Goal: Task Accomplishment & Management: Manage account settings

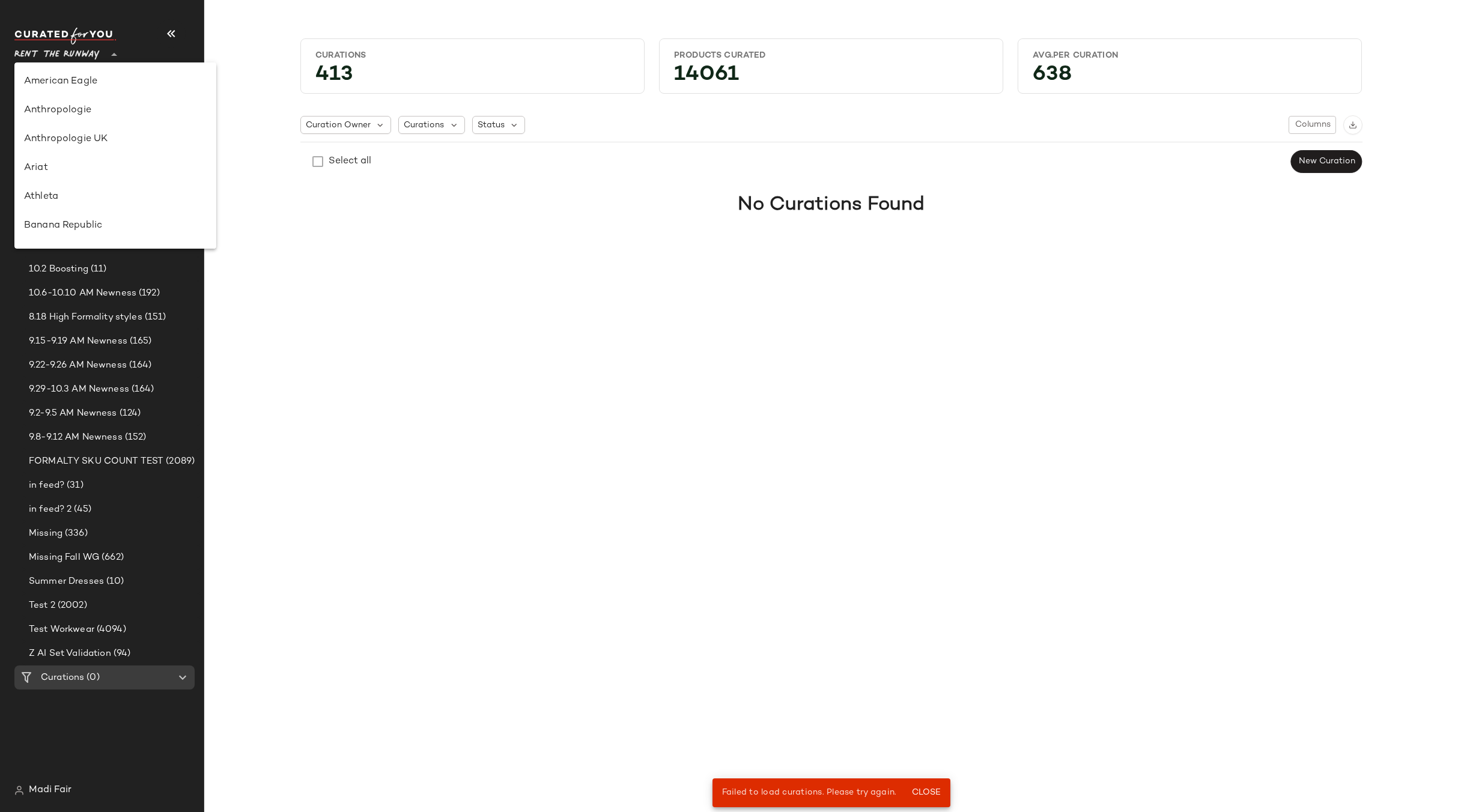
click at [87, 53] on span "Rent the Runway" at bounding box center [57, 51] width 86 height 22
click at [98, 162] on div "Saks OFF 5TH" at bounding box center [115, 167] width 182 height 14
type input "**"
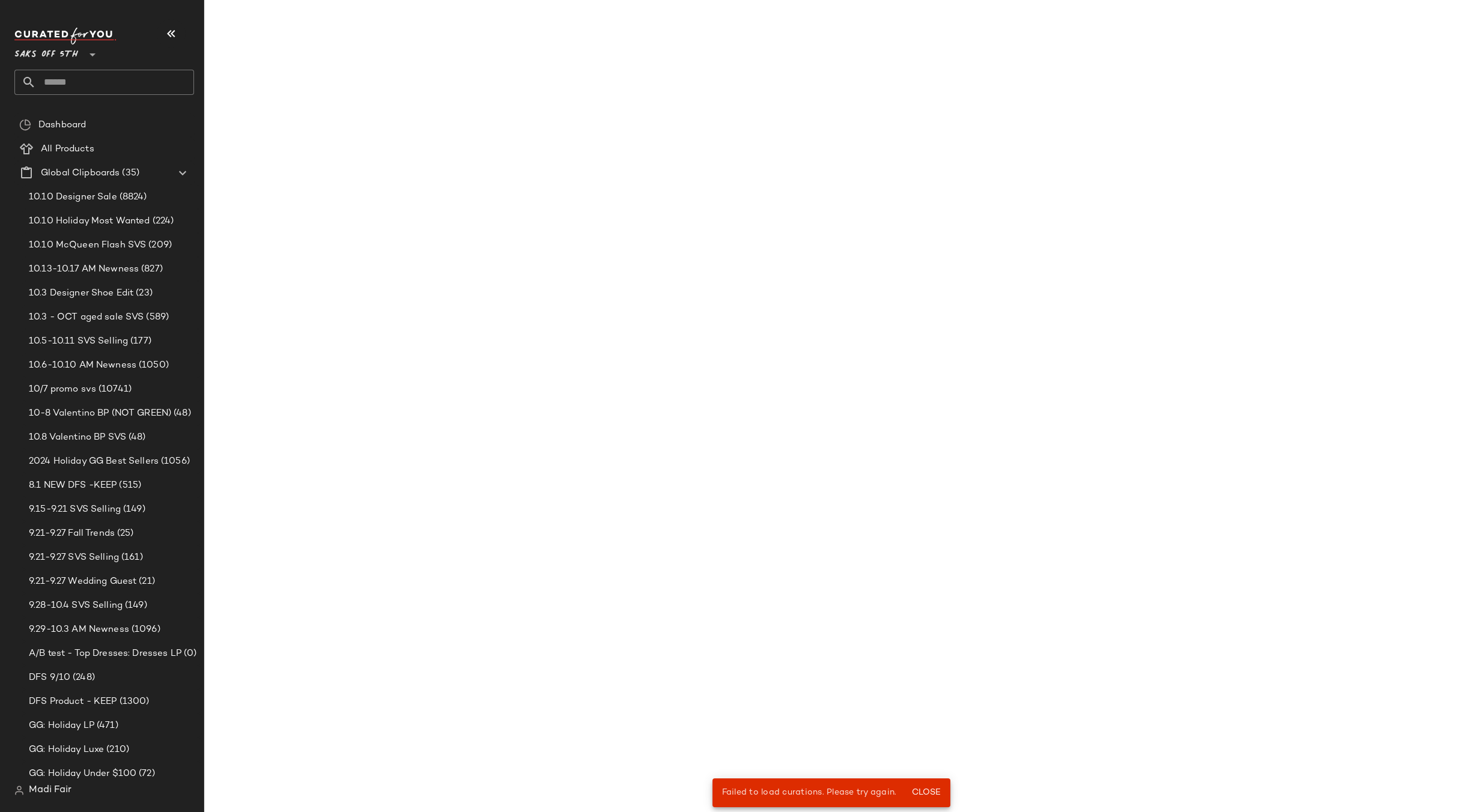
click at [93, 89] on input "text" at bounding box center [115, 83] width 158 height 26
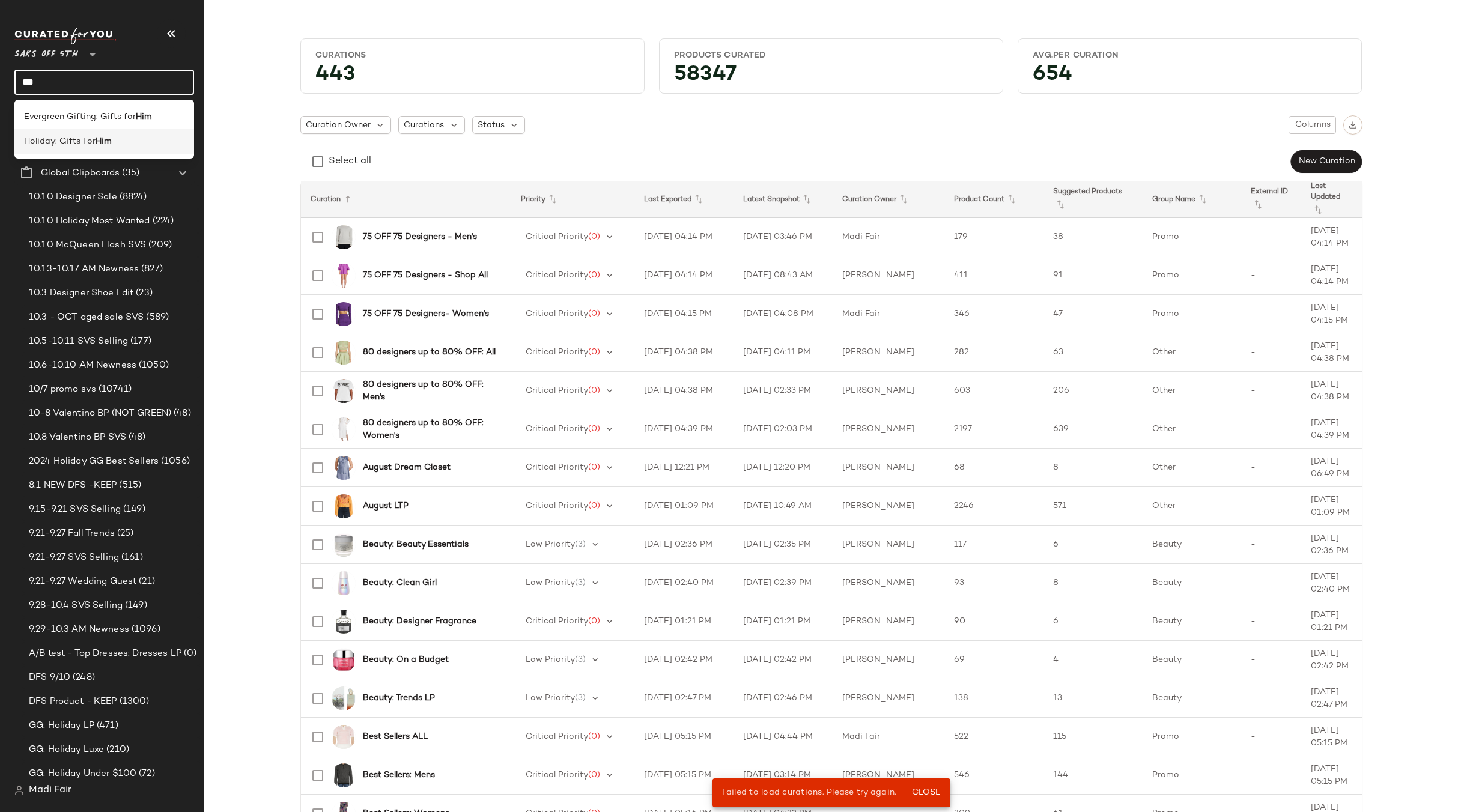
type input "***"
click at [102, 138] on b "Him" at bounding box center [104, 141] width 17 height 13
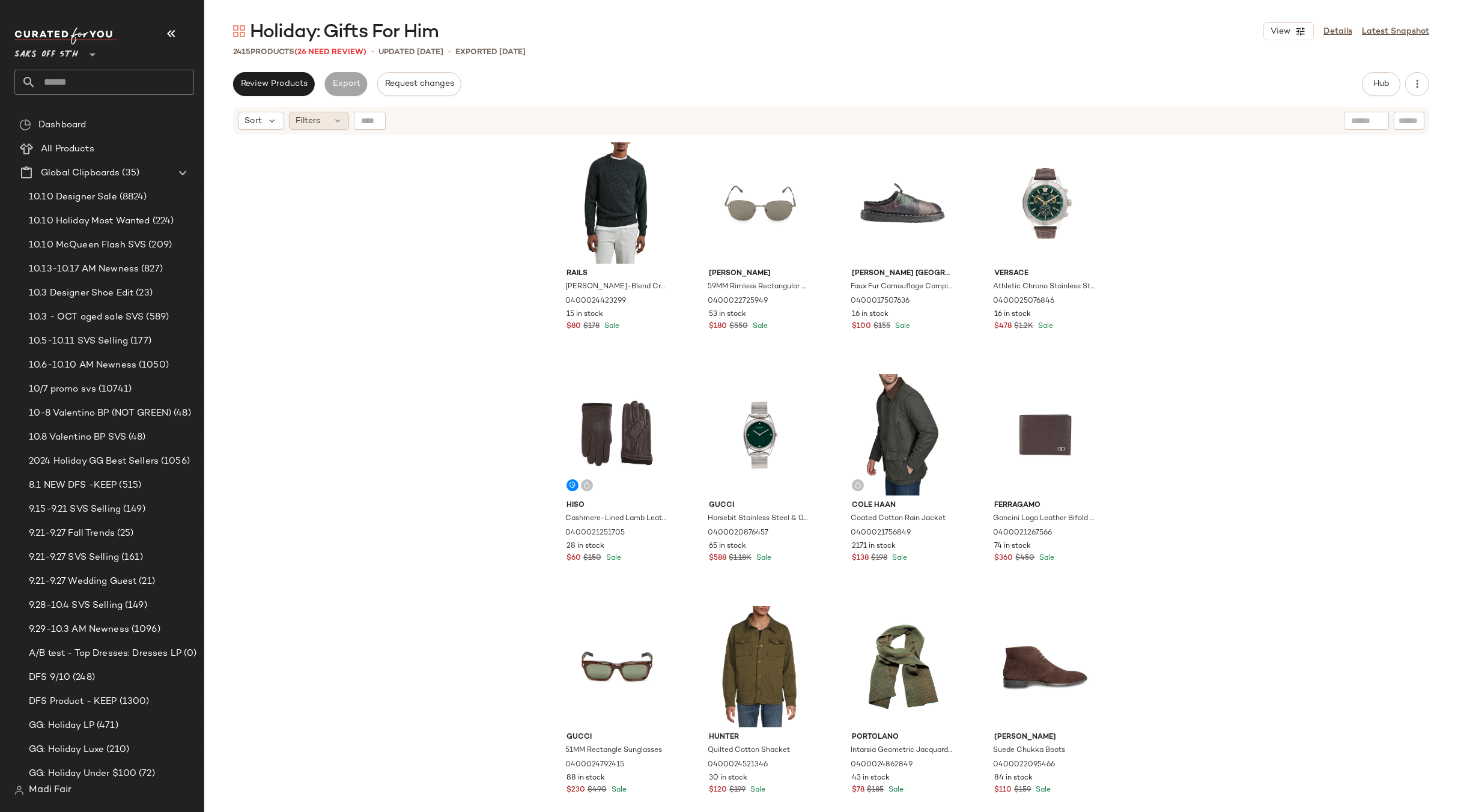
click at [328, 122] on div "Filters" at bounding box center [319, 121] width 60 height 18
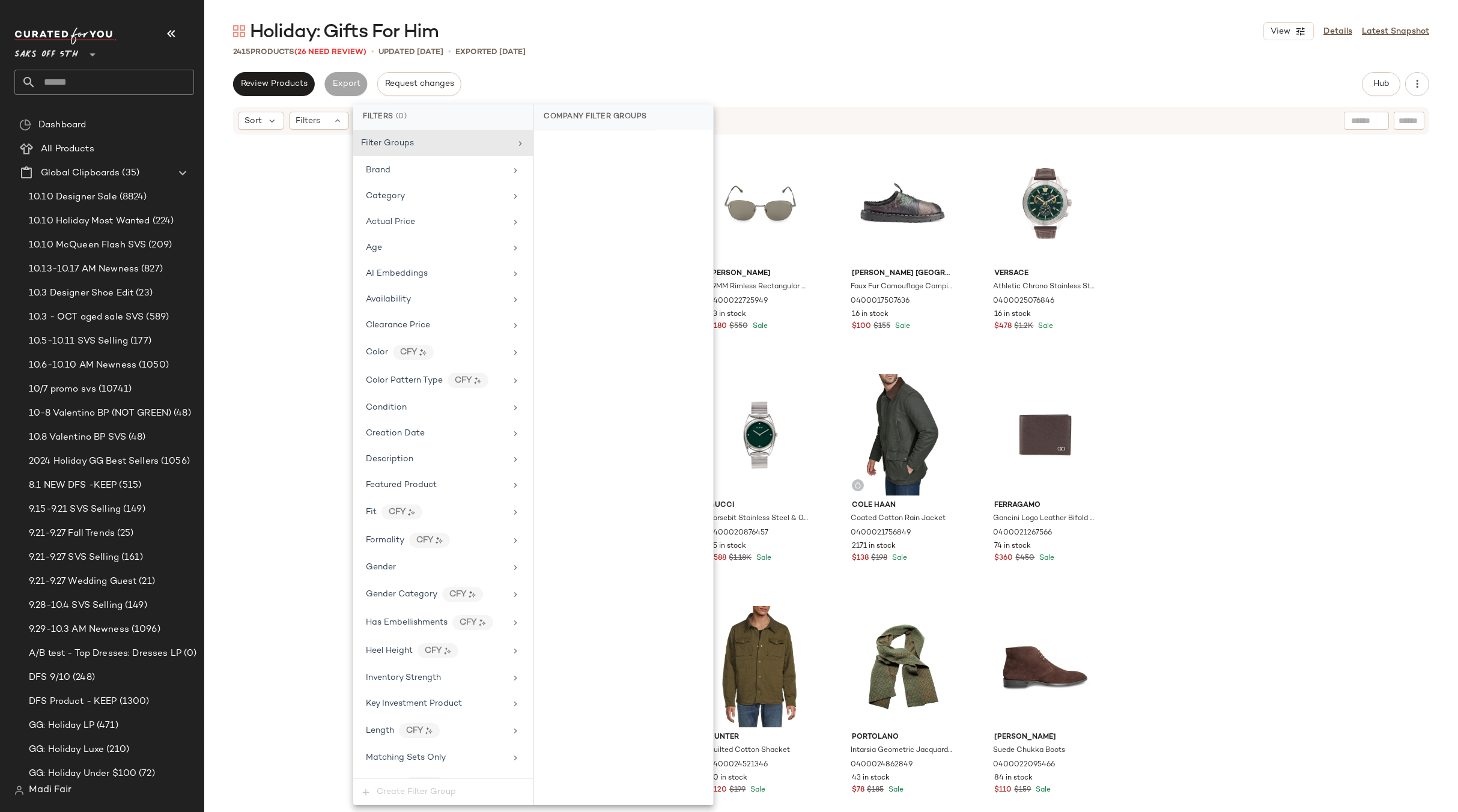
scroll to position [459, 0]
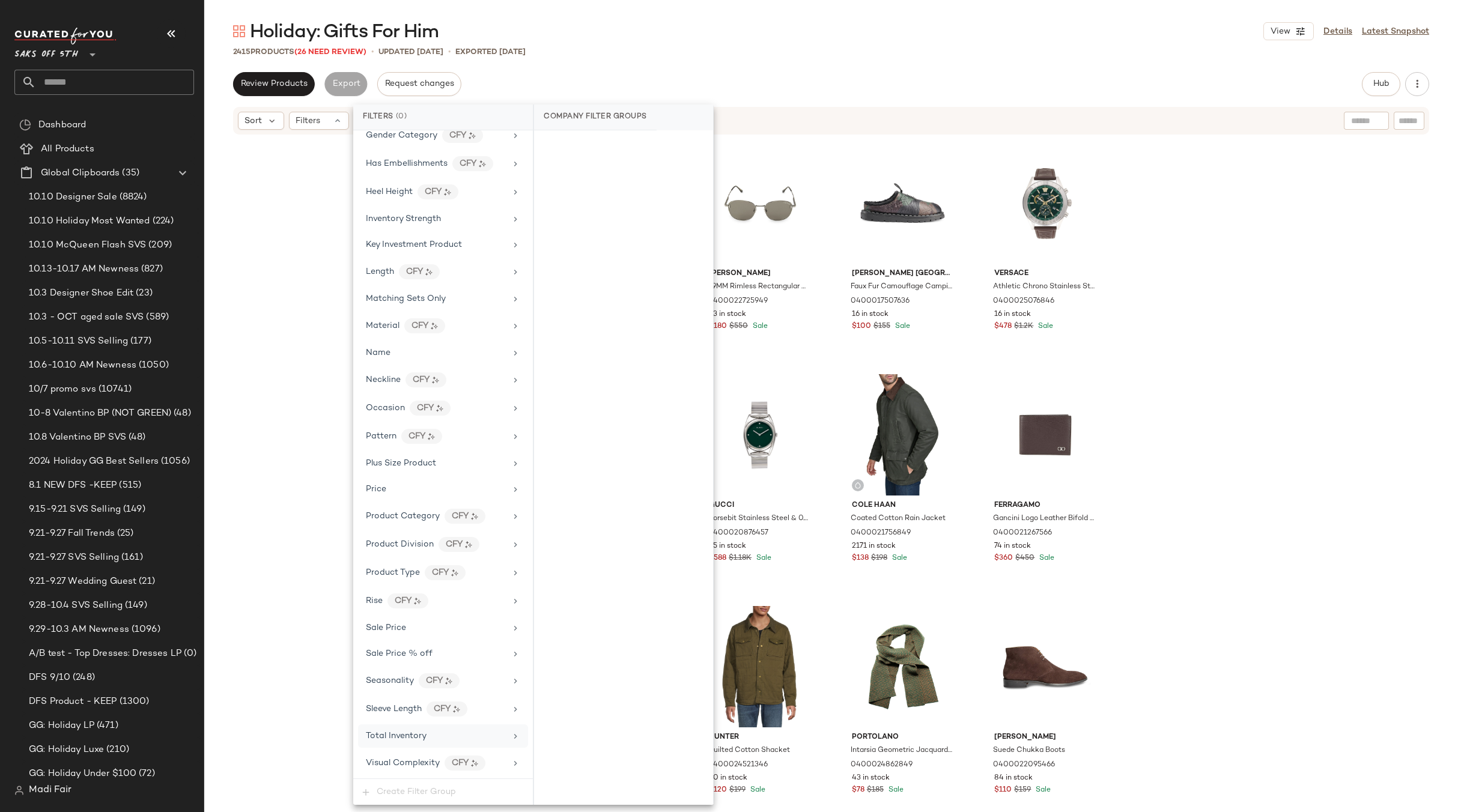
click at [418, 732] on span "Total Inventory" at bounding box center [396, 735] width 61 height 9
click at [620, 154] on button "For 0" at bounding box center [623, 148] width 160 height 17
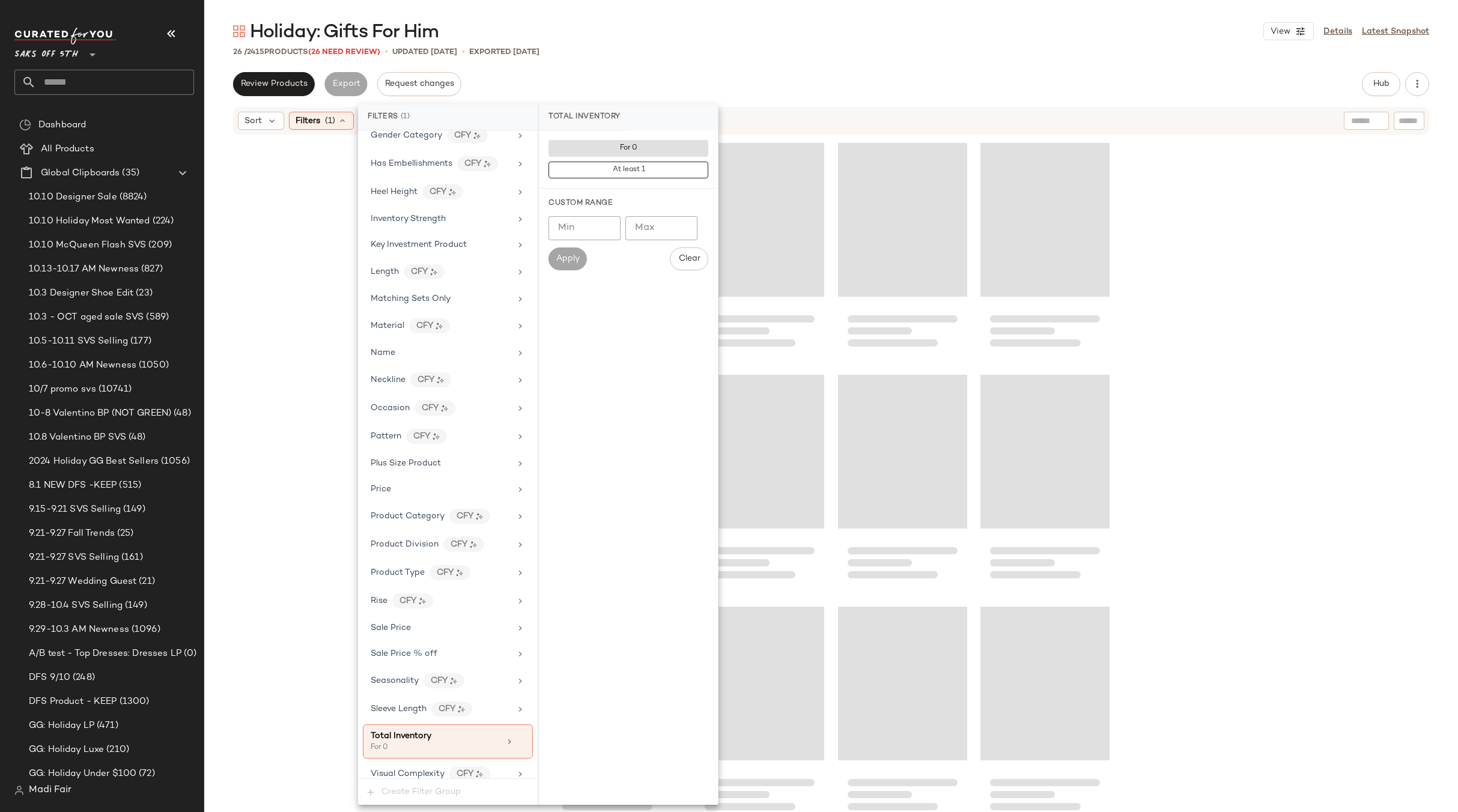
click at [643, 71] on div "Holiday: Gifts For Him View Details Latest Snapshot 26 / 2415 Products (26 Need…" at bounding box center [831, 416] width 1254 height 792
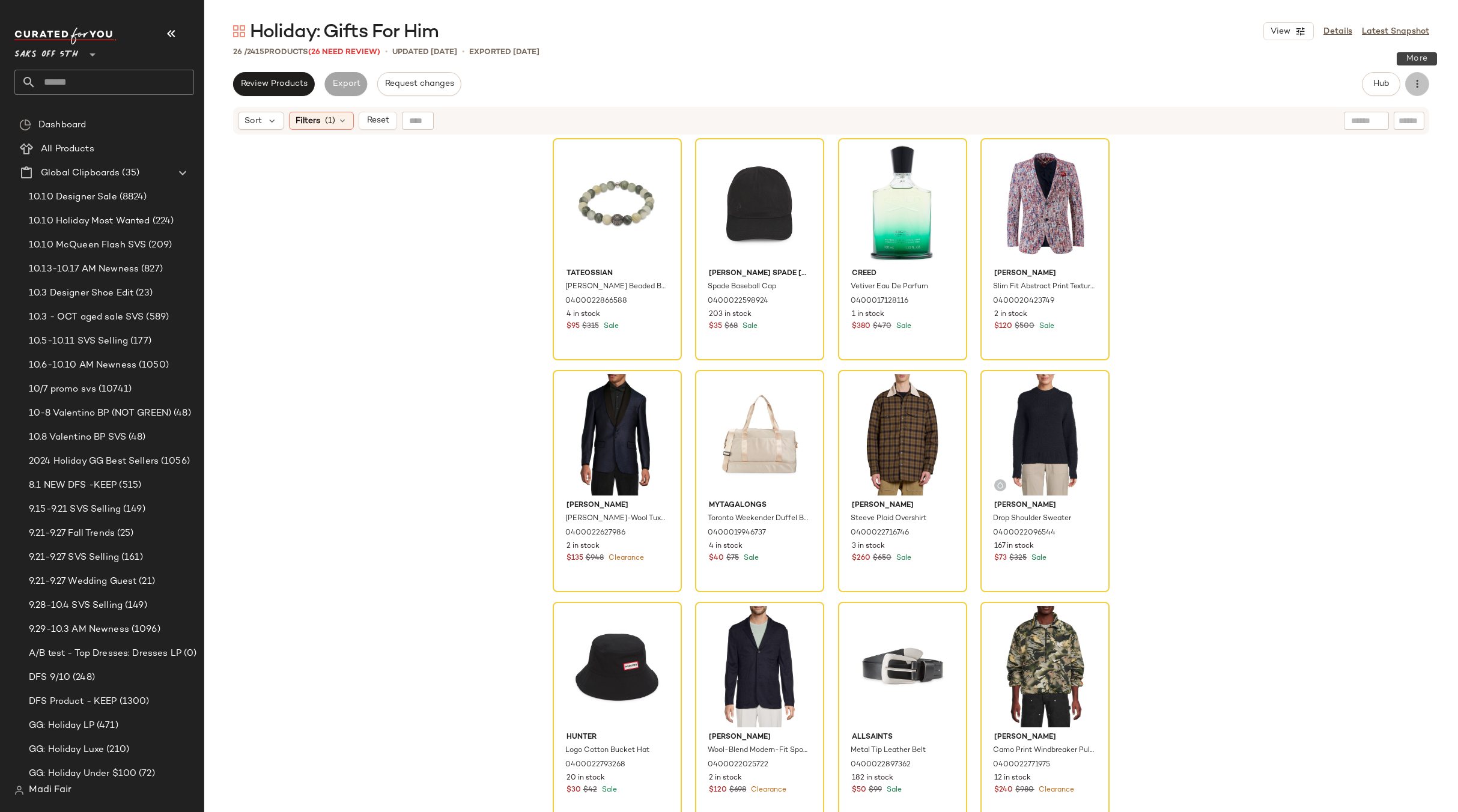
click at [1410, 89] on button "button" at bounding box center [1417, 84] width 24 height 24
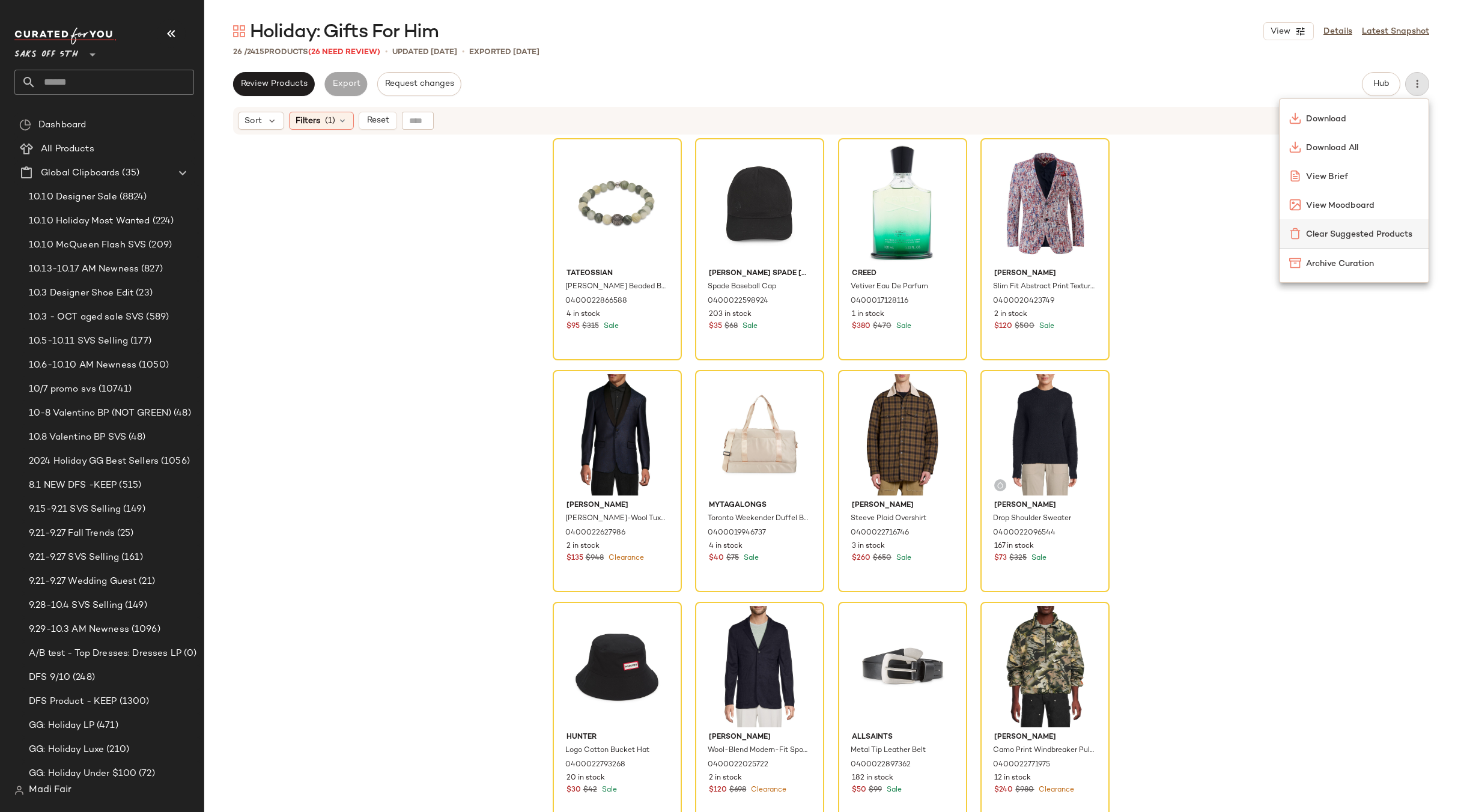
click at [1352, 236] on span "Clear Suggested Products" at bounding box center [1362, 234] width 113 height 13
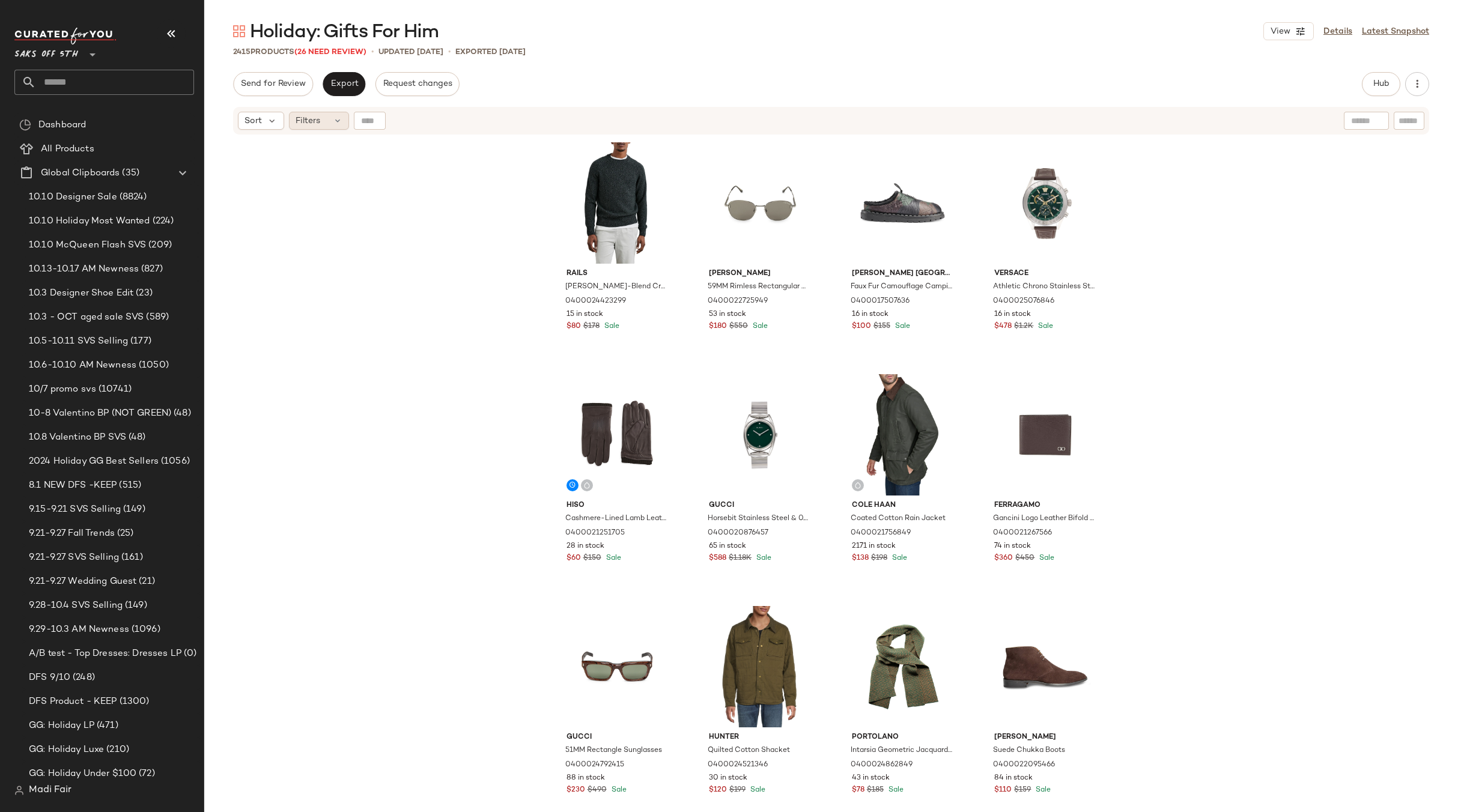
click at [333, 126] on div "Filters" at bounding box center [319, 121] width 60 height 18
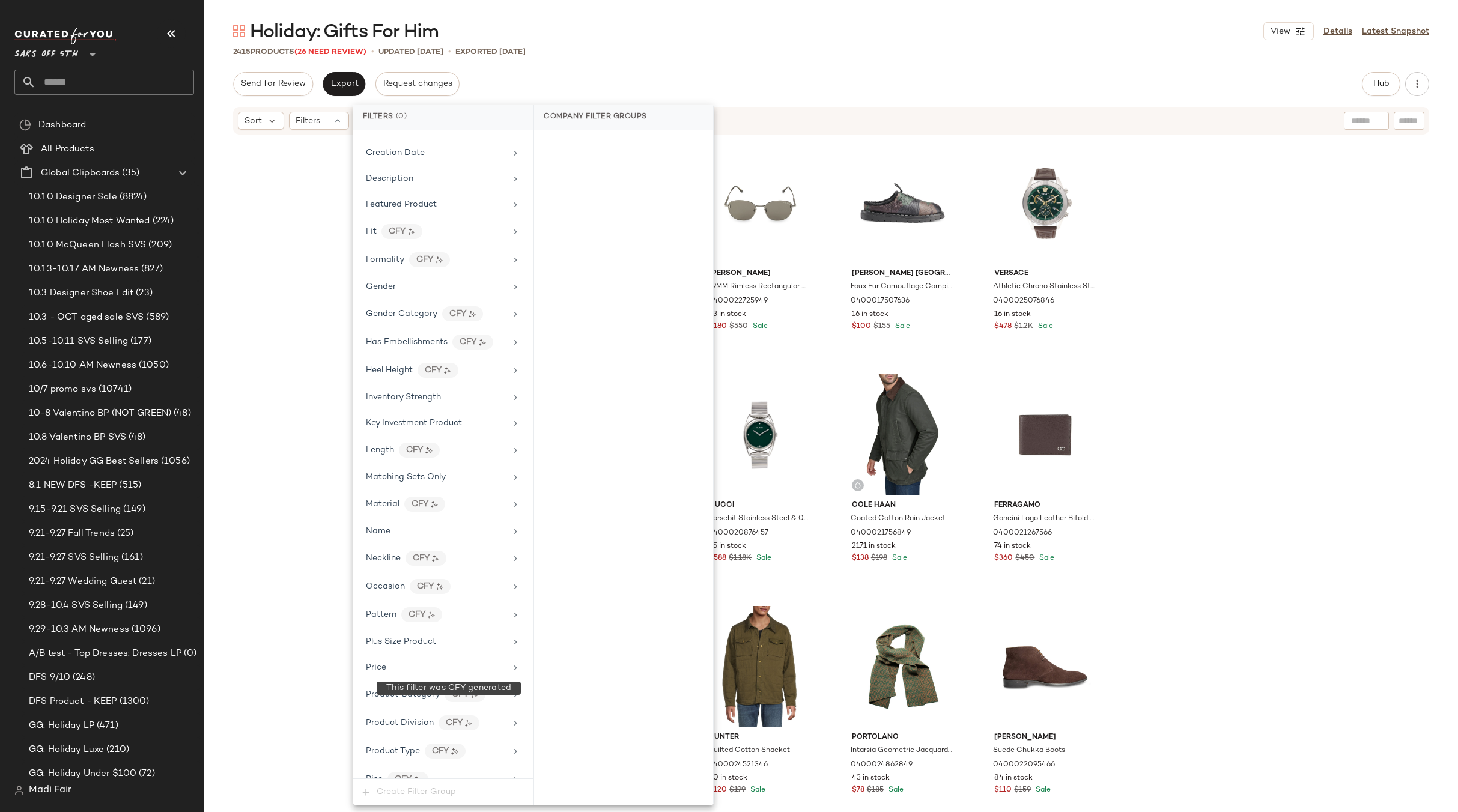
scroll to position [459, 0]
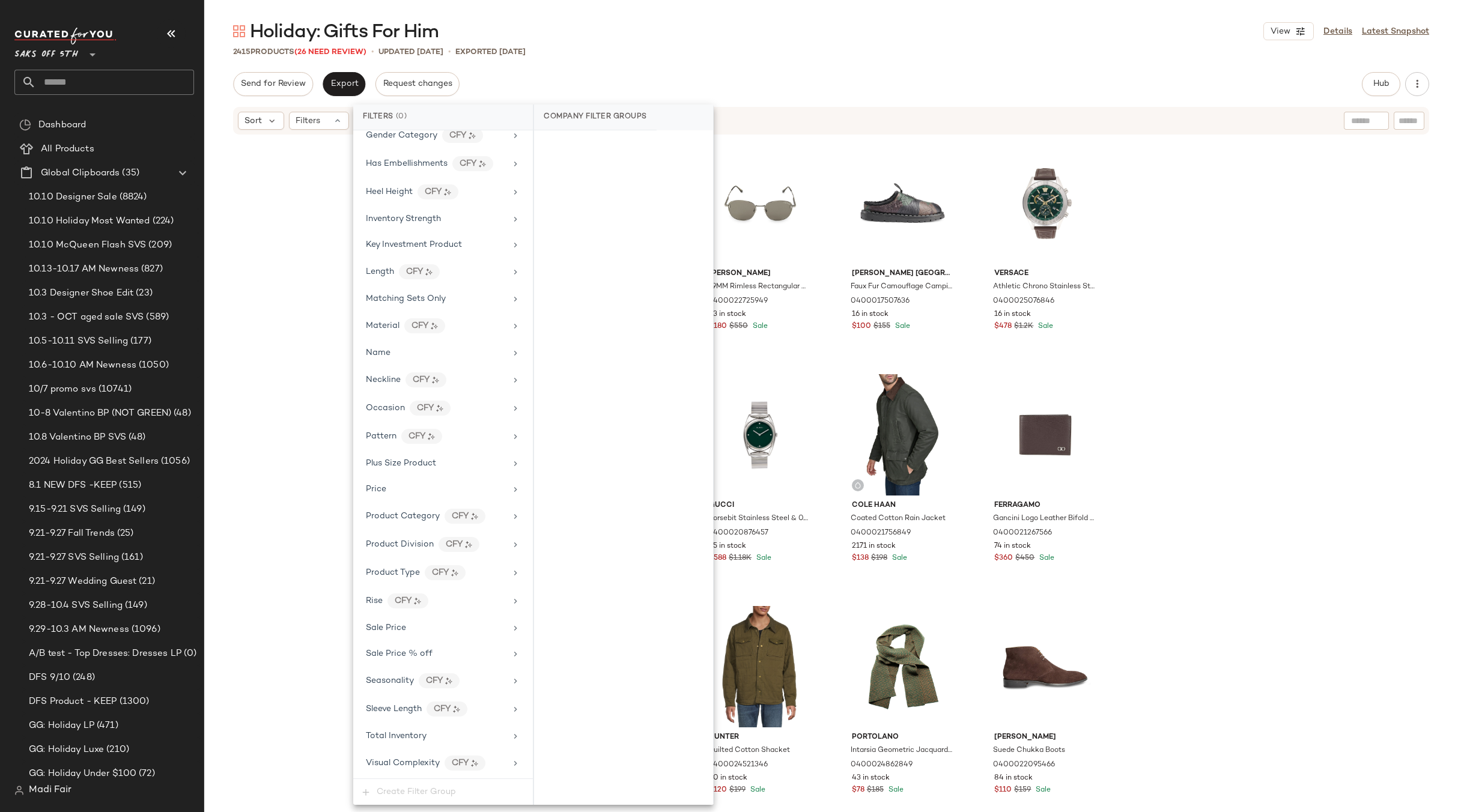
drag, startPoint x: 419, startPoint y: 744, endPoint x: 544, endPoint y: 329, distance: 433.4
click at [420, 742] on div "Total Inventory" at bounding box center [443, 735] width 170 height 23
click at [611, 154] on button "For 0" at bounding box center [623, 148] width 160 height 17
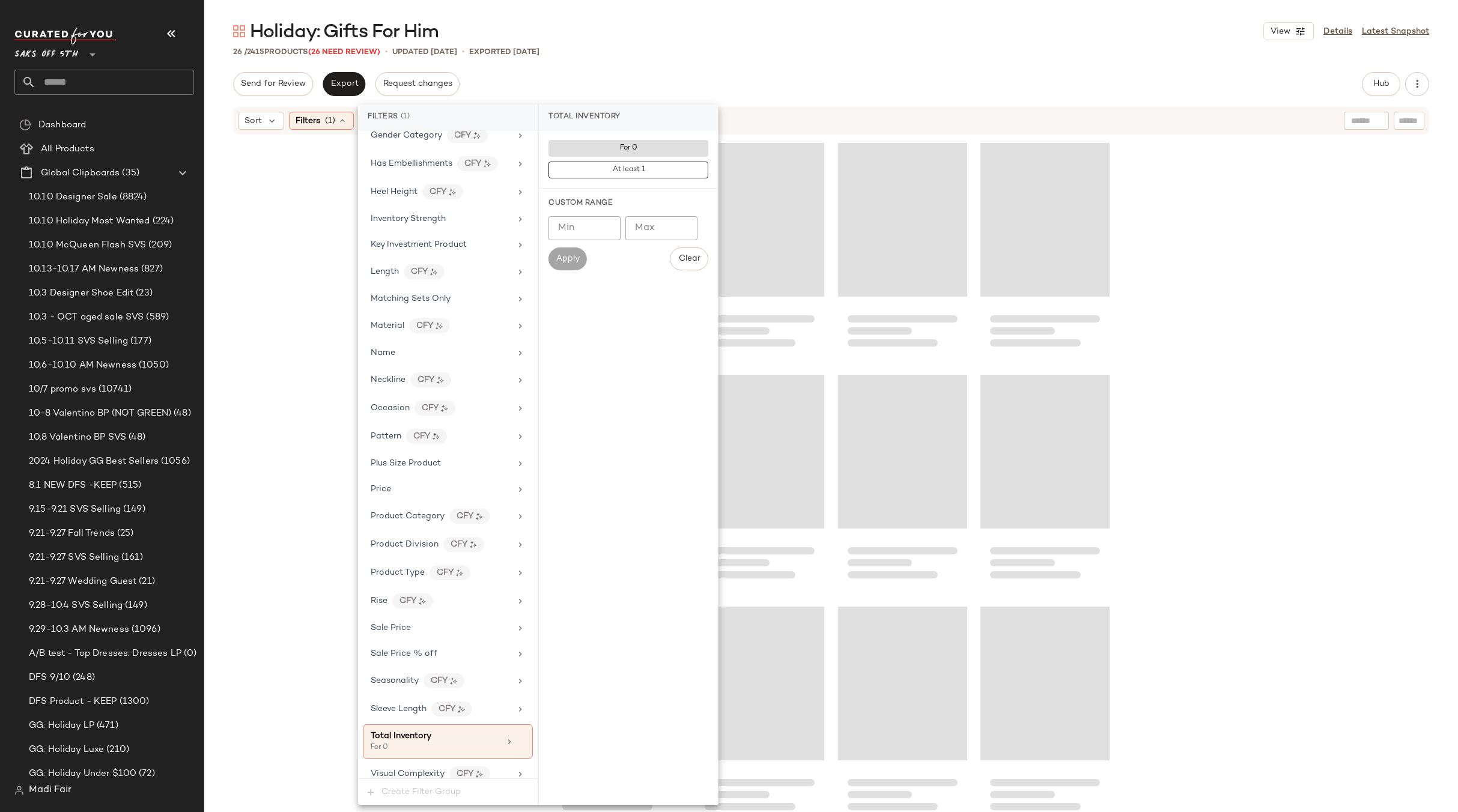
click at [641, 53] on div "26 / 2415 Products (26 Need Review) • updated [DATE] • Exported [DATE]" at bounding box center [831, 52] width 1254 height 12
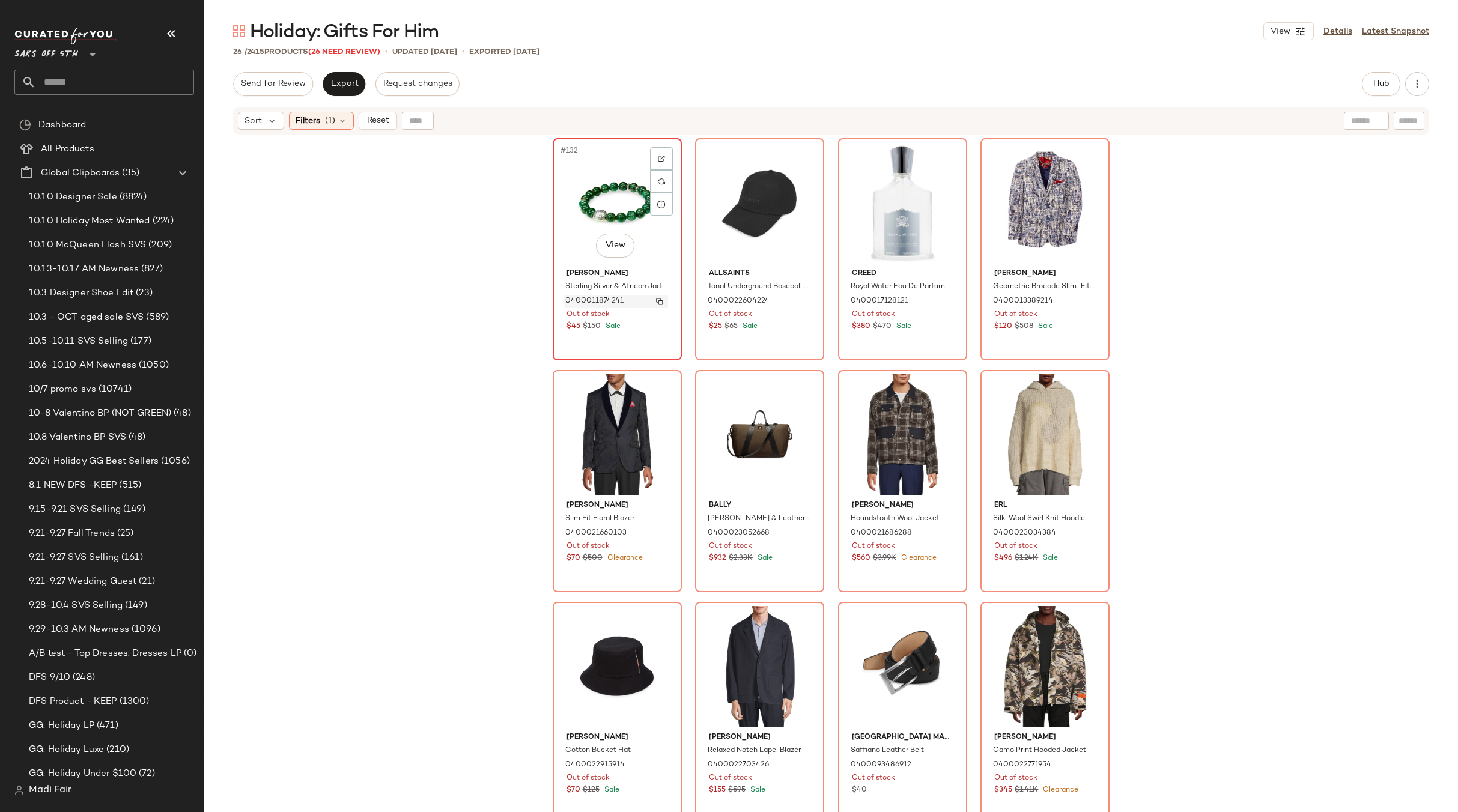
click at [656, 300] on img "button" at bounding box center [660, 302] width 8 height 8
click at [335, 116] on div "Filters (1)" at bounding box center [321, 121] width 65 height 18
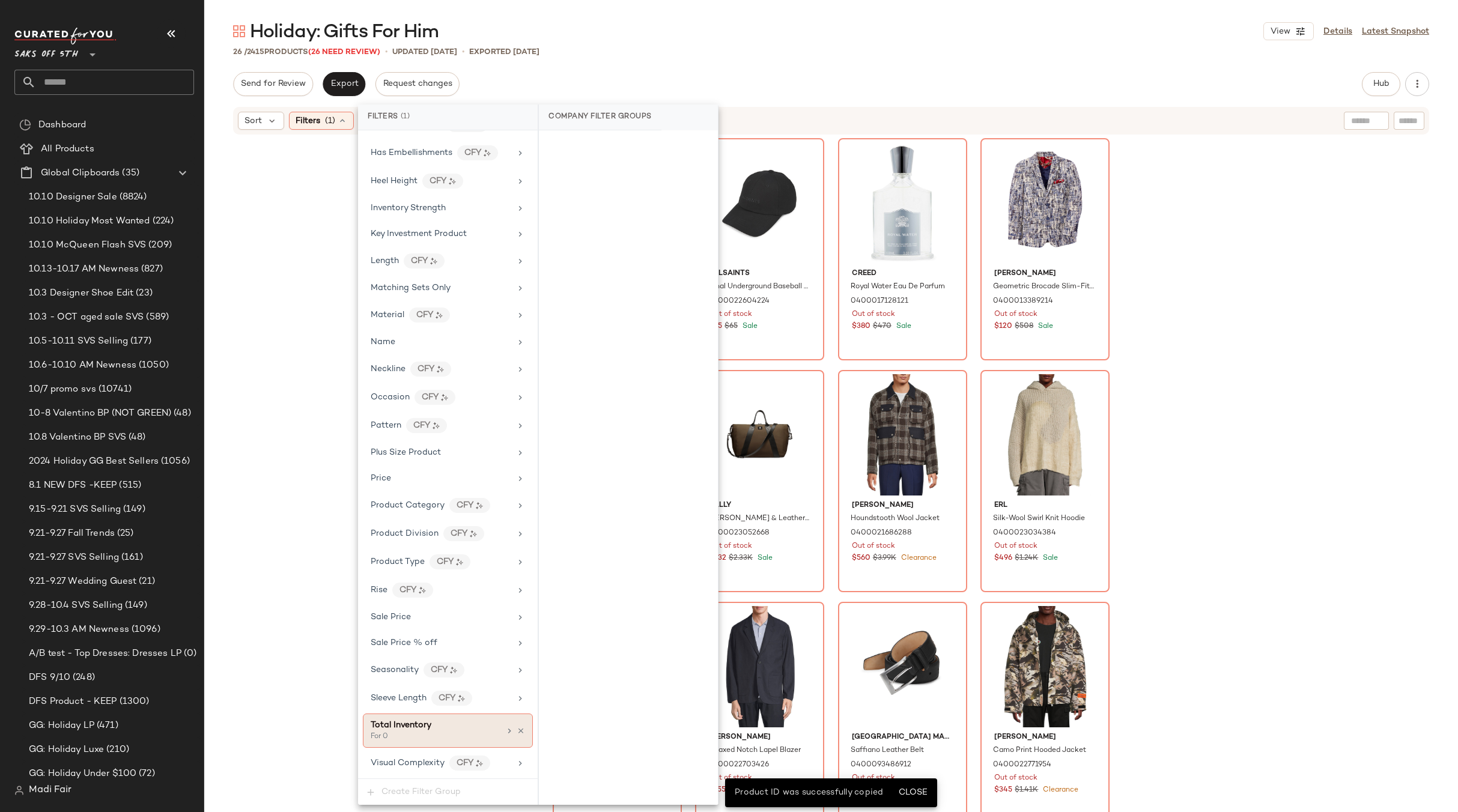
click at [518, 734] on icon at bounding box center [520, 730] width 8 height 8
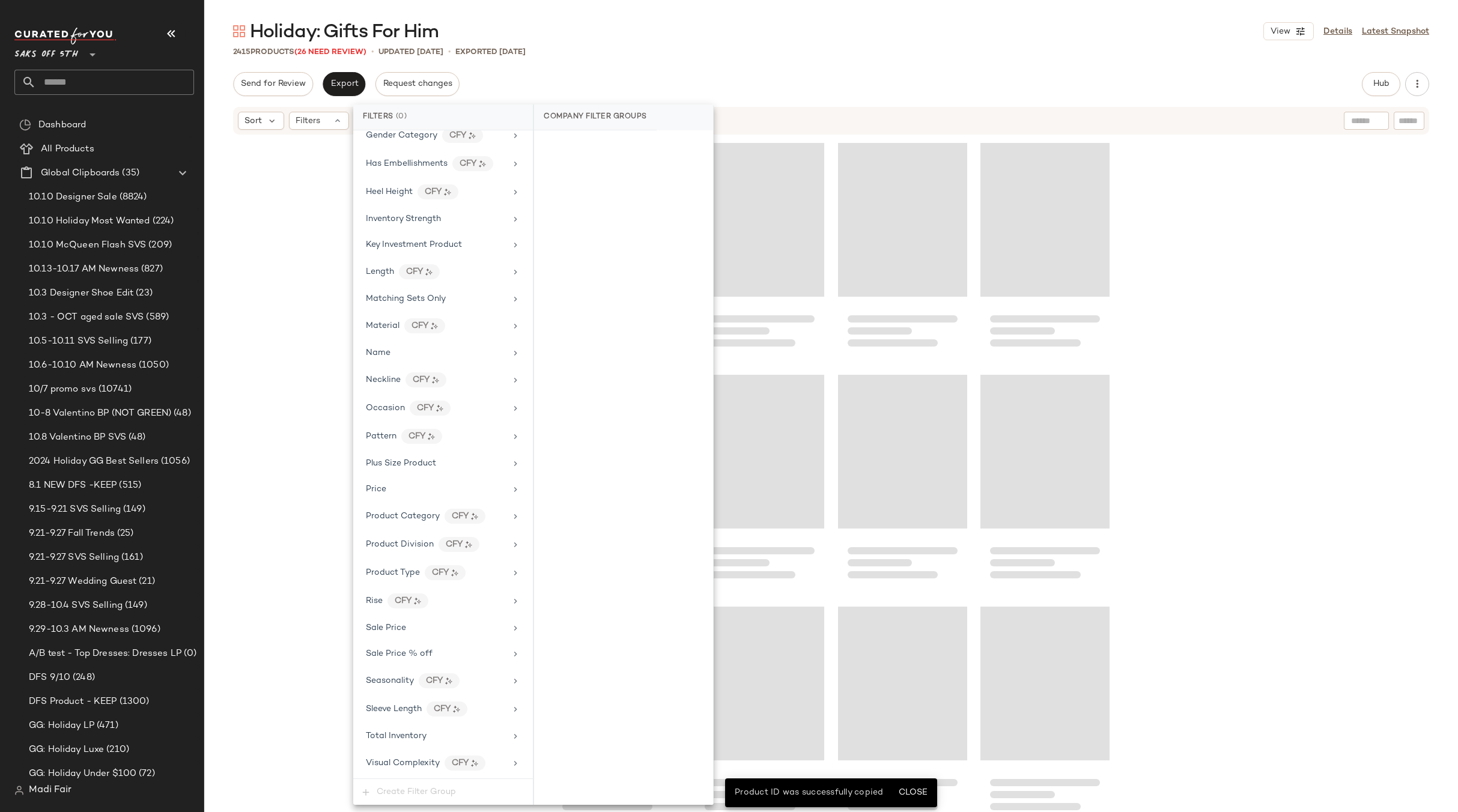
click at [568, 92] on div "Send for Review Export Request changes Hub Send for Review External Review Inte…" at bounding box center [830, 84] width 1196 height 24
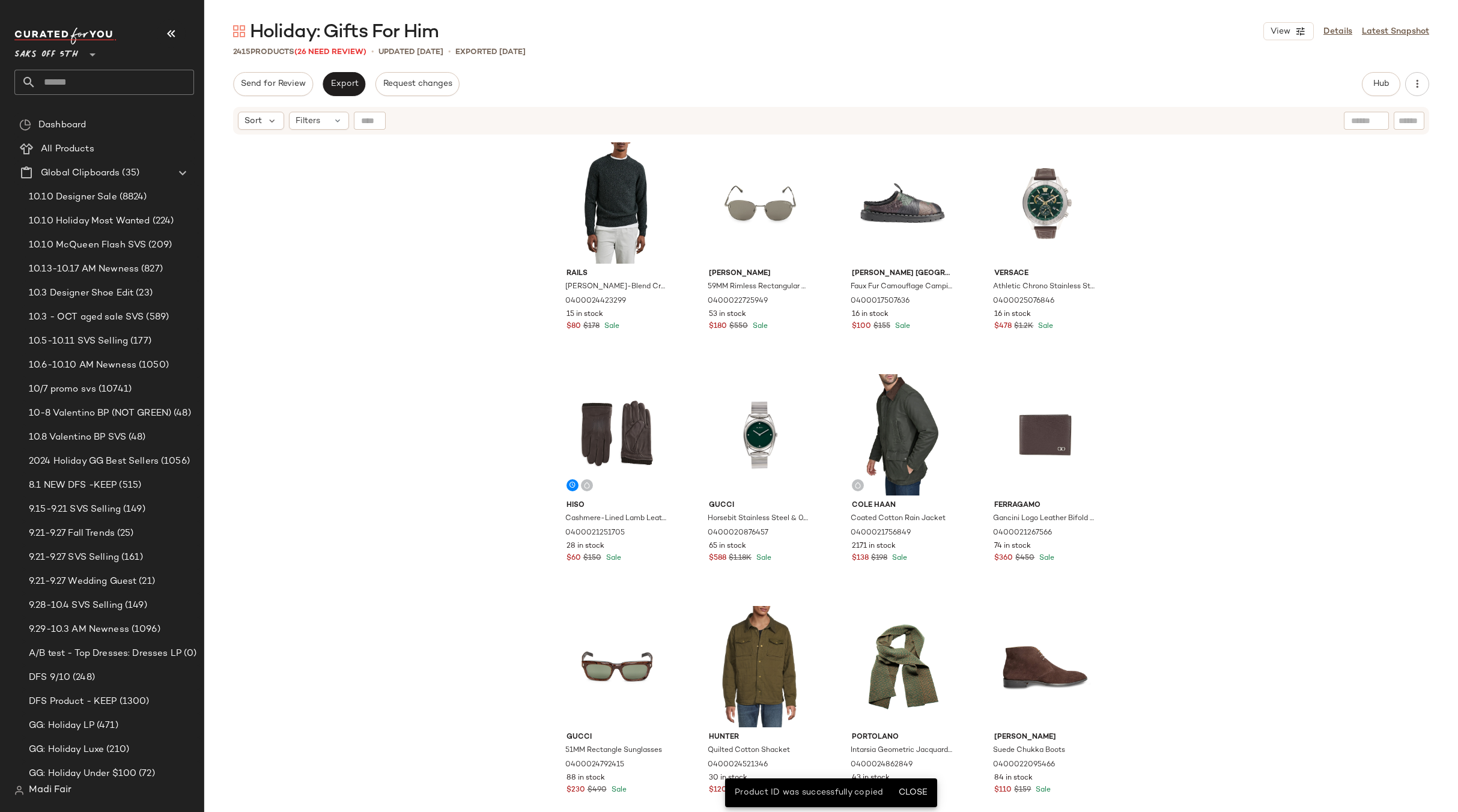
click at [378, 126] on input "text" at bounding box center [369, 121] width 17 height 18
paste input "**********"
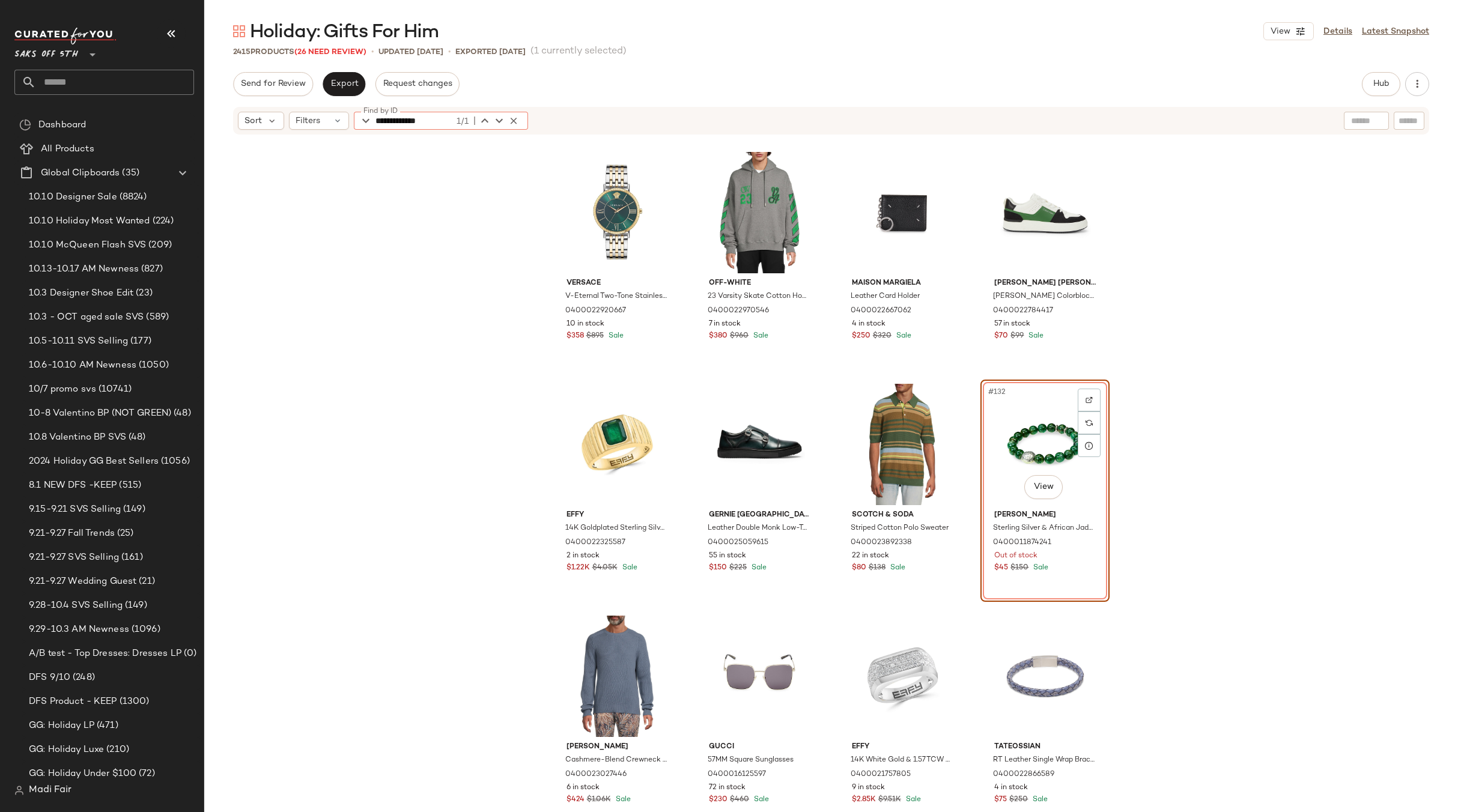
type input "**********"
click at [1204, 439] on div "Versace V-Eternal Two-Tone Stainless Steel Bracelet Watch/42MM 0400022920667 10…" at bounding box center [831, 490] width 1254 height 708
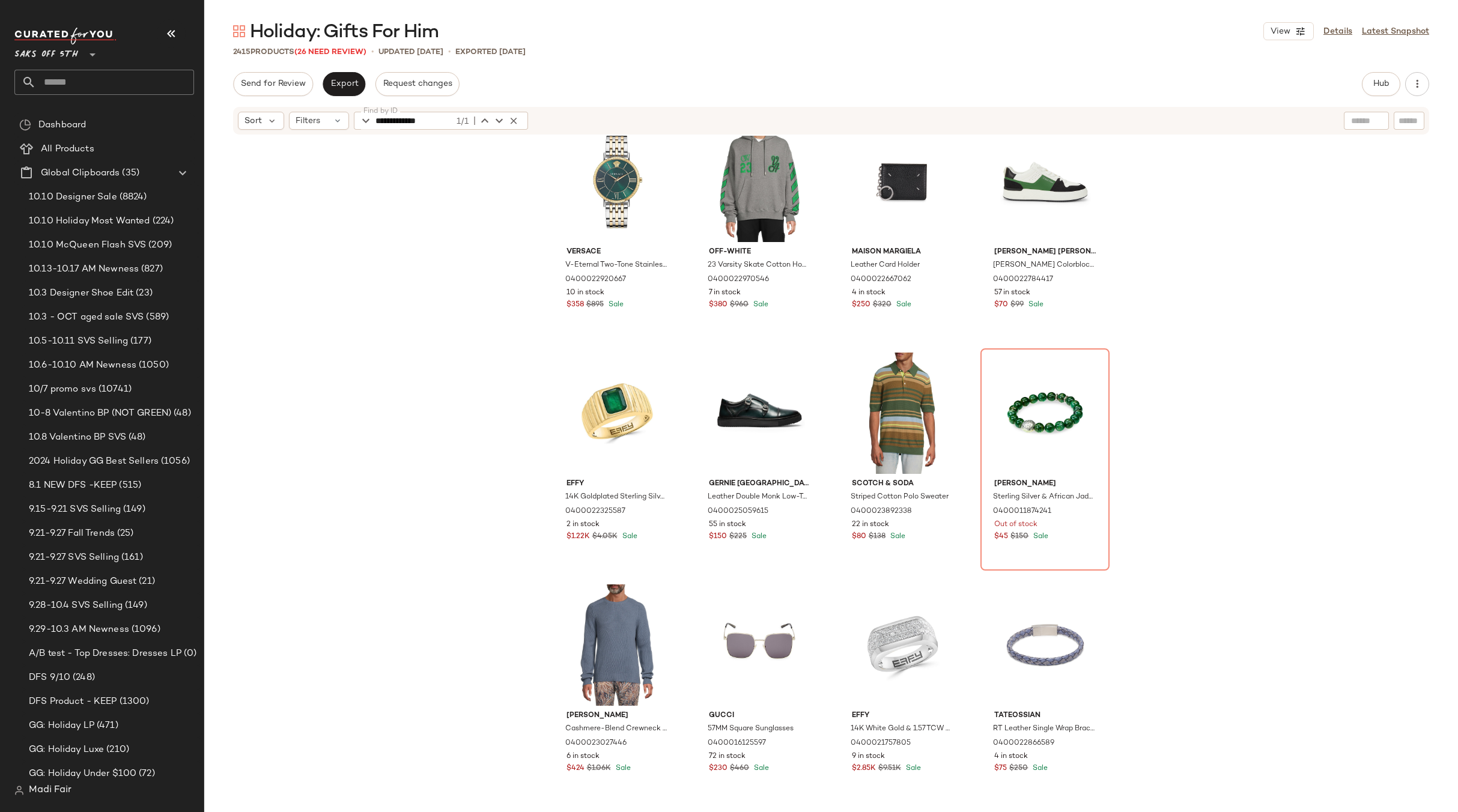
scroll to position [7243, 0]
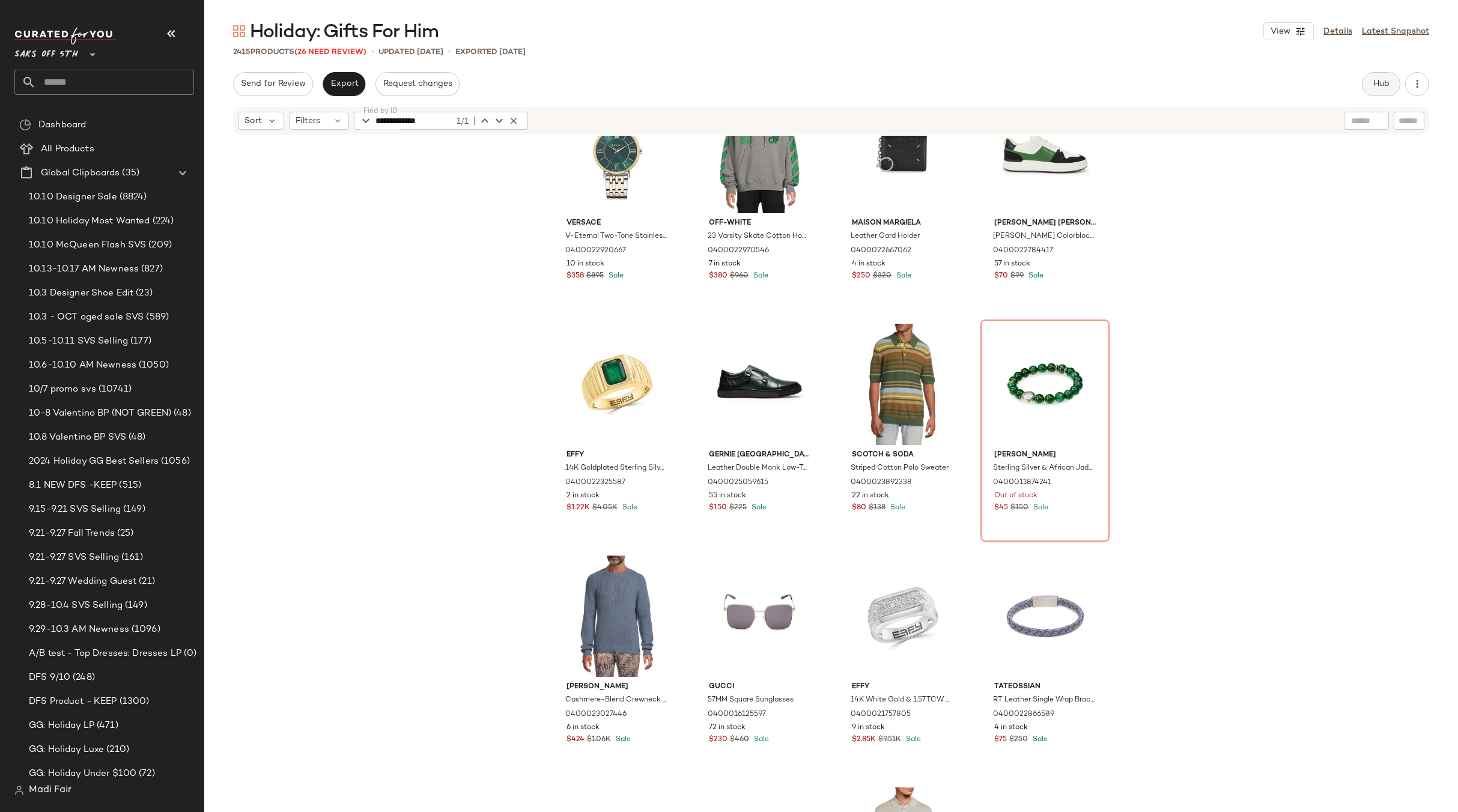
click at [1366, 92] on button "Hub" at bounding box center [1381, 84] width 38 height 24
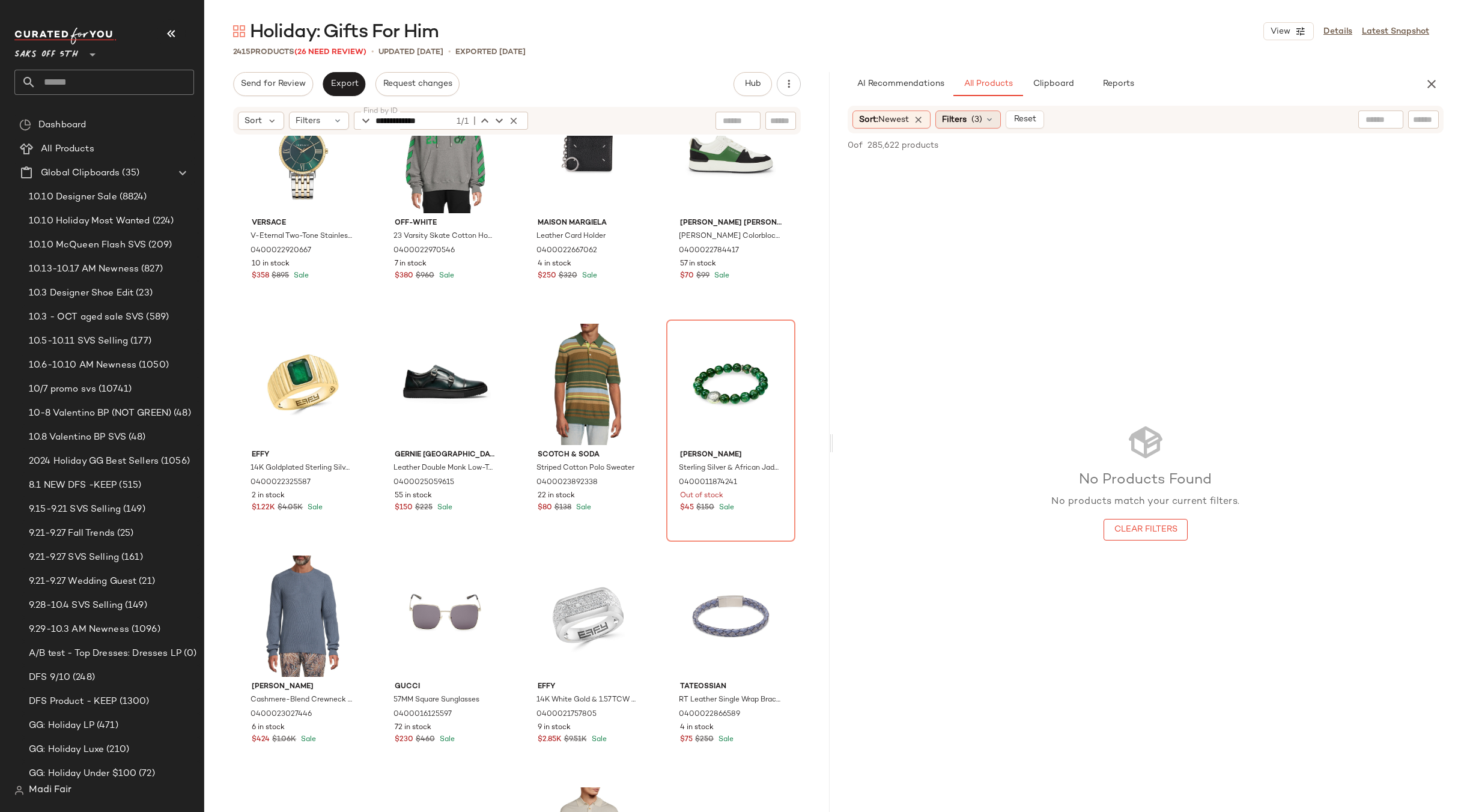
click at [999, 116] on div "Filters (3)" at bounding box center [968, 119] width 65 height 18
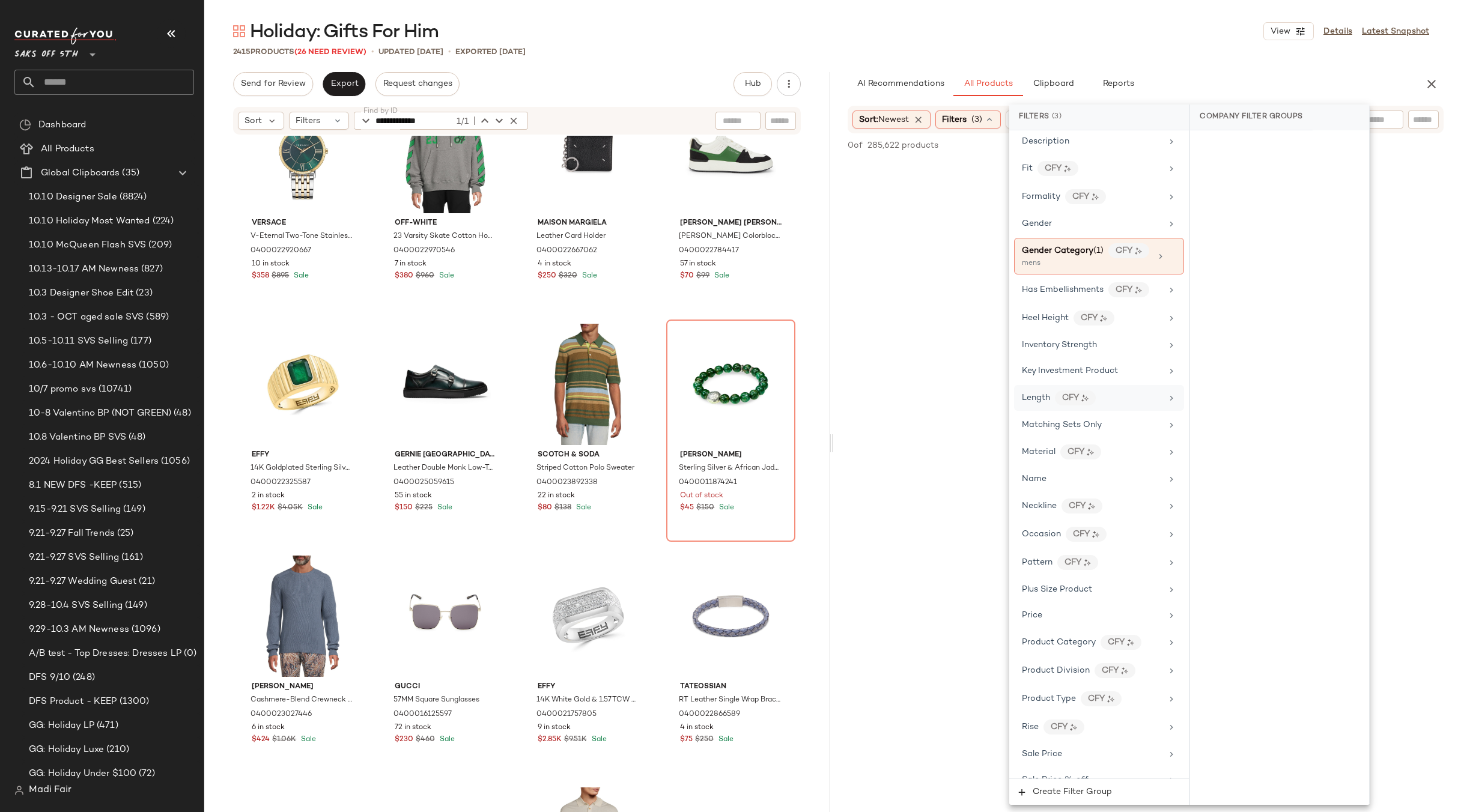
scroll to position [311, 0]
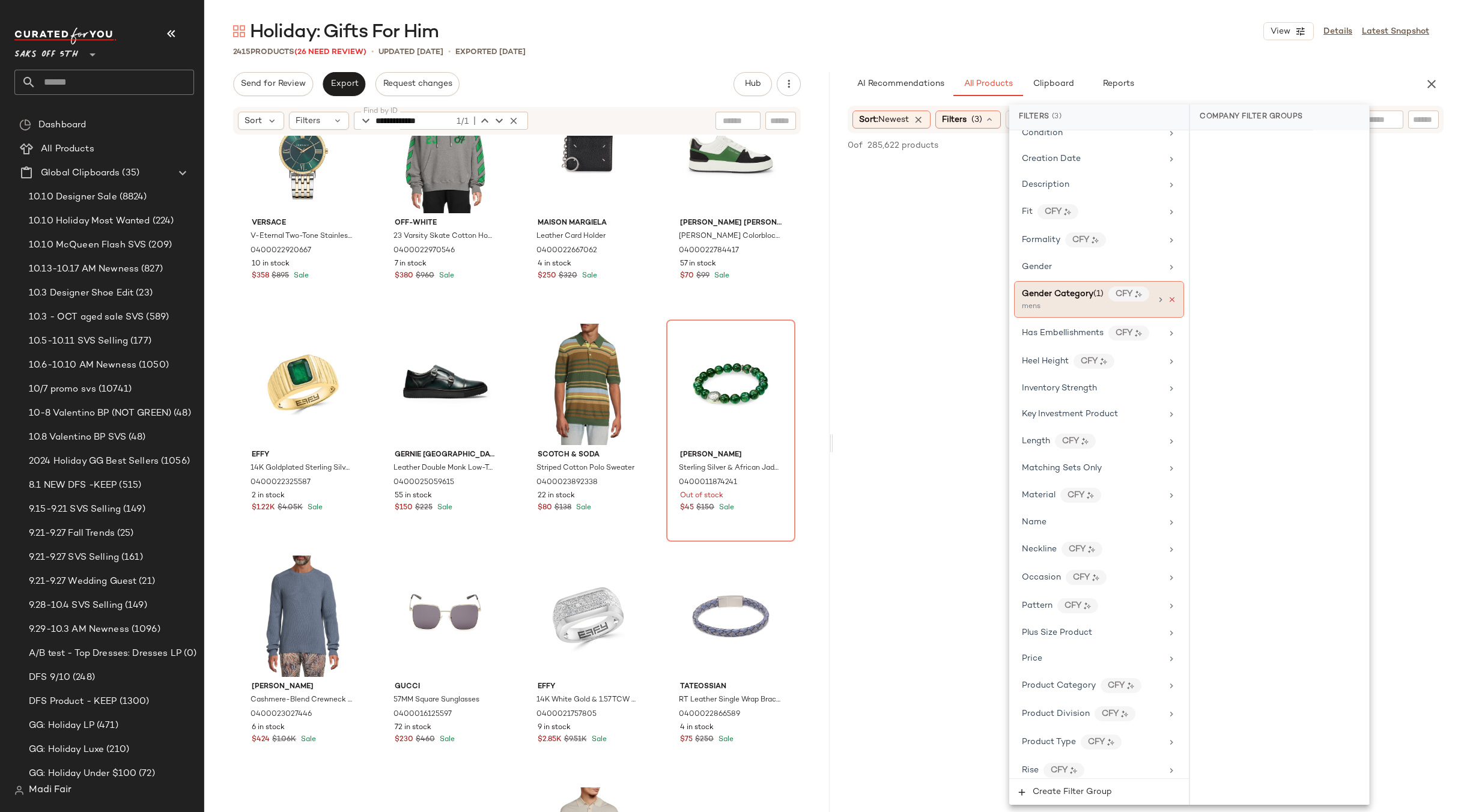
click at [1167, 301] on icon at bounding box center [1171, 299] width 8 height 8
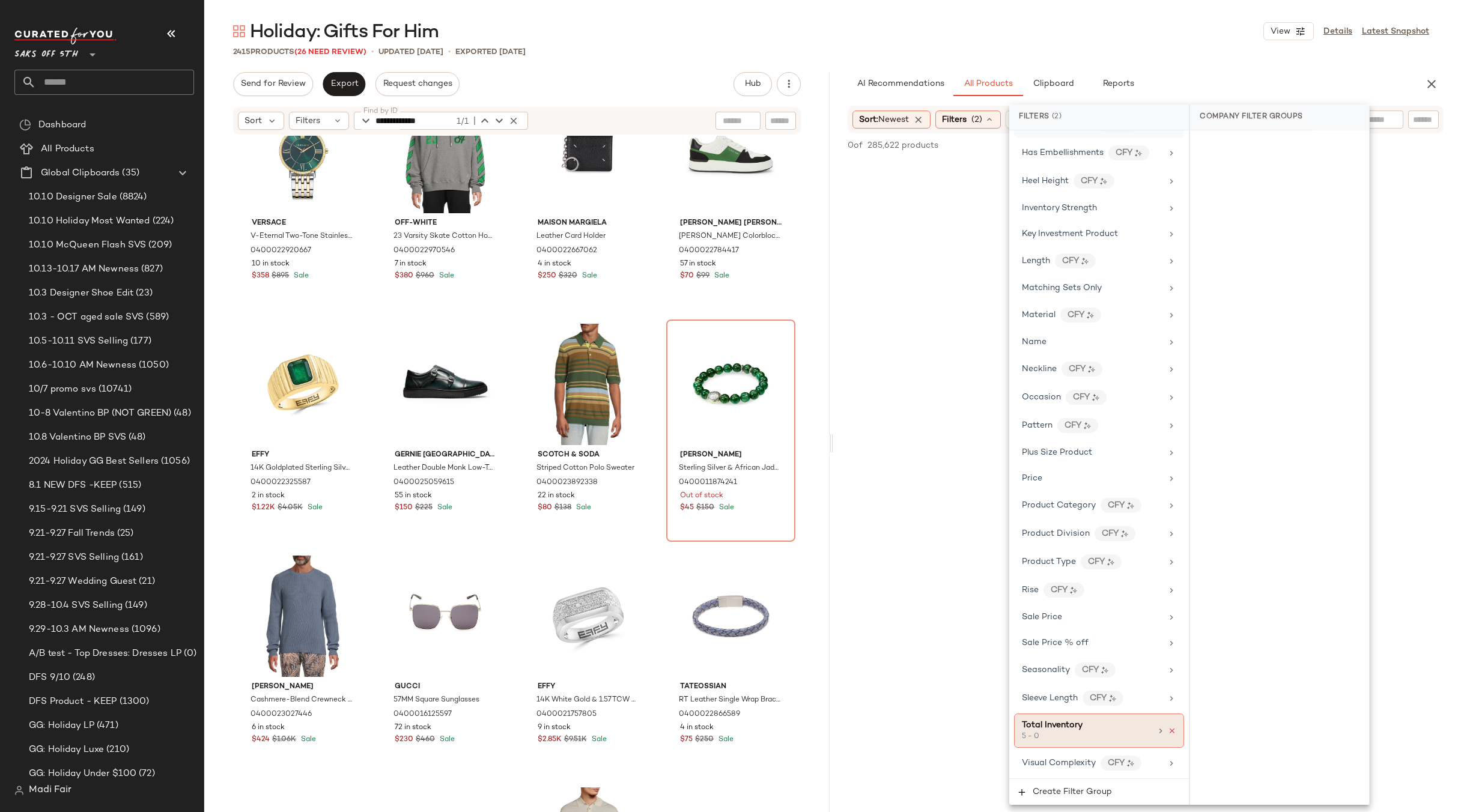
click at [1169, 732] on icon at bounding box center [1171, 730] width 8 height 8
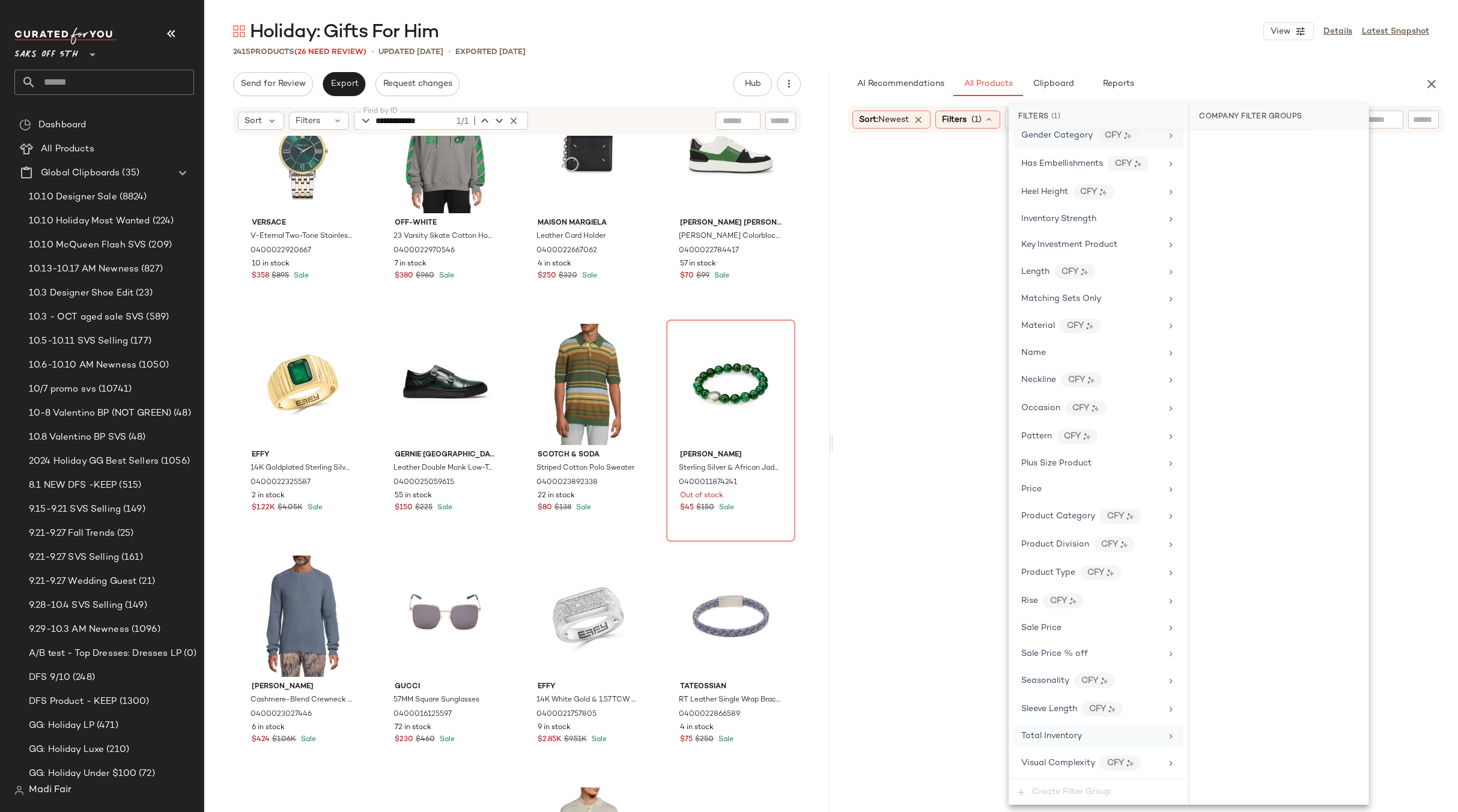
scroll to position [470, 0]
click at [1134, 733] on div "Total Inventory" at bounding box center [1091, 735] width 140 height 13
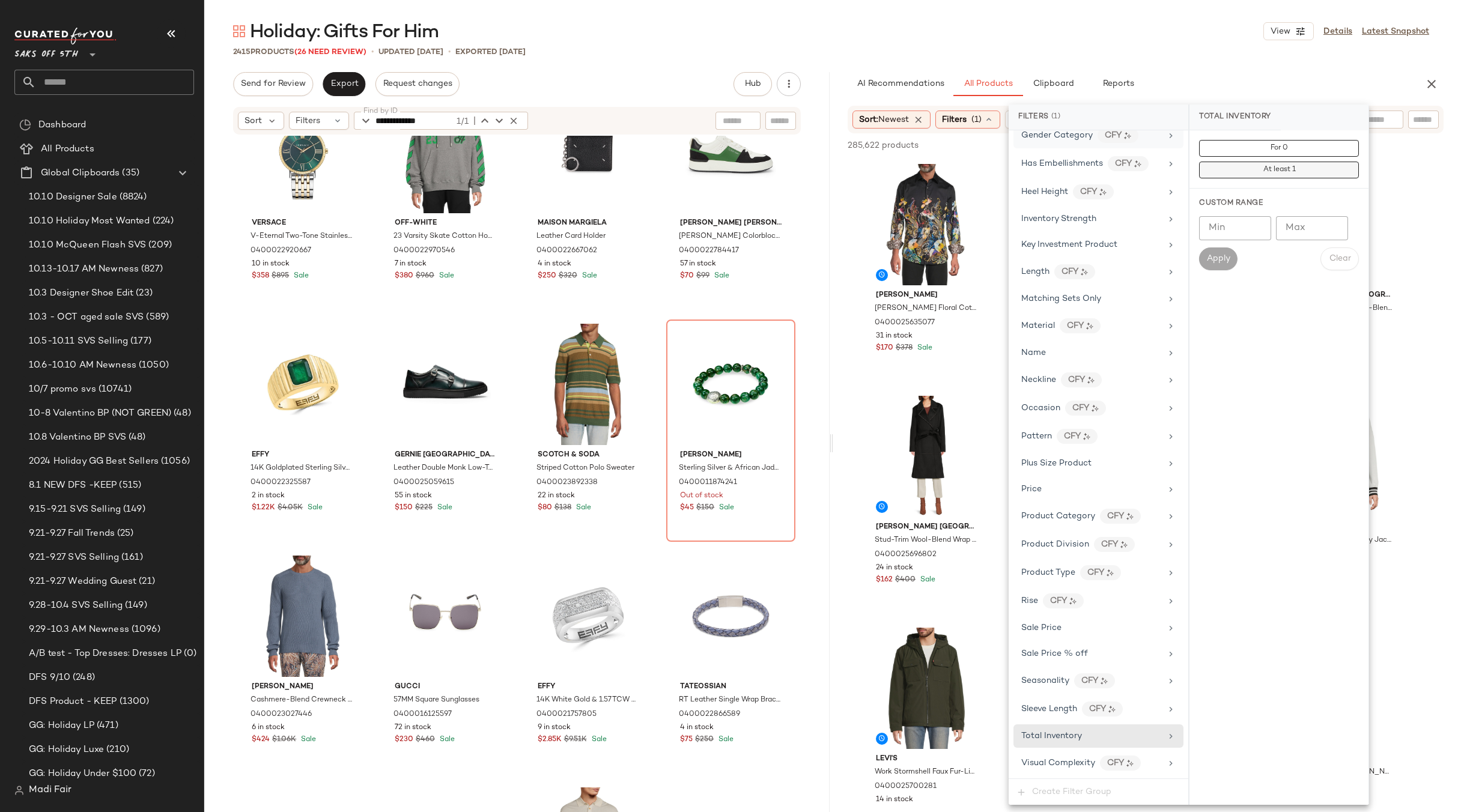
click at [1263, 171] on span "At least 1" at bounding box center [1279, 170] width 33 height 8
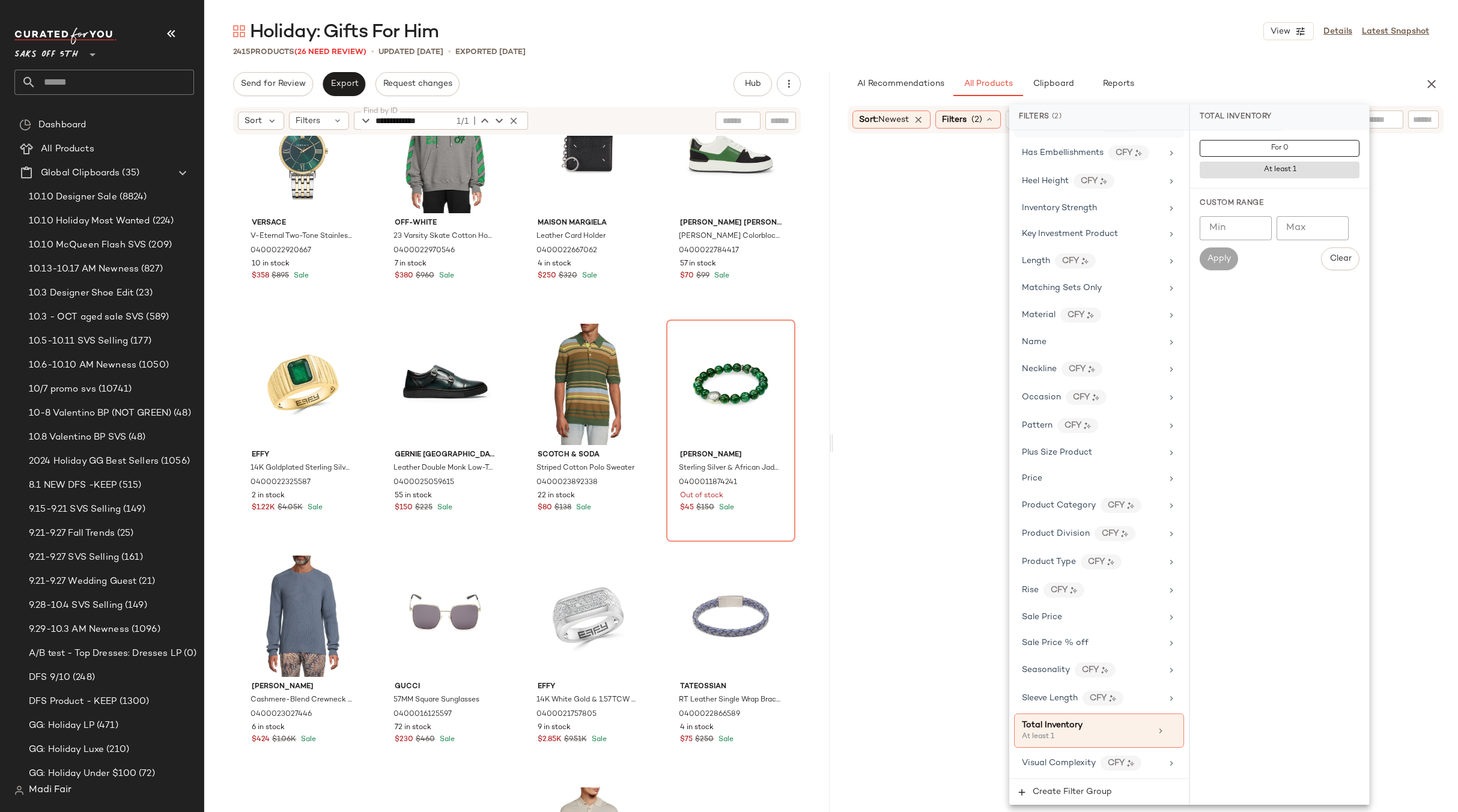
click at [1071, 32] on div "Holiday: Gifts For Him View Details Latest Snapshot" at bounding box center [831, 32] width 1254 height 24
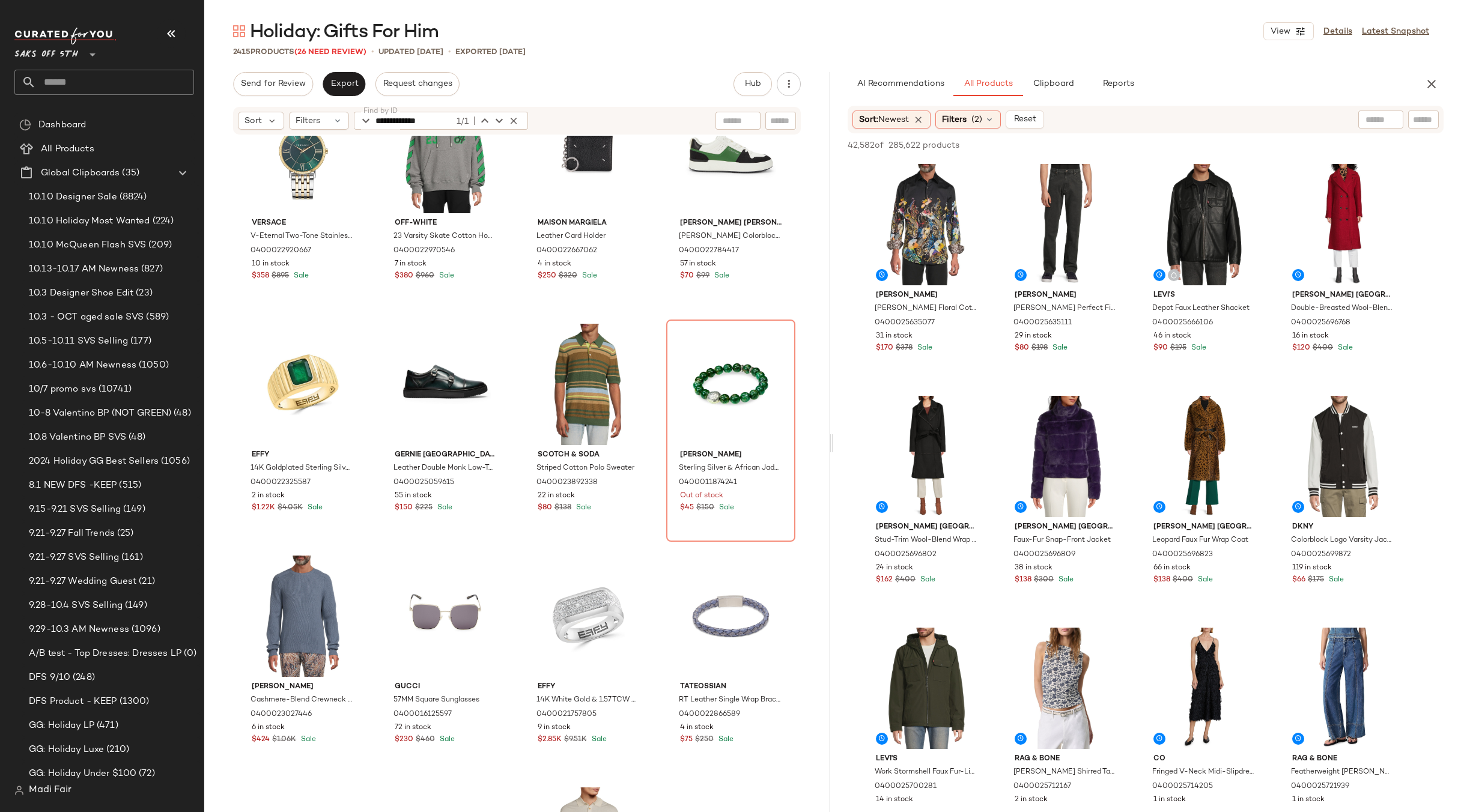
scroll to position [600, 0]
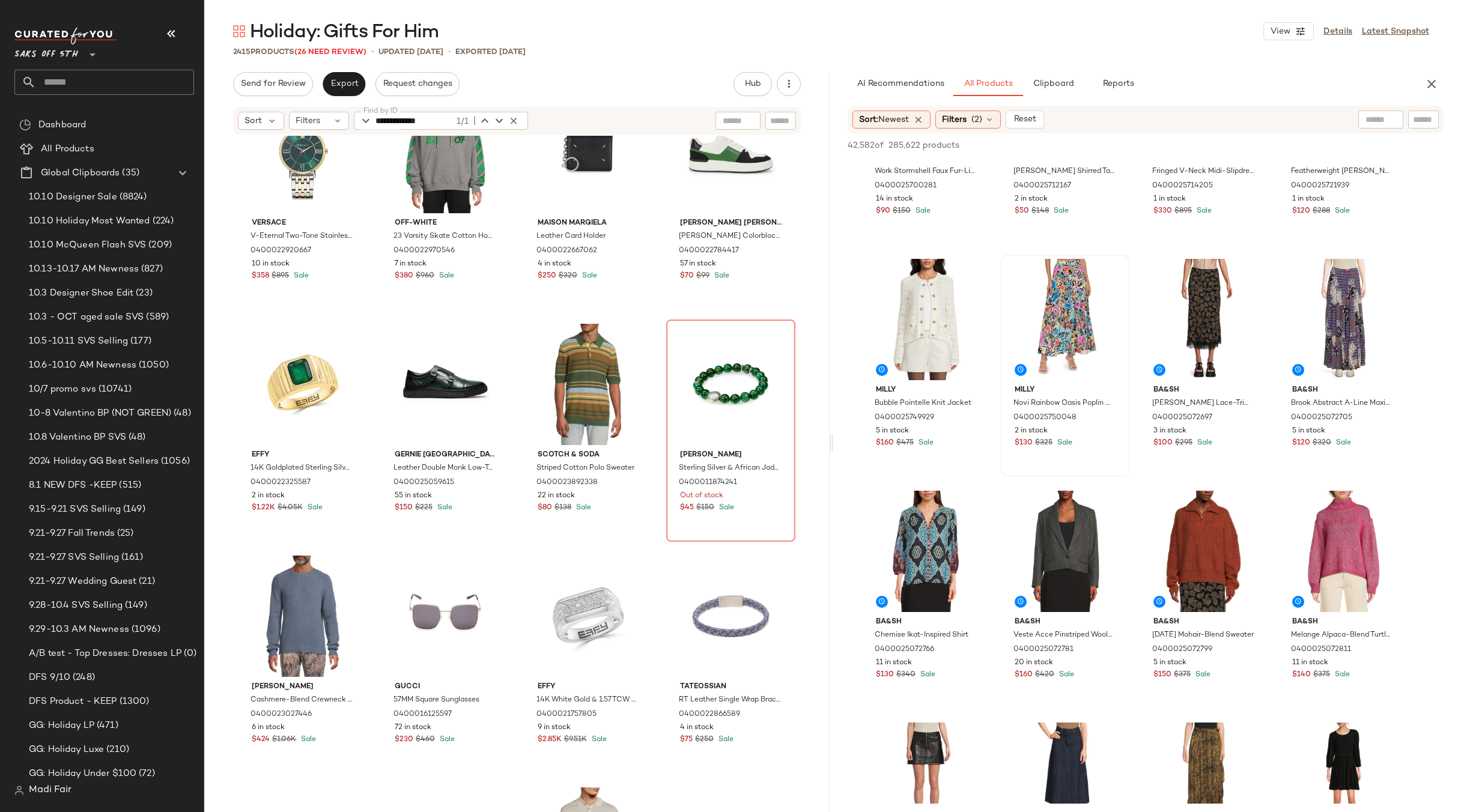
click at [947, 117] on span "Filters" at bounding box center [953, 119] width 25 height 13
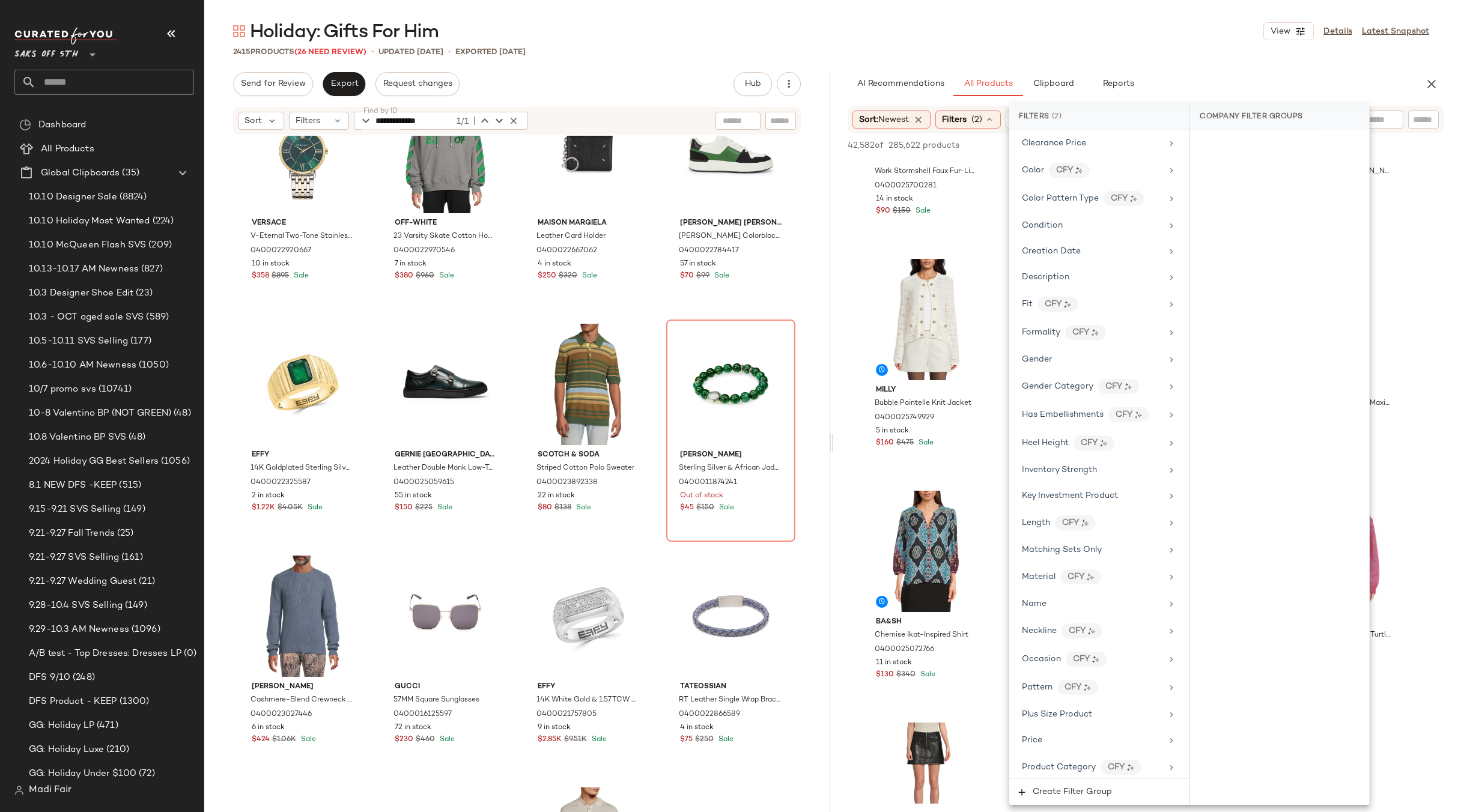
scroll to position [0, 0]
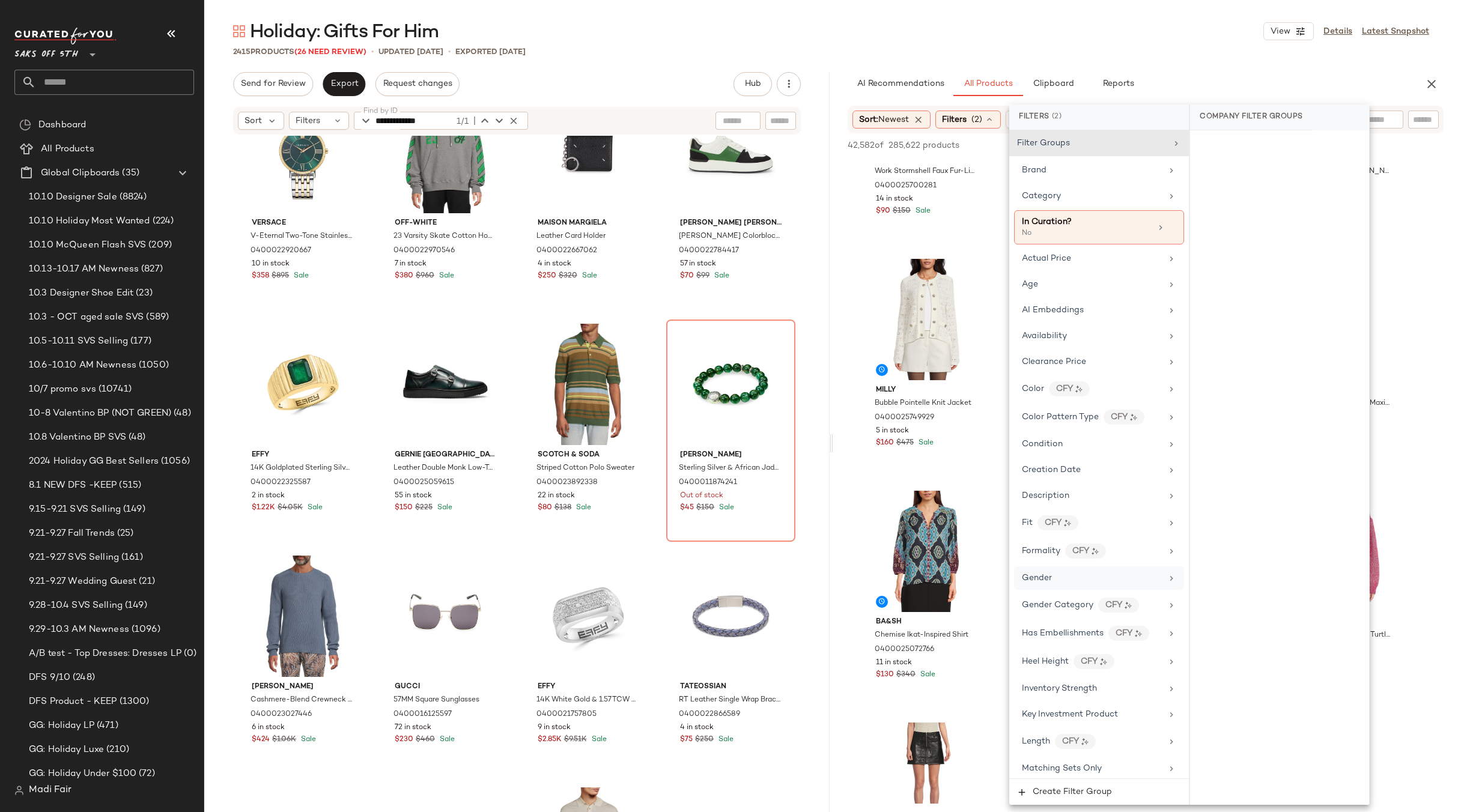
click at [1101, 585] on div "Gender" at bounding box center [1098, 577] width 170 height 23
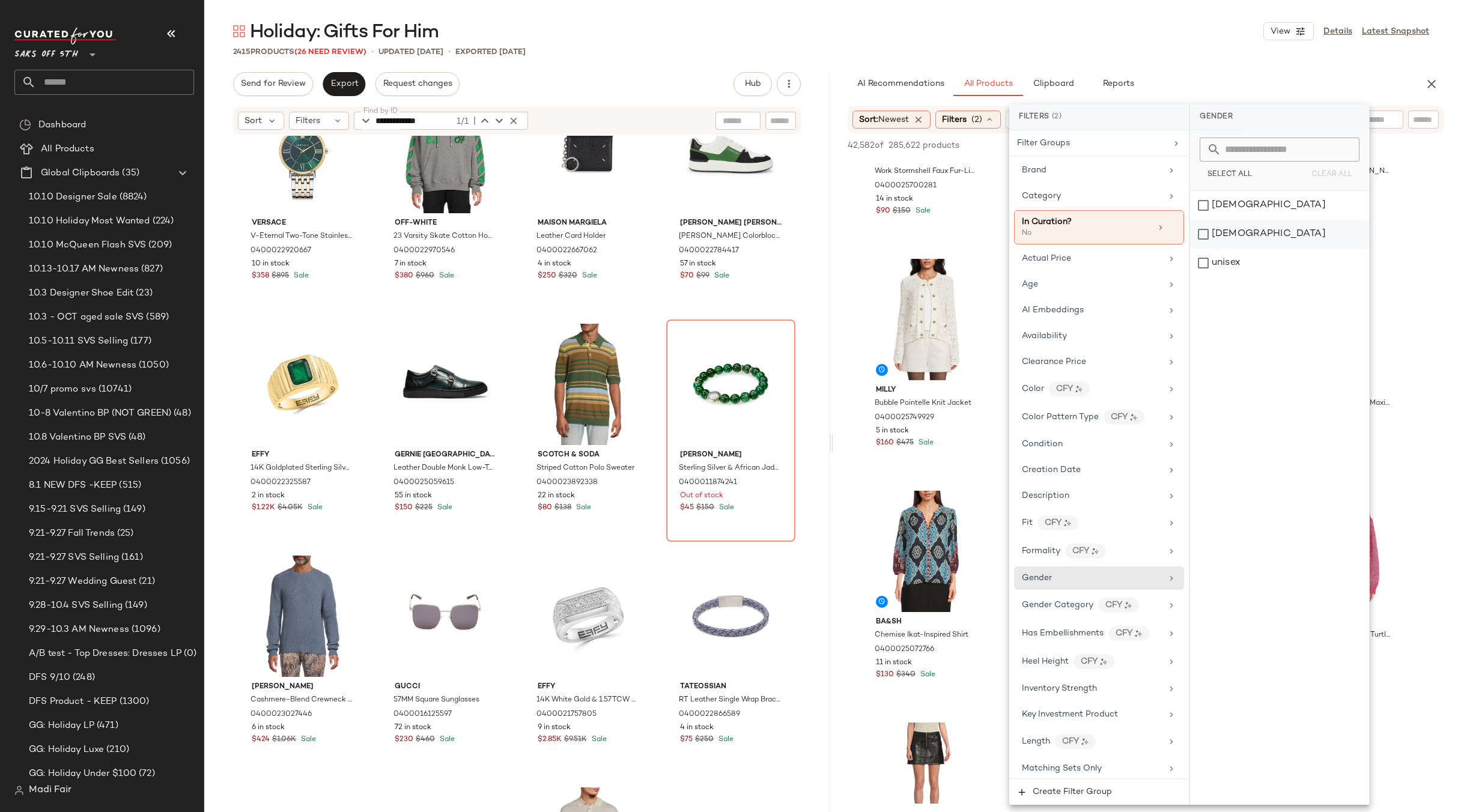
click at [1244, 233] on div "[DEMOGRAPHIC_DATA]" at bounding box center [1279, 234] width 179 height 29
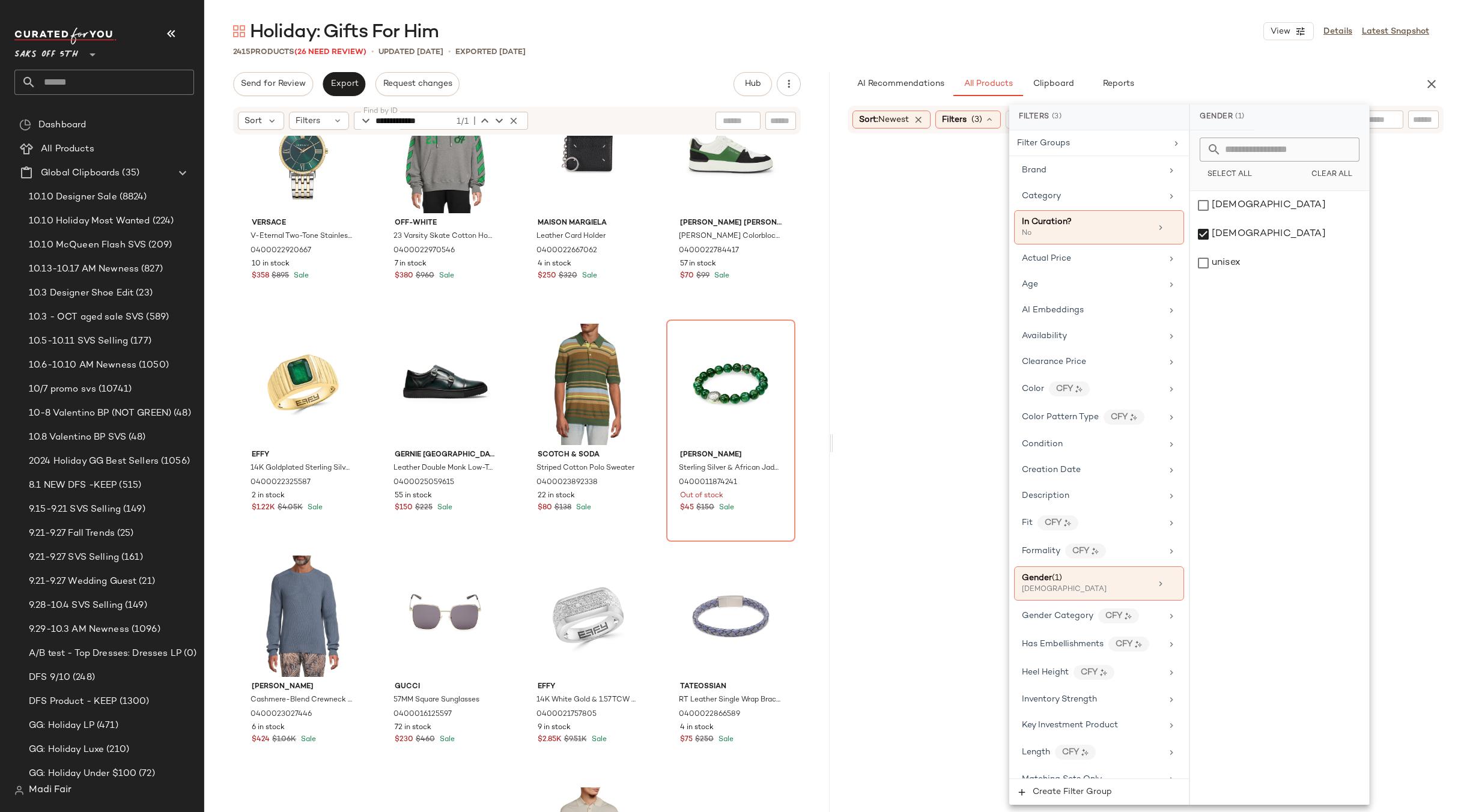
click at [1134, 49] on div "2415 Products (26 Need Review) • updated [DATE] • Exported [DATE]" at bounding box center [831, 52] width 1254 height 12
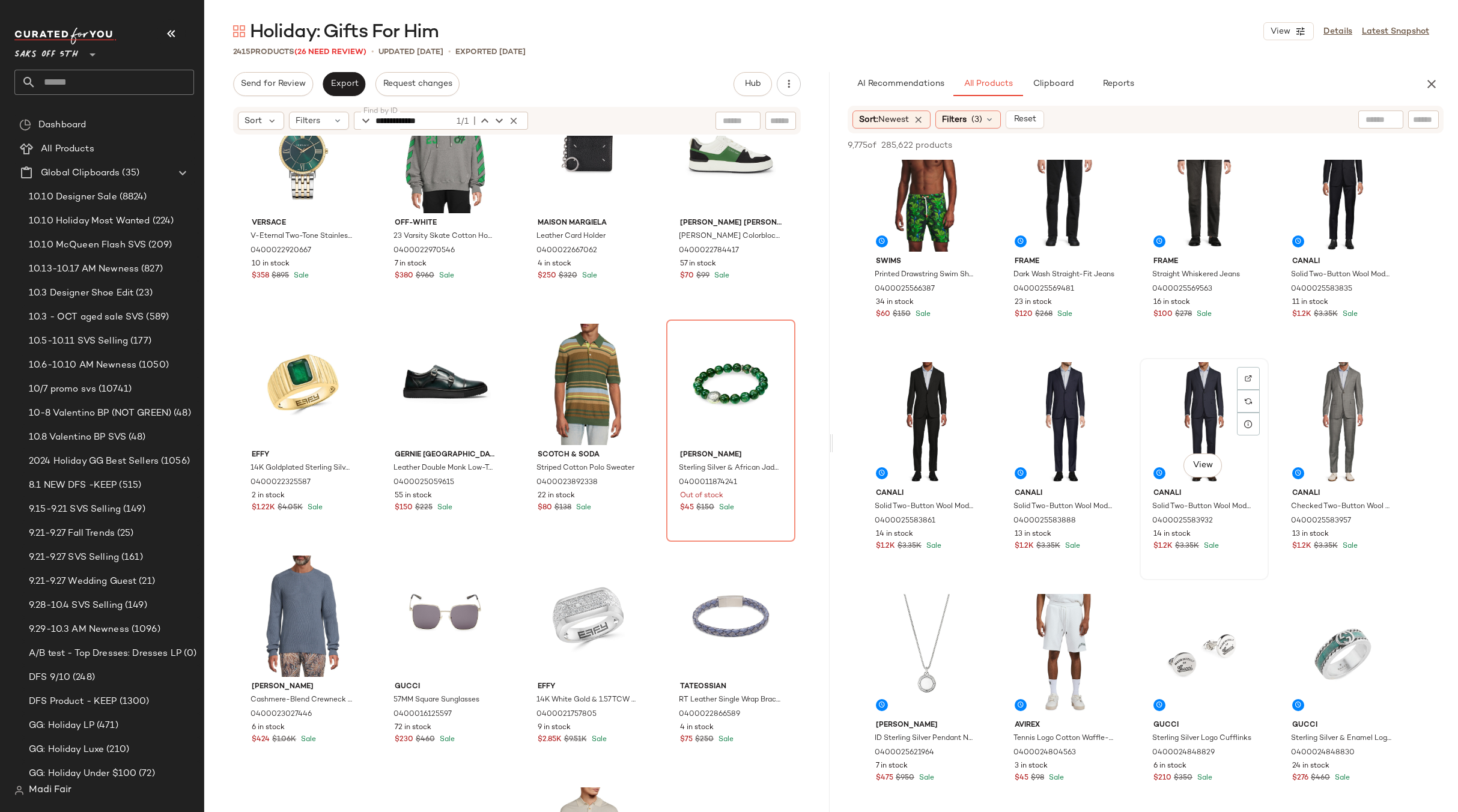
scroll to position [1261, 0]
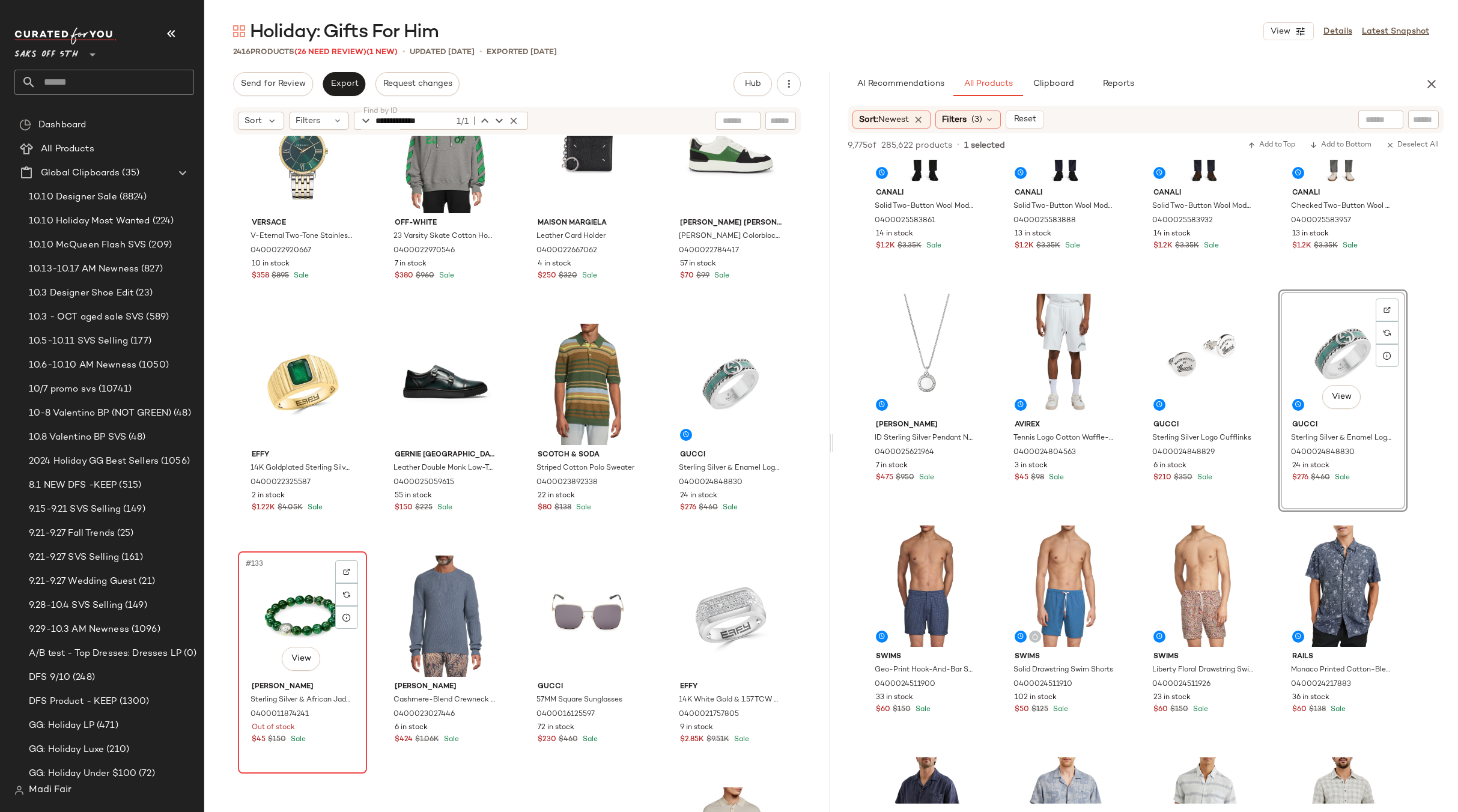
click at [291, 608] on div "#133 View" at bounding box center [302, 616] width 121 height 122
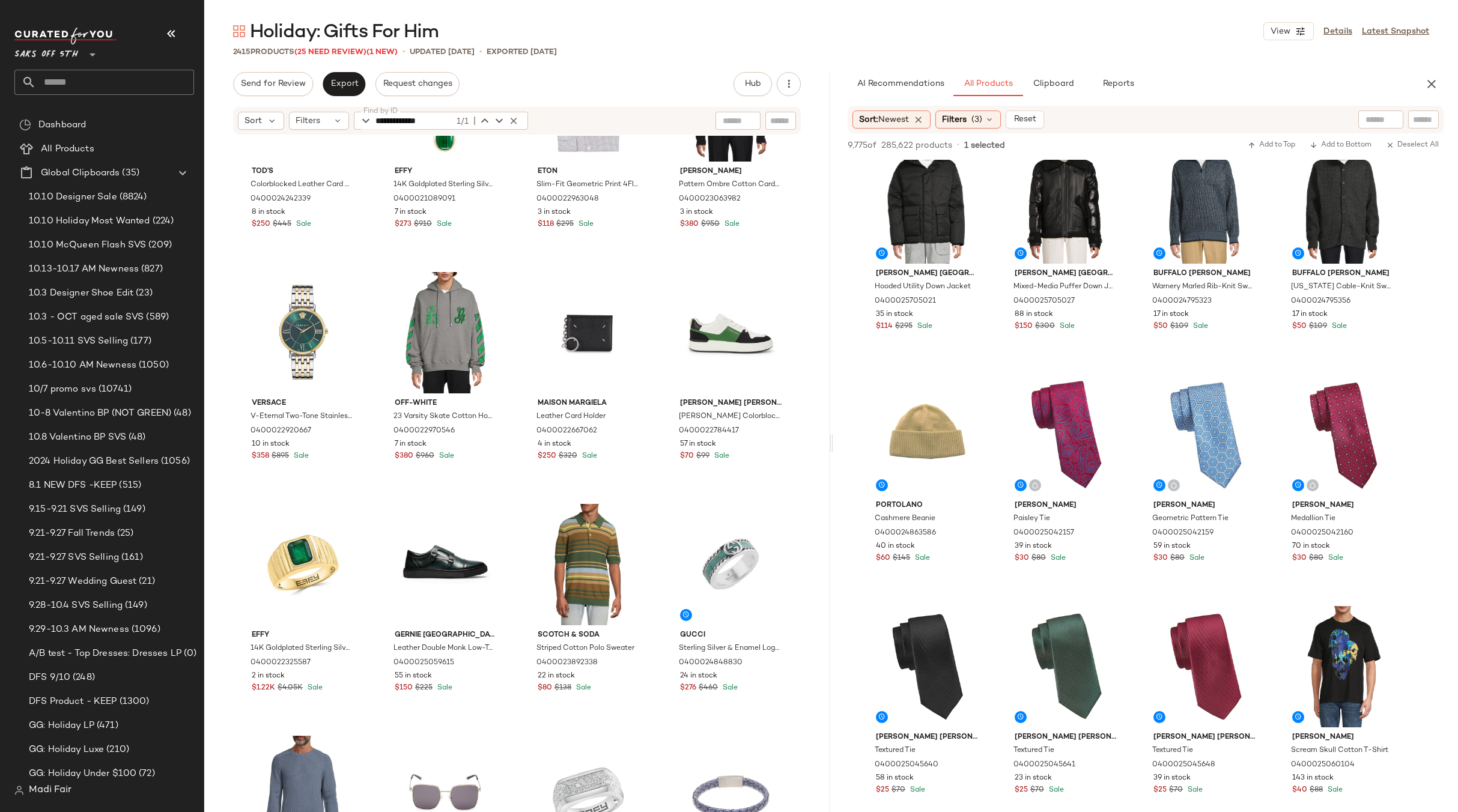
scroll to position [5643, 0]
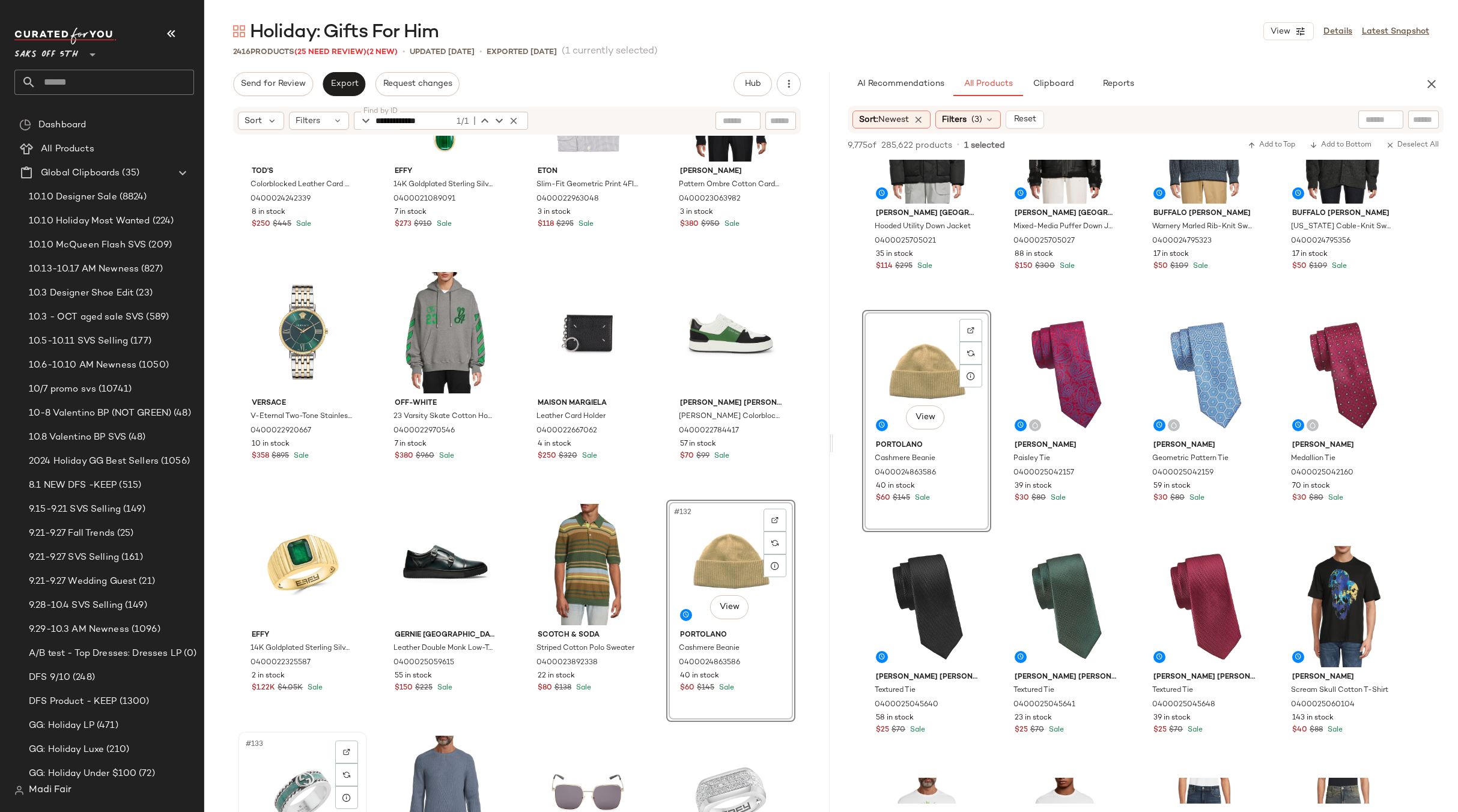
click at [291, 755] on div "#133 View" at bounding box center [302, 796] width 121 height 122
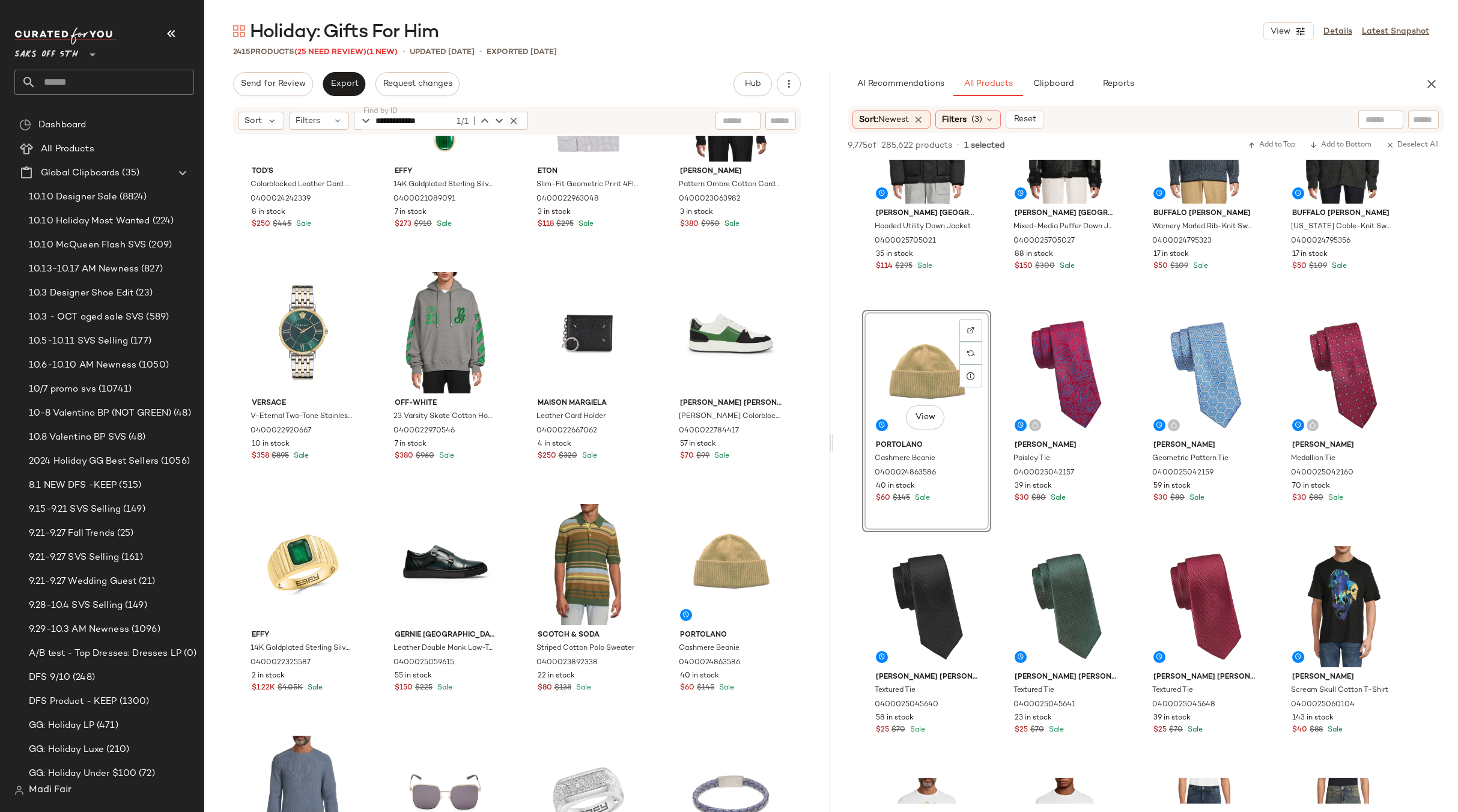
click at [512, 119] on icon "button" at bounding box center [514, 121] width 11 height 11
click at [330, 121] on div "Filters" at bounding box center [319, 121] width 60 height 18
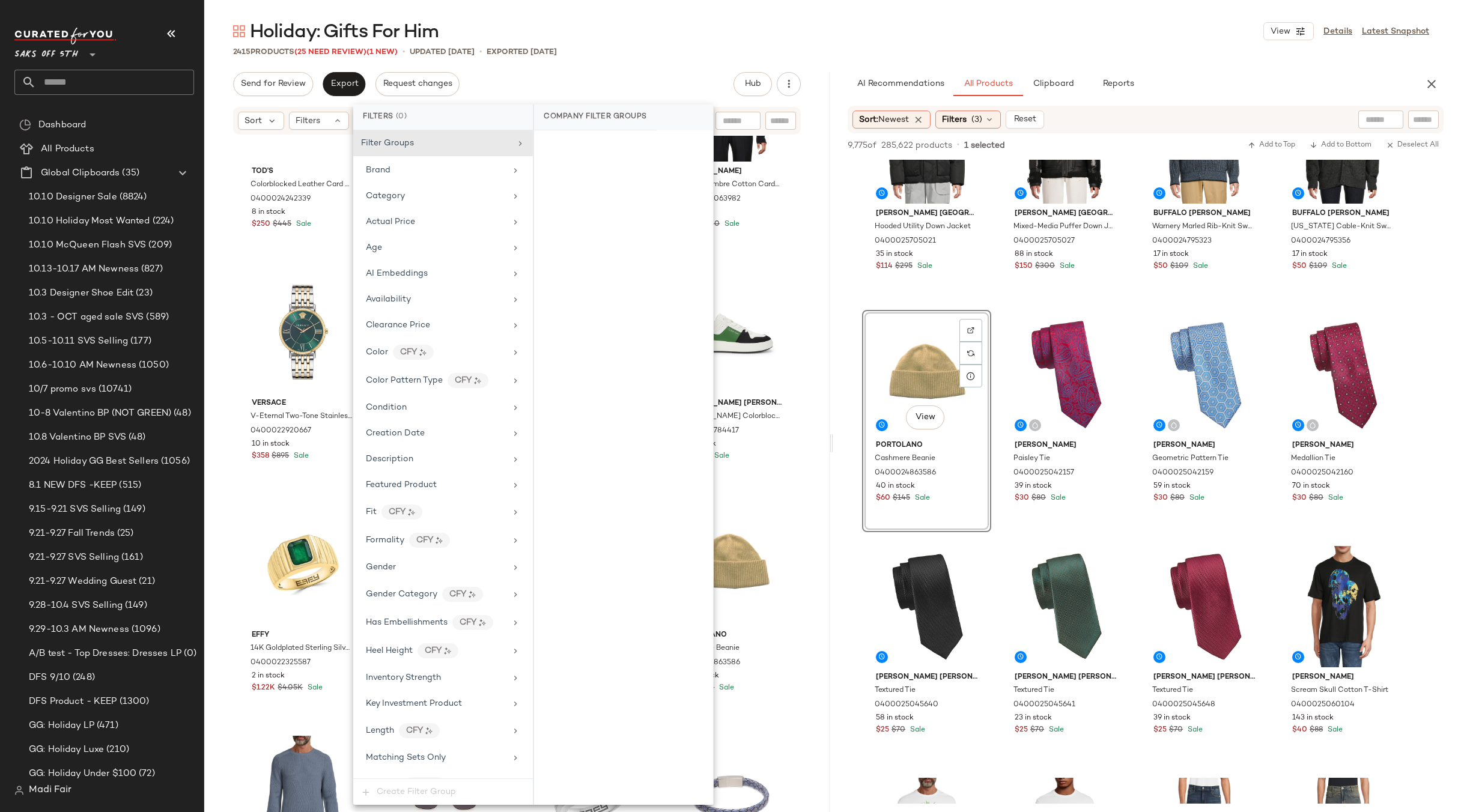
scroll to position [459, 0]
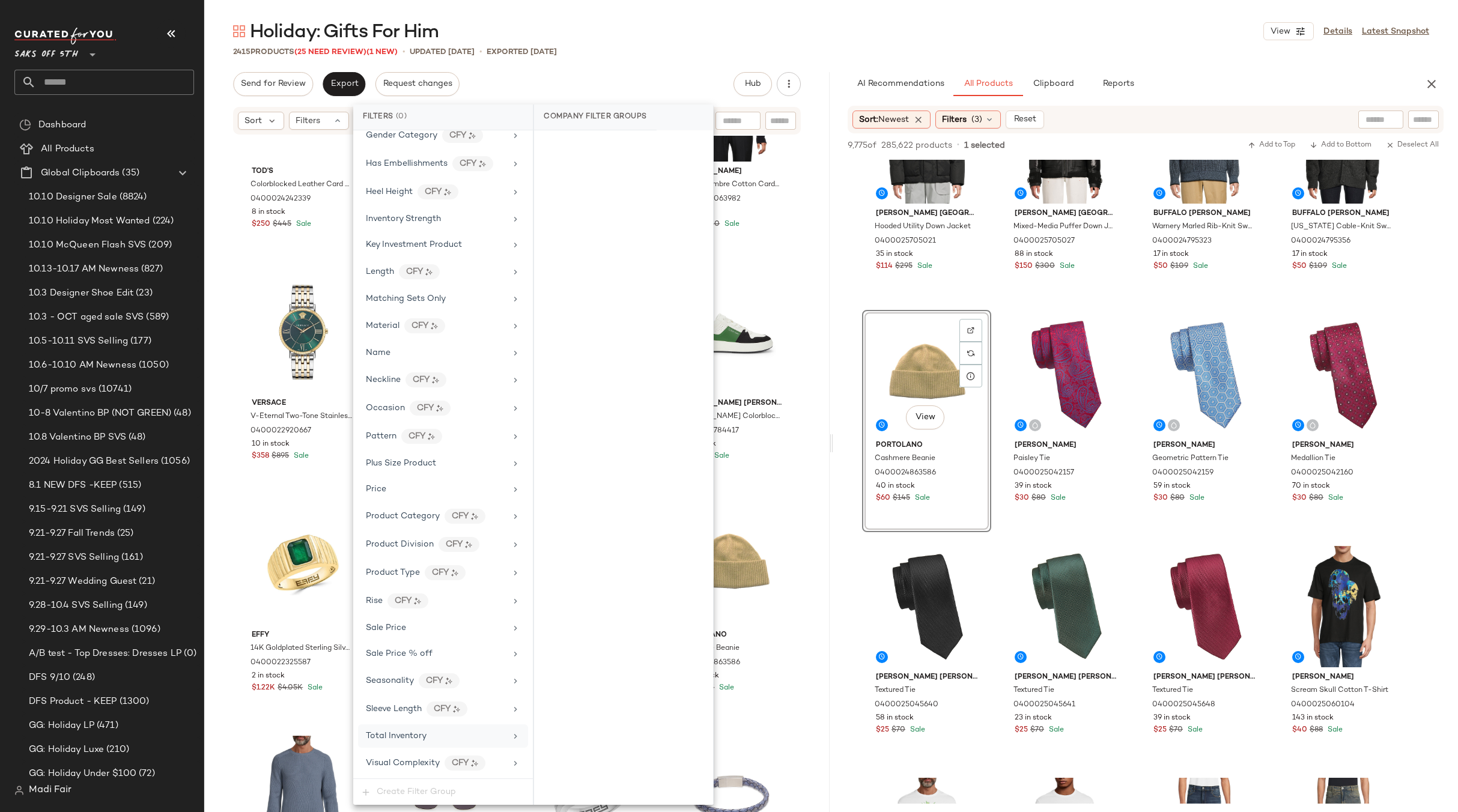
drag, startPoint x: 408, startPoint y: 731, endPoint x: 589, endPoint y: 449, distance: 335.1
click at [408, 731] on span "Total Inventory" at bounding box center [396, 735] width 61 height 9
click at [623, 143] on button "For 0" at bounding box center [623, 148] width 160 height 17
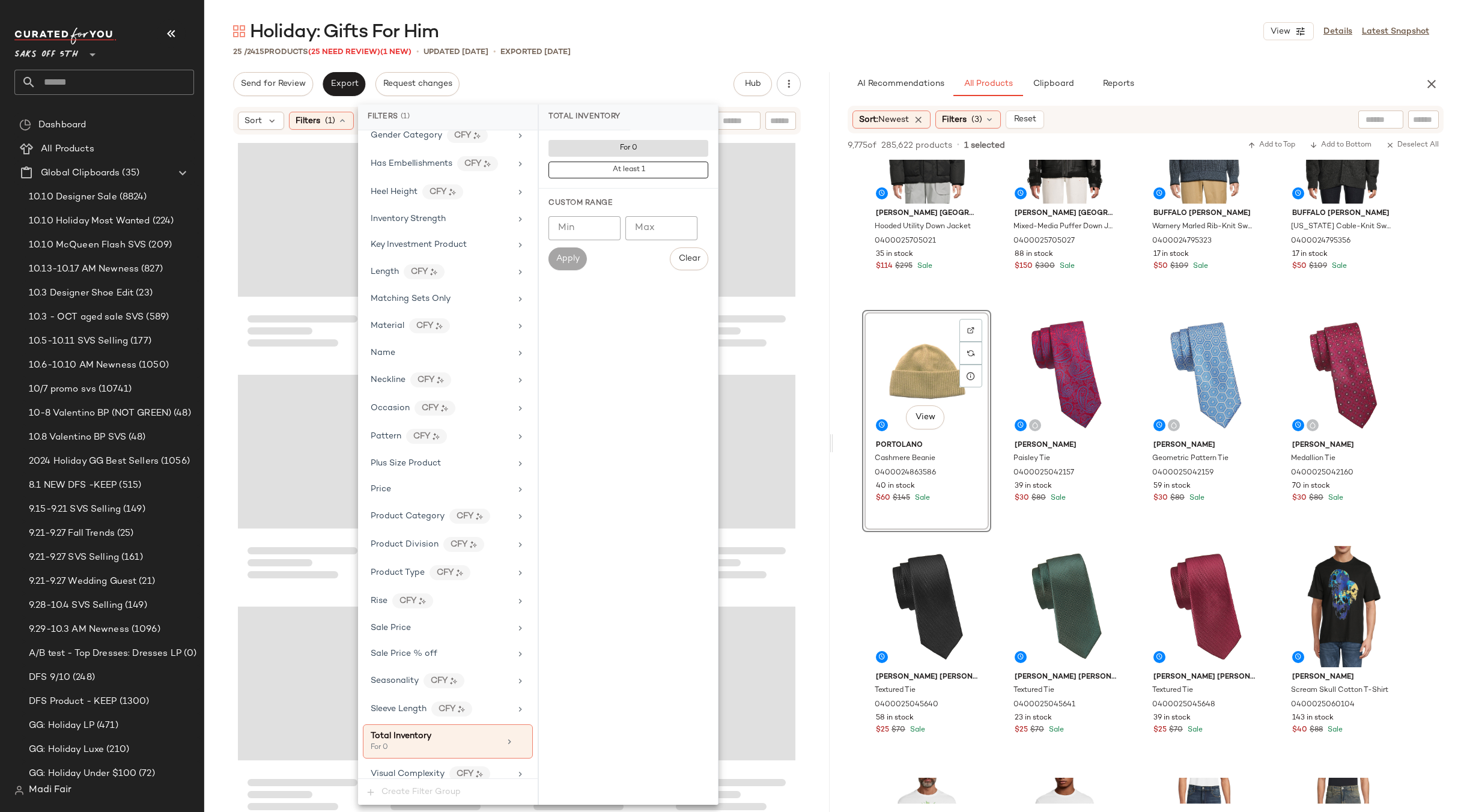
click at [619, 75] on div "Send for Review Export Request changes Hub Send for Review External Review Inte…" at bounding box center [517, 84] width 568 height 24
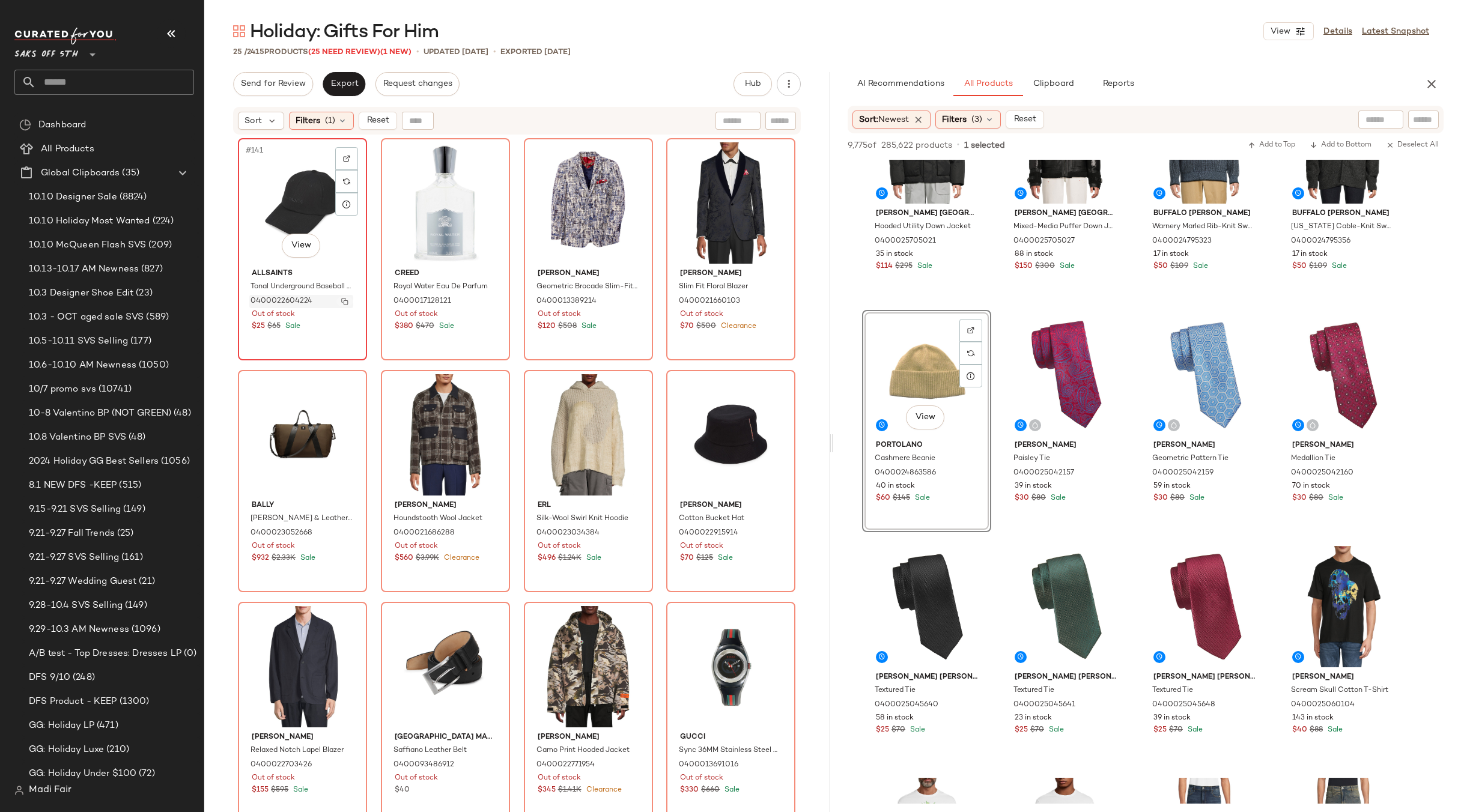
click at [341, 302] on img "button" at bounding box center [345, 302] width 8 height 8
click at [315, 122] on span "Filters" at bounding box center [308, 121] width 25 height 13
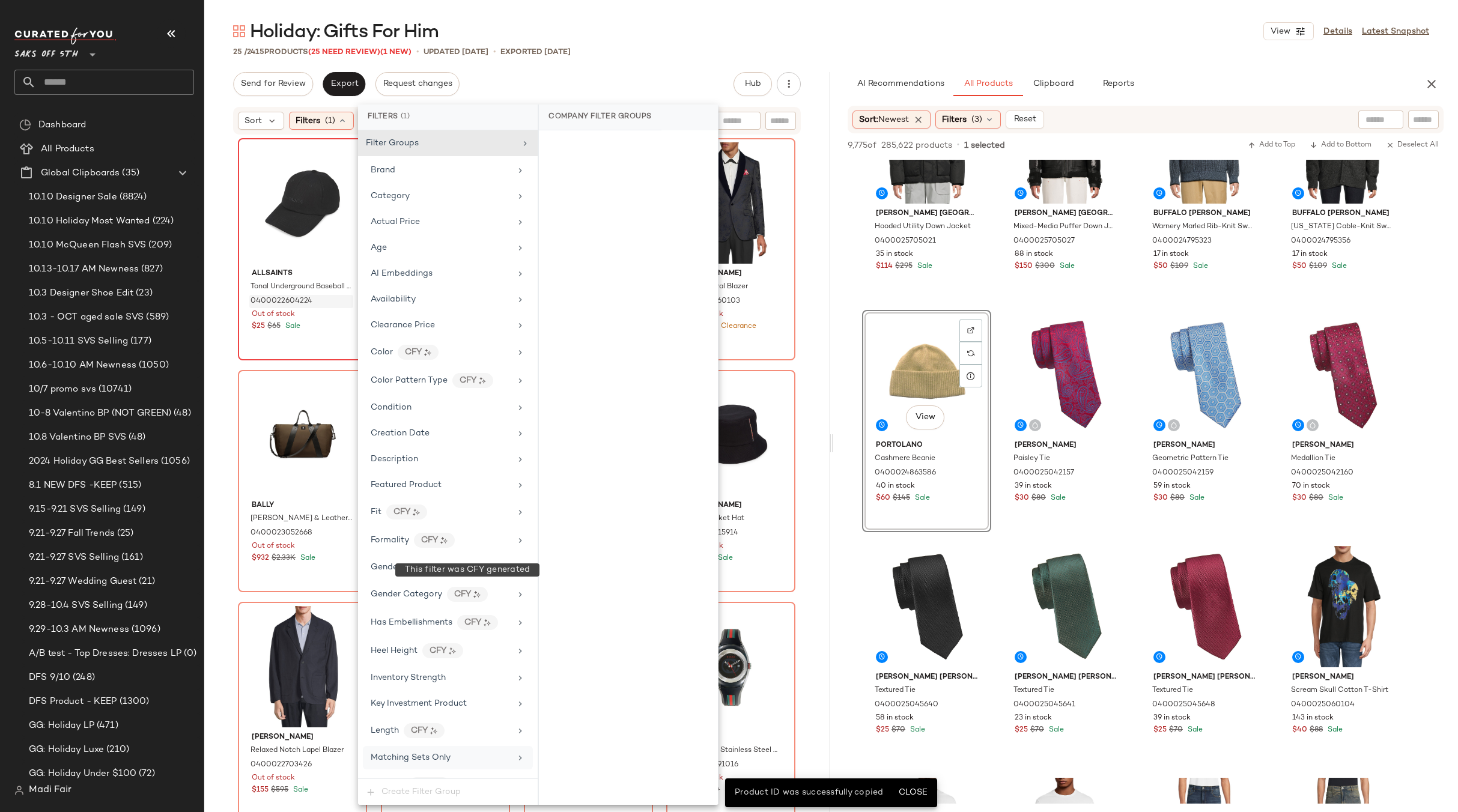
scroll to position [470, 0]
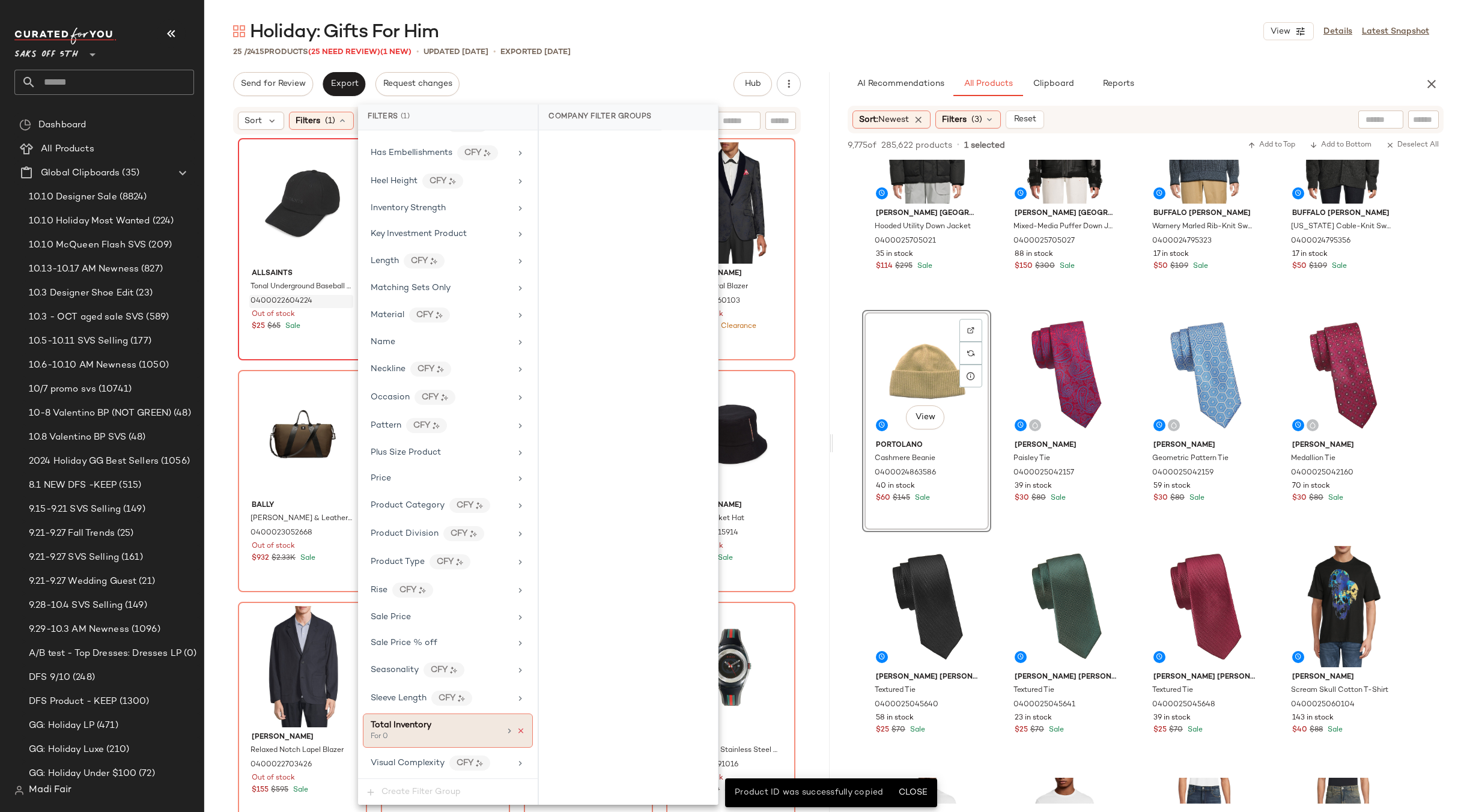
drag, startPoint x: 513, startPoint y: 729, endPoint x: 515, endPoint y: 716, distance: 13.2
click at [517, 729] on icon at bounding box center [520, 730] width 8 height 8
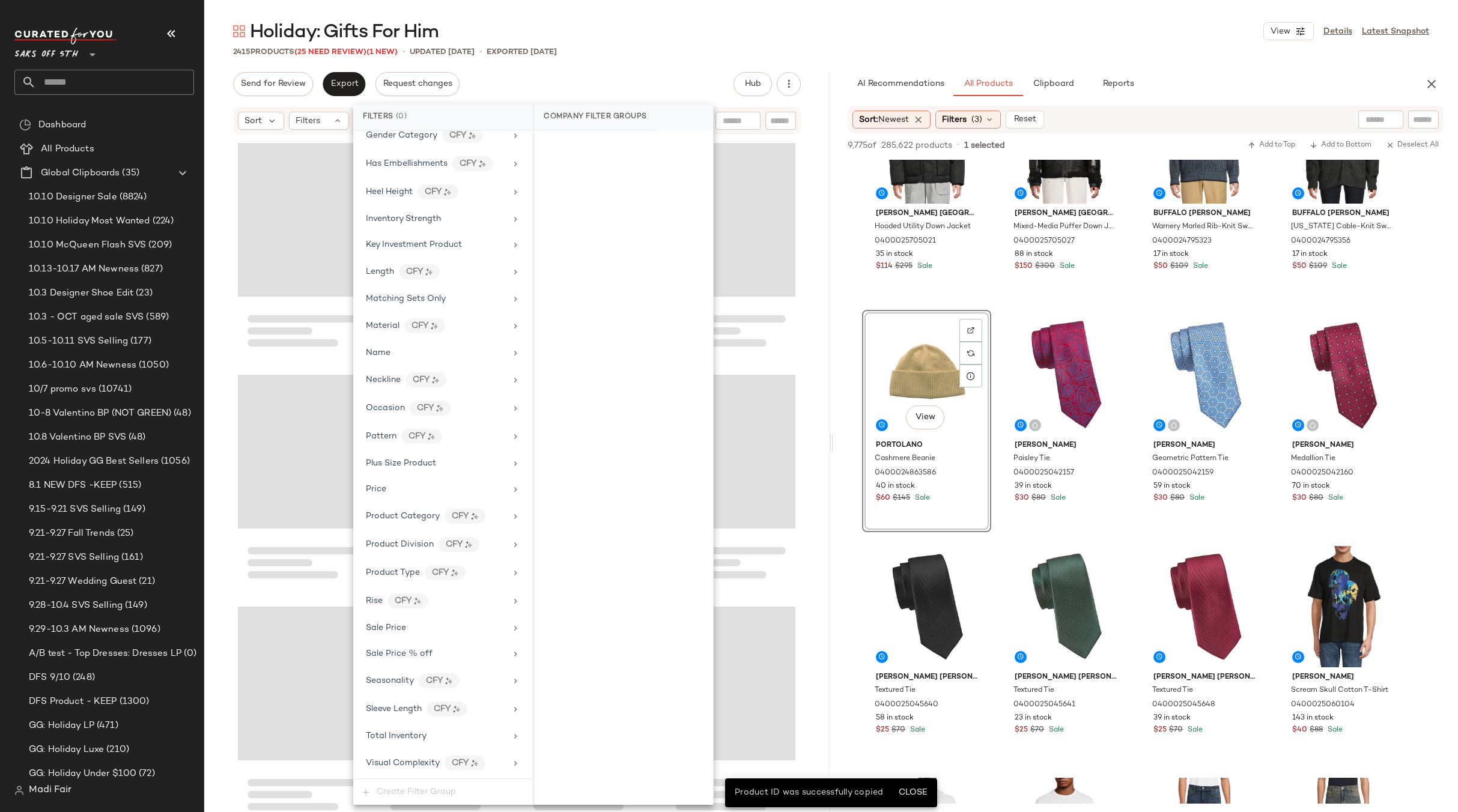
click at [557, 89] on div "Send for Review Export Request changes Hub Send for Review External Review Inte…" at bounding box center [517, 84] width 568 height 24
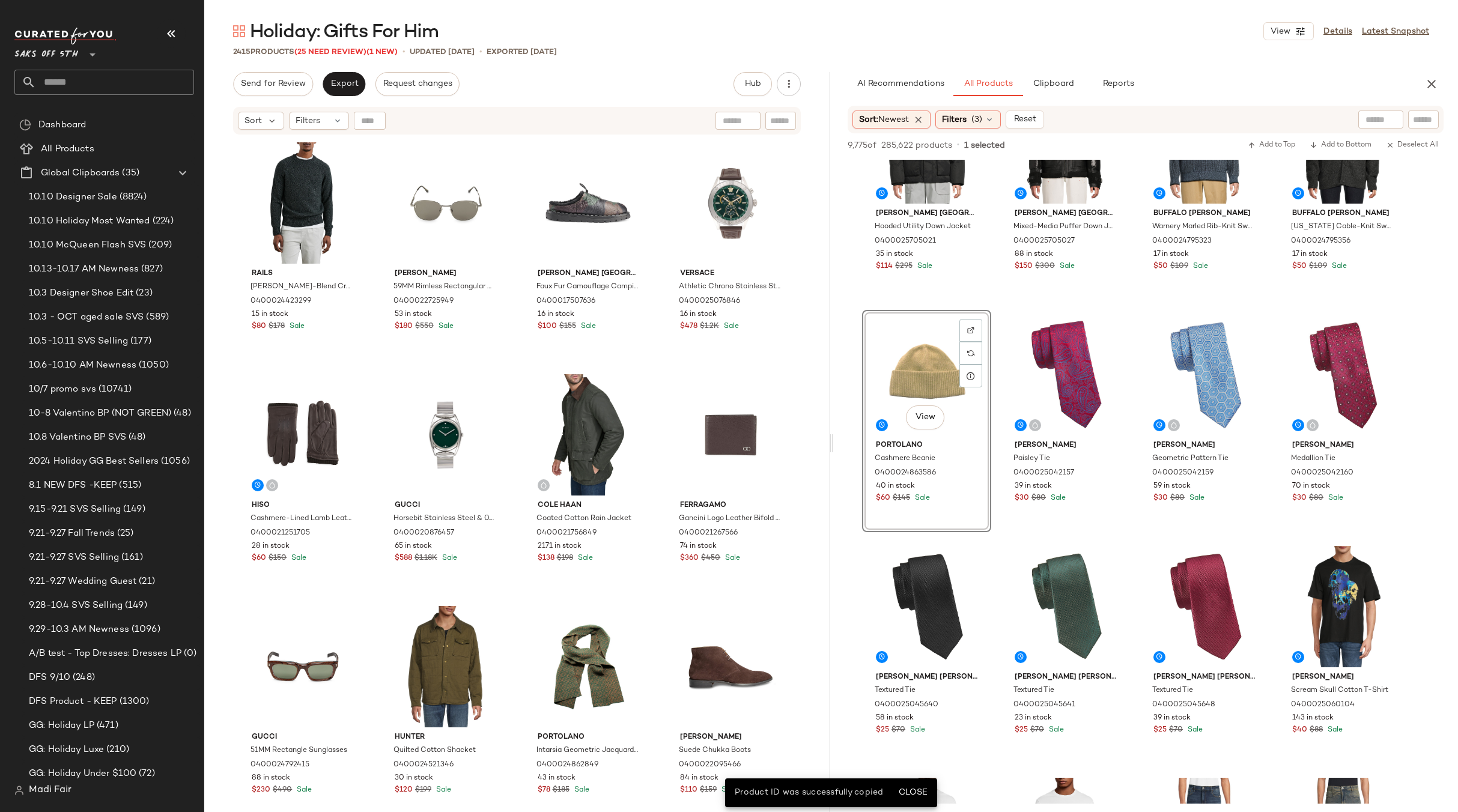
click at [374, 123] on div at bounding box center [369, 121] width 32 height 18
drag, startPoint x: 374, startPoint y: 123, endPoint x: 391, endPoint y: 116, distance: 18.4
click at [393, 119] on input "Find by ID" at bounding box center [422, 121] width 94 height 18
paste input "**********"
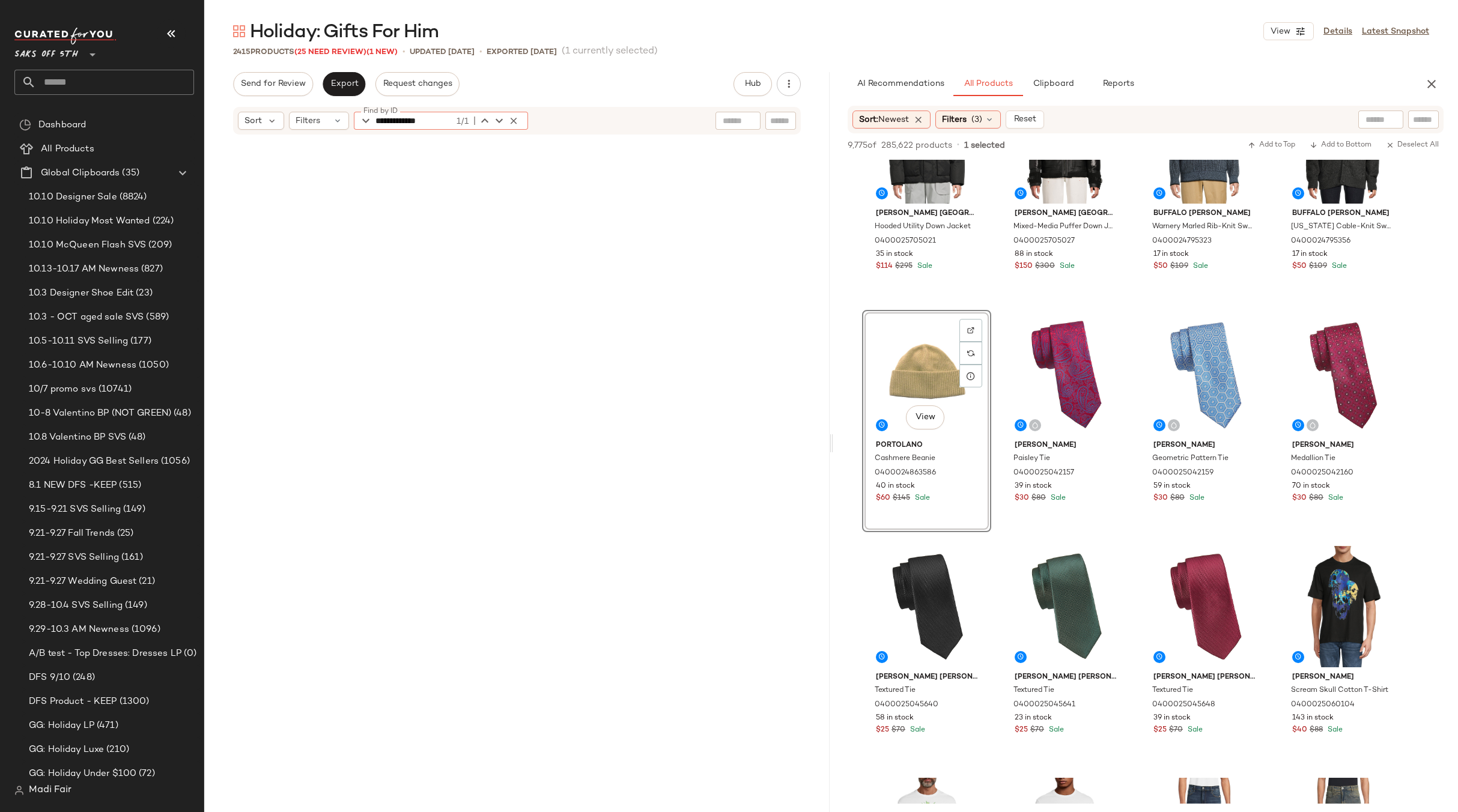
scroll to position [7879, 0]
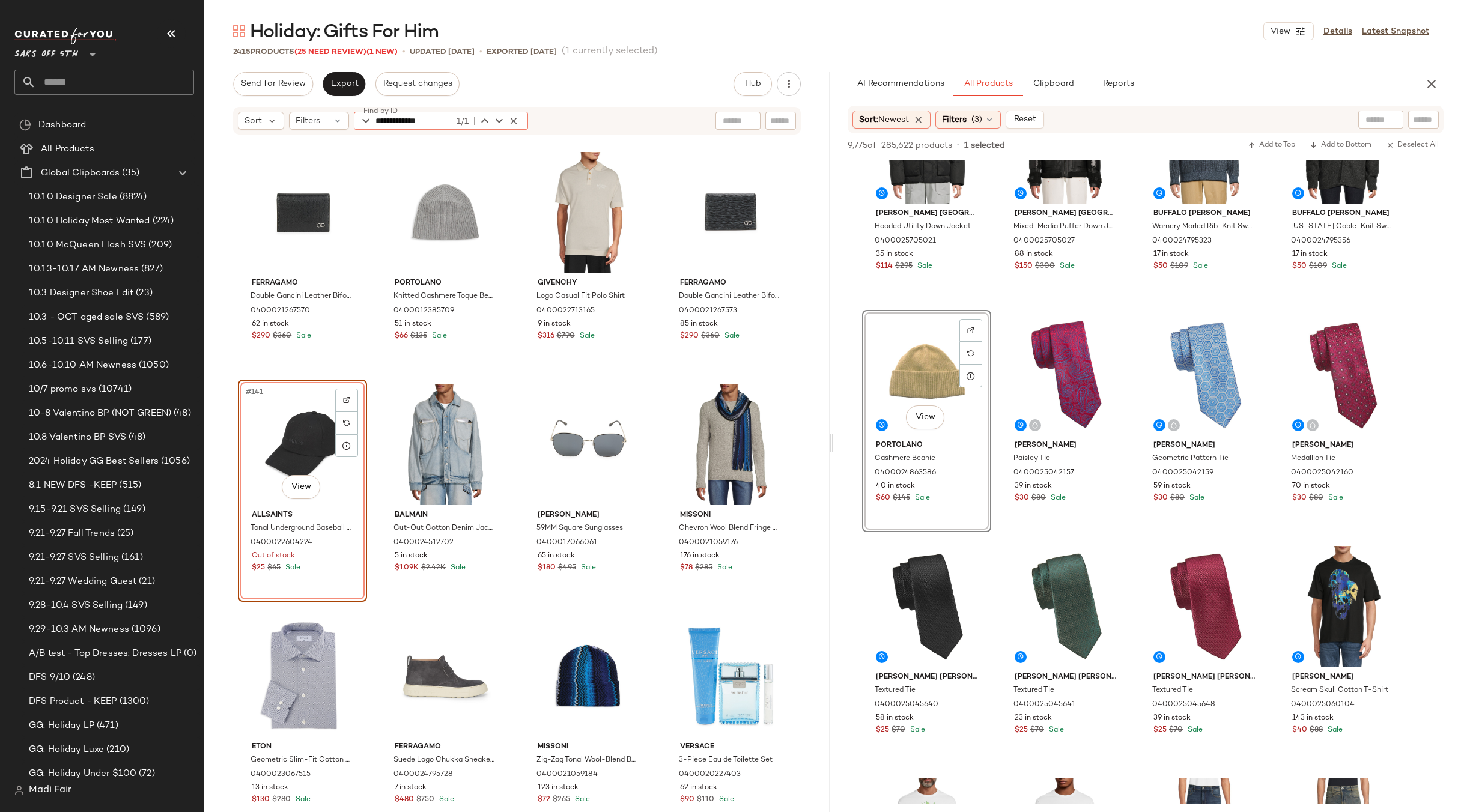
type input "**********"
click at [635, 85] on div "Send for Review Export Request changes Hub Send for Review External Review Inte…" at bounding box center [517, 84] width 568 height 24
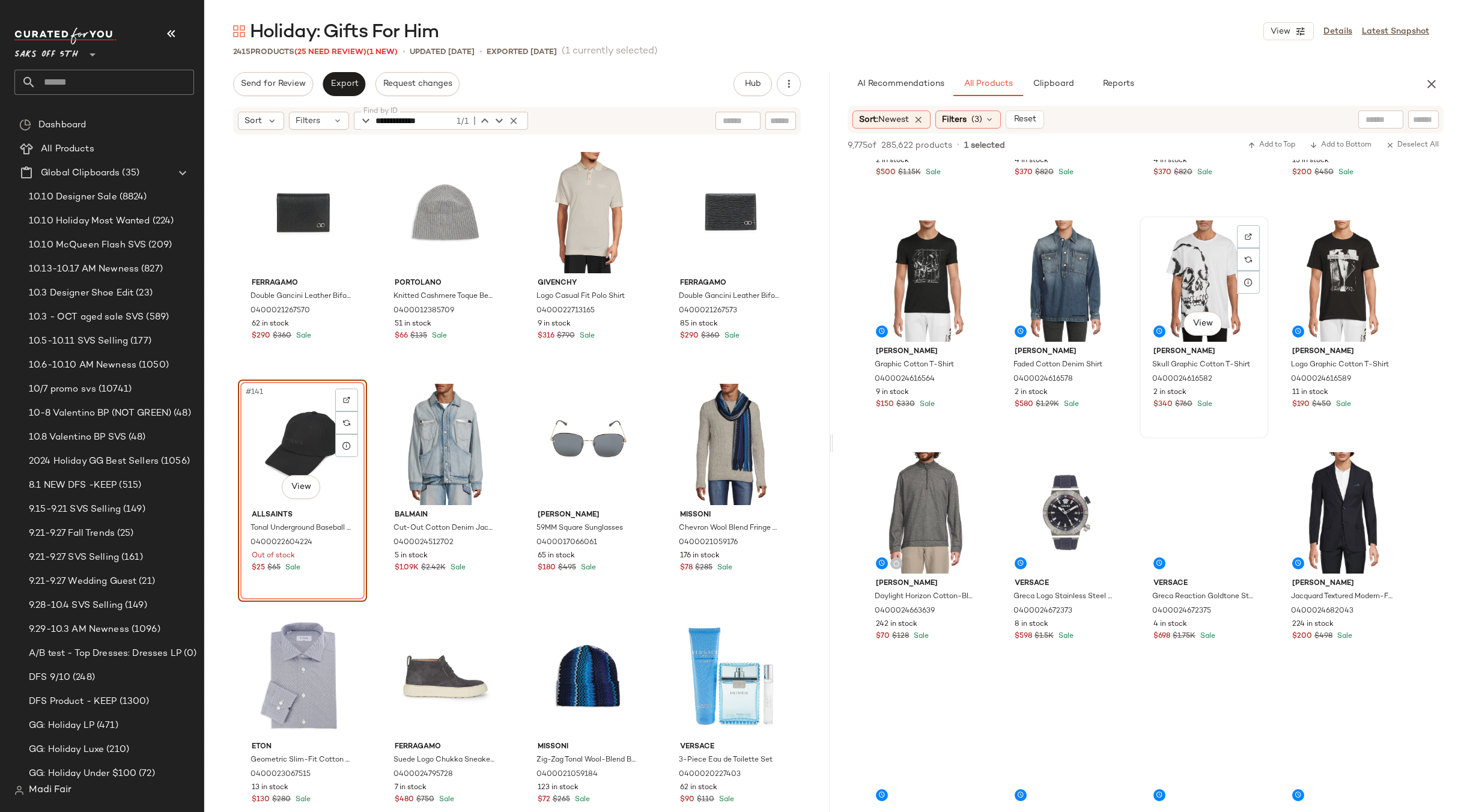
scroll to position [7865, 0]
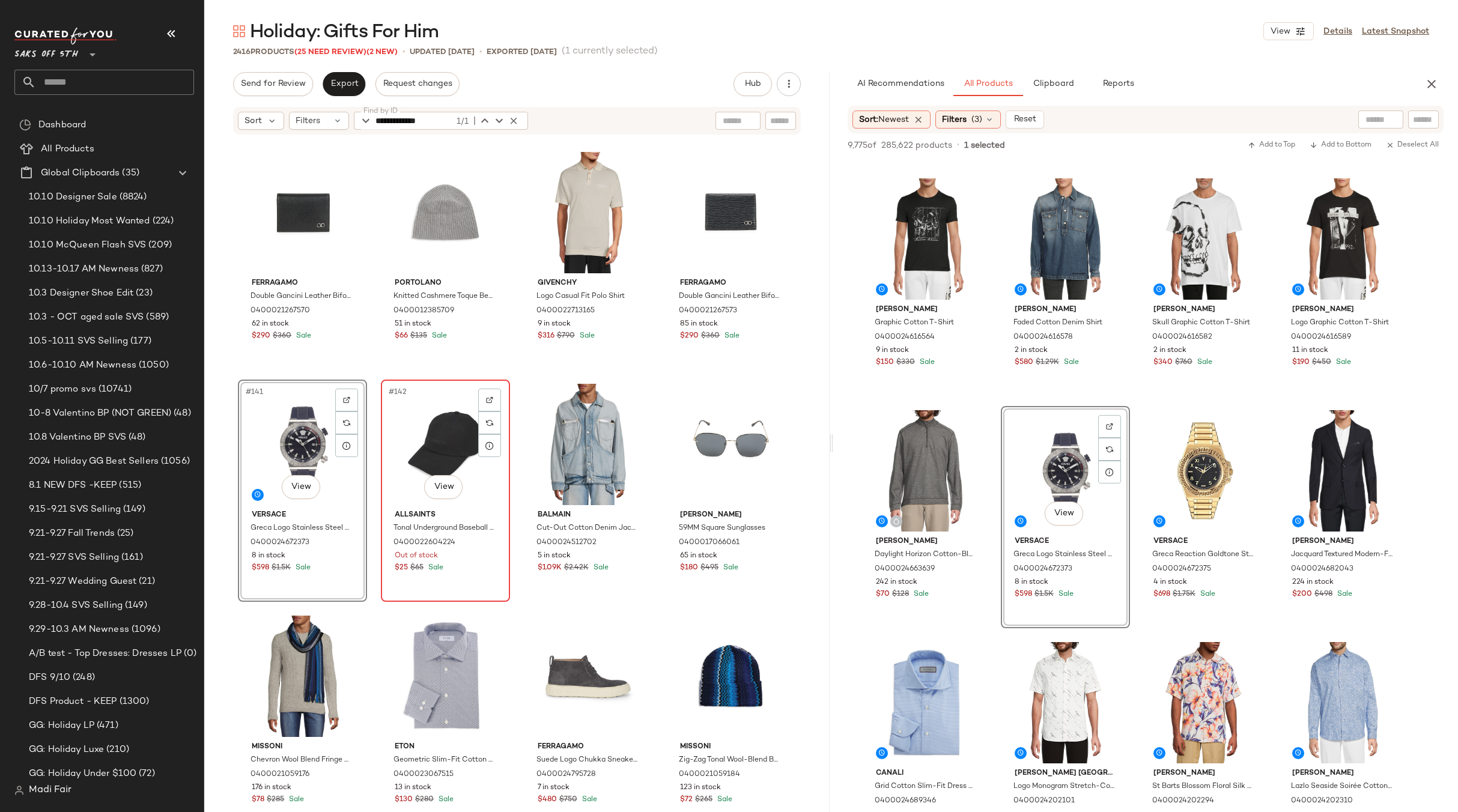
click at [449, 446] on div "#142 View" at bounding box center [445, 444] width 121 height 122
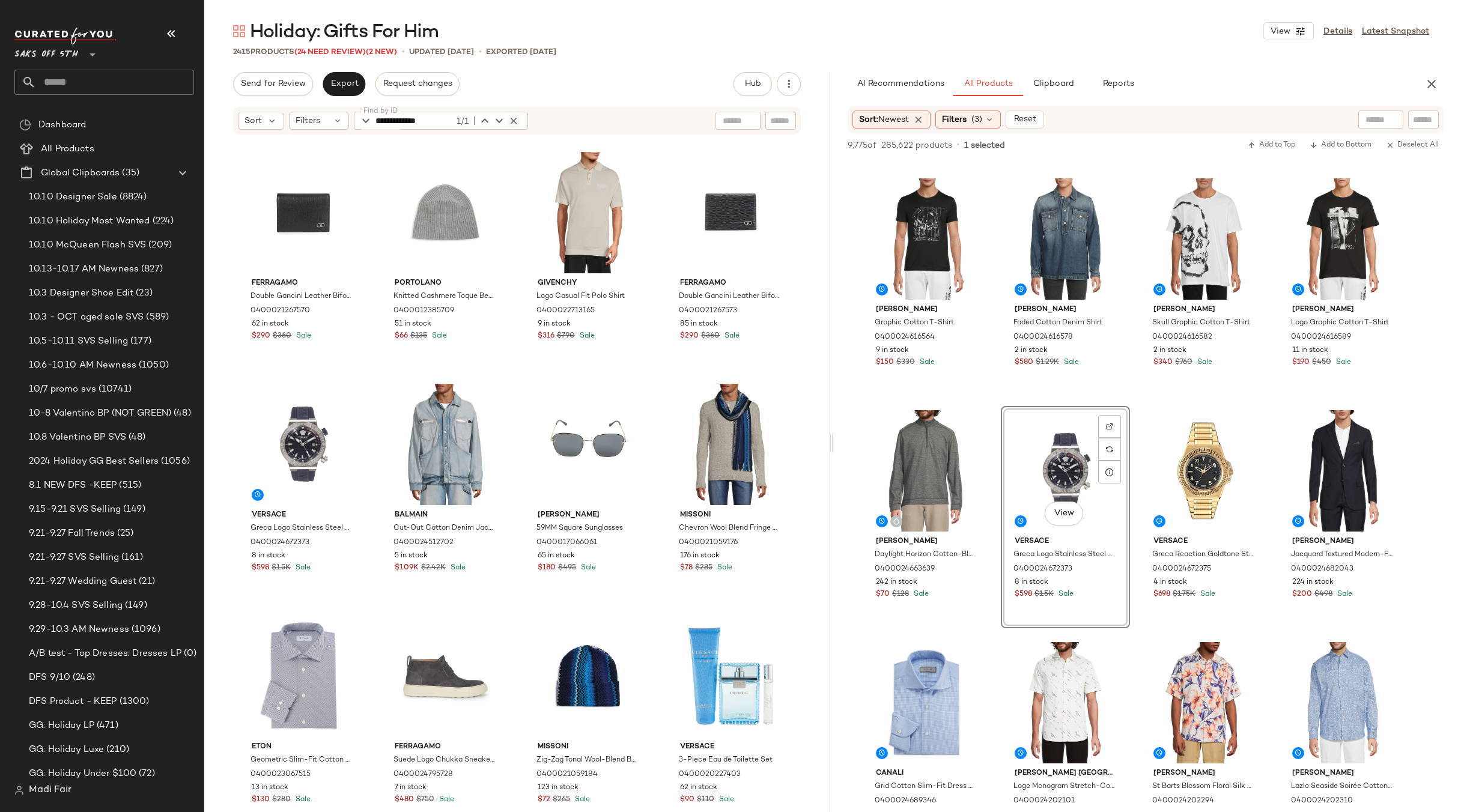
click at [511, 119] on icon "button" at bounding box center [514, 121] width 11 height 11
click at [320, 123] on div "Filters" at bounding box center [319, 121] width 60 height 18
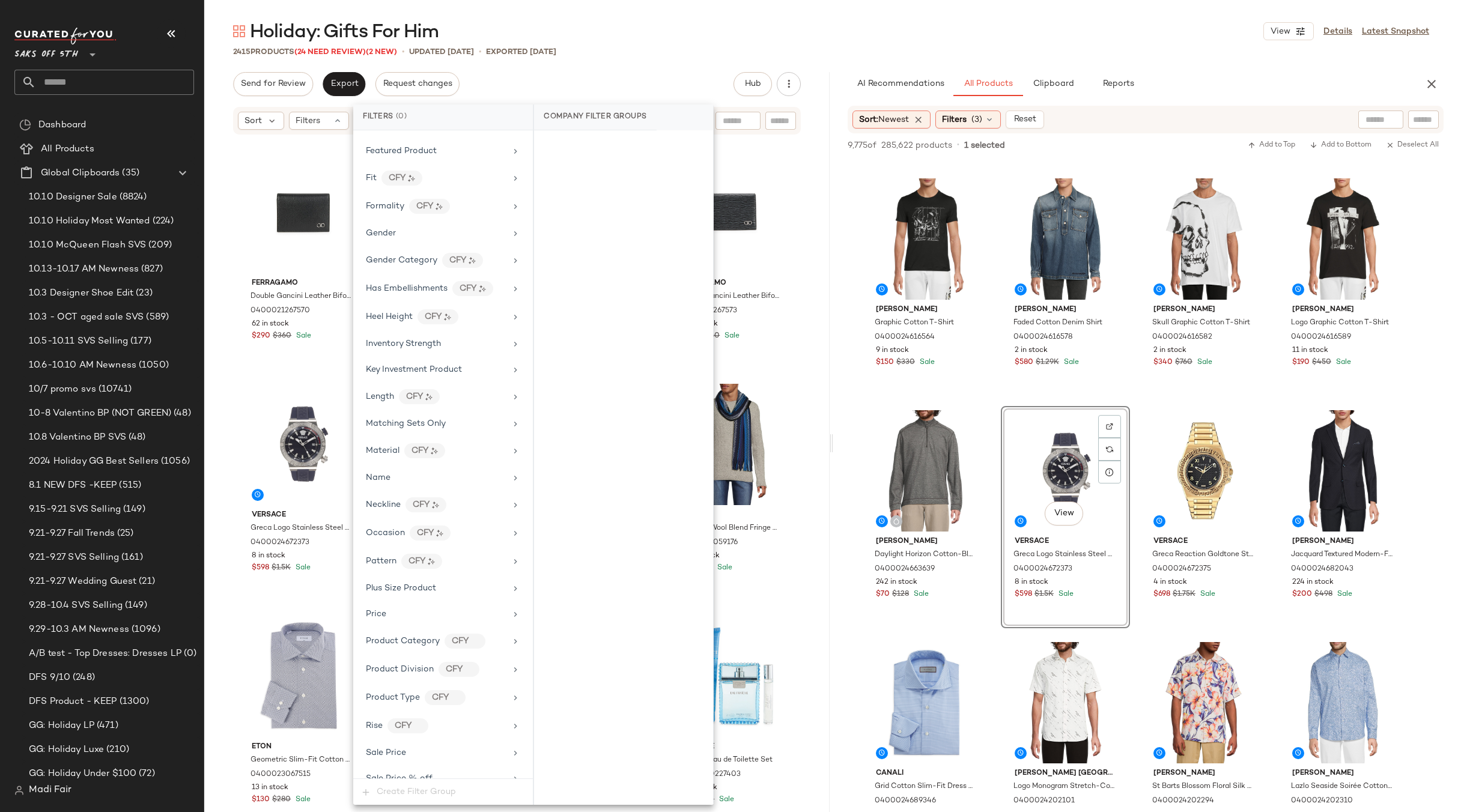
scroll to position [459, 0]
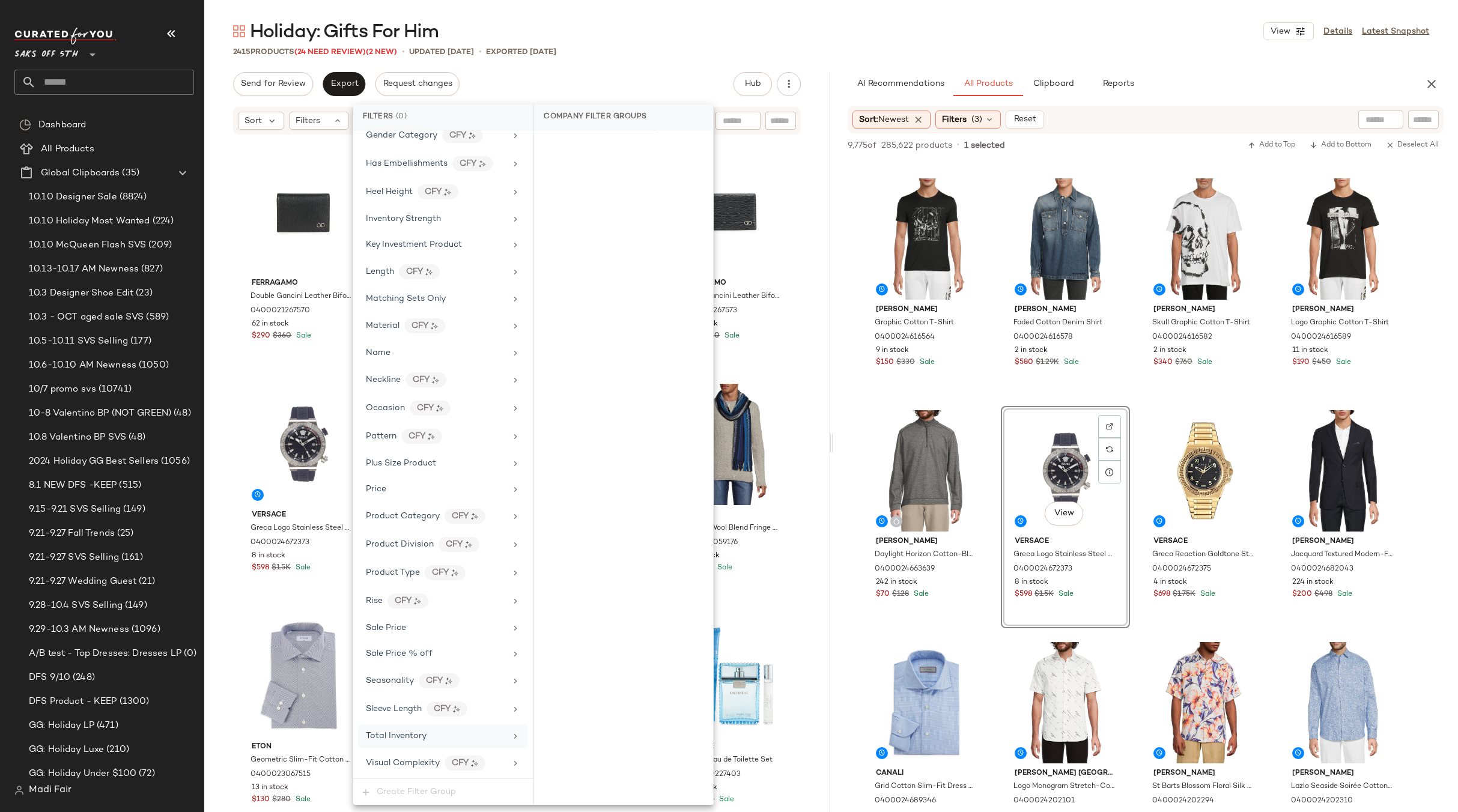
click at [450, 728] on div "Total Inventory" at bounding box center [443, 735] width 170 height 23
click at [625, 147] on span "For 0" at bounding box center [623, 148] width 18 height 8
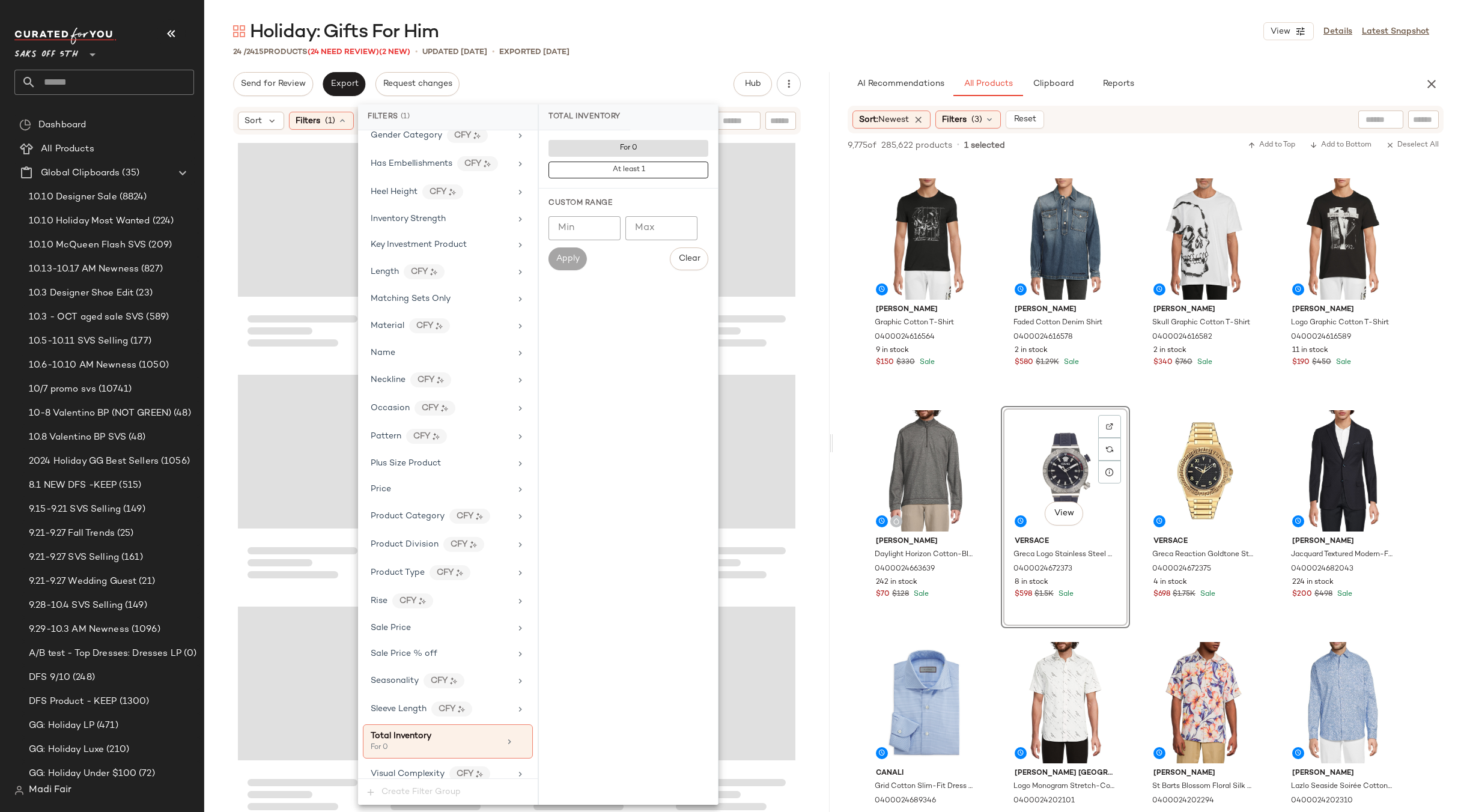
click at [634, 40] on div "Holiday: Gifts For Him View Details Latest Snapshot" at bounding box center [831, 32] width 1254 height 24
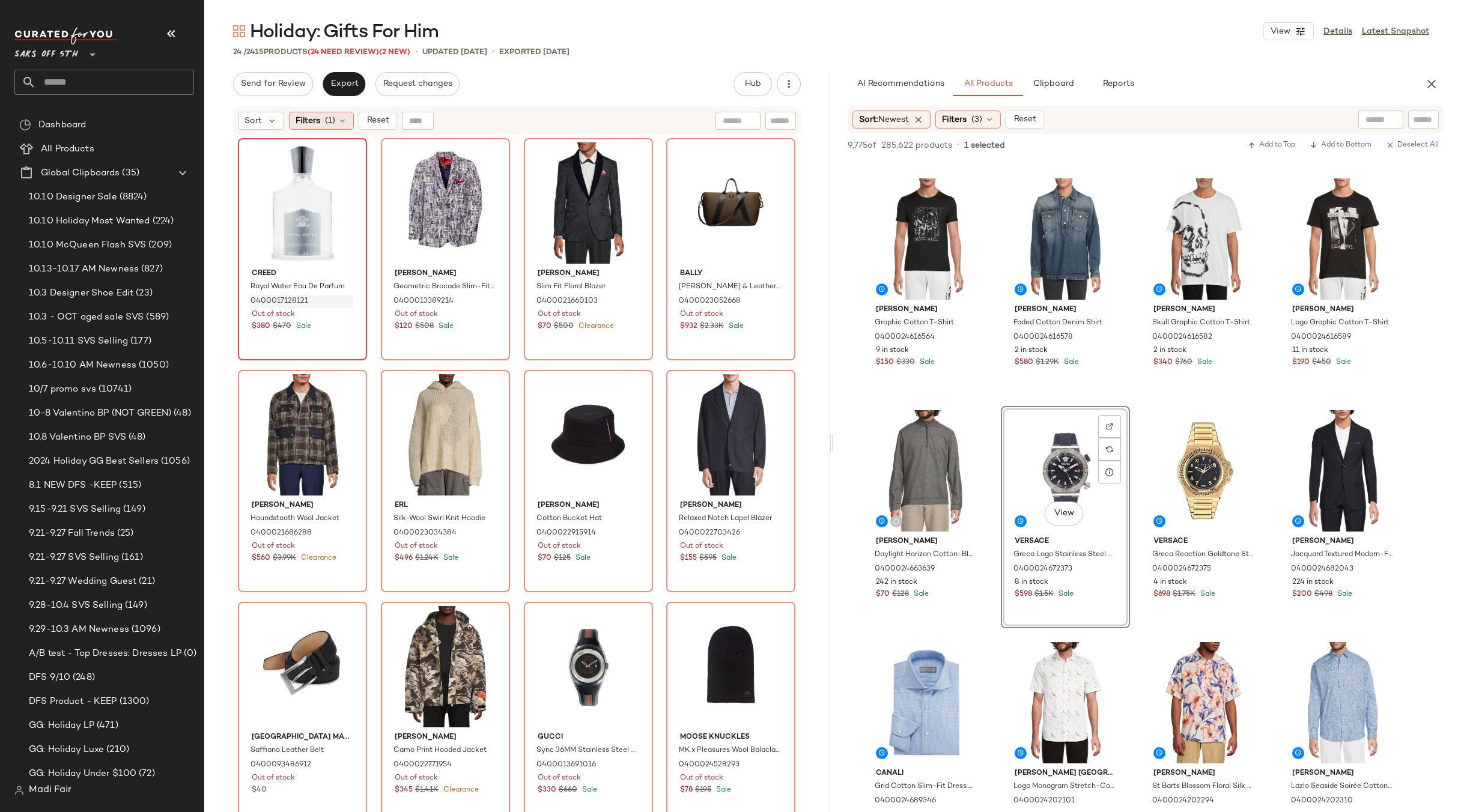
click at [341, 113] on div "Filters (1)" at bounding box center [321, 121] width 65 height 18
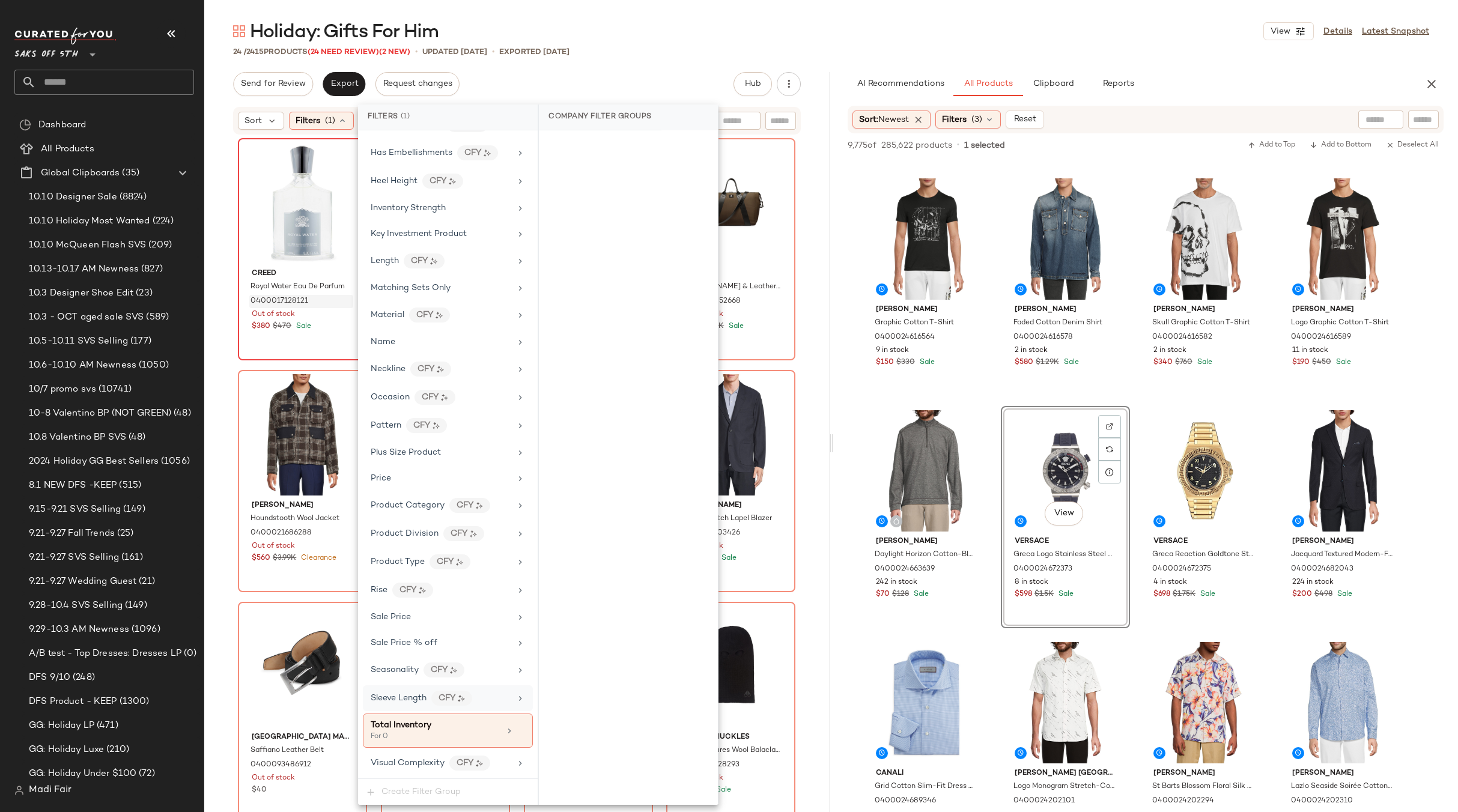
drag, startPoint x: 514, startPoint y: 729, endPoint x: 511, endPoint y: 706, distance: 23.2
click at [517, 728] on icon at bounding box center [520, 730] width 8 height 8
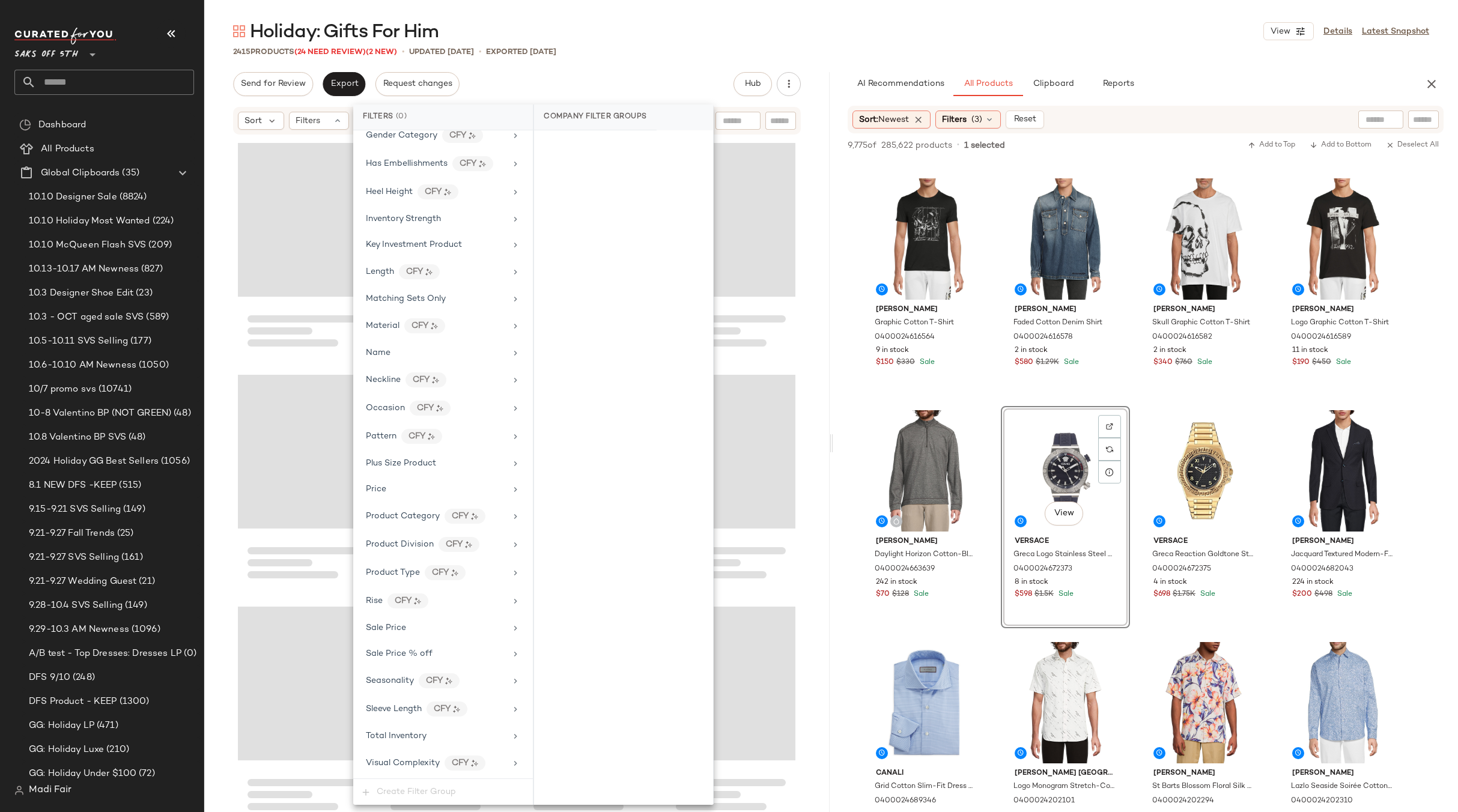
click at [571, 85] on div "Send for Review Export Request changes Hub Send for Review External Review Inte…" at bounding box center [517, 84] width 568 height 24
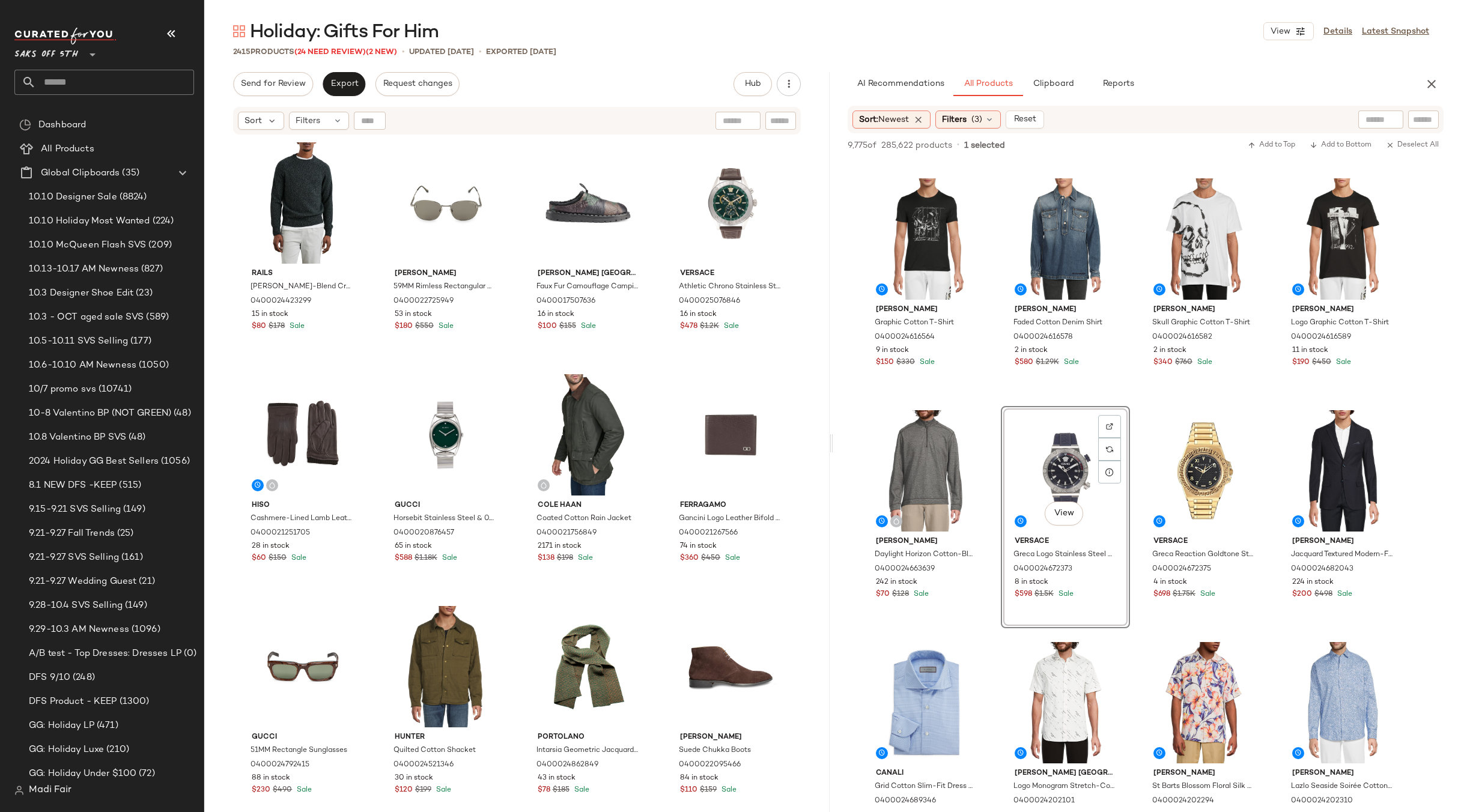
click at [360, 121] on div at bounding box center [369, 121] width 32 height 18
drag, startPoint x: 373, startPoint y: 122, endPoint x: 399, endPoint y: 116, distance: 26.7
click at [399, 116] on input "Find by ID" at bounding box center [422, 121] width 94 height 18
paste input "**********"
type input "**********"
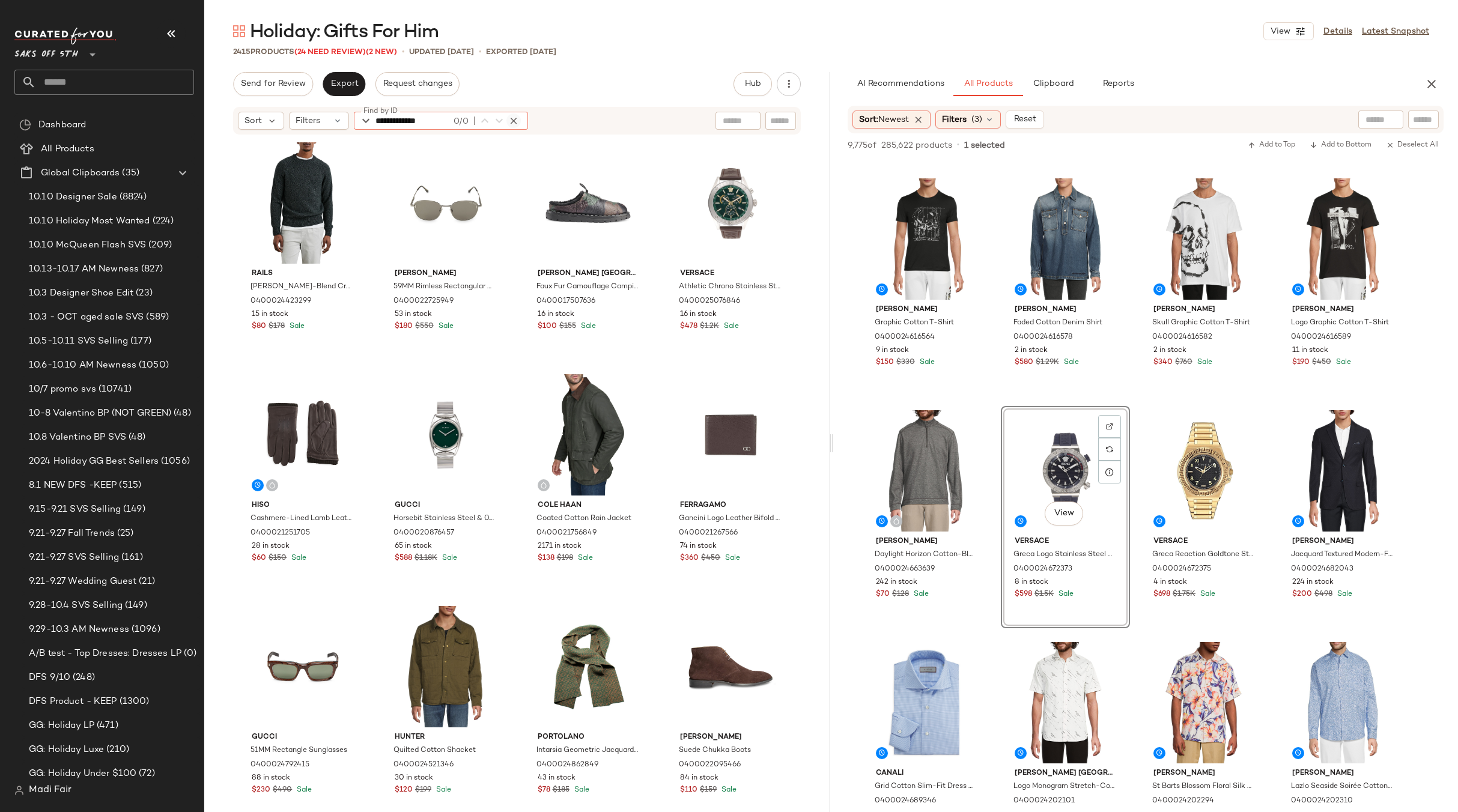
click at [515, 121] on icon "button" at bounding box center [514, 121] width 11 height 11
click at [338, 120] on icon at bounding box center [337, 120] width 10 height 10
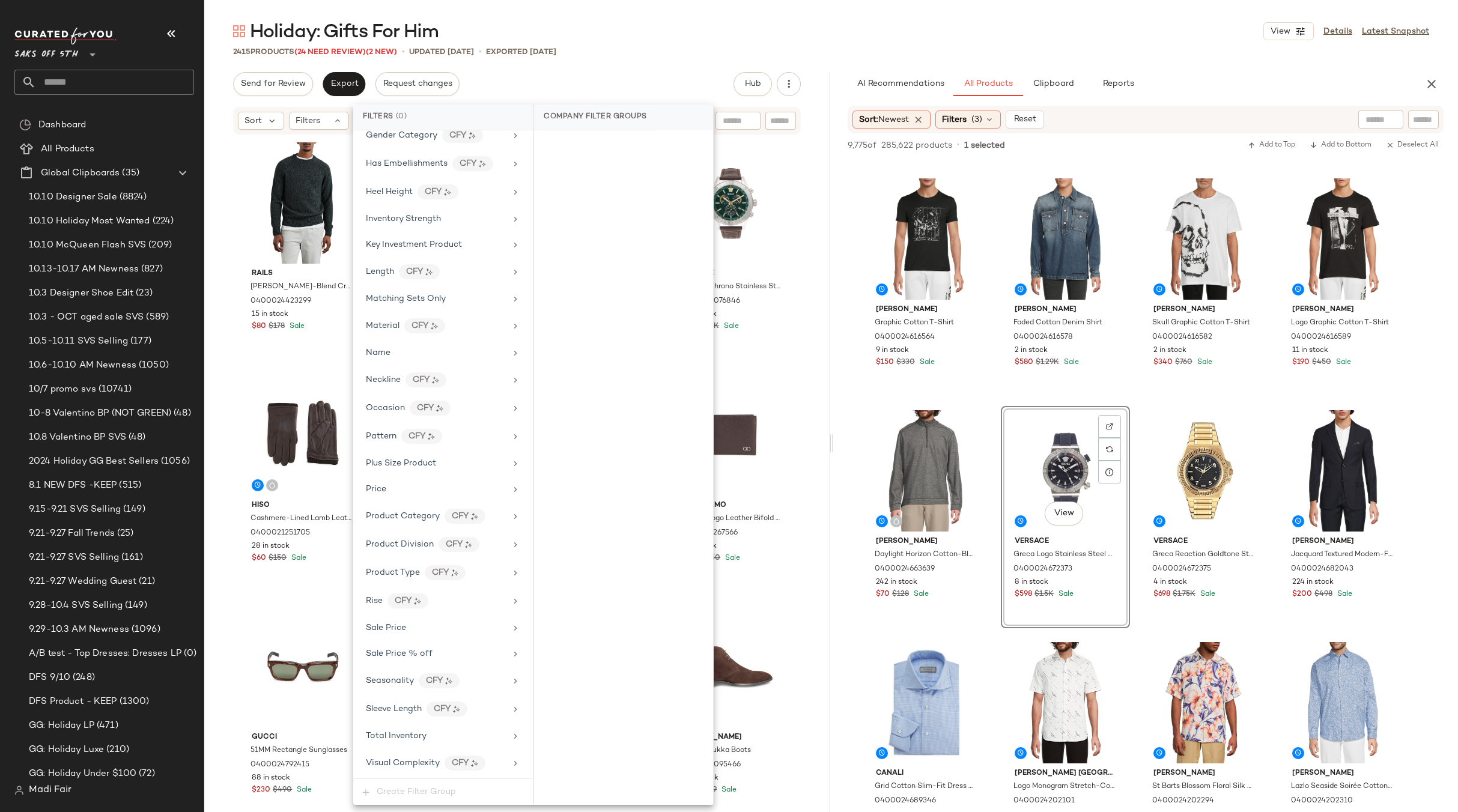
drag, startPoint x: 456, startPoint y: 735, endPoint x: 547, endPoint y: 285, distance: 459.1
click at [456, 734] on div "Total Inventory" at bounding box center [435, 735] width 140 height 13
click at [601, 152] on button "For 0" at bounding box center [623, 148] width 160 height 17
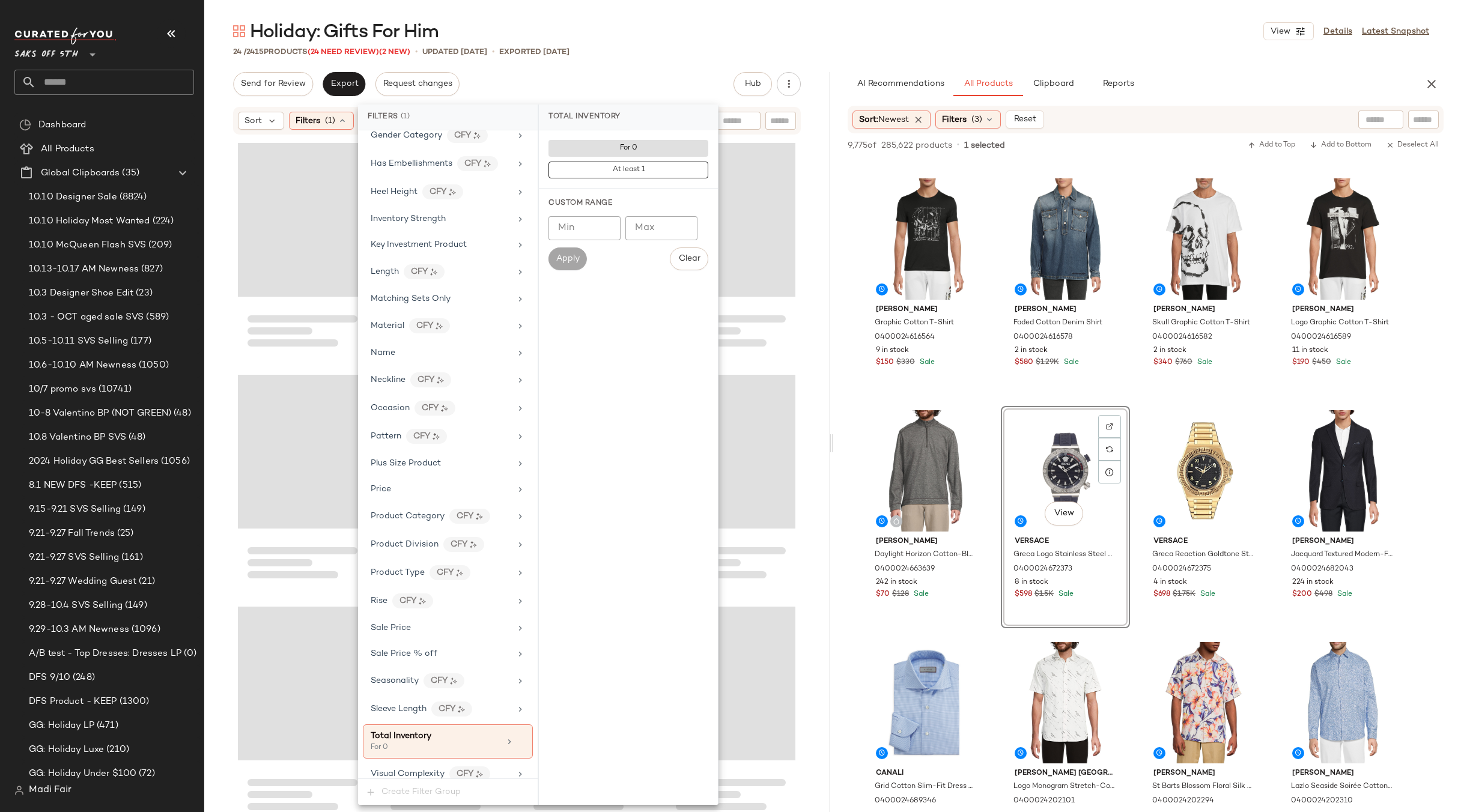
click at [624, 68] on div "Holiday: Gifts For Him View Details Latest Snapshot 24 / 2415 Products (24 Need…" at bounding box center [831, 416] width 1254 height 792
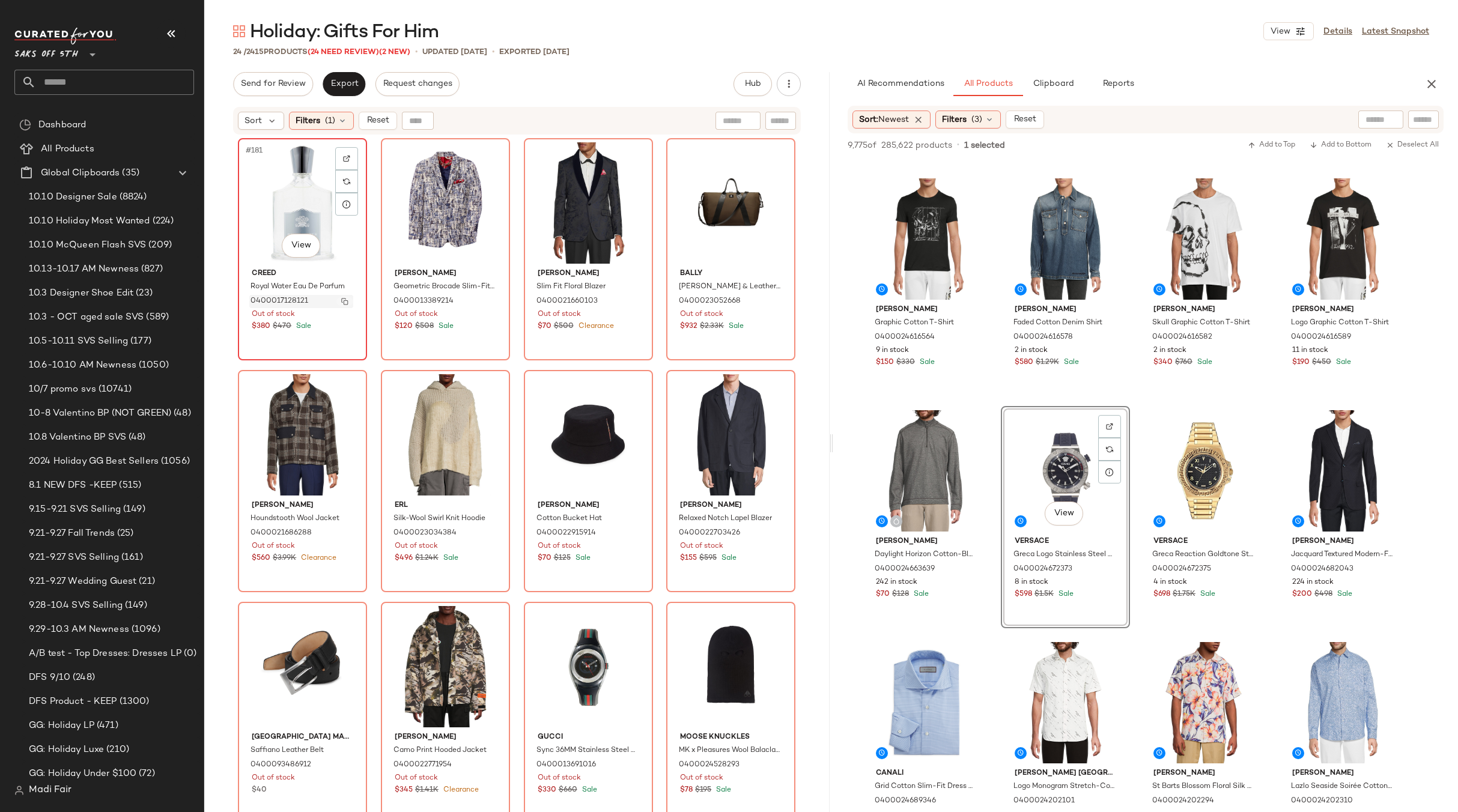
click at [341, 302] on img "button" at bounding box center [345, 302] width 8 height 8
click at [345, 119] on icon at bounding box center [342, 120] width 10 height 10
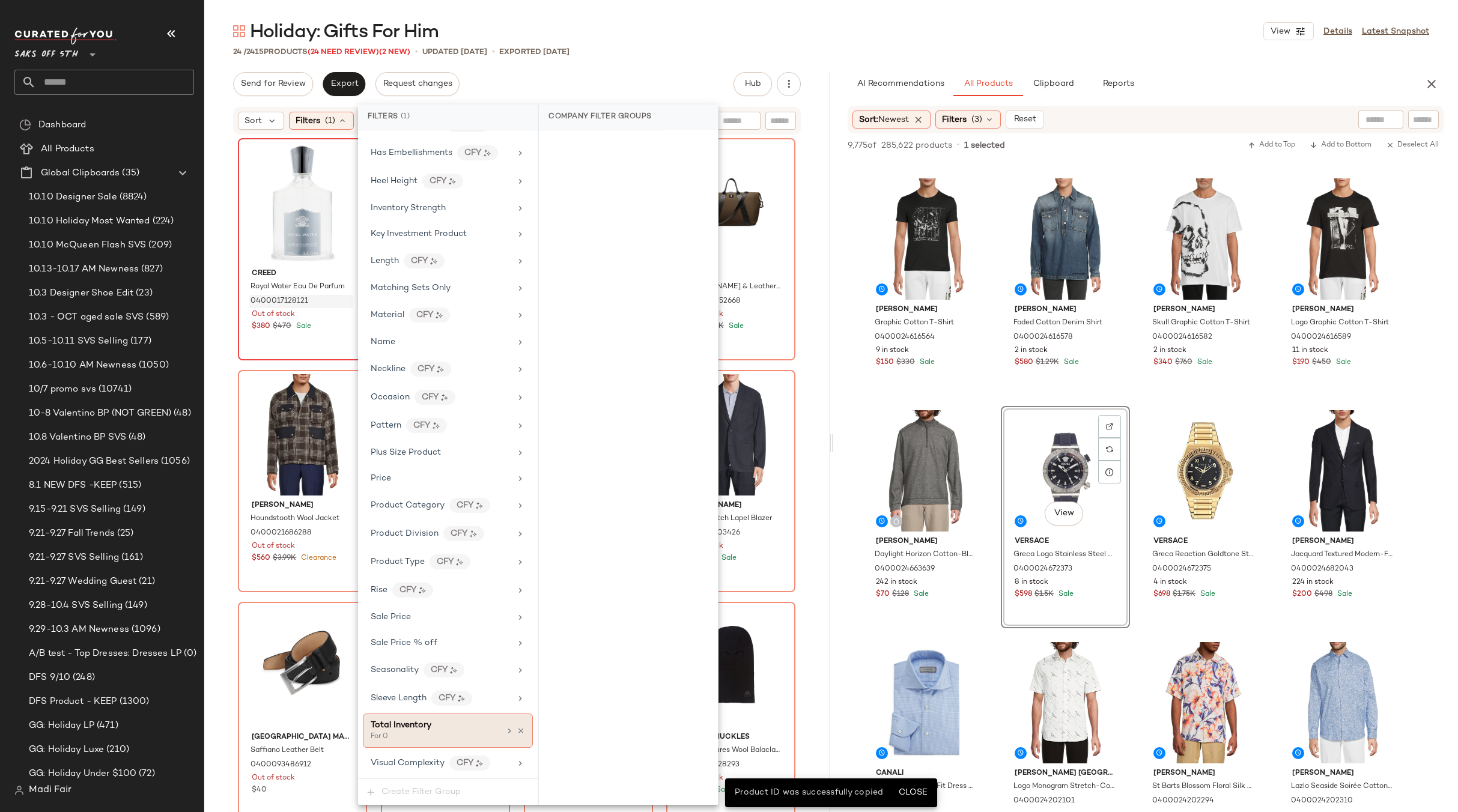
click at [517, 731] on icon at bounding box center [520, 730] width 8 height 8
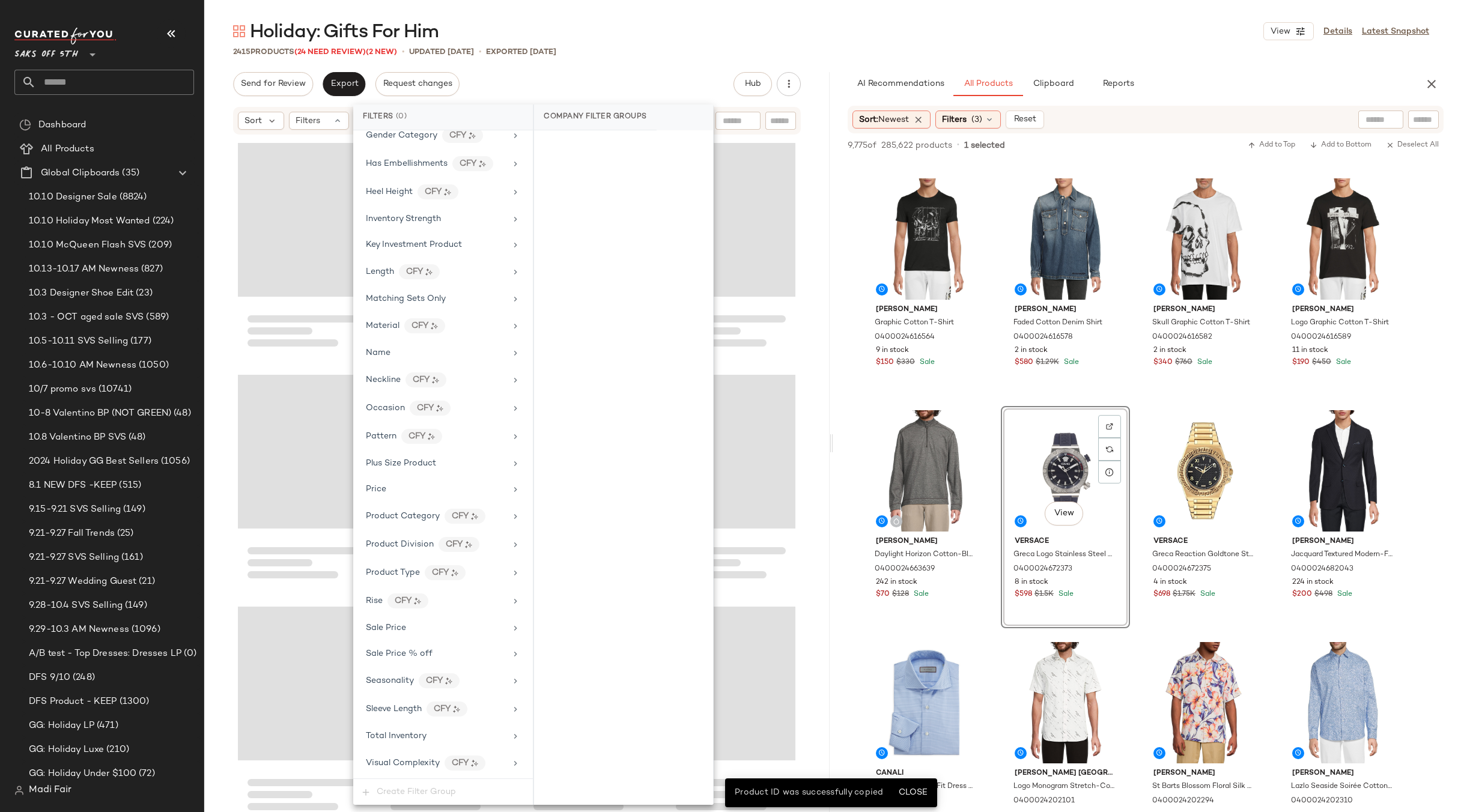
click at [607, 66] on div "Holiday: Gifts For Him View Details Latest Snapshot 2415 Products (24 Need Revi…" at bounding box center [831, 416] width 1254 height 792
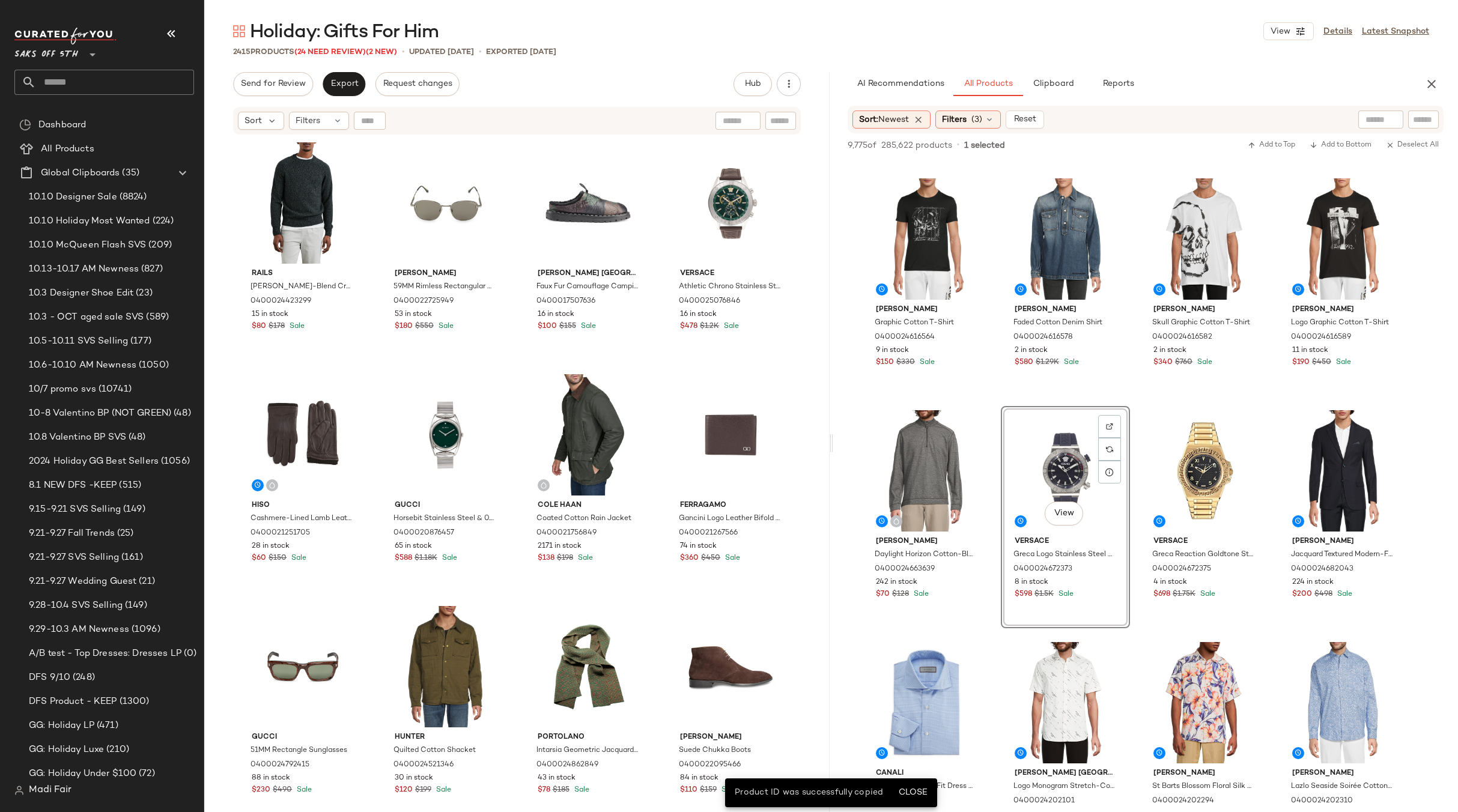
click at [377, 118] on input "text" at bounding box center [369, 121] width 17 height 18
paste input "**********"
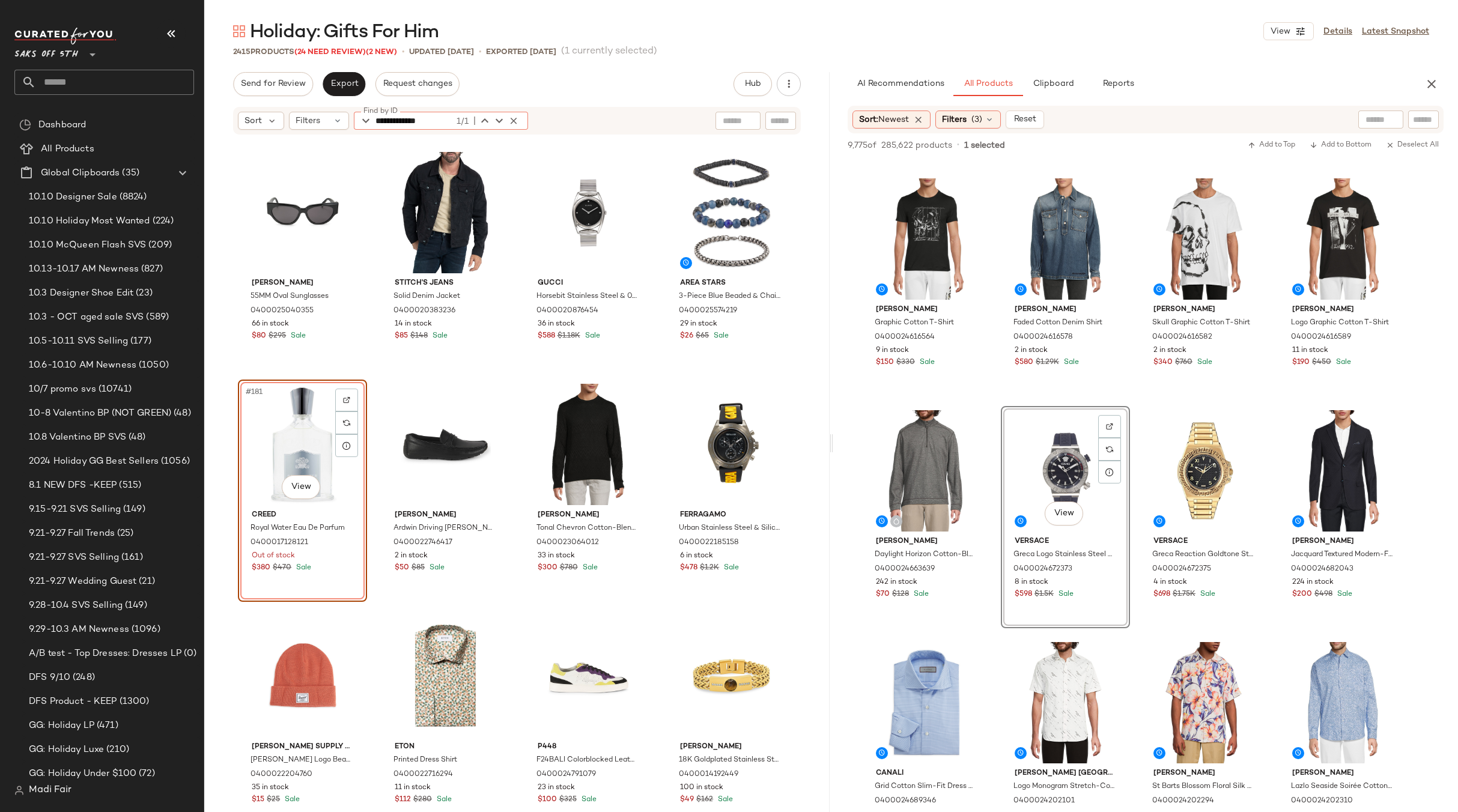
type input "**********"
click at [652, 380] on div "[PERSON_NAME] 55MM Oval Sunglasses 0400025040355 66 in stock $80 $295 Sale Stit…" at bounding box center [517, 490] width 625 height 708
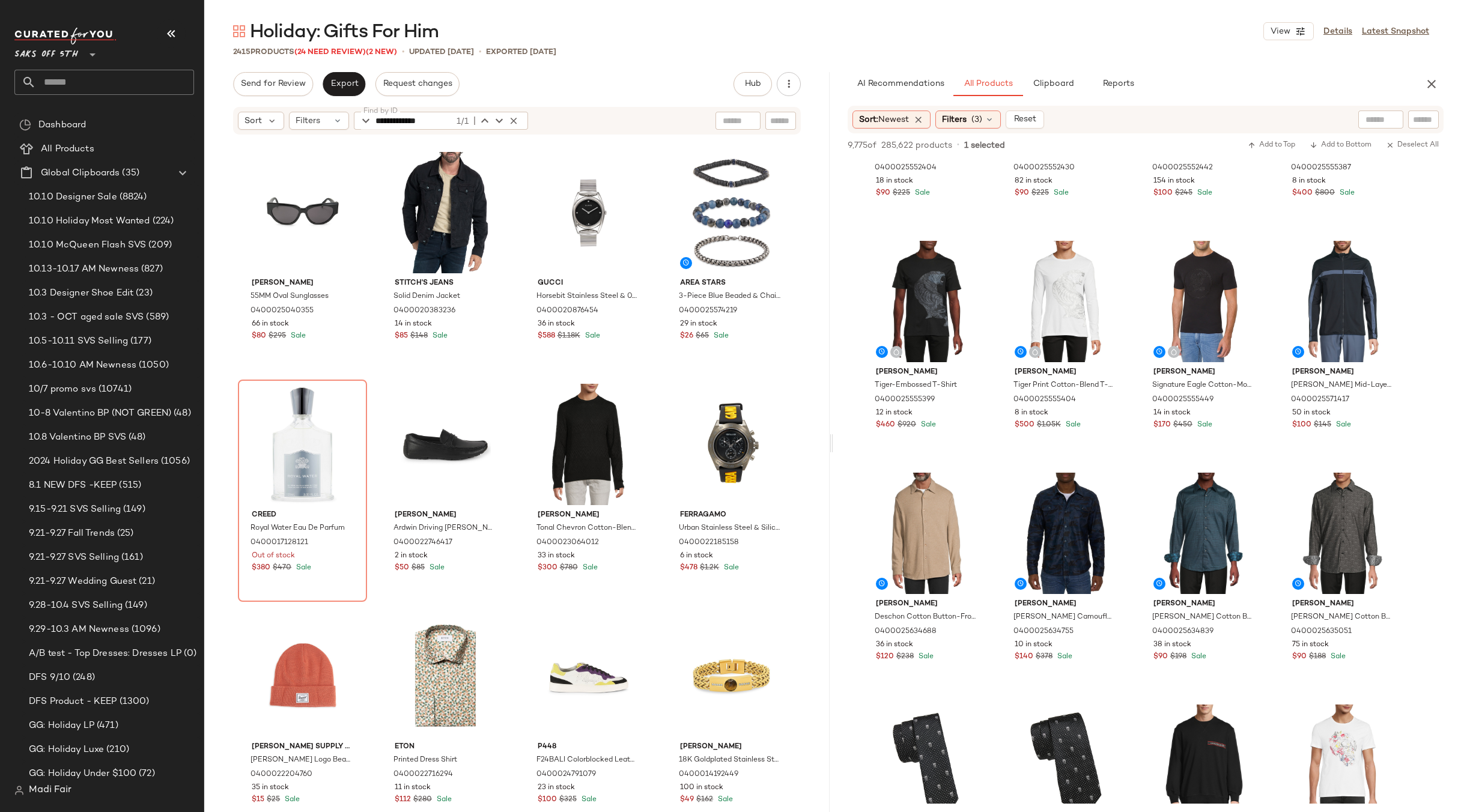
scroll to position [11286, 0]
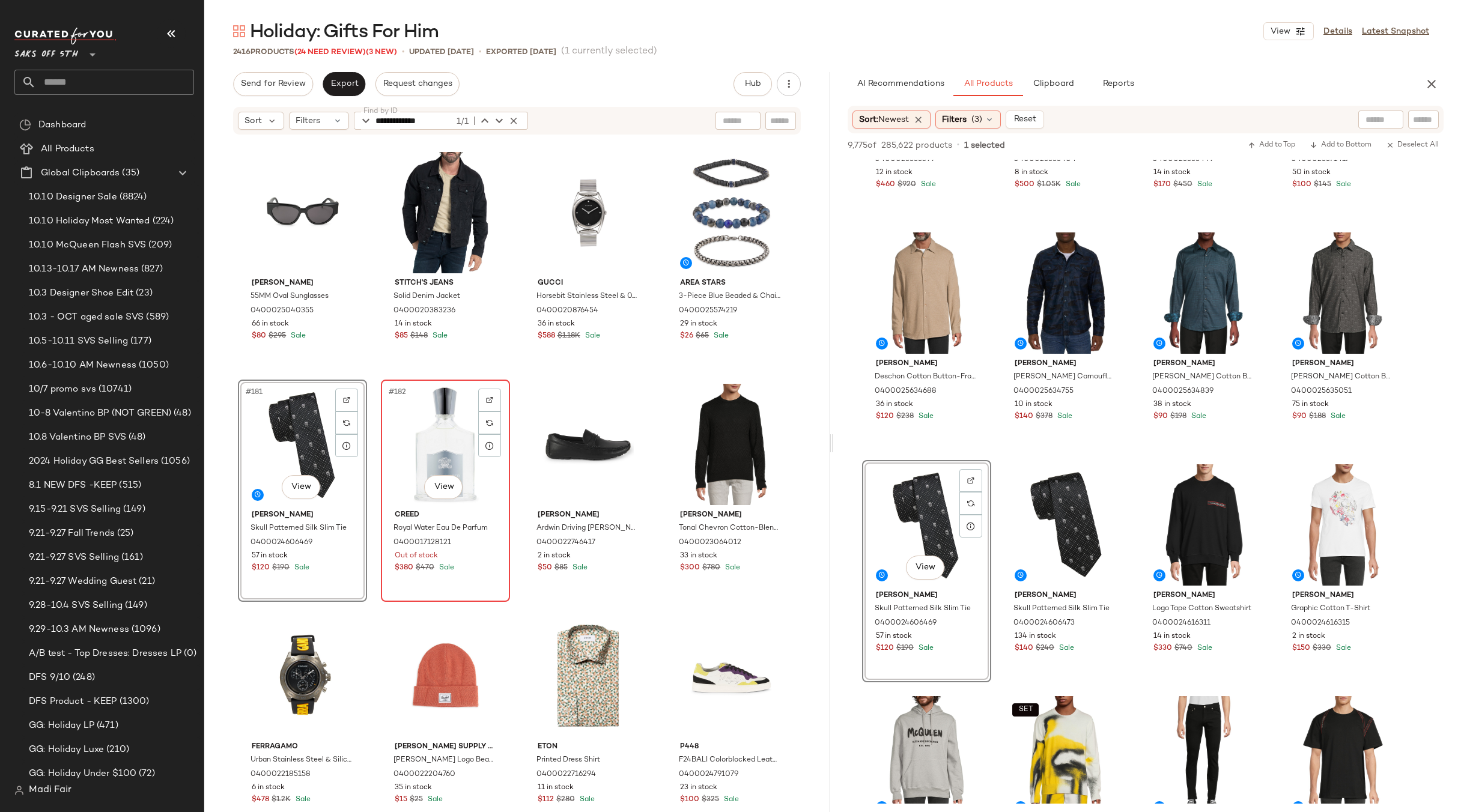
click at [452, 437] on div "#182 View" at bounding box center [445, 444] width 121 height 122
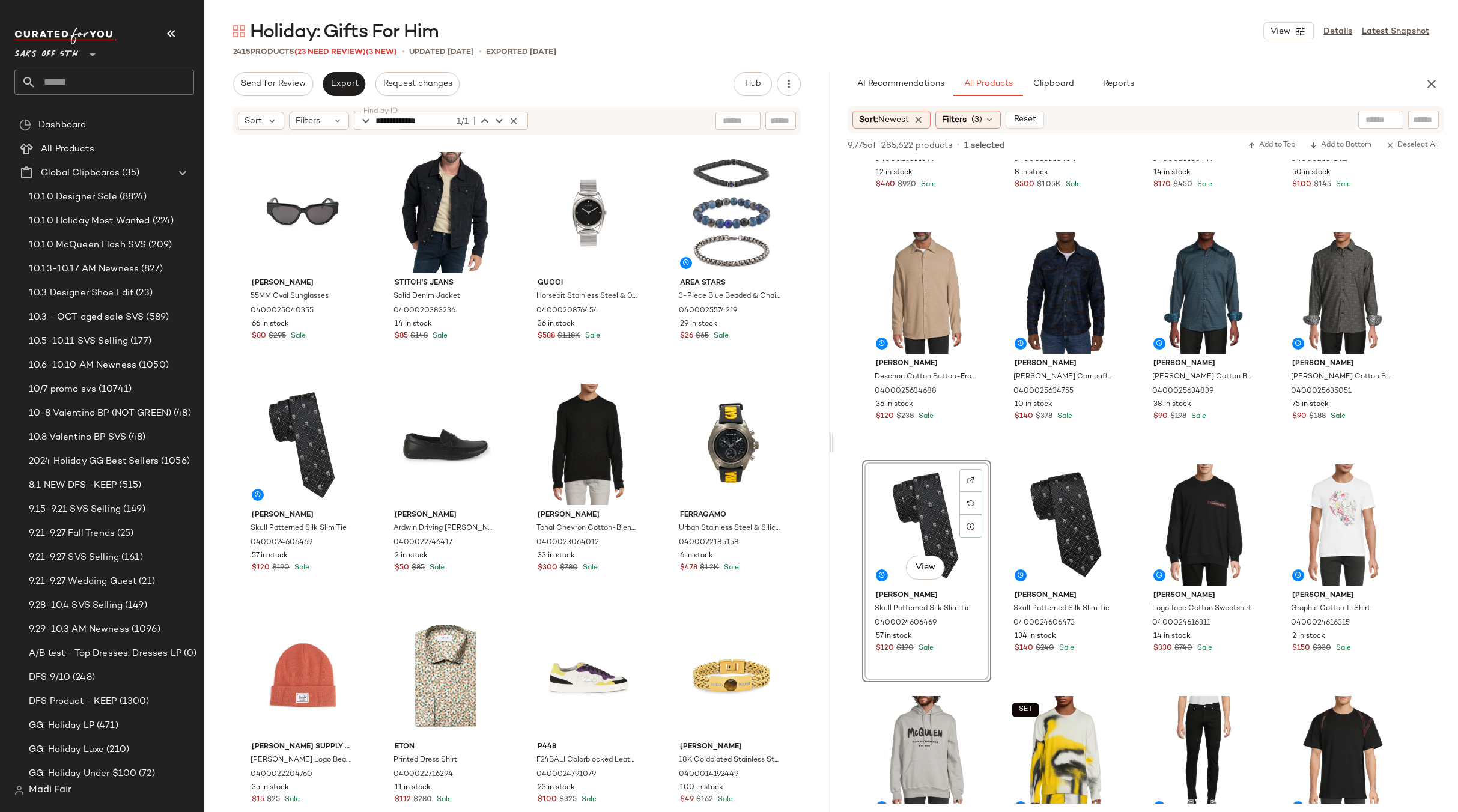
click at [511, 118] on icon "button" at bounding box center [514, 121] width 11 height 11
click at [330, 119] on div "Filters" at bounding box center [319, 121] width 60 height 18
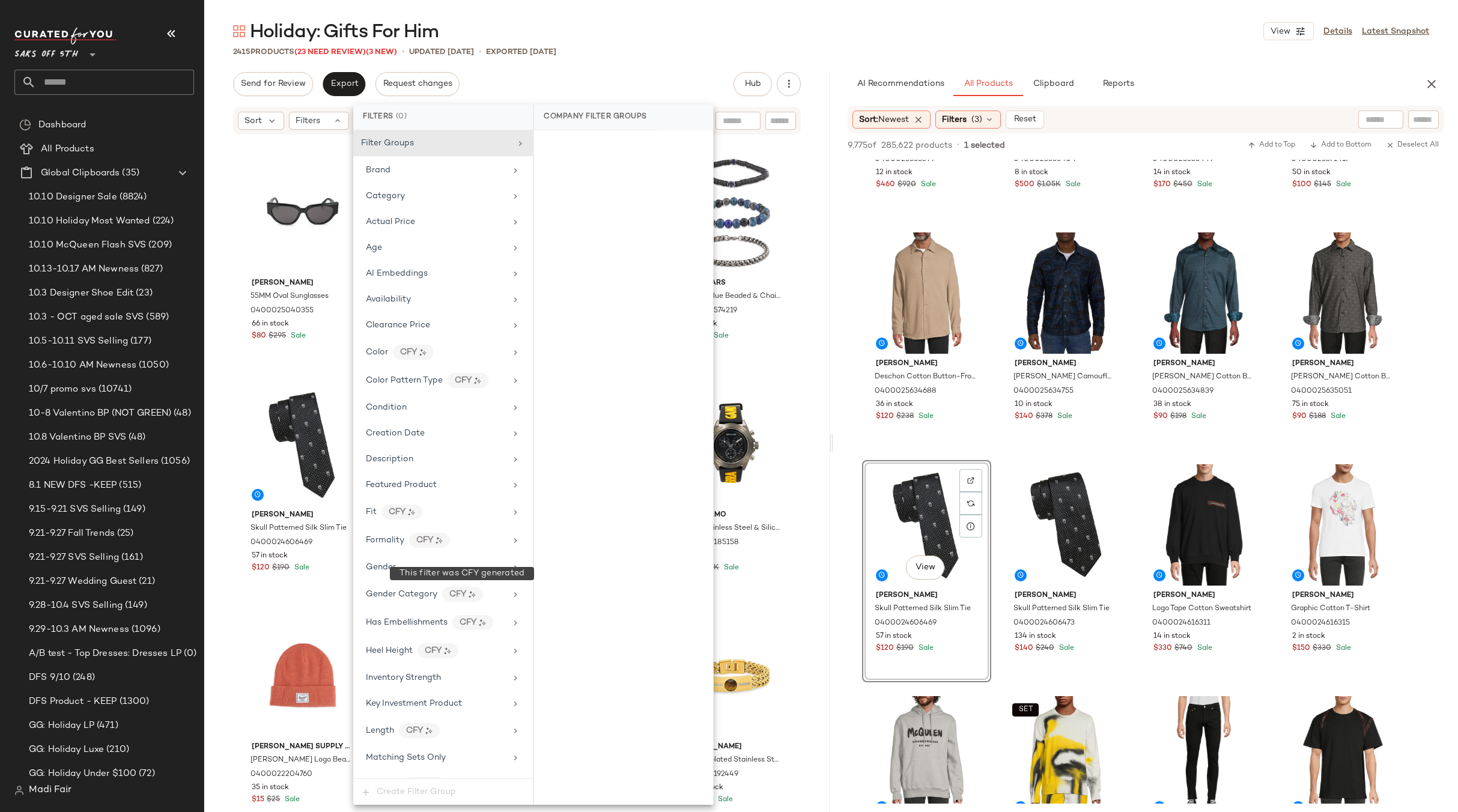
scroll to position [459, 0]
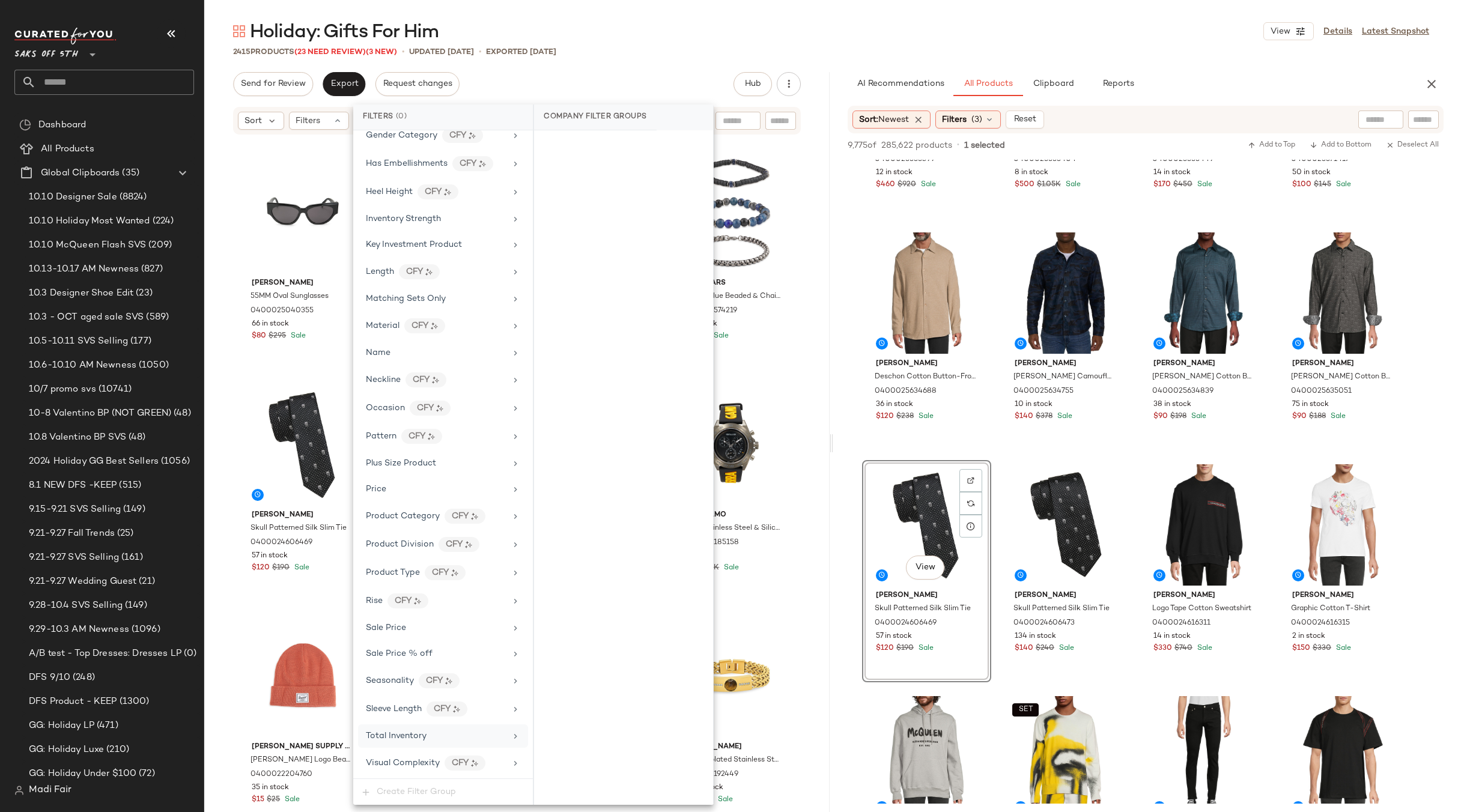
click at [410, 732] on span "Total Inventory" at bounding box center [396, 735] width 61 height 9
click at [634, 143] on button "For 0" at bounding box center [623, 148] width 160 height 17
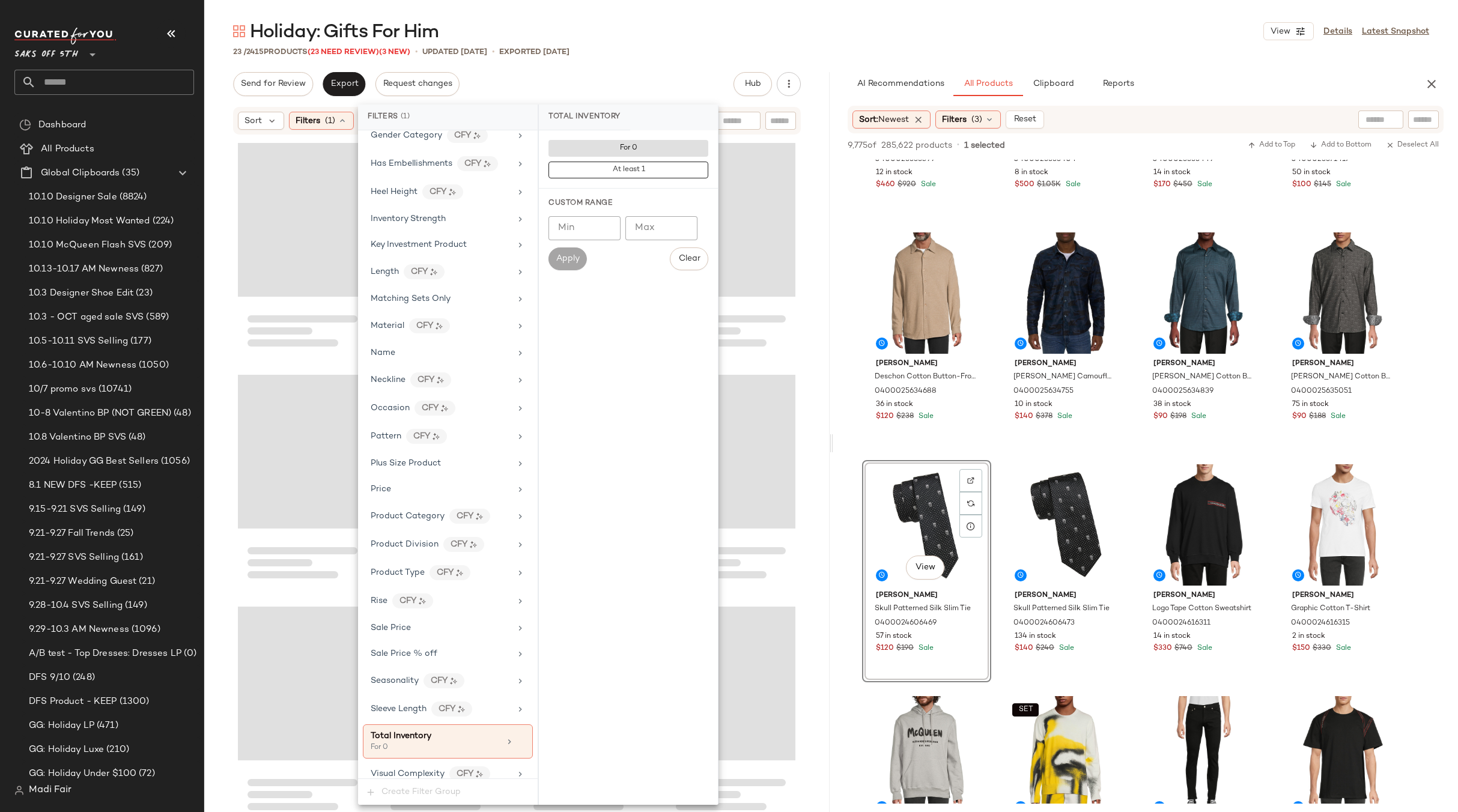
click at [638, 86] on div "Send for Review Export Request changes Hub Send for Review External Review Inte…" at bounding box center [517, 84] width 568 height 24
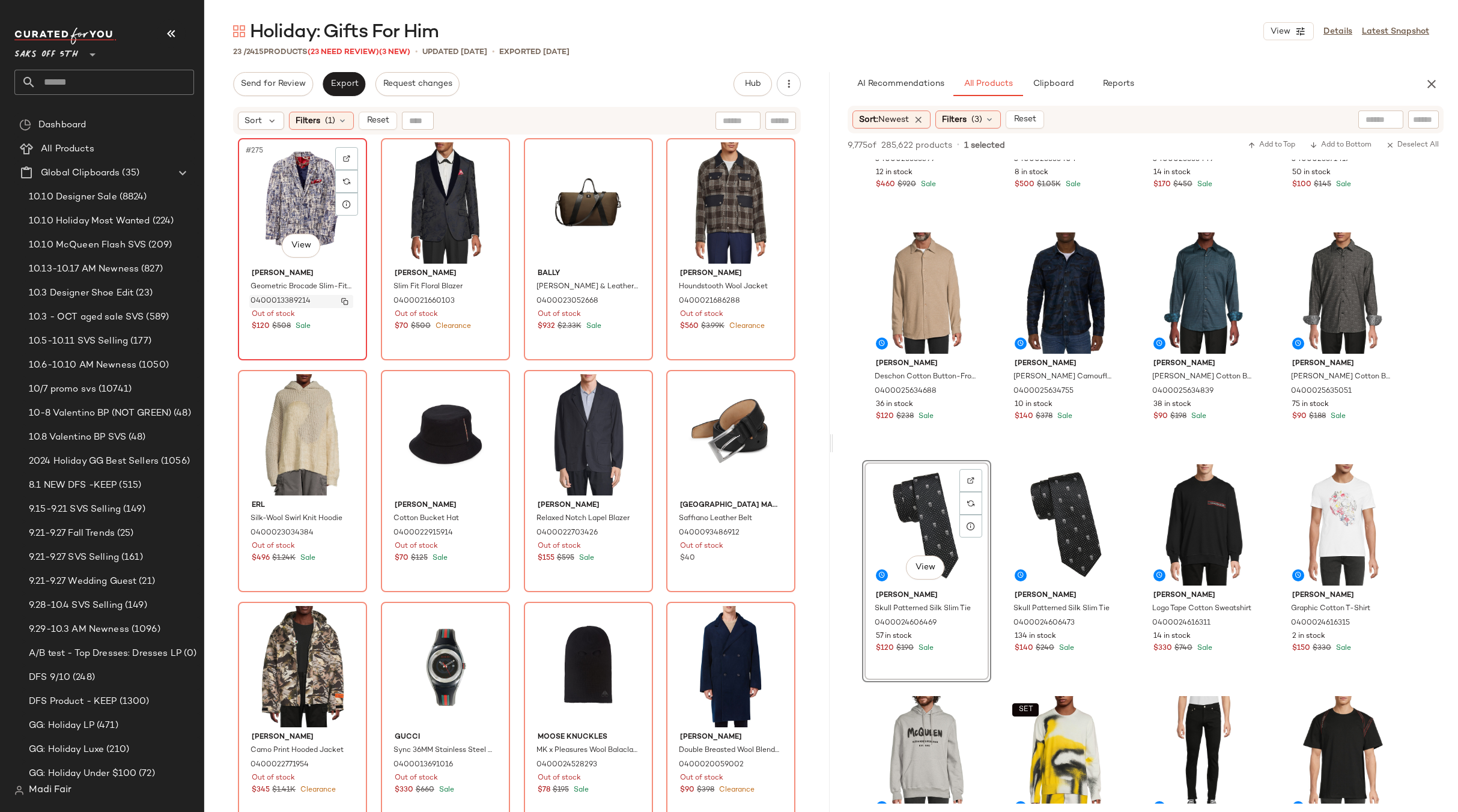
click at [341, 299] on img "button" at bounding box center [345, 302] width 8 height 8
click at [335, 120] on span "(1)" at bounding box center [330, 121] width 11 height 13
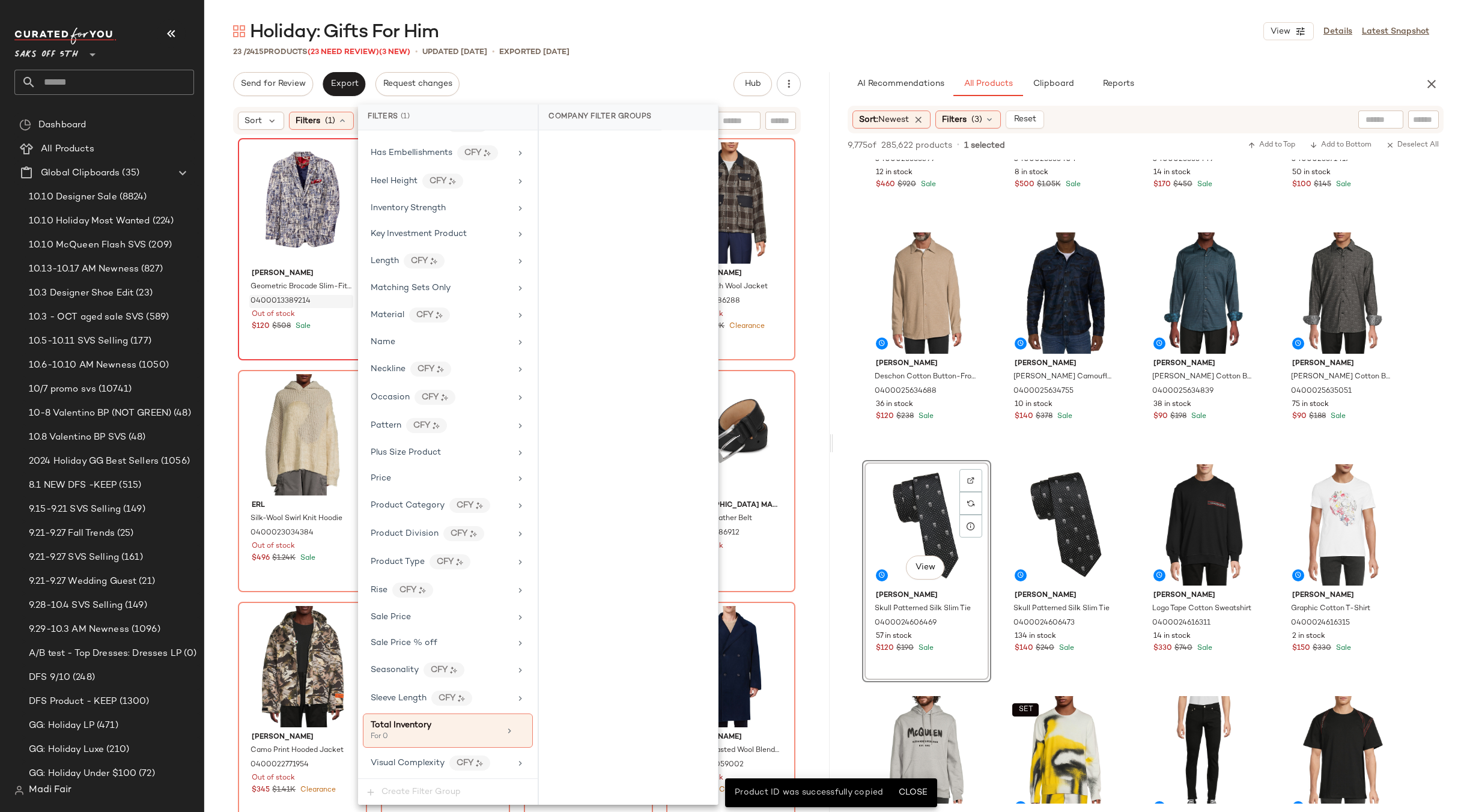
drag, startPoint x: 515, startPoint y: 729, endPoint x: 556, endPoint y: 284, distance: 446.9
click at [517, 728] on icon at bounding box center [520, 730] width 8 height 8
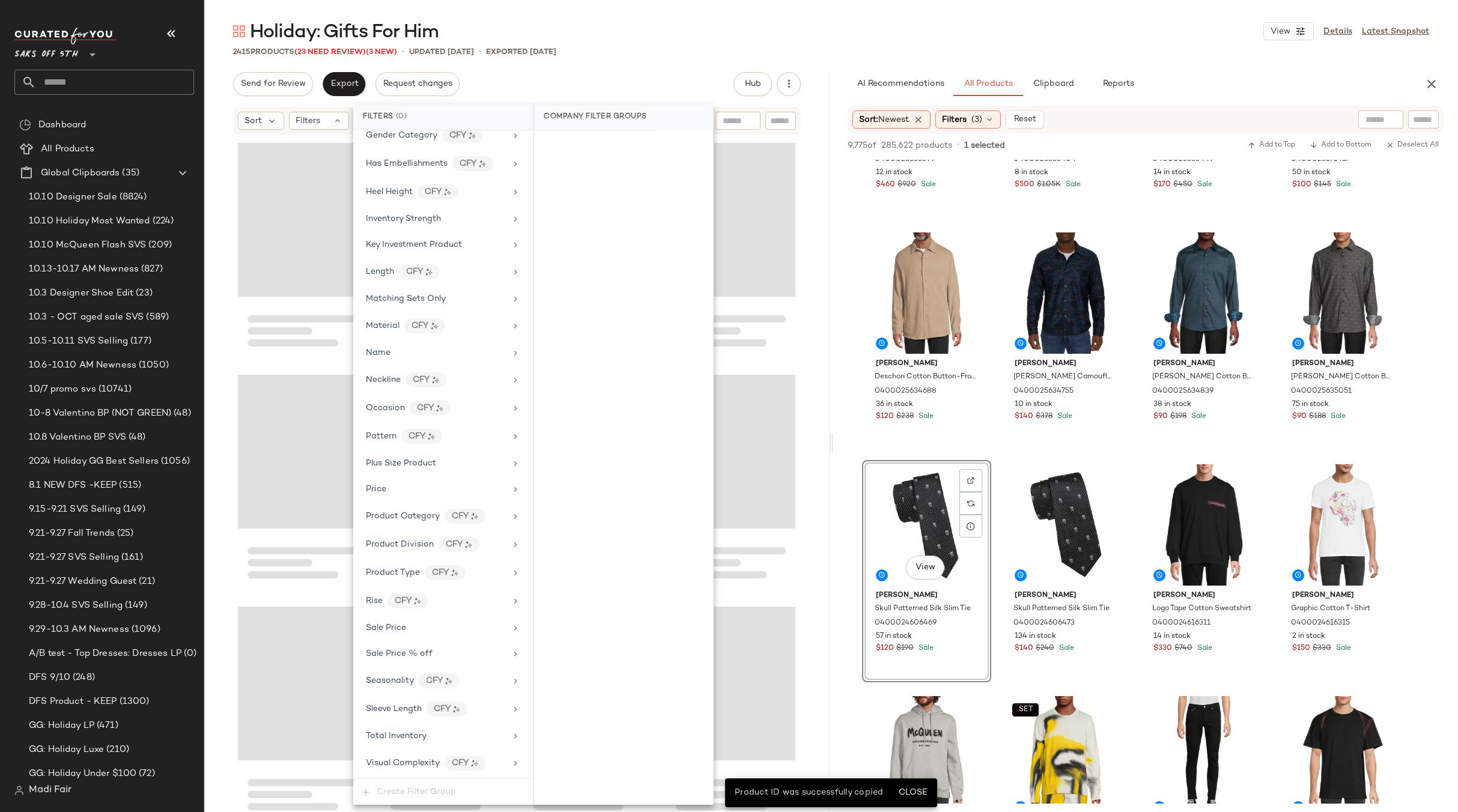
click at [586, 89] on div "Send for Review Export Request changes Hub Send for Review External Review Inte…" at bounding box center [517, 84] width 568 height 24
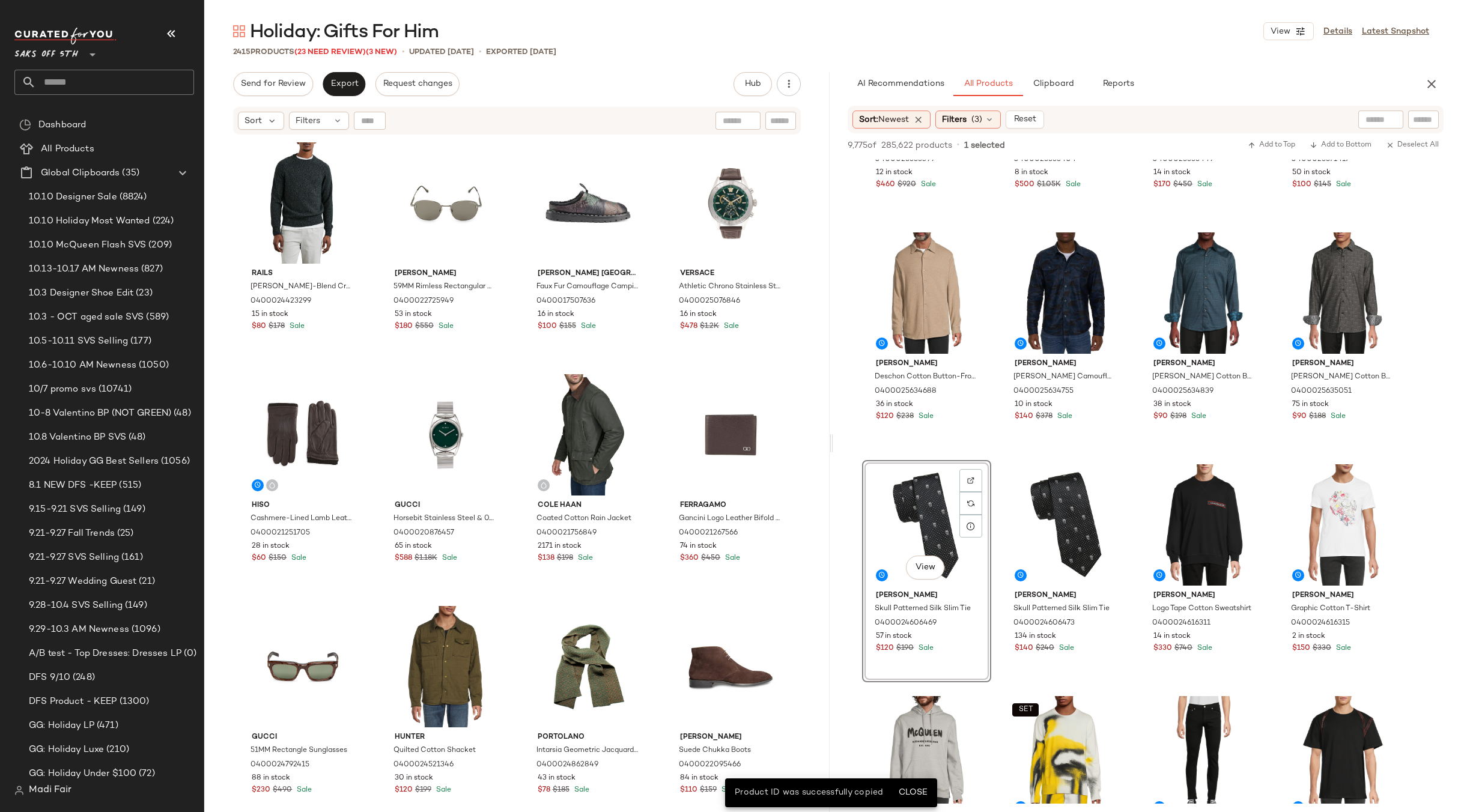
click at [372, 119] on div at bounding box center [369, 121] width 32 height 18
drag, startPoint x: 374, startPoint y: 119, endPoint x: 394, endPoint y: 119, distance: 20.0
click at [394, 119] on input "Find by ID" at bounding box center [422, 121] width 94 height 18
paste input "**********"
type input "**********"
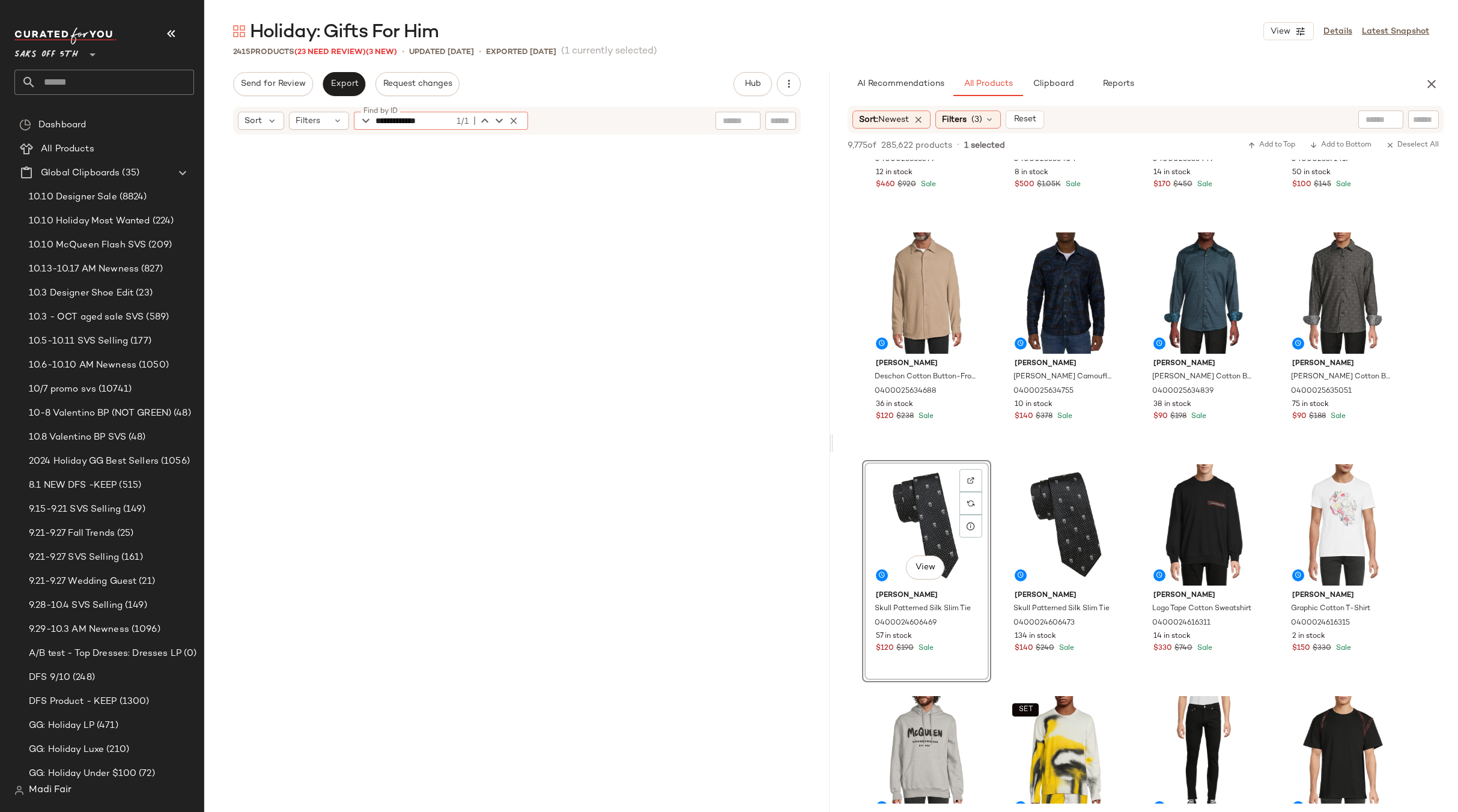
scroll to position [15526, 0]
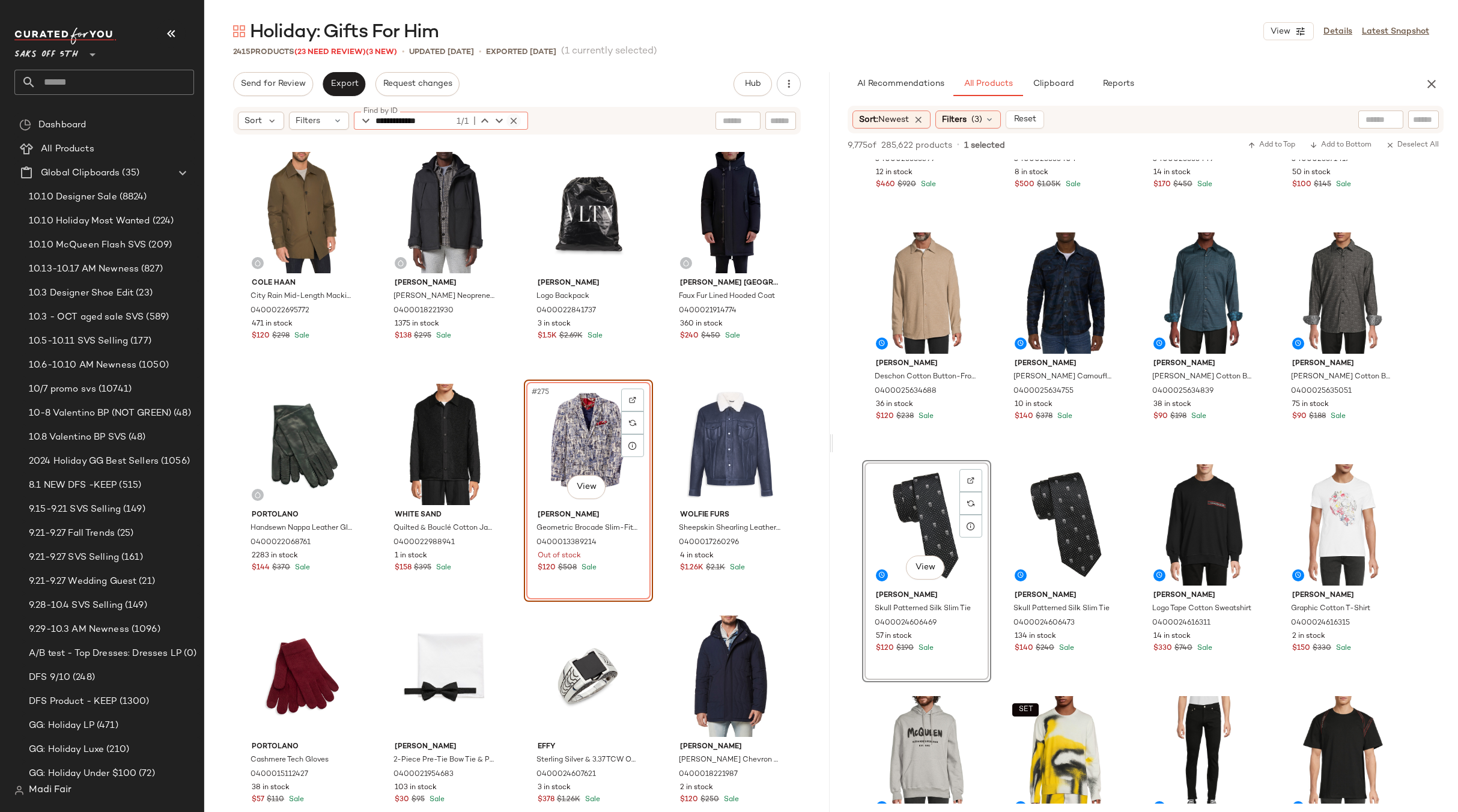
click at [512, 117] on icon "button" at bounding box center [514, 121] width 11 height 11
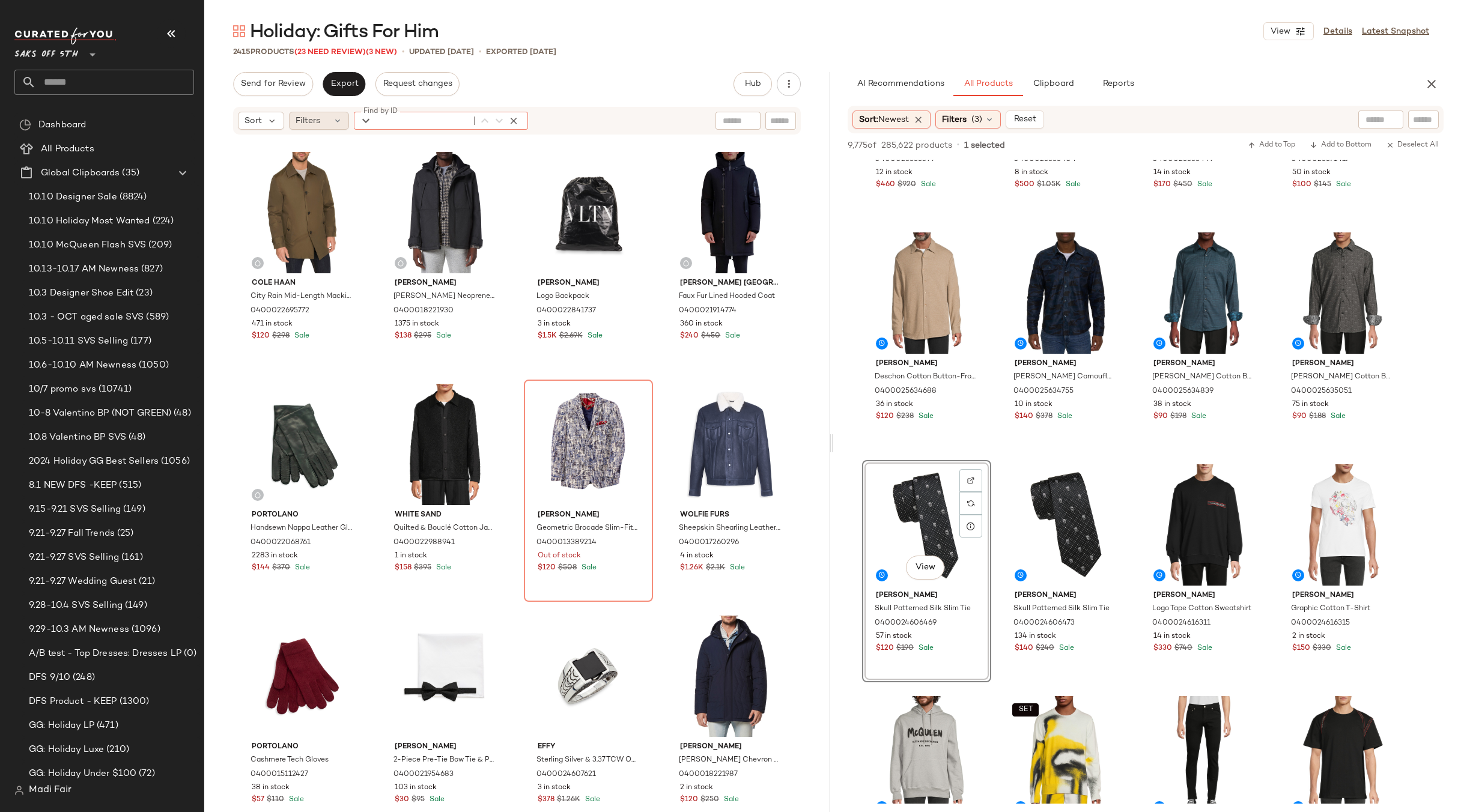
click at [304, 125] on span "Filters" at bounding box center [308, 121] width 25 height 13
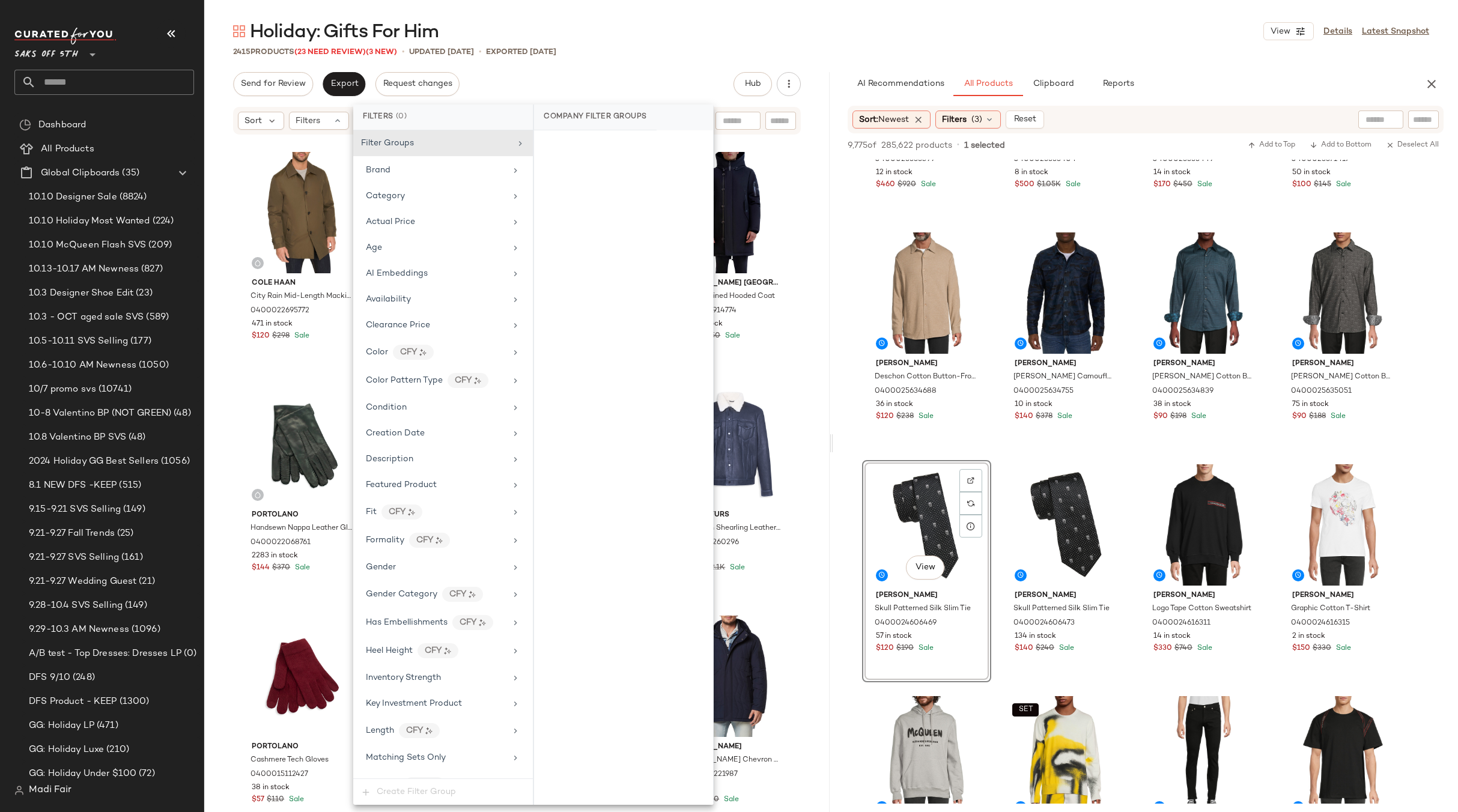
scroll to position [459, 0]
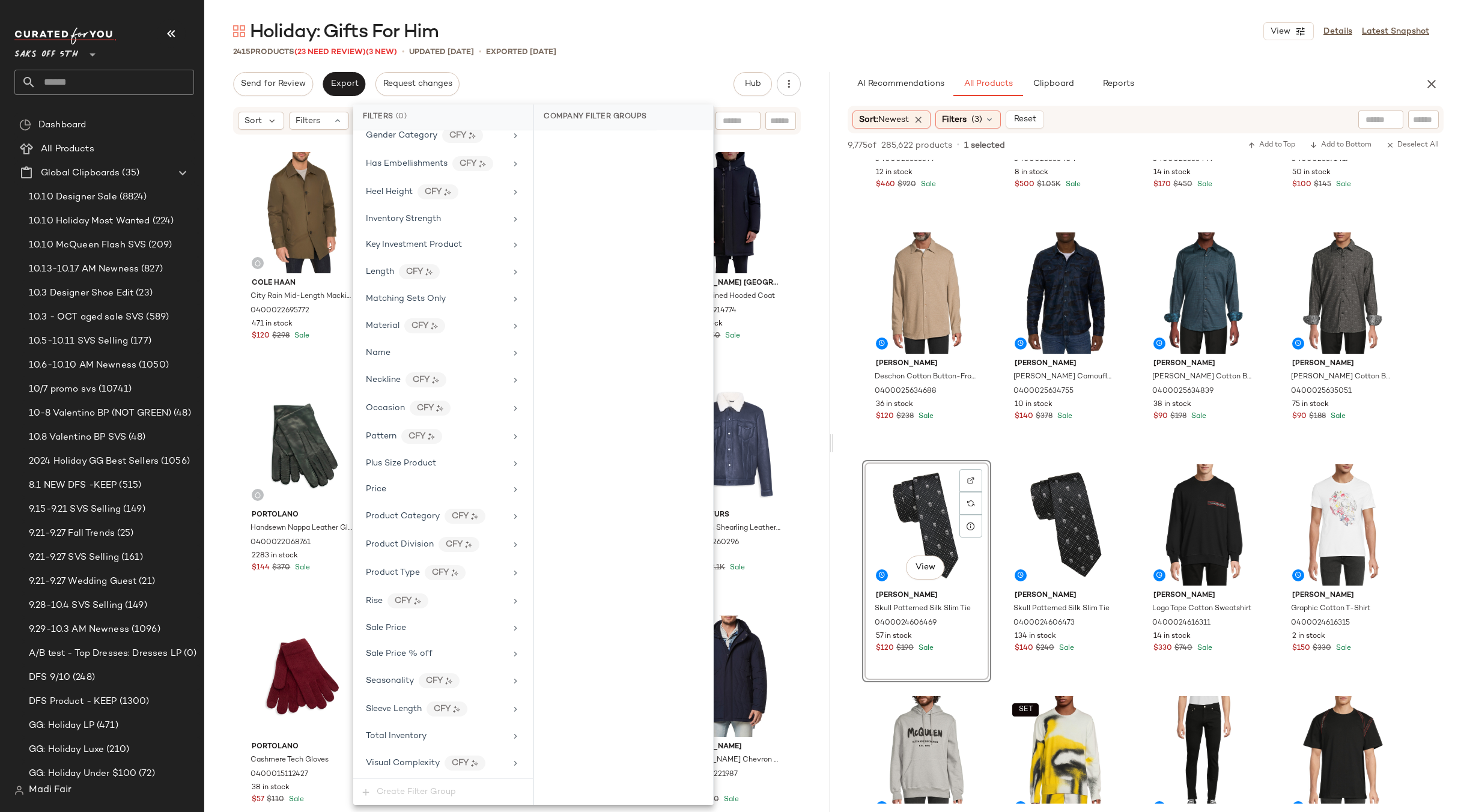
drag, startPoint x: 431, startPoint y: 741, endPoint x: 530, endPoint y: 335, distance: 417.9
click at [432, 737] on div "Total Inventory" at bounding box center [435, 735] width 140 height 13
click at [590, 156] on button "For 0" at bounding box center [623, 148] width 160 height 17
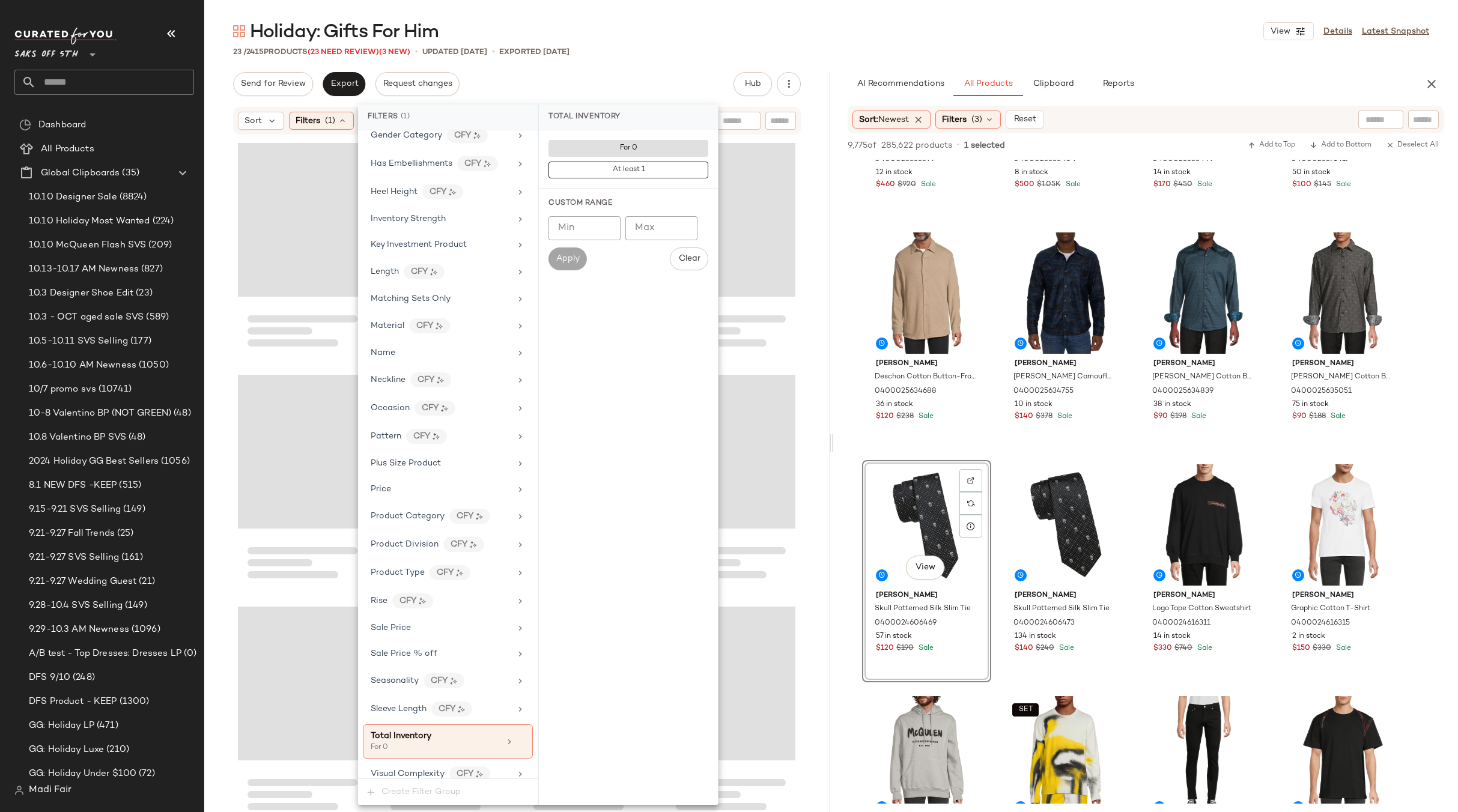
drag, startPoint x: 648, startPoint y: 43, endPoint x: 554, endPoint y: 102, distance: 111.0
click at [647, 43] on div "Holiday: Gifts For Him View Details Latest Snapshot" at bounding box center [831, 32] width 1254 height 24
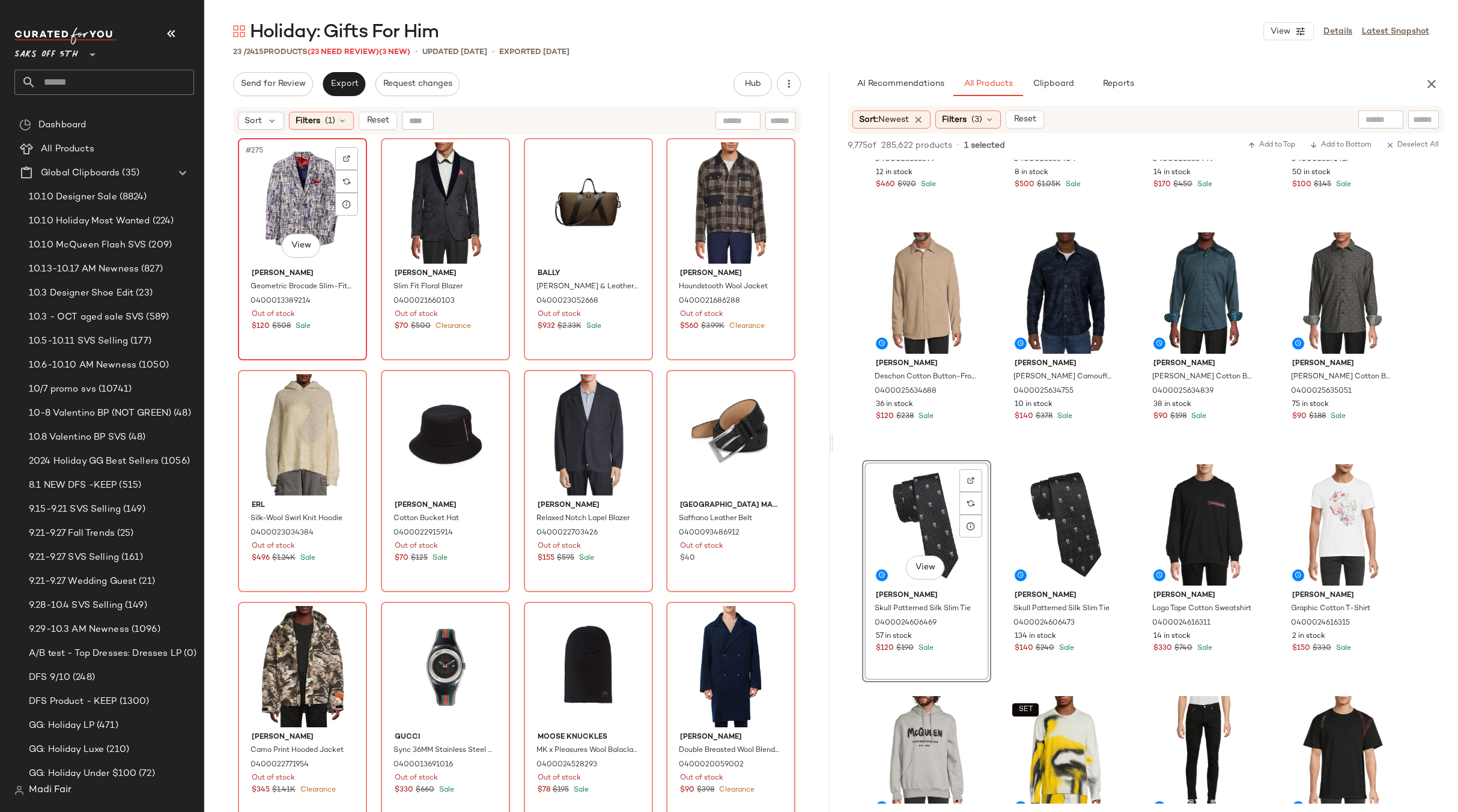
click at [295, 203] on div "#275 View" at bounding box center [302, 203] width 121 height 122
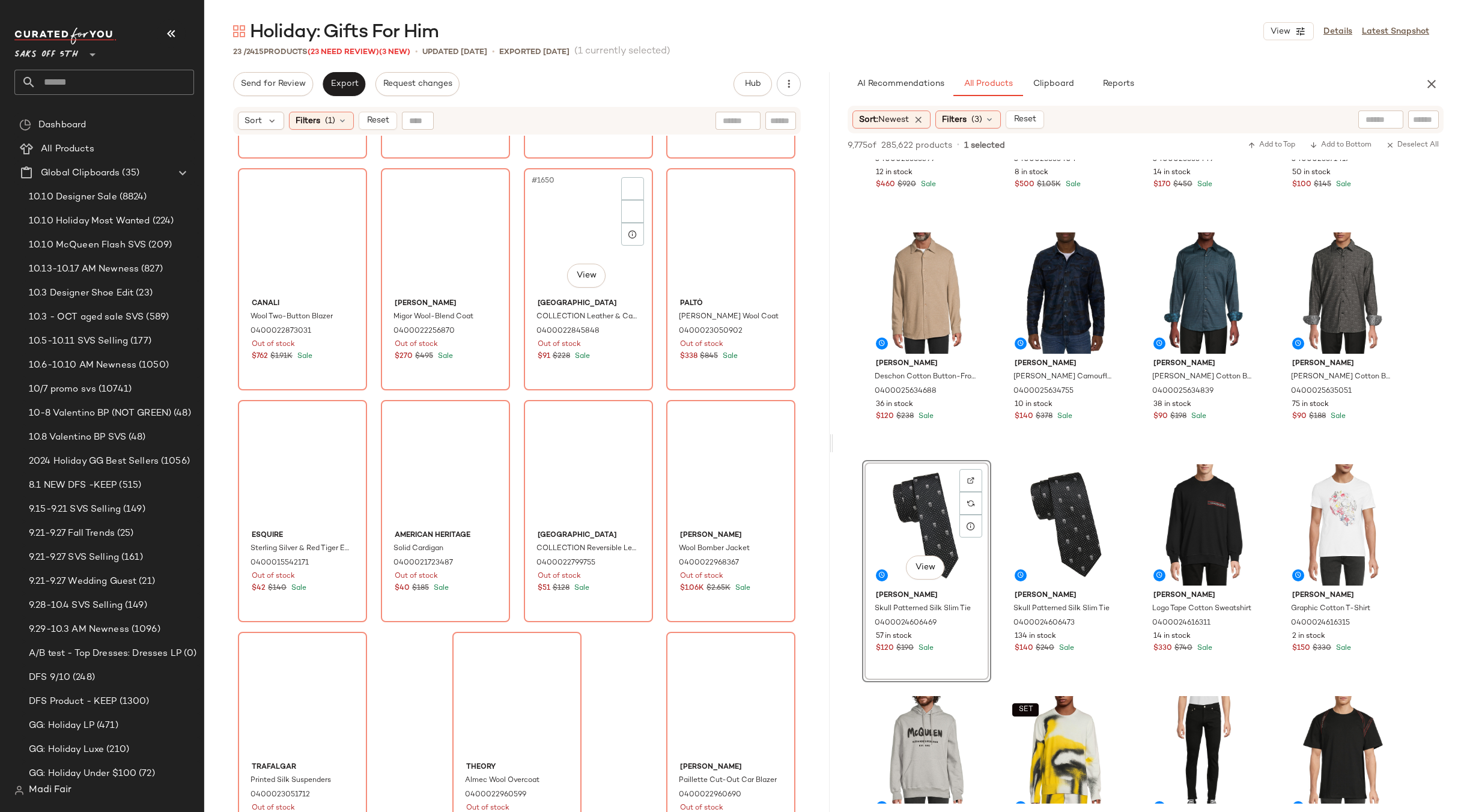
scroll to position [684, 0]
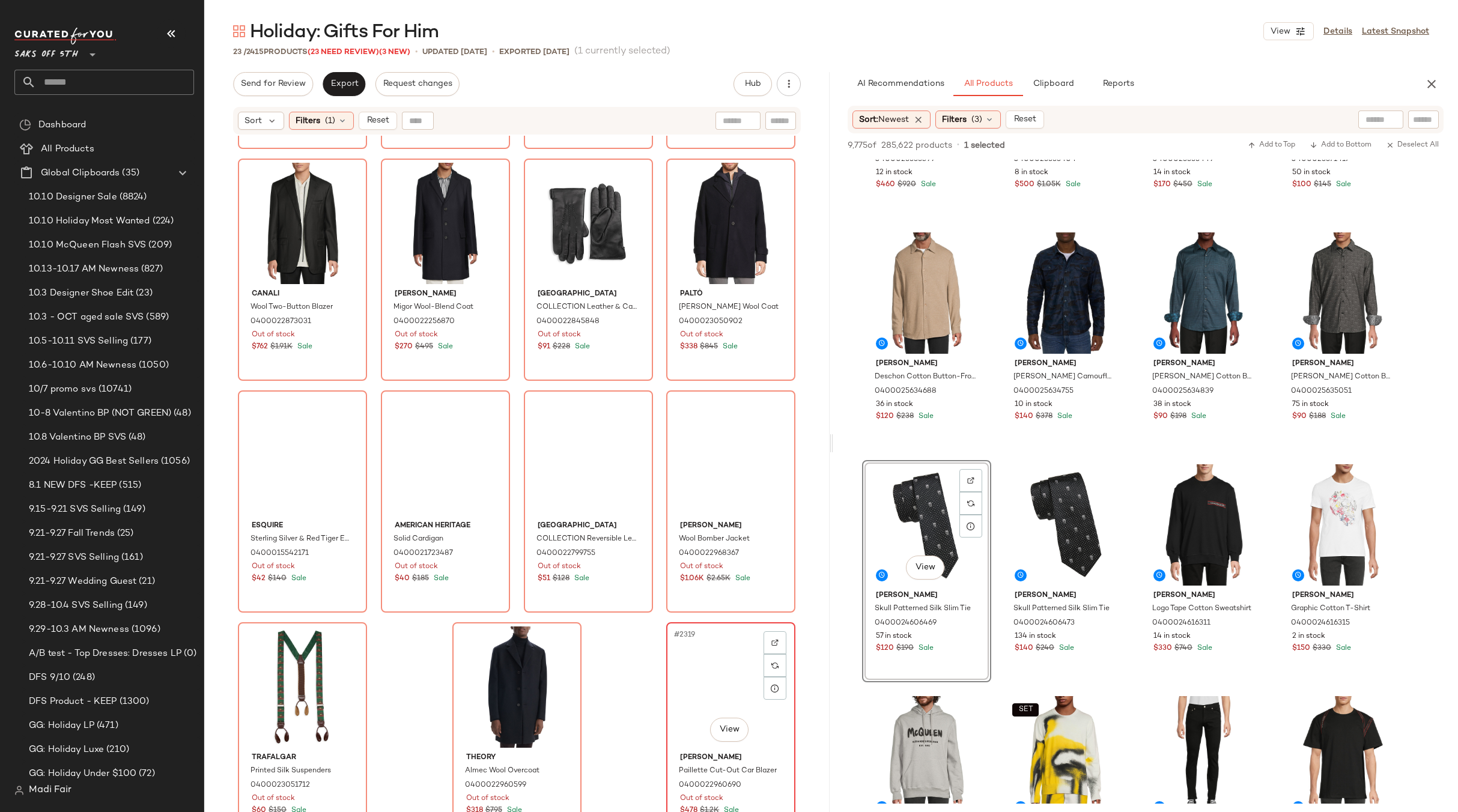
click at [709, 646] on div "#2319 View" at bounding box center [731, 687] width 121 height 122
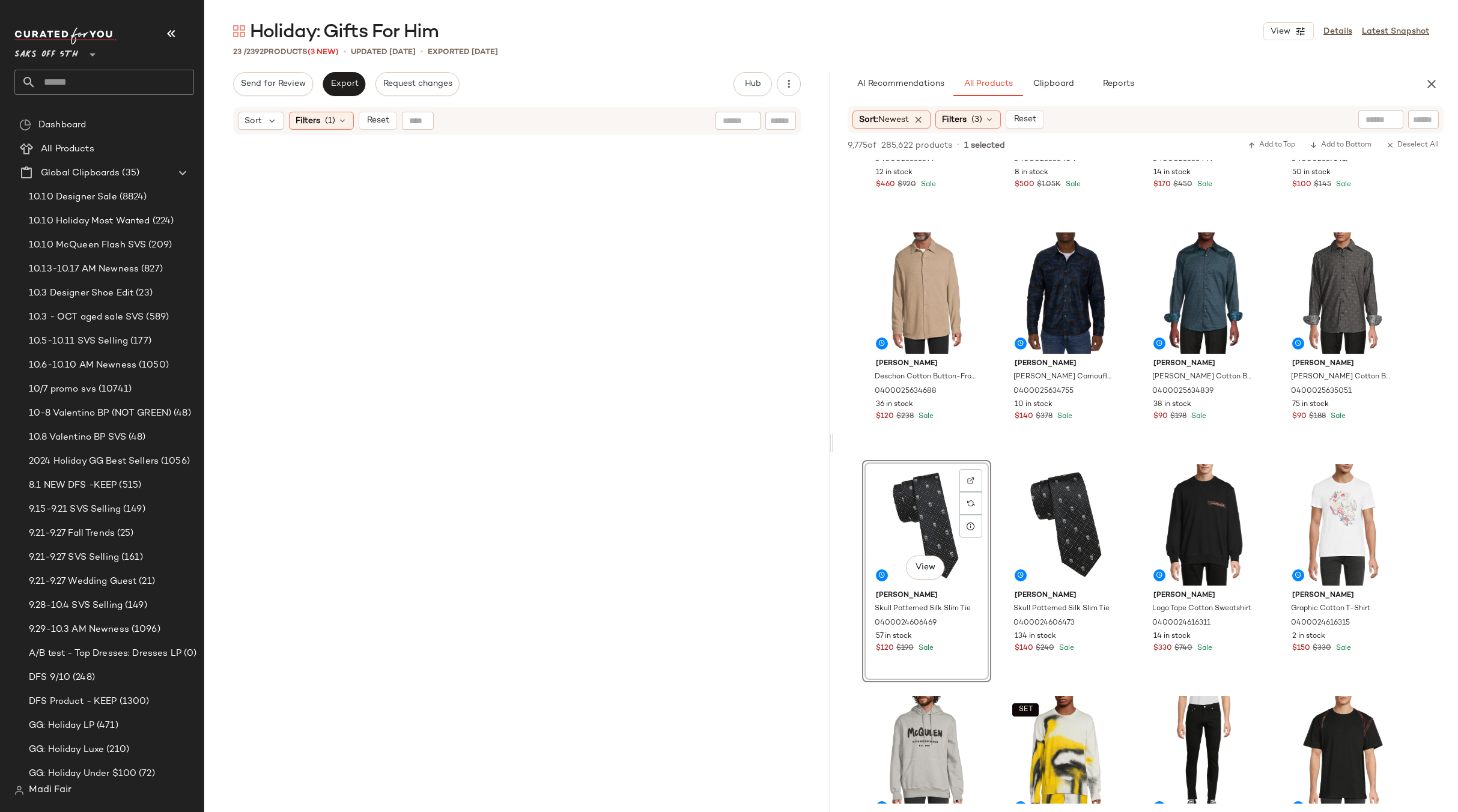
click at [1427, 87] on icon "button" at bounding box center [1431, 83] width 14 height 14
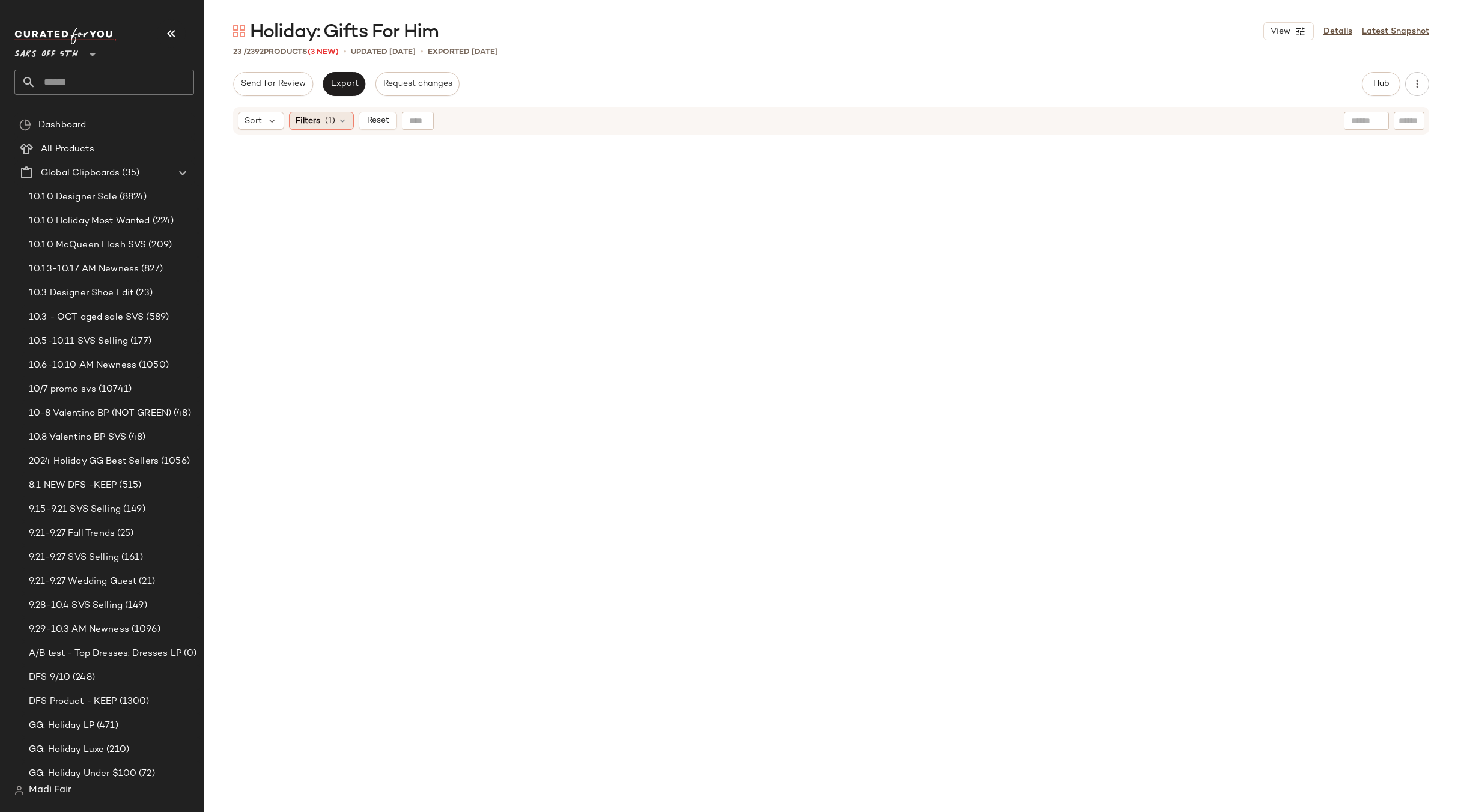
click at [341, 124] on icon at bounding box center [342, 120] width 10 height 10
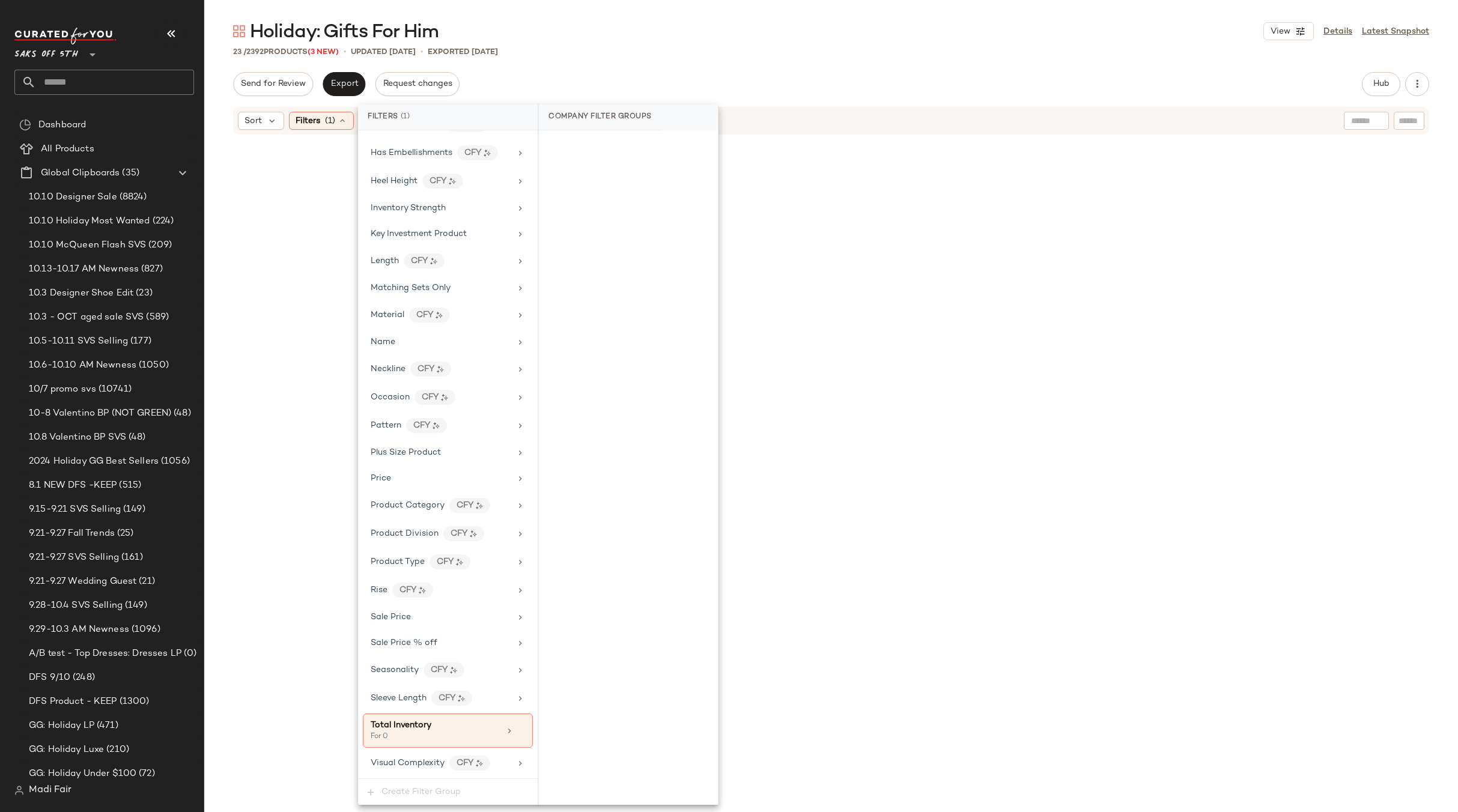
drag, startPoint x: 517, startPoint y: 732, endPoint x: 595, endPoint y: 314, distance: 425.2
click at [517, 731] on icon at bounding box center [520, 730] width 8 height 8
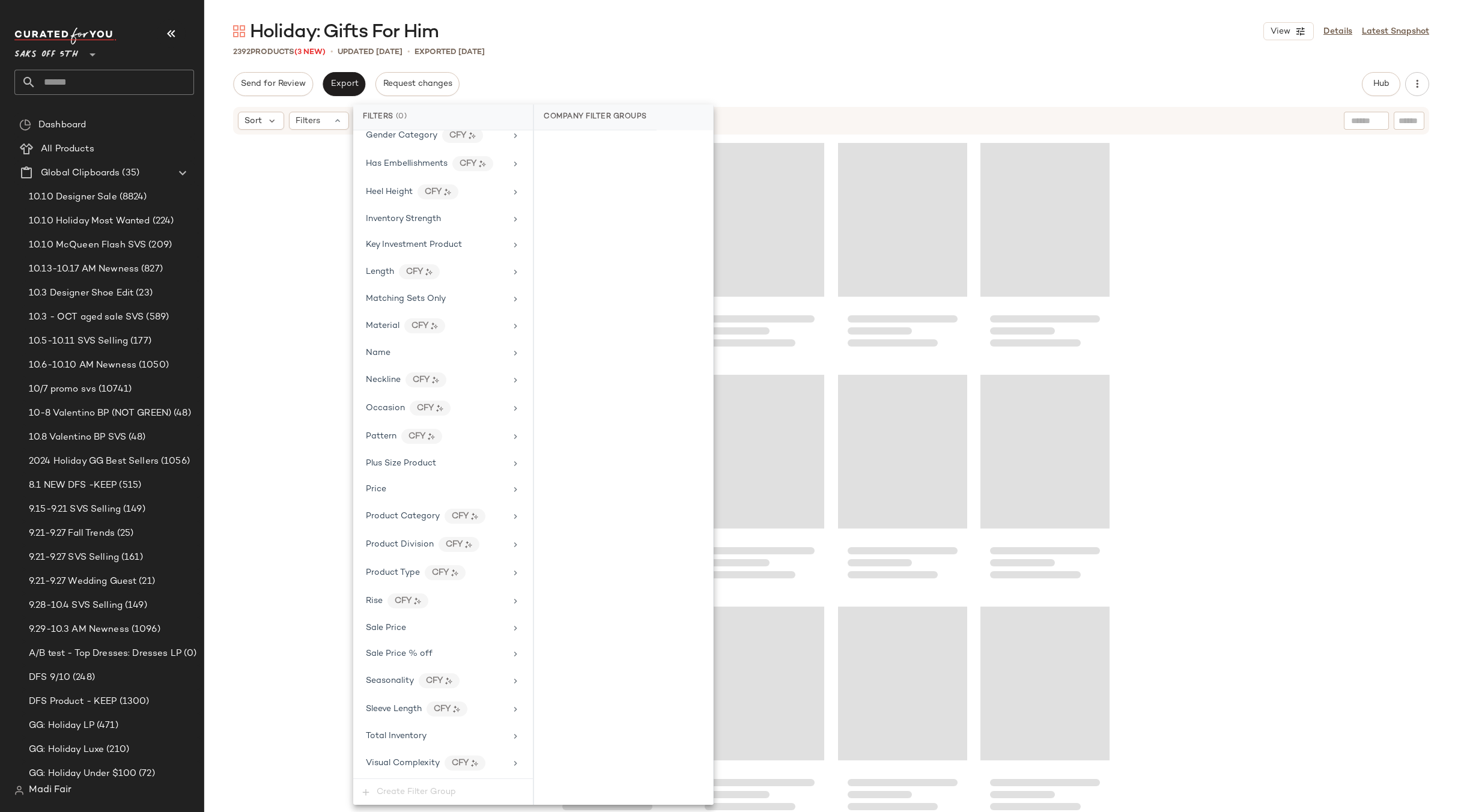
click at [656, 57] on div "2392 Products (3 New) • updated [DATE] • Exported [DATE]" at bounding box center [831, 52] width 1254 height 12
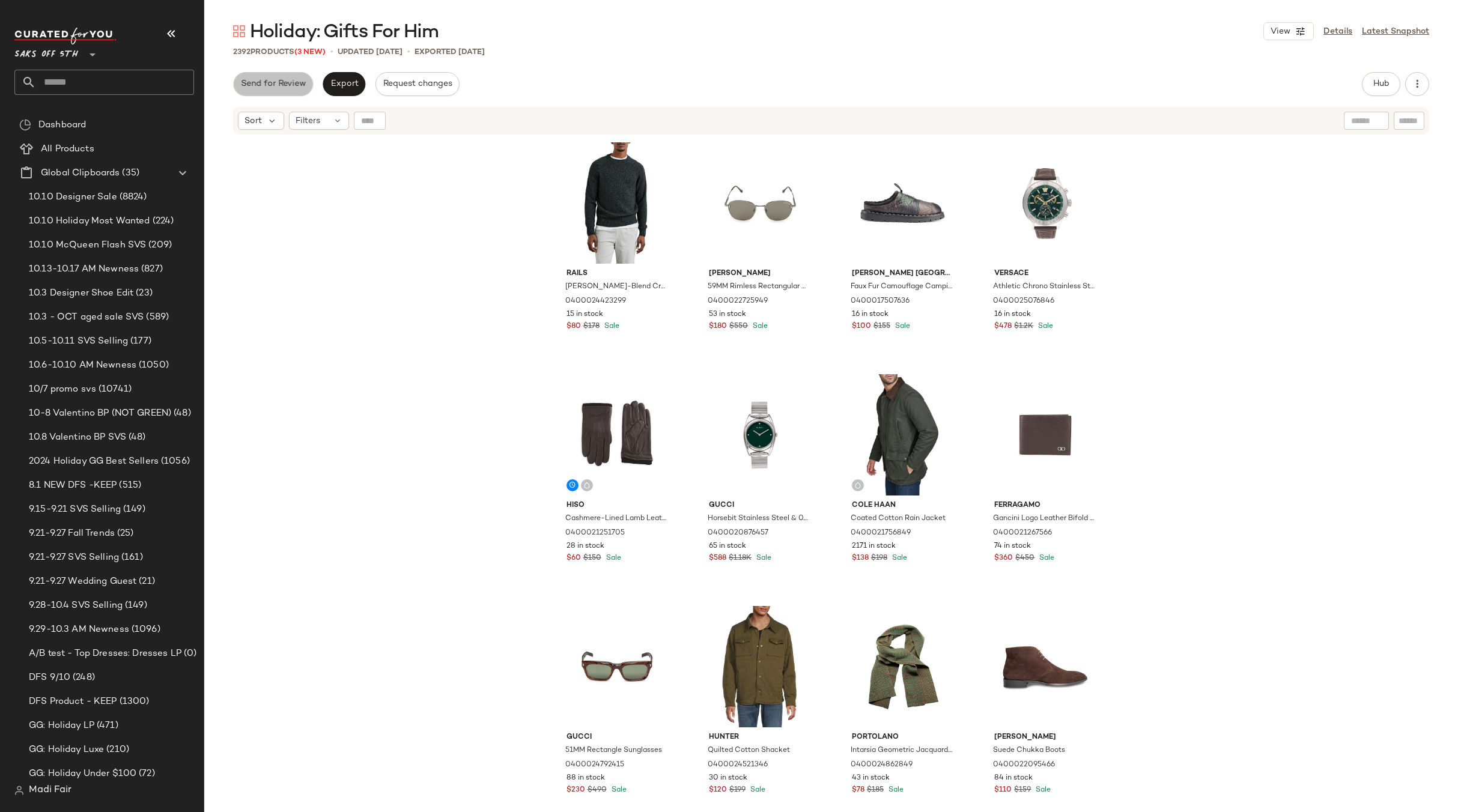
click at [277, 81] on span "Send for Review" at bounding box center [273, 84] width 65 height 10
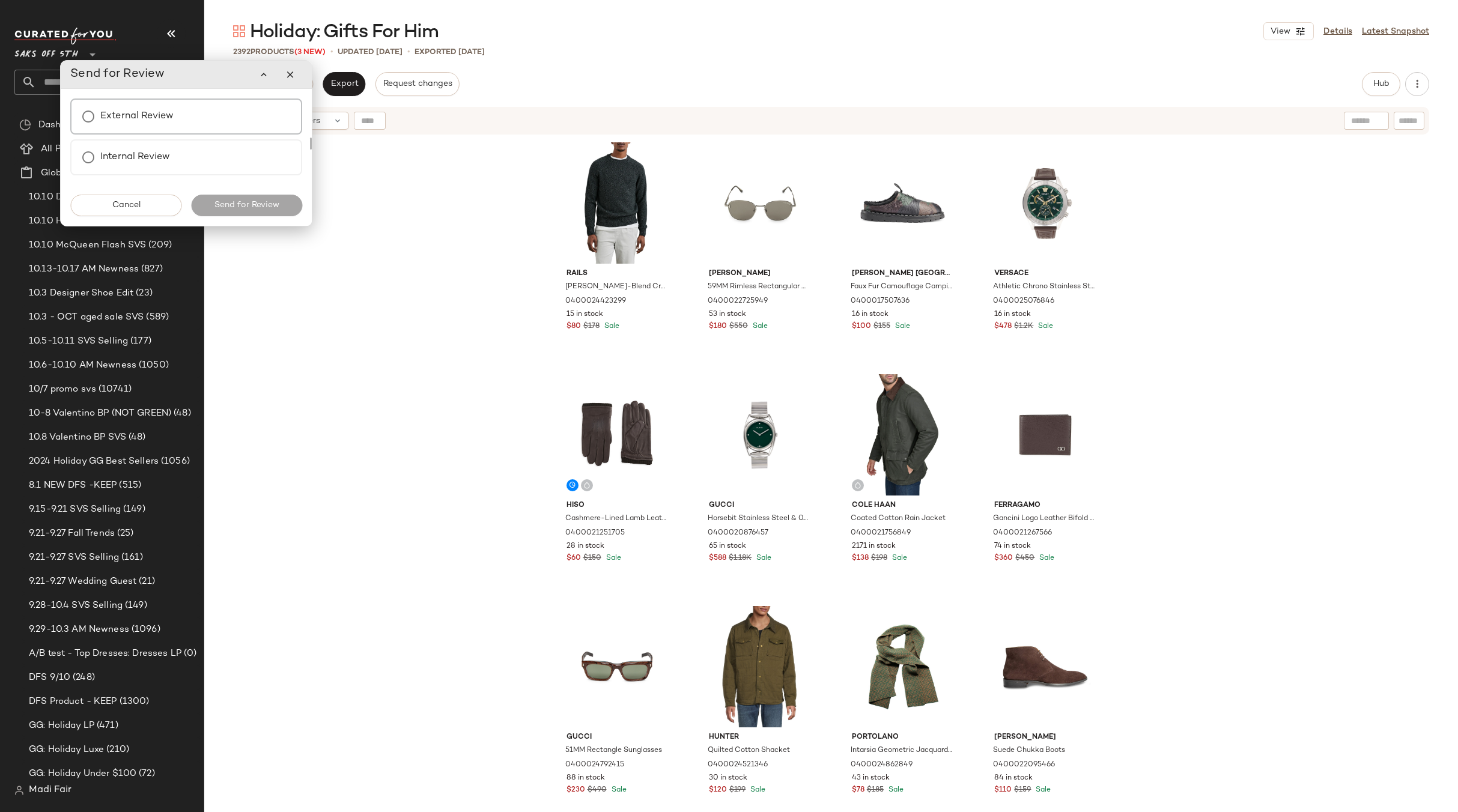
click at [188, 112] on div "External Review" at bounding box center [186, 116] width 232 height 36
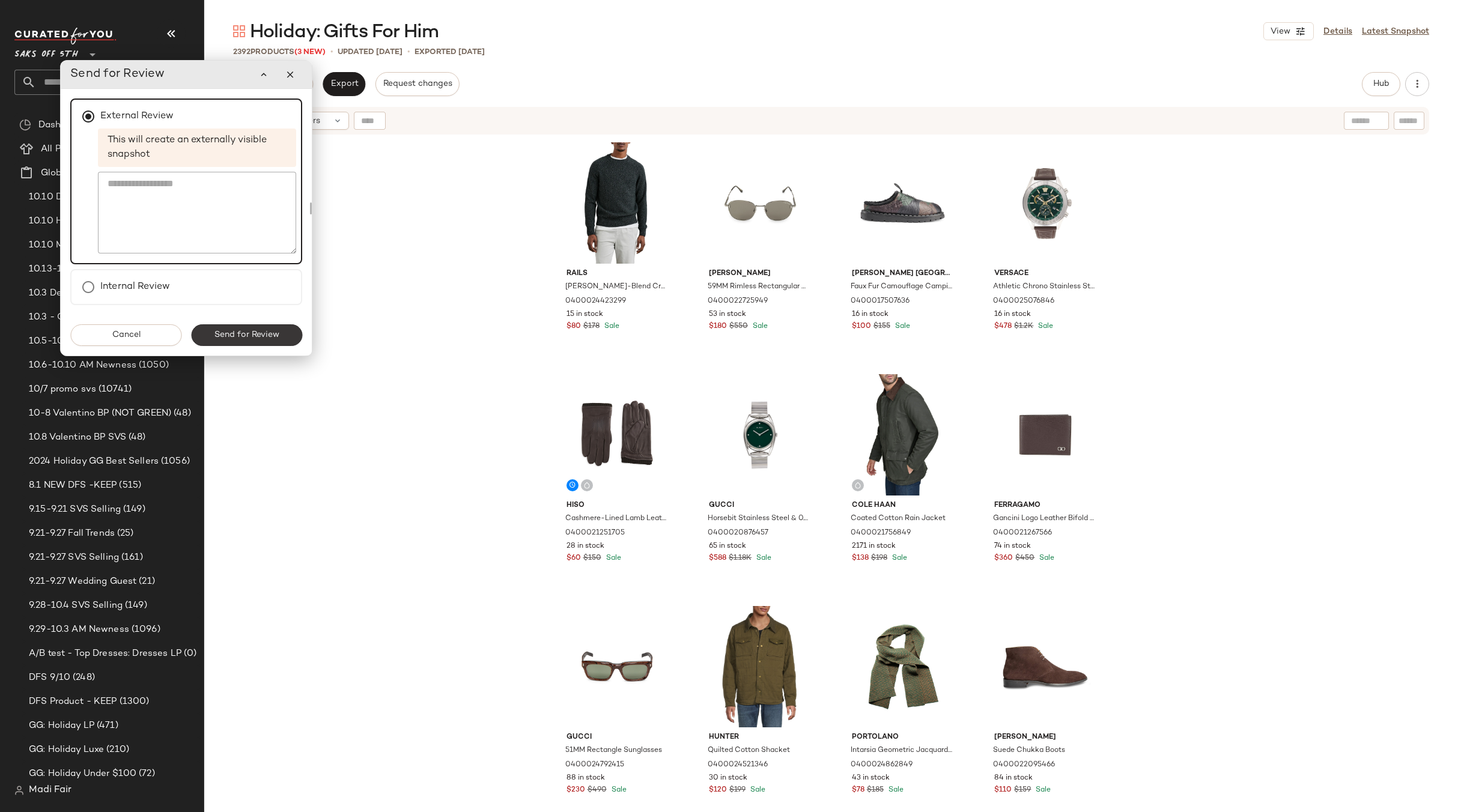
click at [257, 339] on span "Send for Review" at bounding box center [246, 335] width 65 height 10
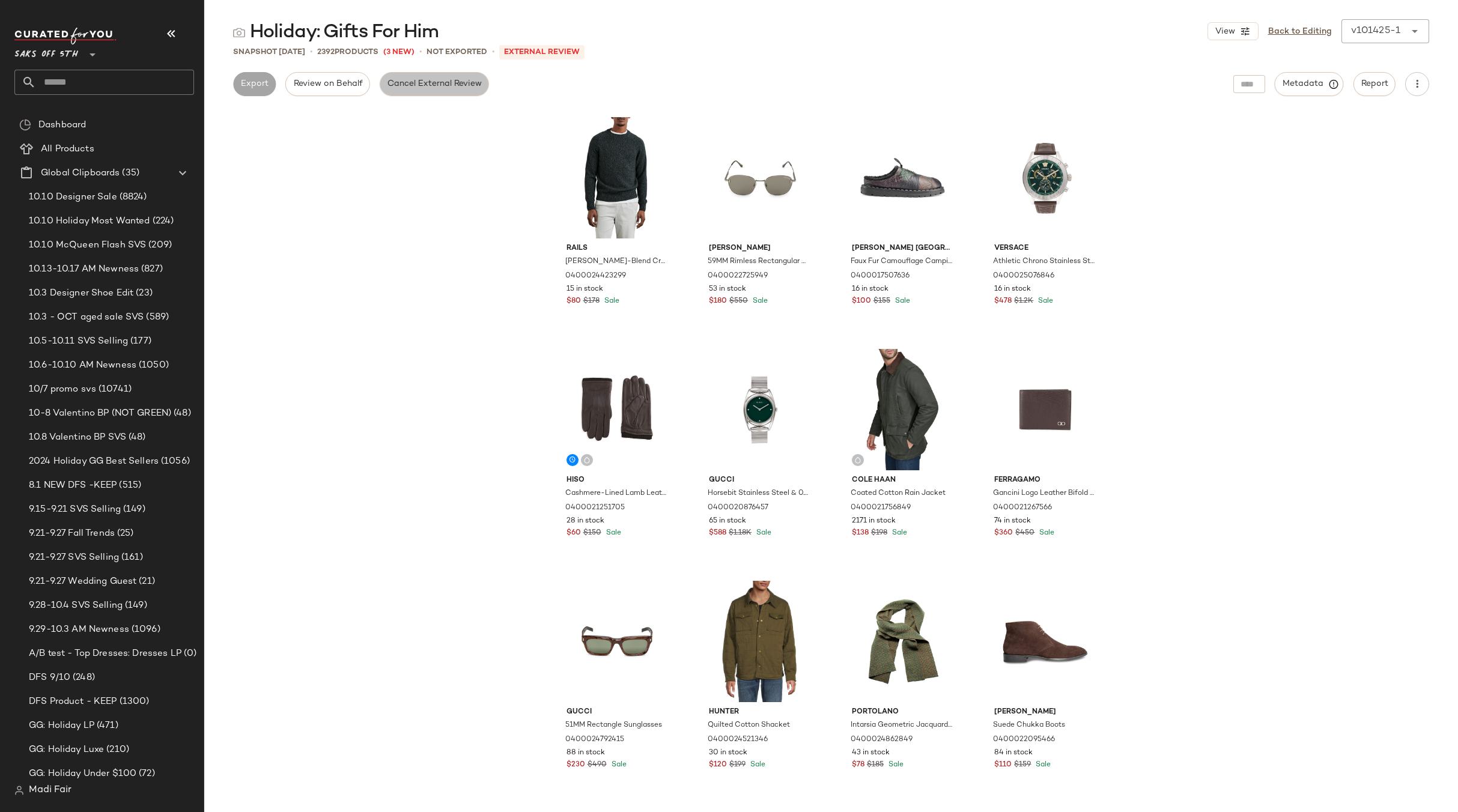
click at [455, 82] on span "Cancel External Review" at bounding box center [434, 84] width 95 height 10
click at [1299, 32] on link "Back to Editing" at bounding box center [1300, 32] width 64 height 13
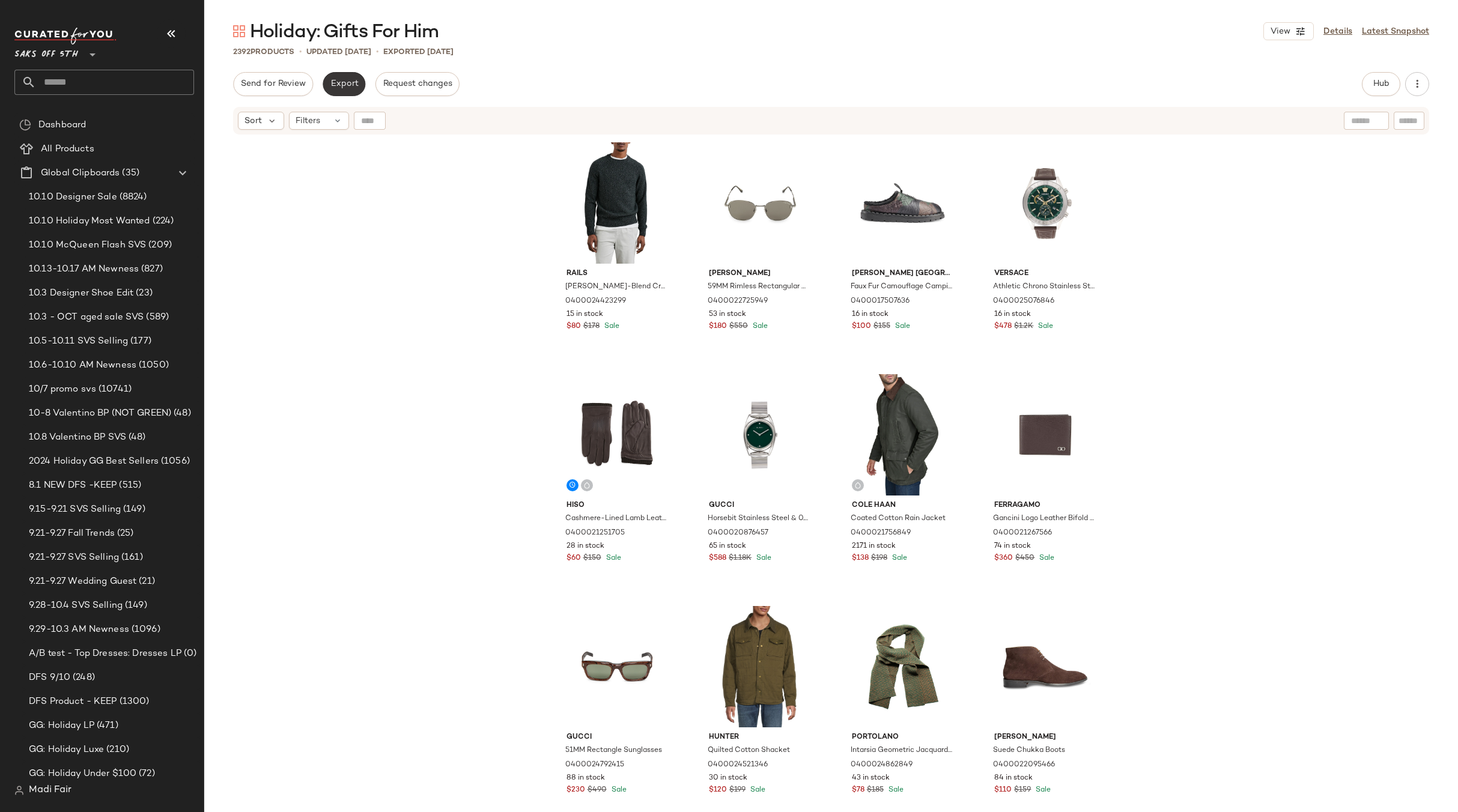
click at [342, 86] on span "Export" at bounding box center [344, 84] width 29 height 10
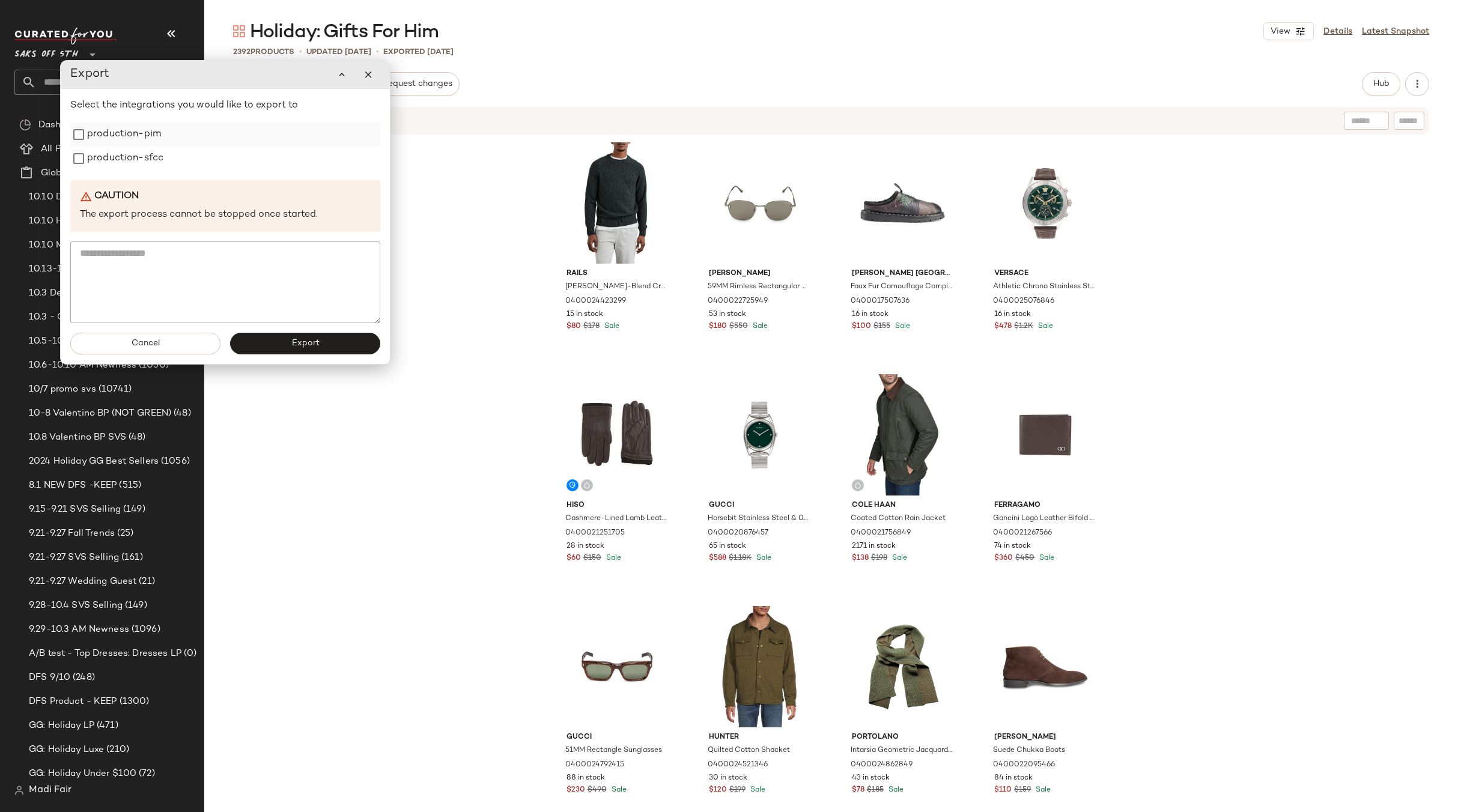
click at [128, 140] on label "production-pim" at bounding box center [124, 134] width 74 height 24
click at [125, 162] on label "production-sfcc" at bounding box center [125, 158] width 77 height 24
click at [294, 346] on span "Export" at bounding box center [305, 343] width 29 height 10
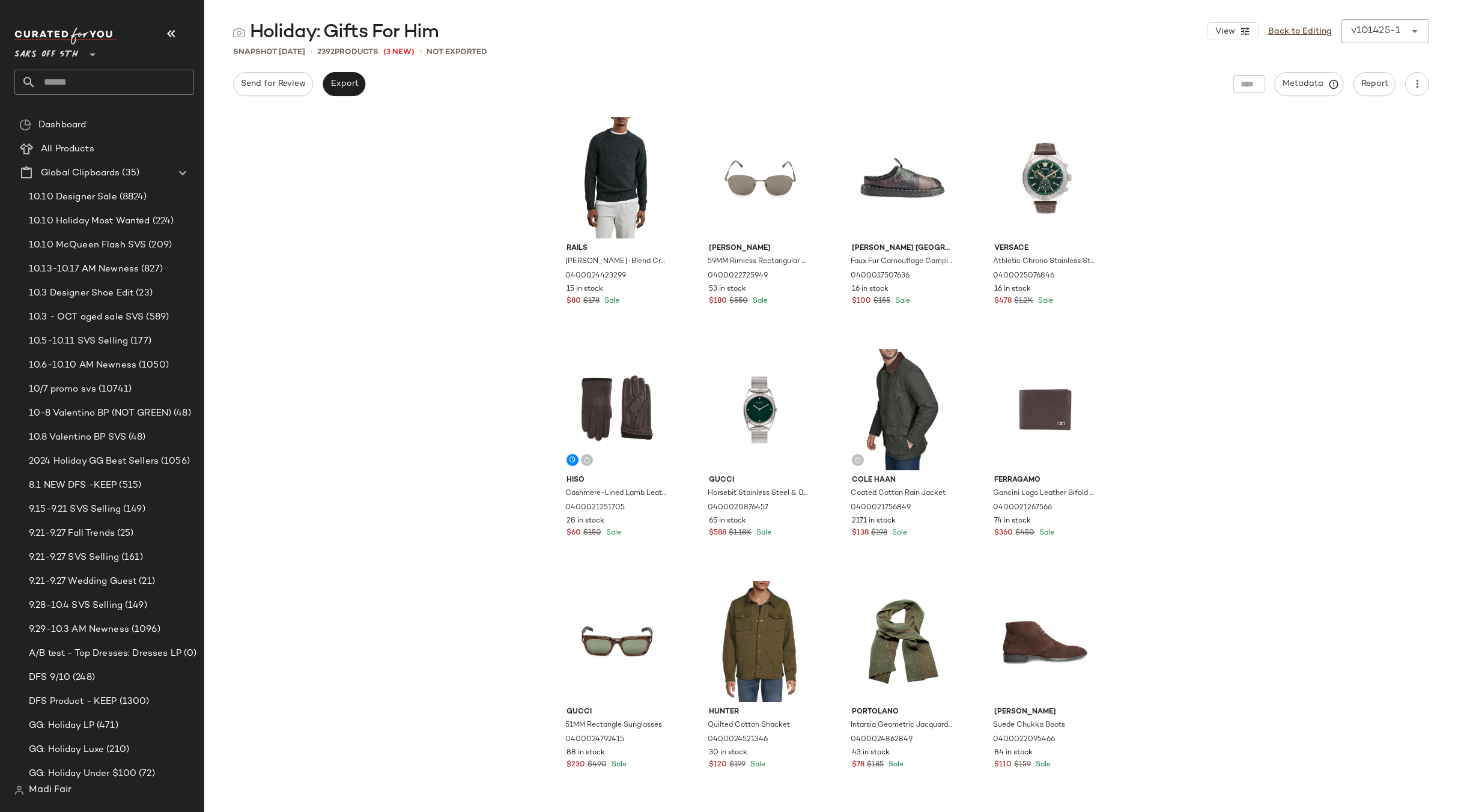
click at [459, 149] on div "Rails [PERSON_NAME]-Blend Crewneck Sweater 0400024423299 15 in stock $80 $178 S…" at bounding box center [831, 461] width 1254 height 701
click at [1303, 33] on link "Back to Editing" at bounding box center [1300, 32] width 64 height 13
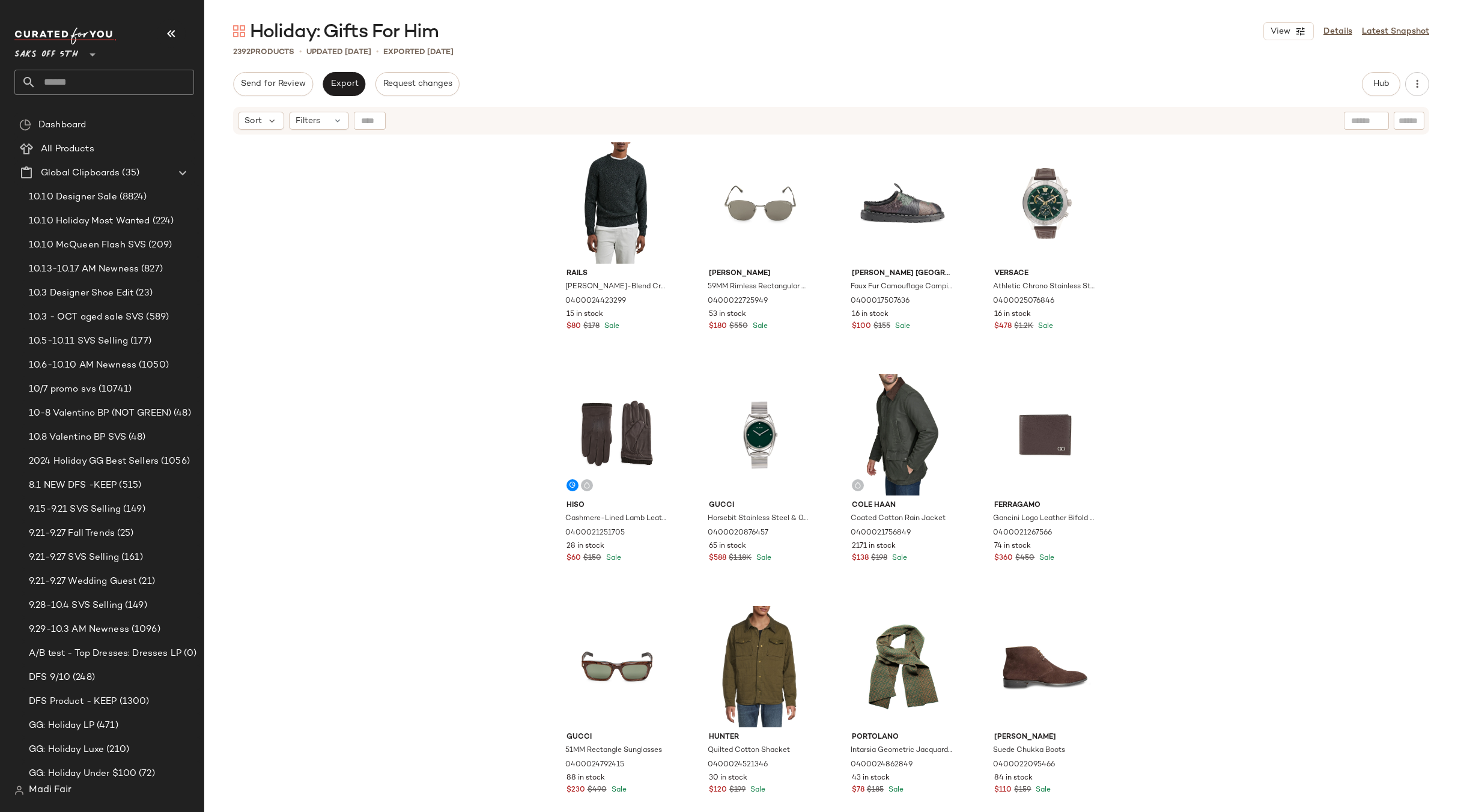
click at [80, 86] on input "text" at bounding box center [115, 83] width 158 height 26
type input "*"
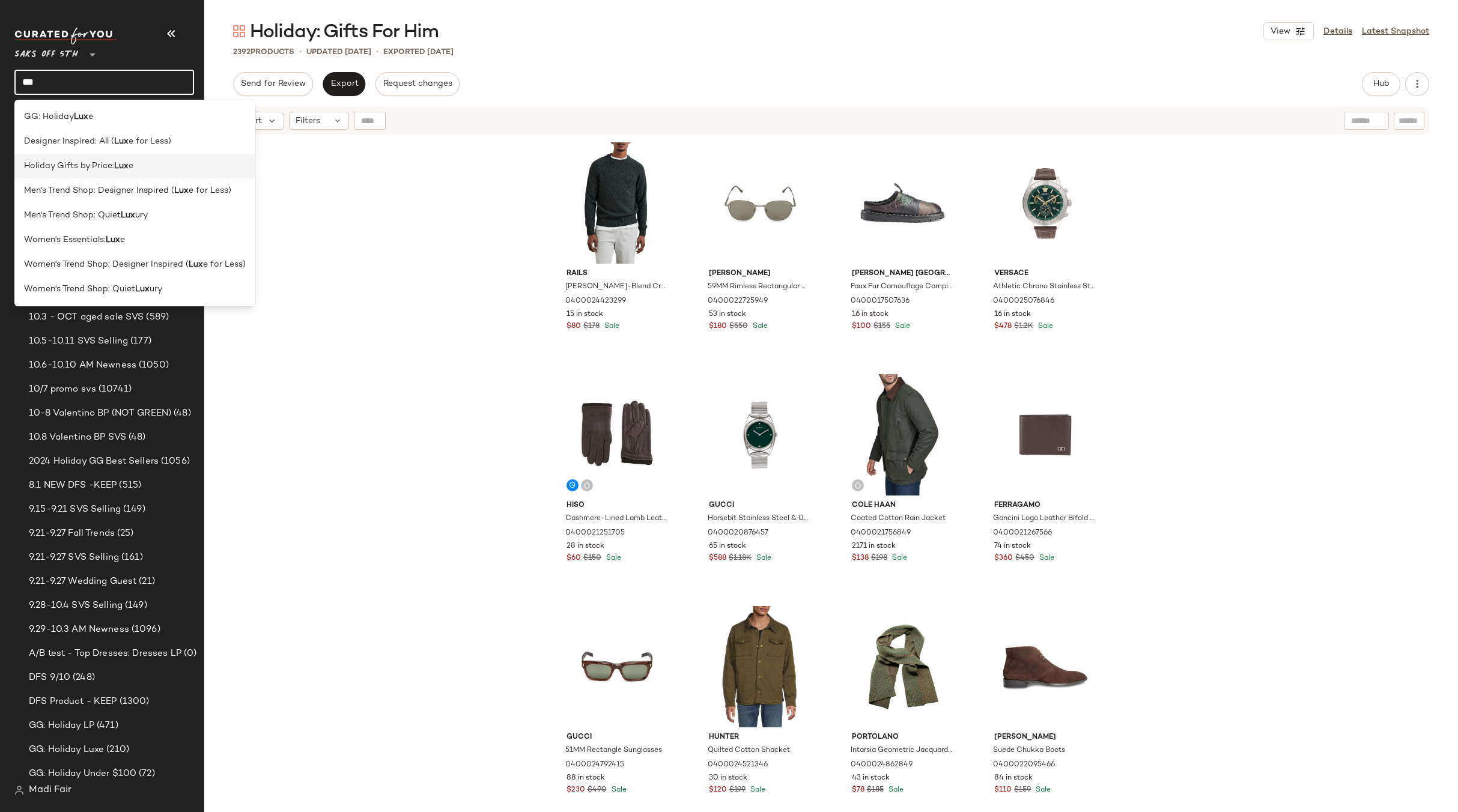
type input "***"
click at [90, 170] on span "Holiday Gifts by Price:" at bounding box center [69, 166] width 90 height 13
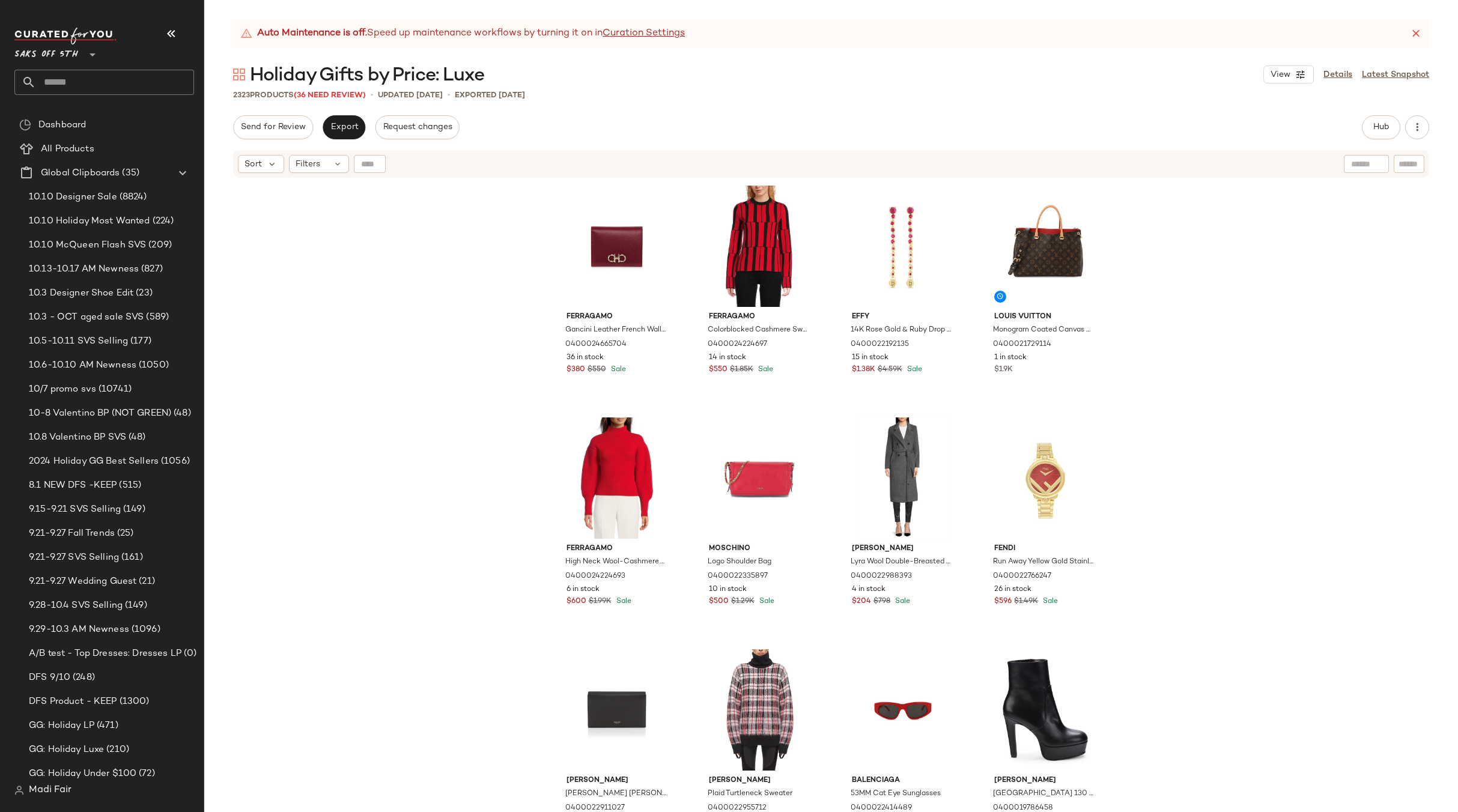
click at [409, 224] on div "Ferragamo Gancini Leather French Wallet 0400024665704 36 in stock $380 $550 Sal…" at bounding box center [831, 510] width 1254 height 663
click at [326, 166] on div "Filters" at bounding box center [319, 164] width 60 height 18
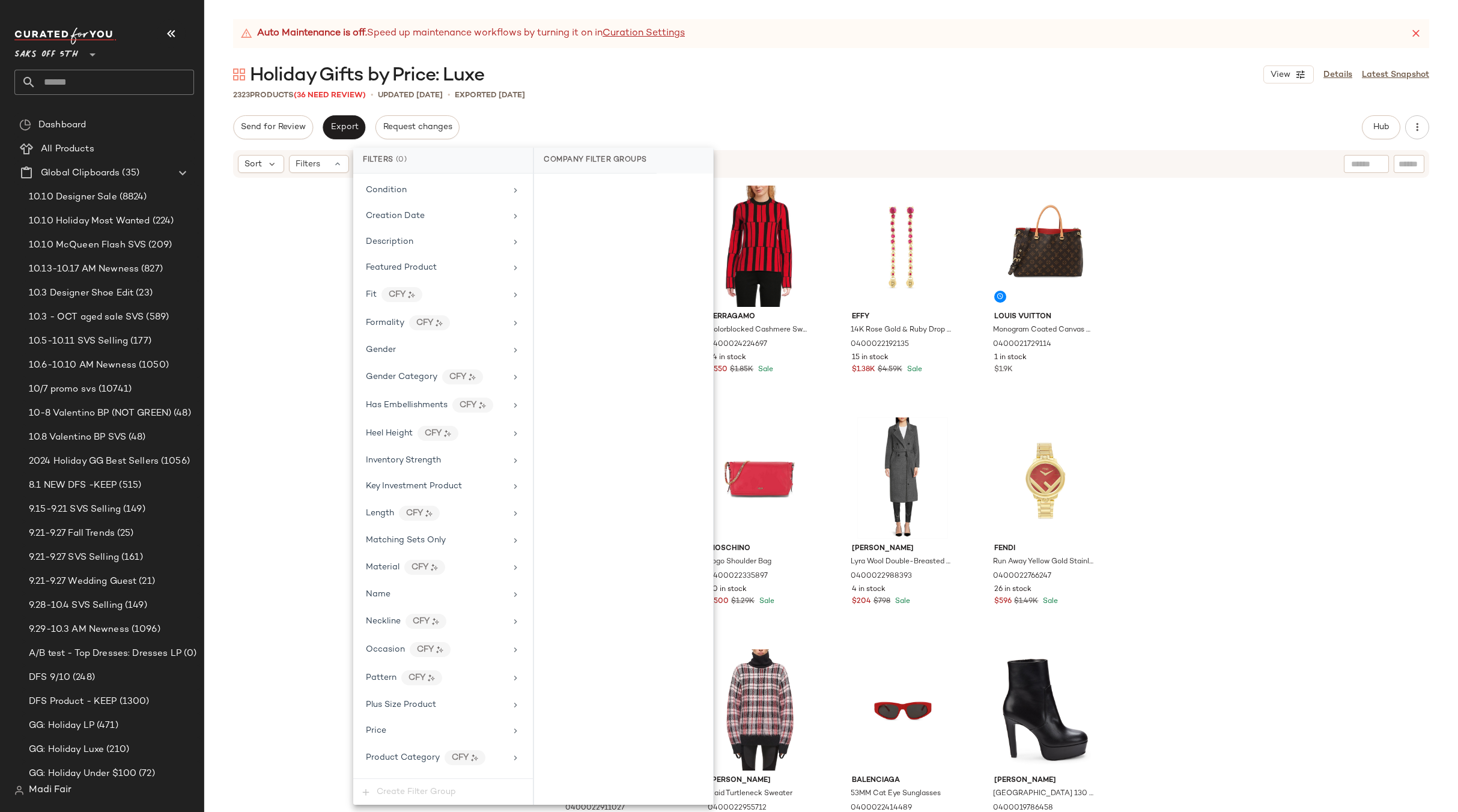
scroll to position [502, 0]
click at [416, 732] on span "Total Inventory" at bounding box center [396, 735] width 61 height 9
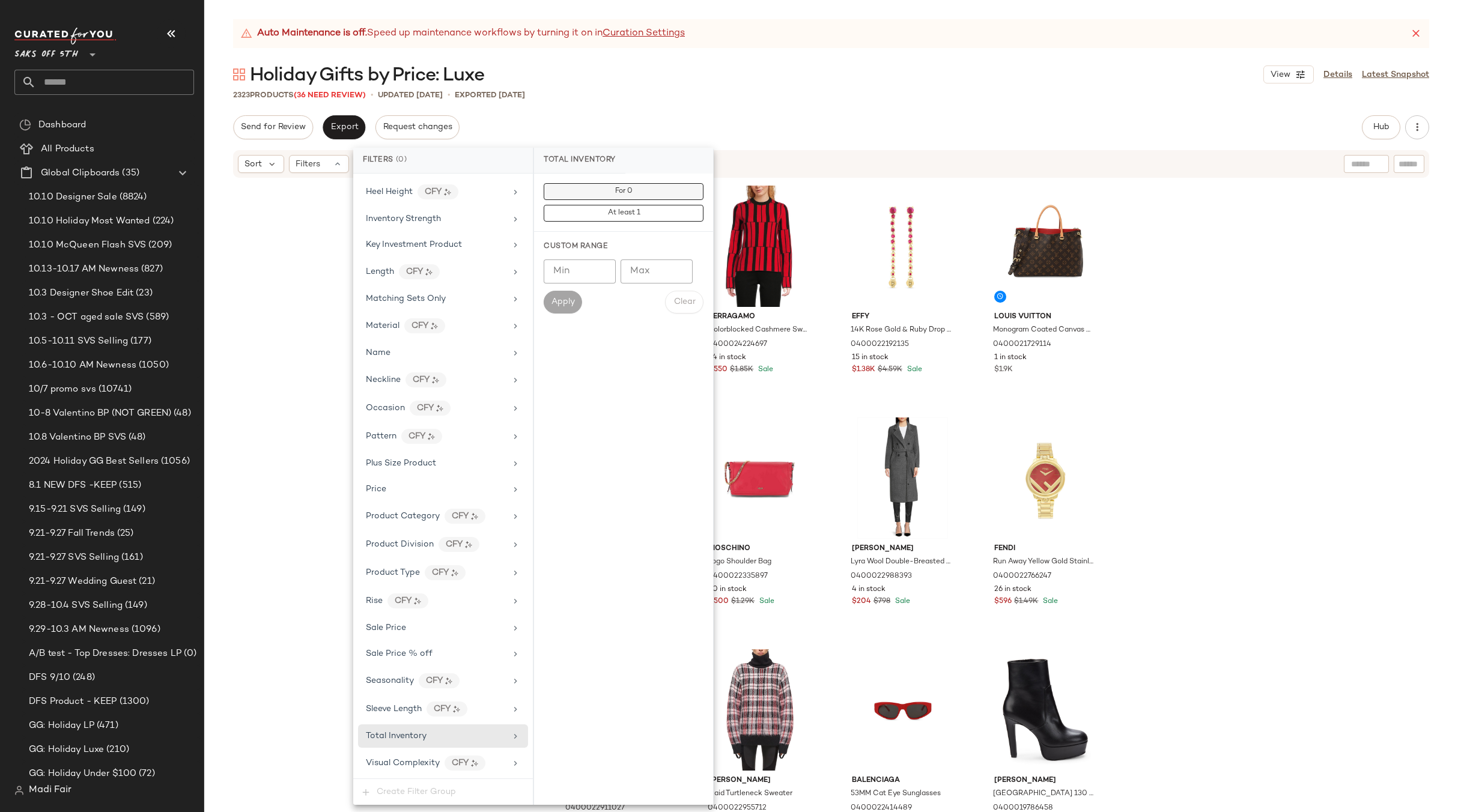
click at [646, 190] on button "For 0" at bounding box center [623, 191] width 160 height 17
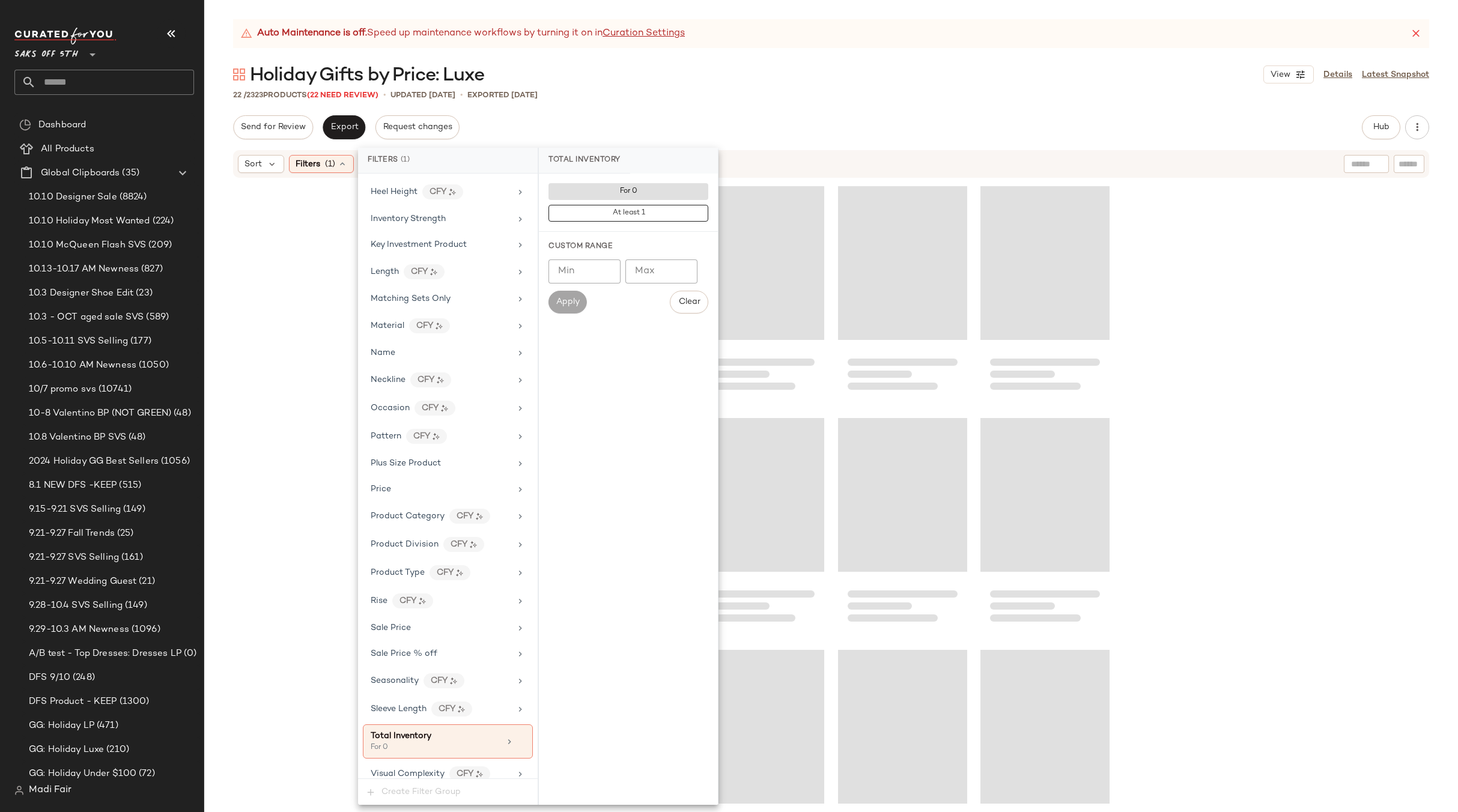
click at [659, 125] on div "Send for Review Export Request changes Hub Send for Review External Review Inte…" at bounding box center [830, 128] width 1196 height 24
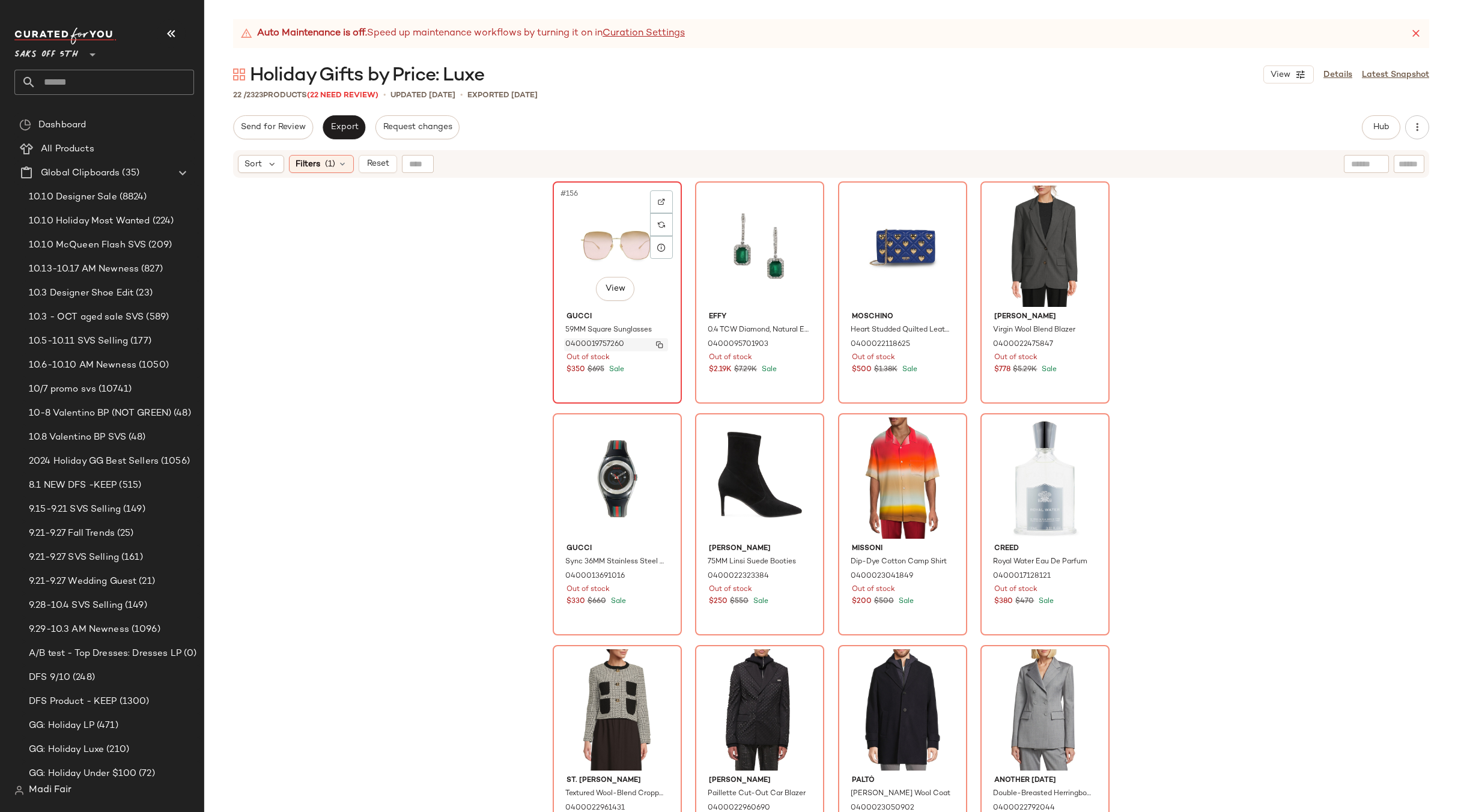
click at [657, 342] on img "button" at bounding box center [660, 344] width 8 height 8
click at [357, 167] on div "Sort Filters (1) Reset" at bounding box center [336, 164] width 196 height 18
click at [347, 167] on div "Filters (1)" at bounding box center [321, 164] width 65 height 18
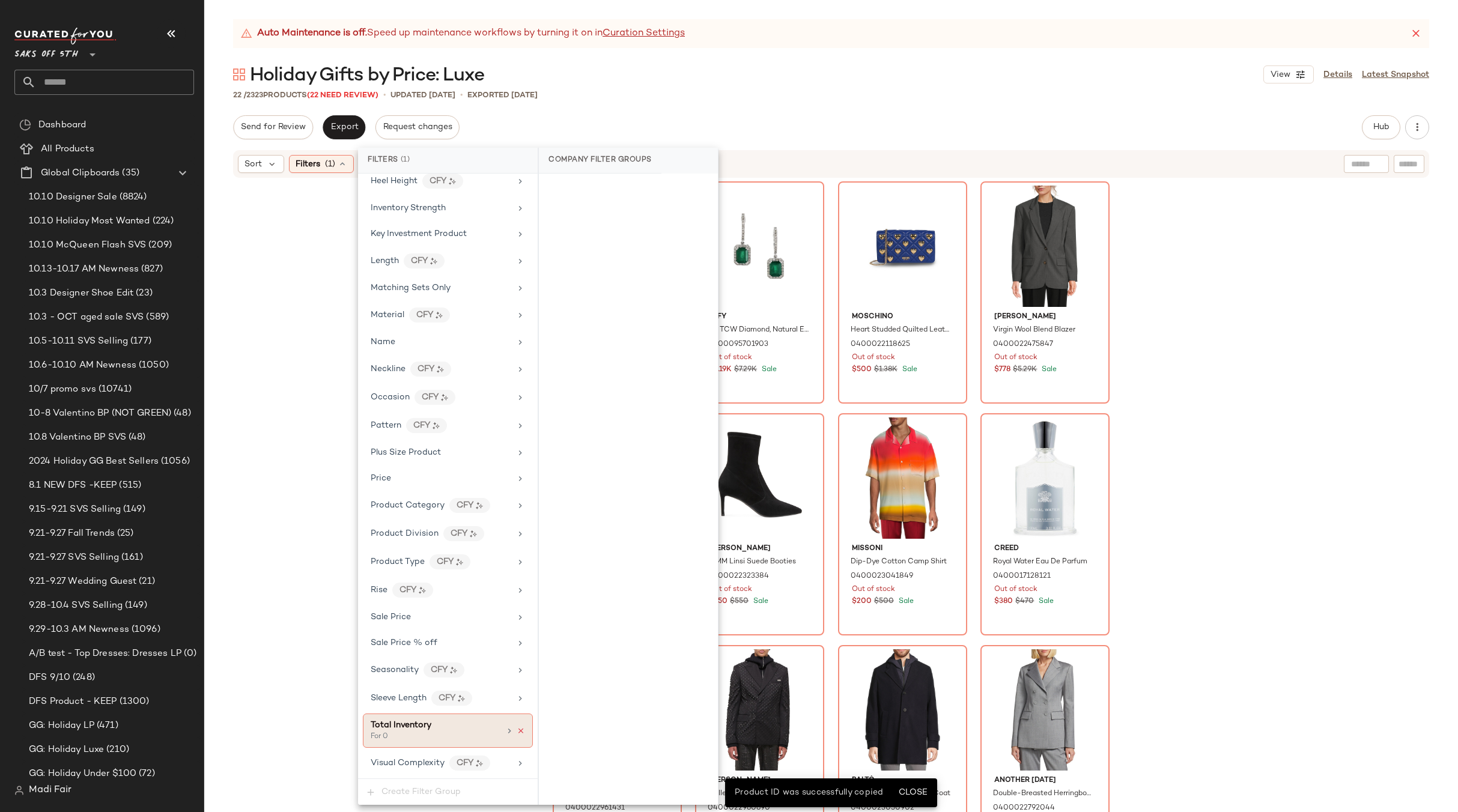
drag, startPoint x: 512, startPoint y: 730, endPoint x: 544, endPoint y: 518, distance: 214.4
click at [517, 729] on icon at bounding box center [520, 730] width 8 height 8
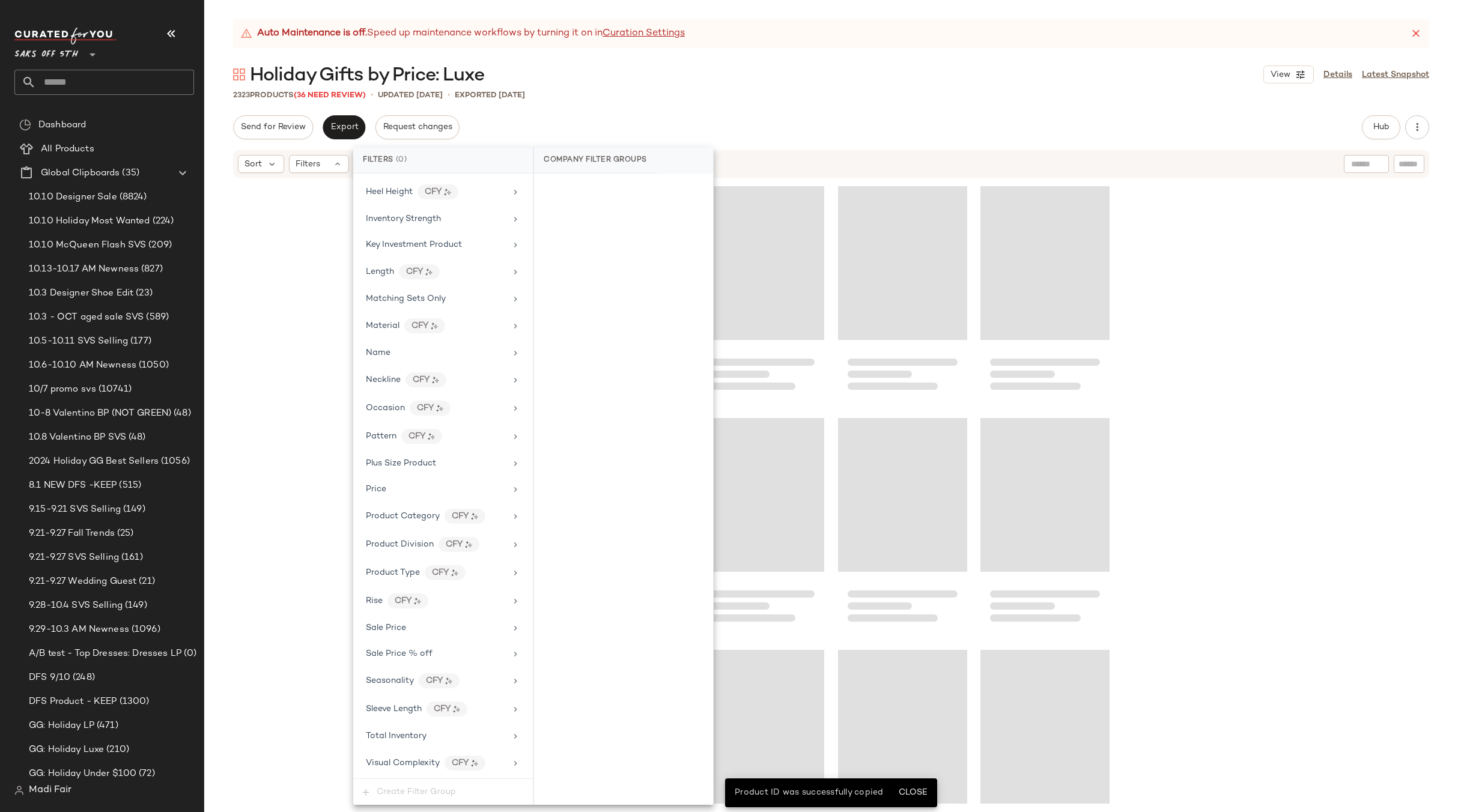
click at [602, 93] on div "2323 Products (36 Need Review) • updated [DATE] • Exported [DATE]" at bounding box center [831, 95] width 1254 height 12
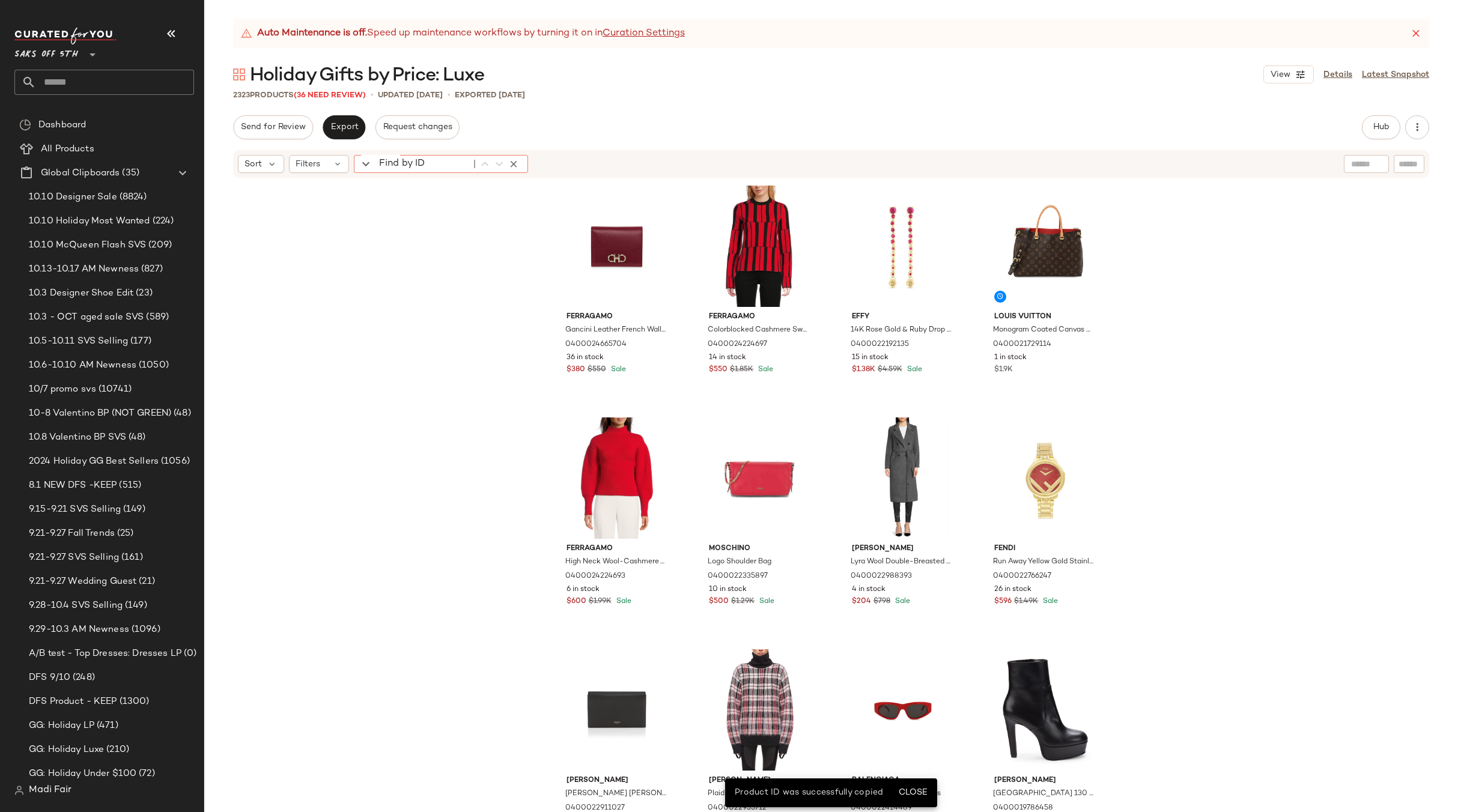
click at [372, 166] on div "Find by ID Find by ID" at bounding box center [441, 164] width 174 height 18
paste input "**********"
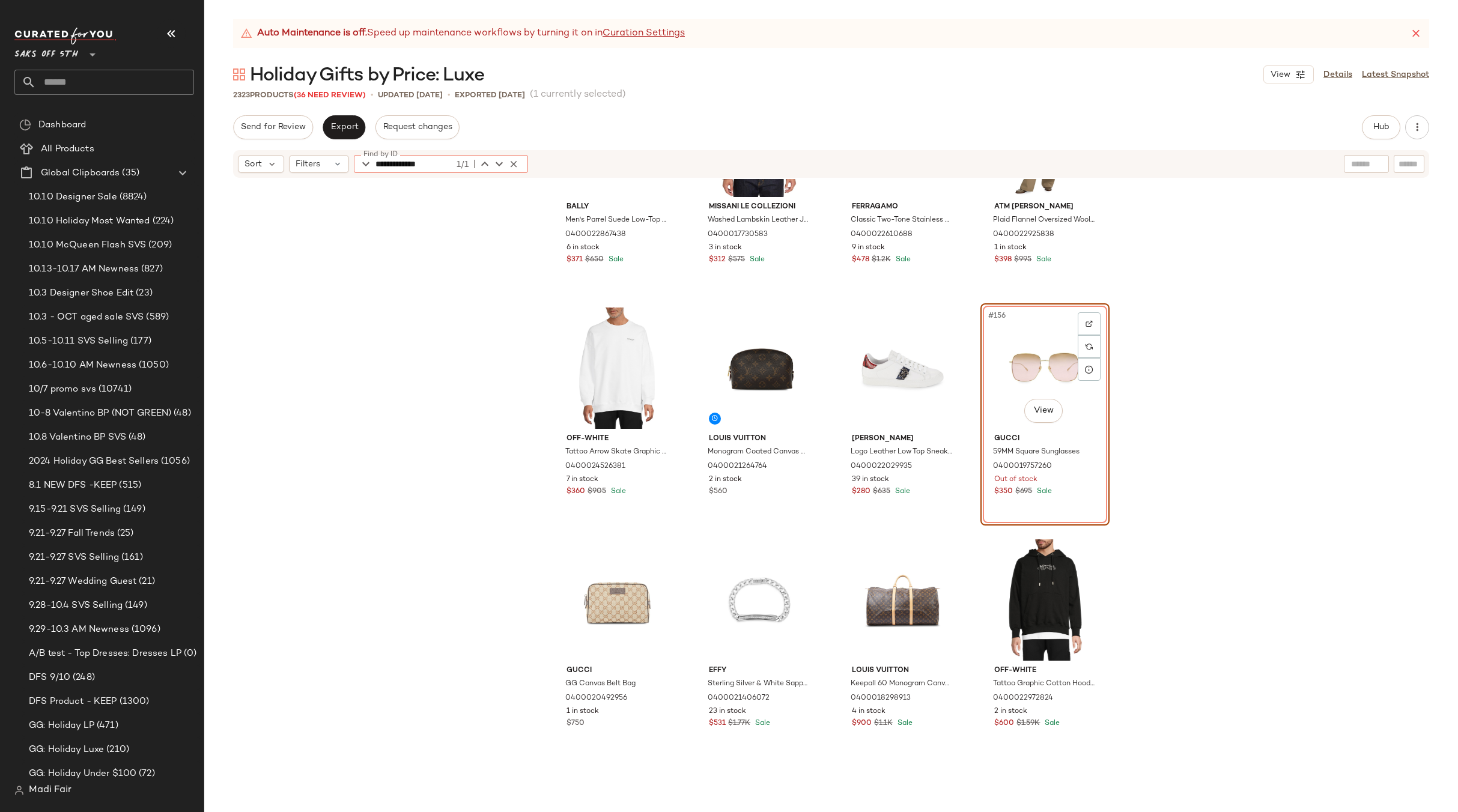
scroll to position [8694, 0]
type input "**********"
click at [1387, 124] on span "Hub" at bounding box center [1381, 127] width 17 height 10
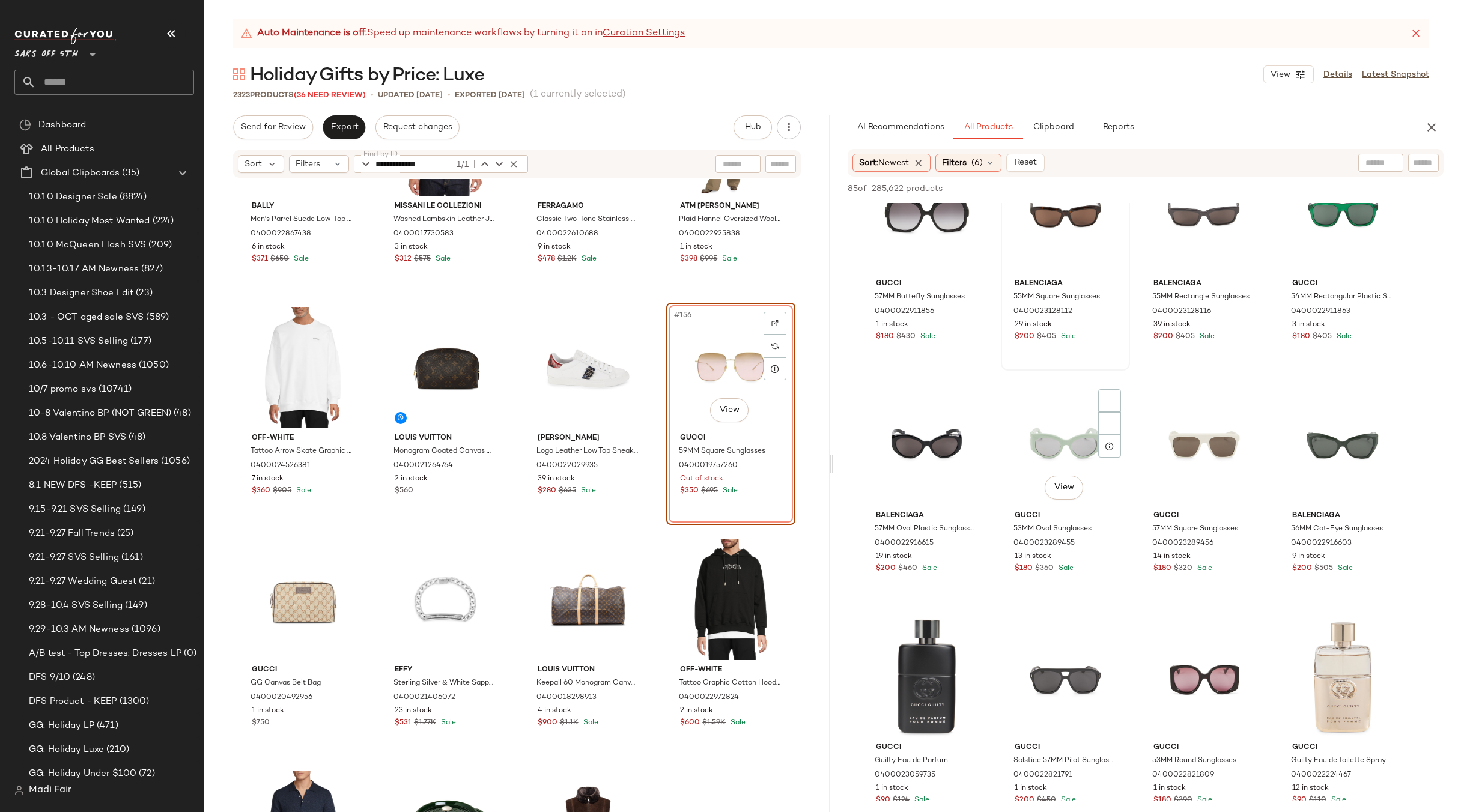
scroll to position [660, 0]
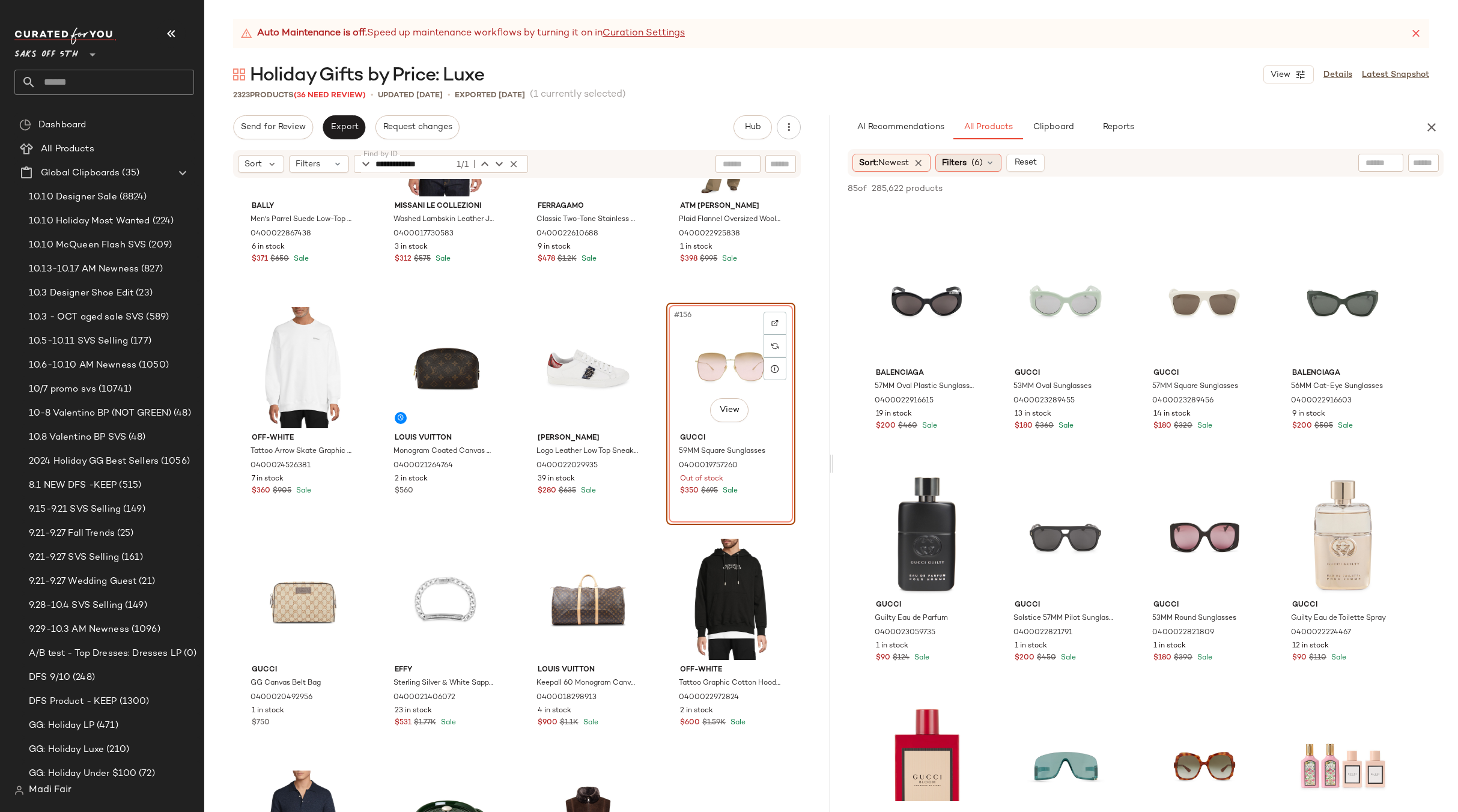
click at [983, 164] on span "(6)" at bounding box center [977, 163] width 11 height 13
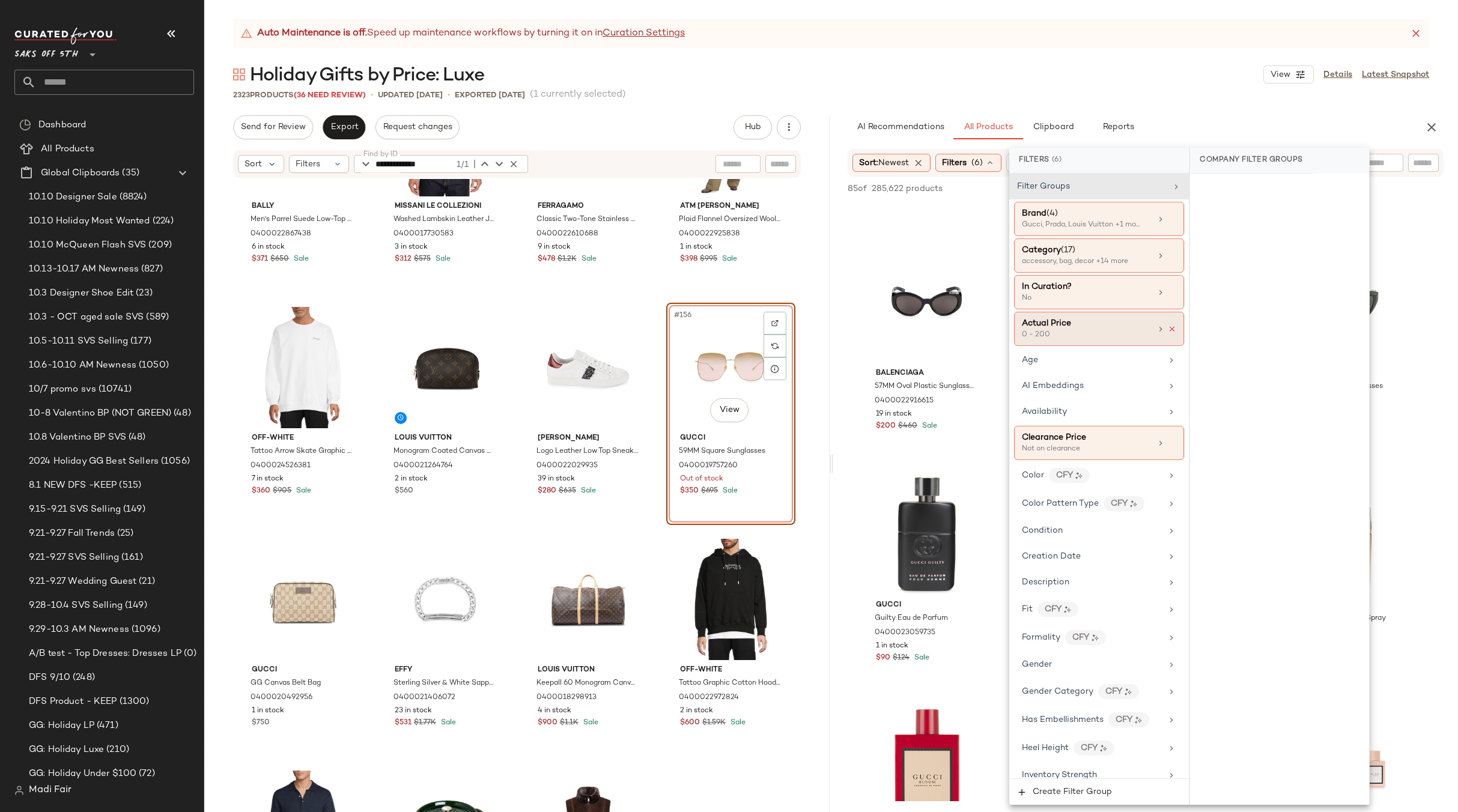
click at [1167, 326] on icon at bounding box center [1171, 329] width 8 height 8
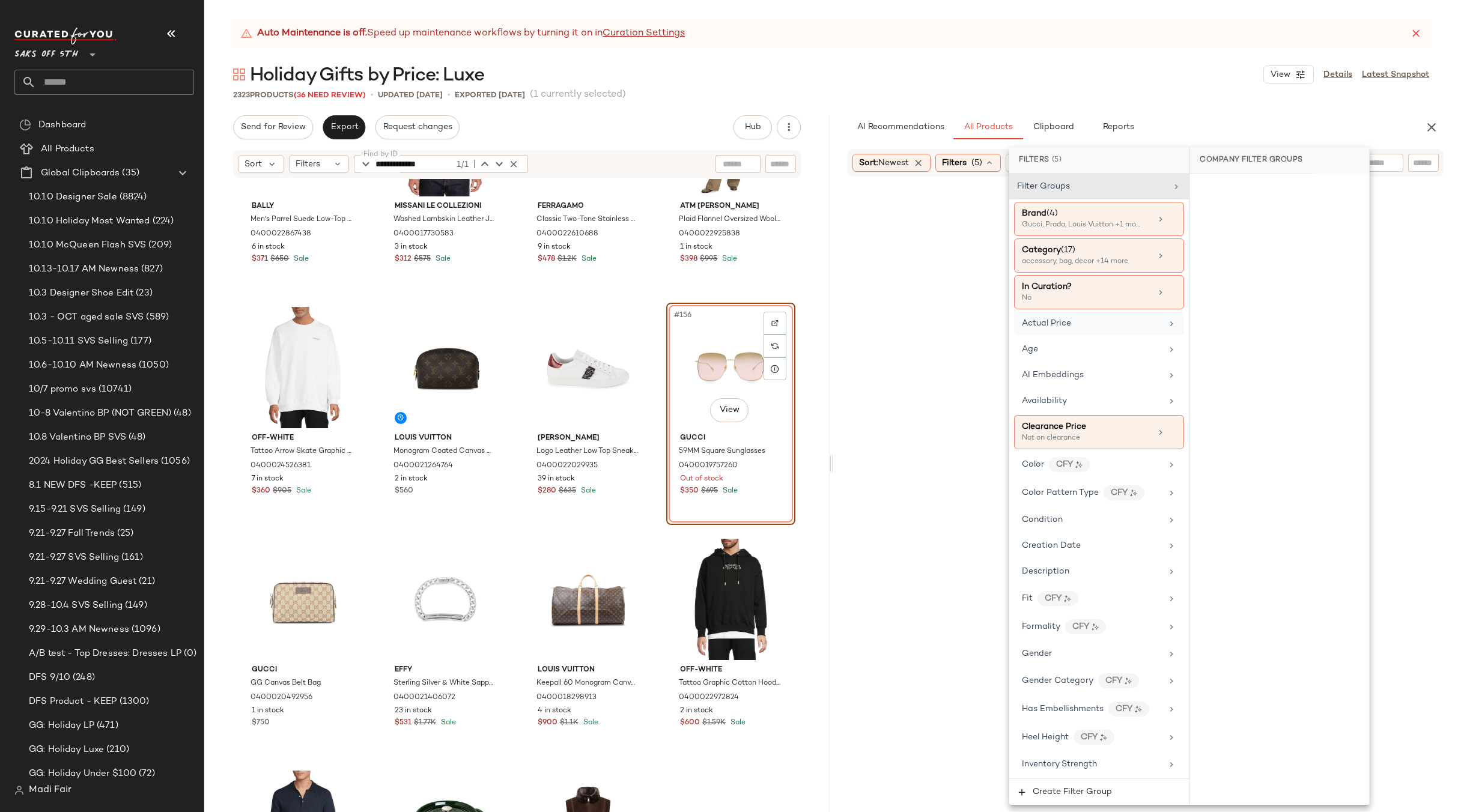
click at [1140, 328] on div "Actual Price" at bounding box center [1092, 323] width 140 height 13
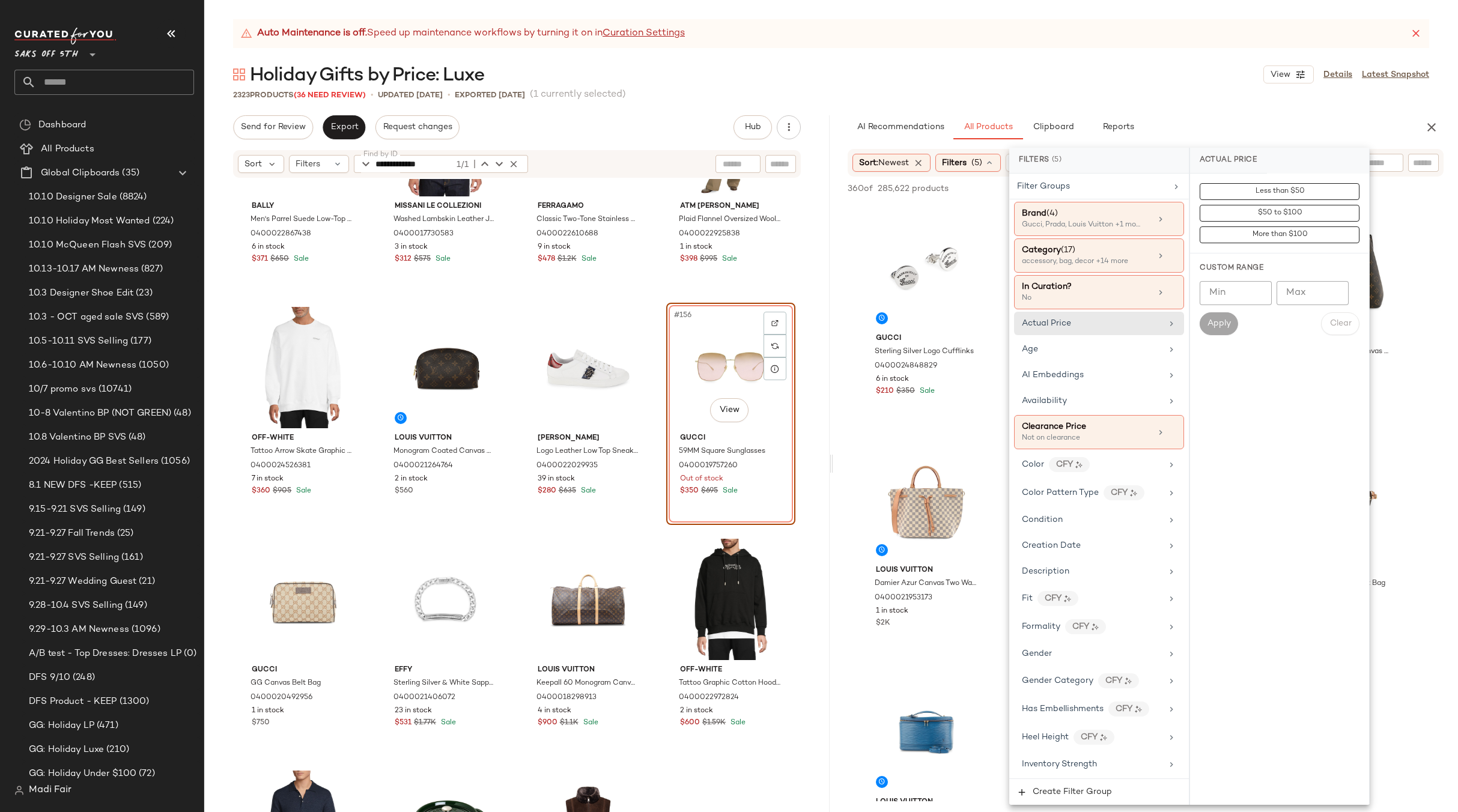
click at [1219, 296] on input "Min" at bounding box center [1236, 293] width 72 height 24
type input "***"
click at [1214, 320] on span "Apply" at bounding box center [1219, 323] width 24 height 10
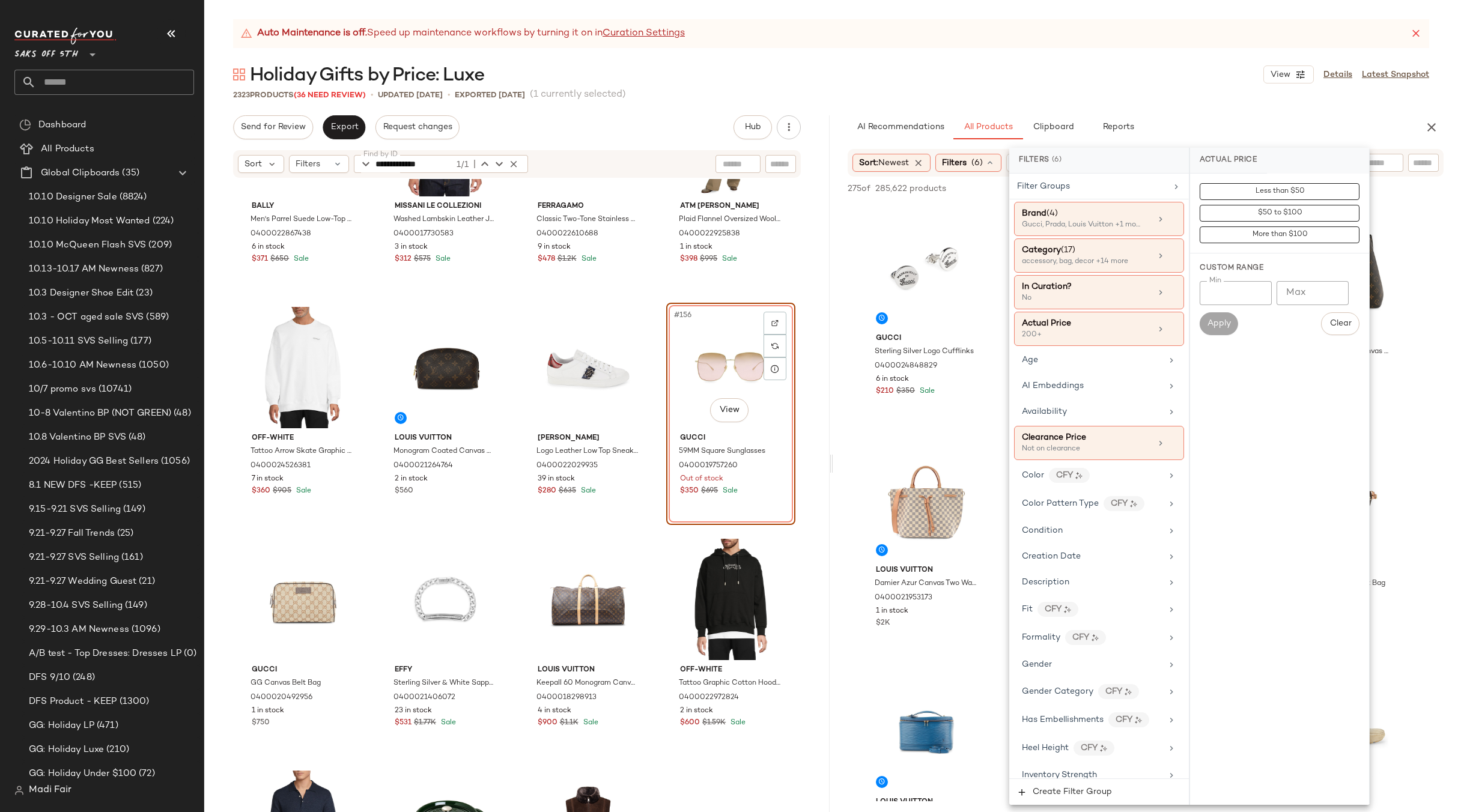
click at [1122, 86] on div "Holiday Gifts by Price: Luxe View Details Latest Snapshot" at bounding box center [831, 74] width 1254 height 24
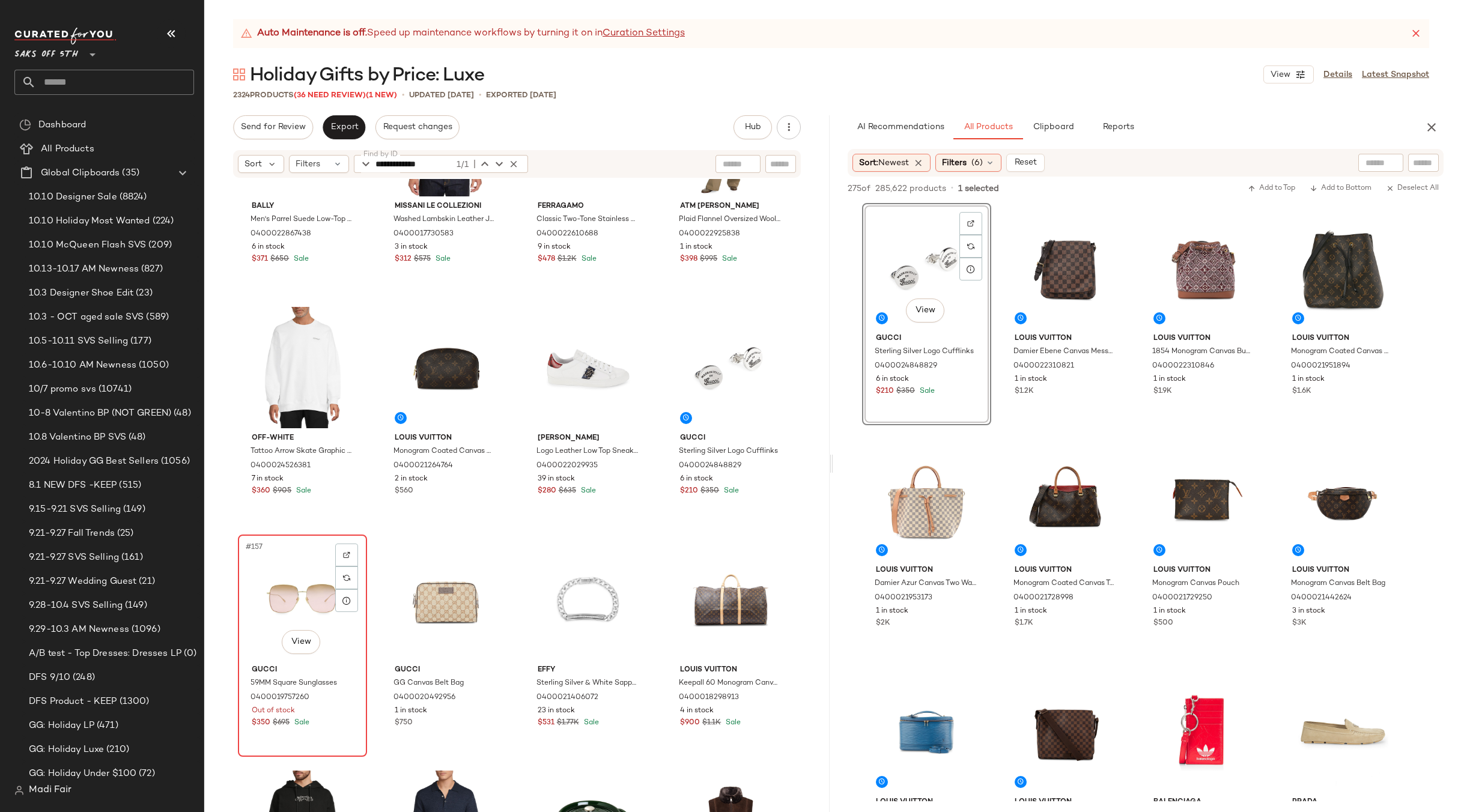
click at [298, 599] on div "#157 View" at bounding box center [302, 600] width 121 height 122
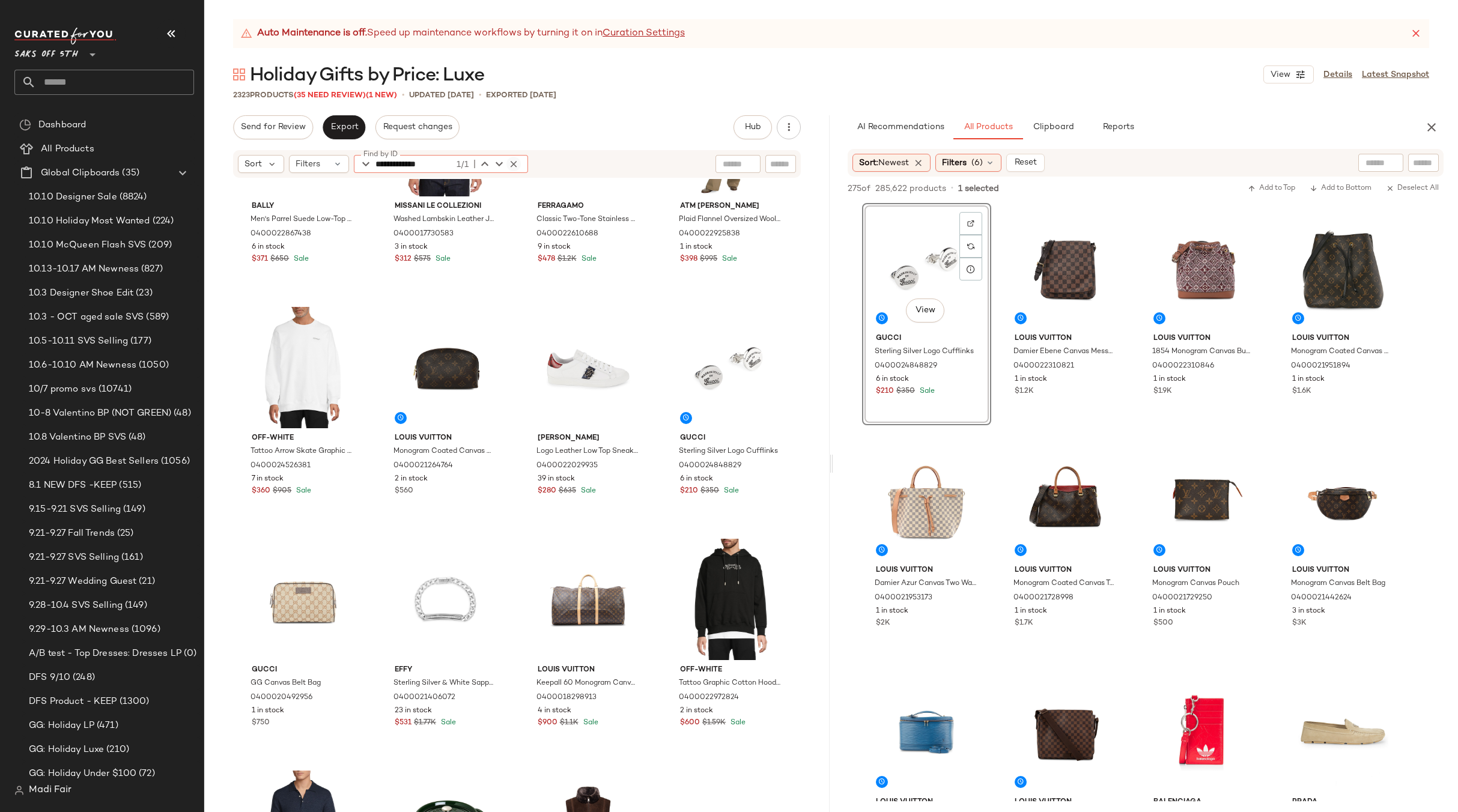
click at [512, 164] on icon "button" at bounding box center [514, 164] width 11 height 11
click at [335, 167] on icon at bounding box center [337, 164] width 10 height 10
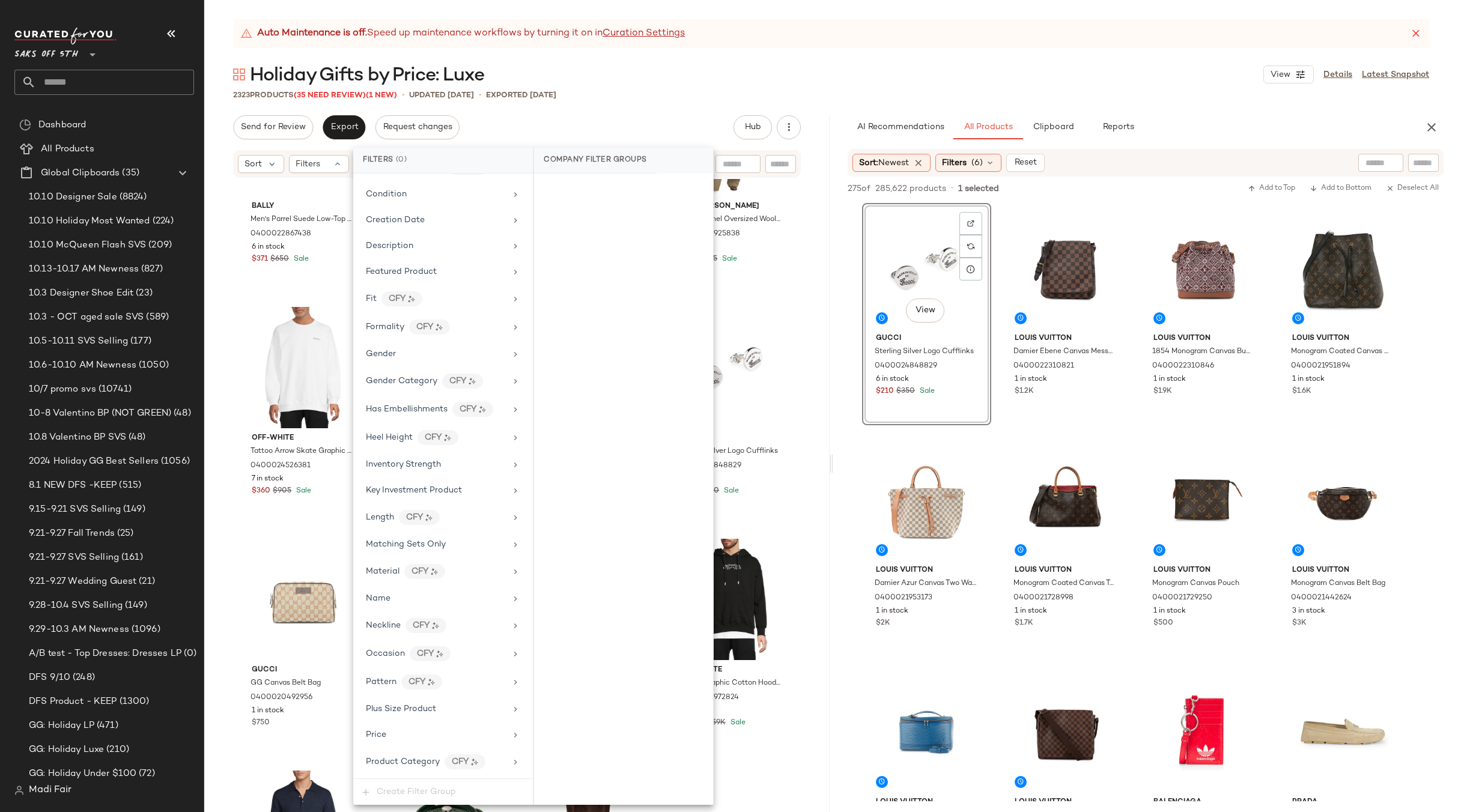
scroll to position [502, 0]
click at [413, 738] on span "Total Inventory" at bounding box center [396, 735] width 61 height 9
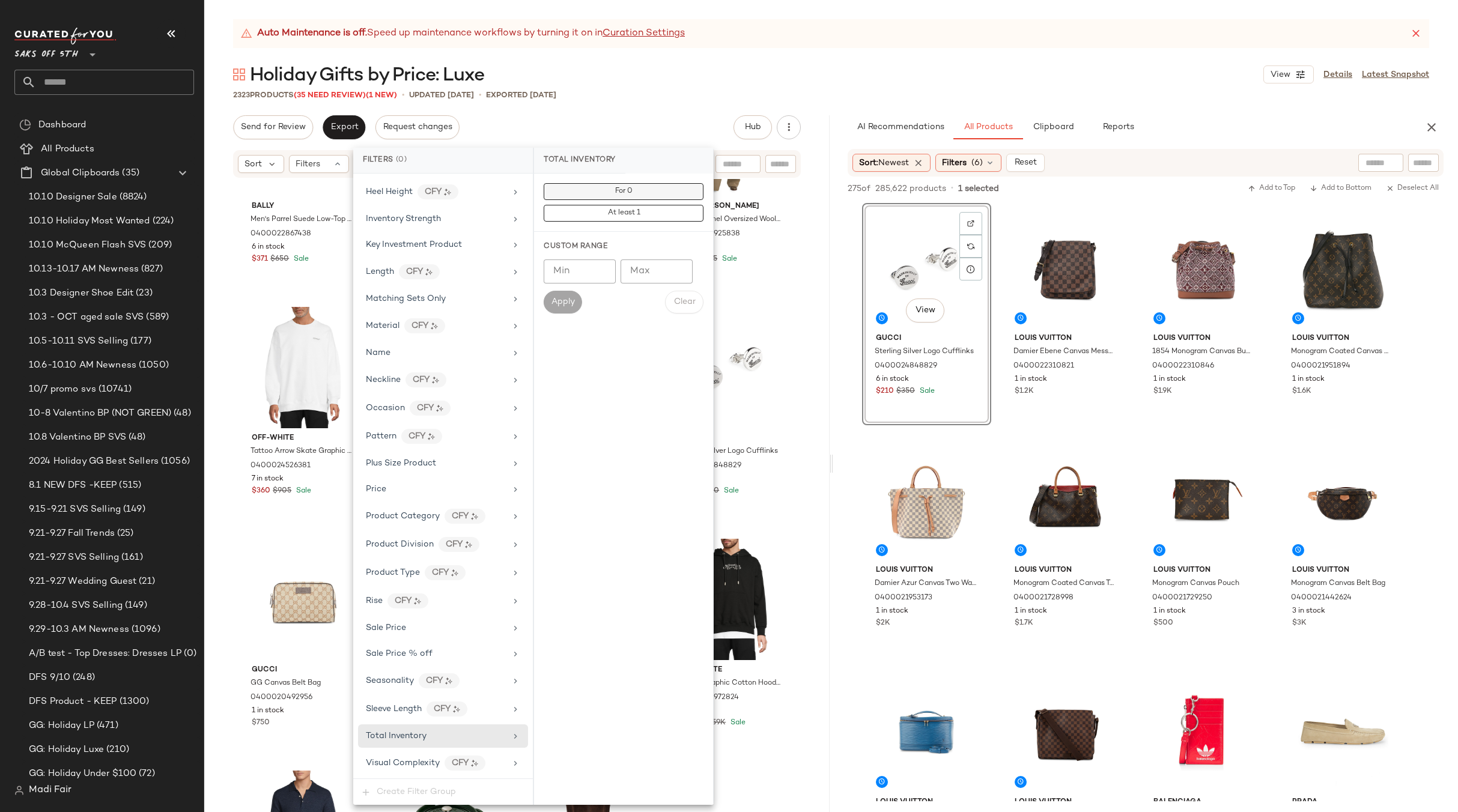
click at [654, 191] on button "For 0" at bounding box center [623, 191] width 160 height 17
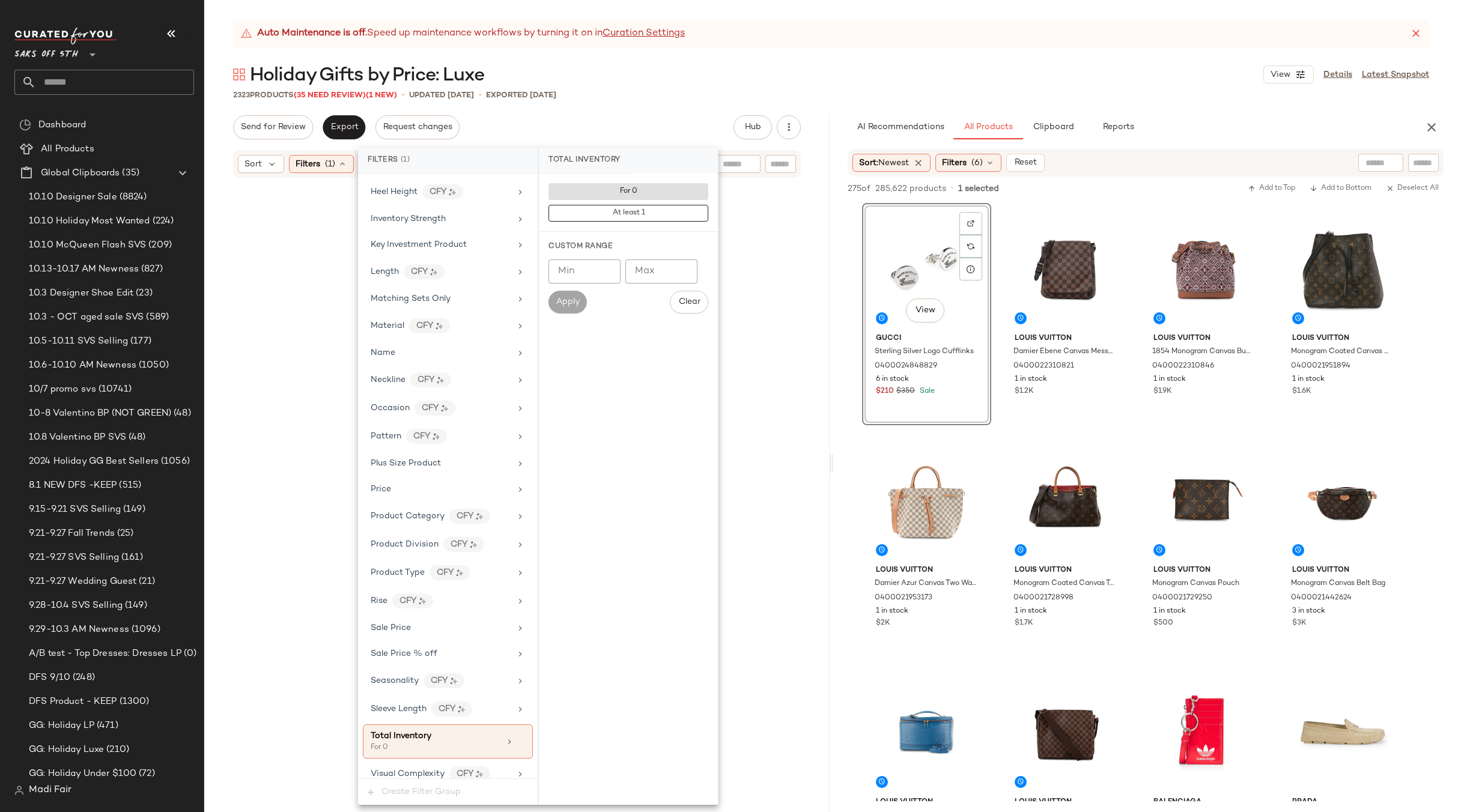
click at [639, 111] on div "Auto Maintenance is off. Speed up maintenance workflows by turning it on in Cur…" at bounding box center [831, 416] width 1254 height 792
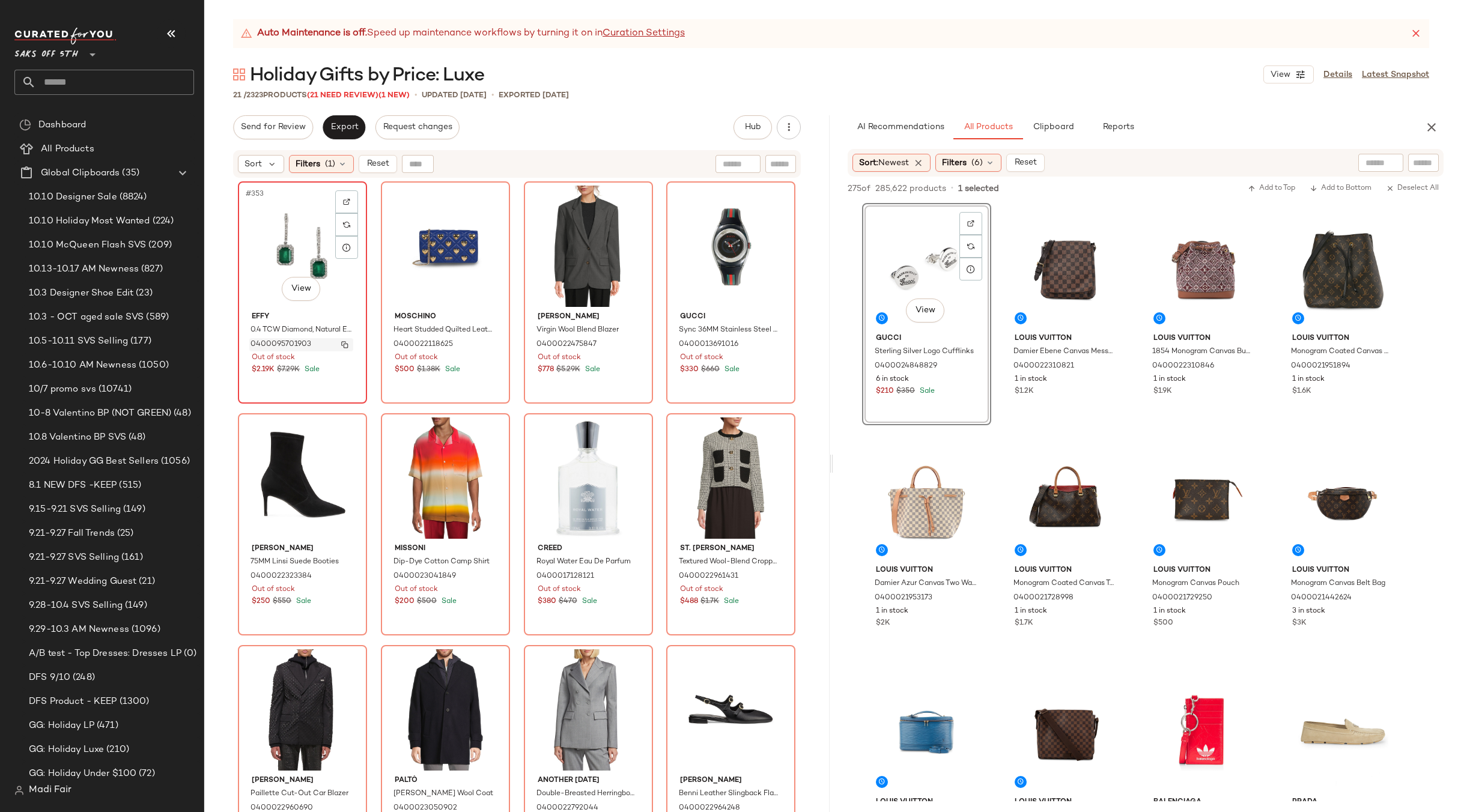
click at [343, 346] on img "button" at bounding box center [345, 344] width 8 height 8
click at [329, 161] on span "(1)" at bounding box center [330, 164] width 11 height 13
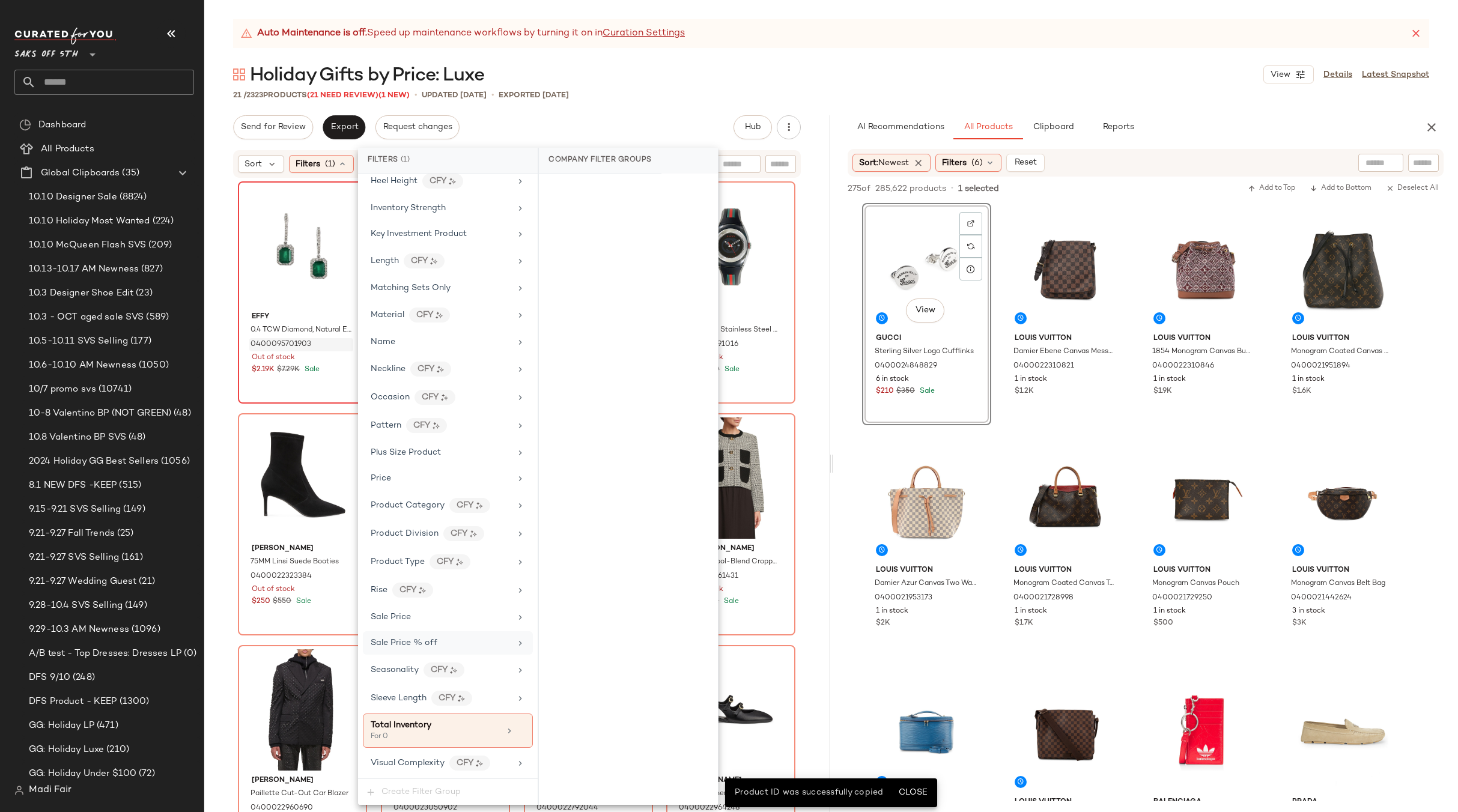
click at [517, 728] on icon at bounding box center [520, 730] width 8 height 8
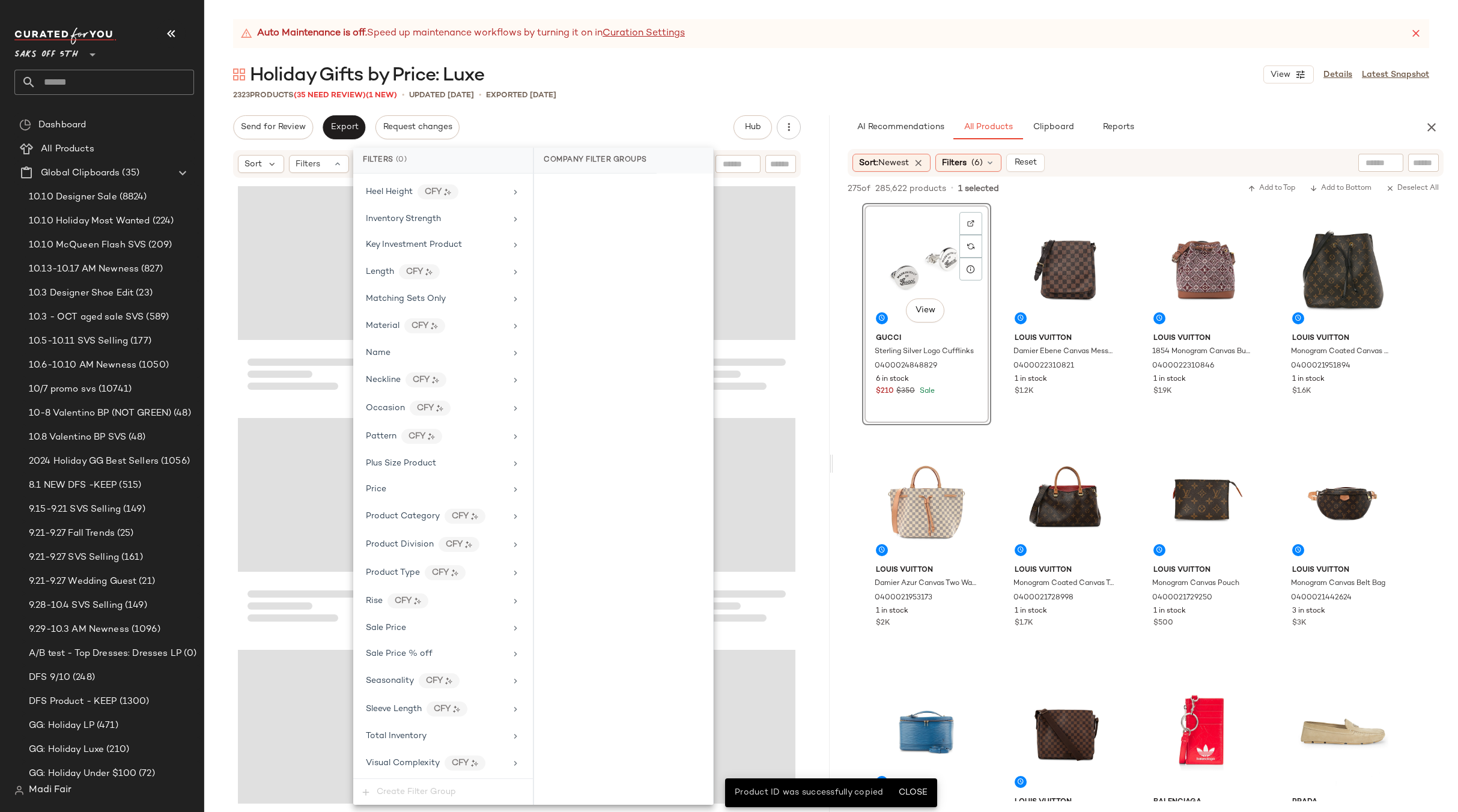
click at [571, 128] on div "Send for Review Export Request changes Hub Send for Review External Review Inte…" at bounding box center [517, 128] width 568 height 24
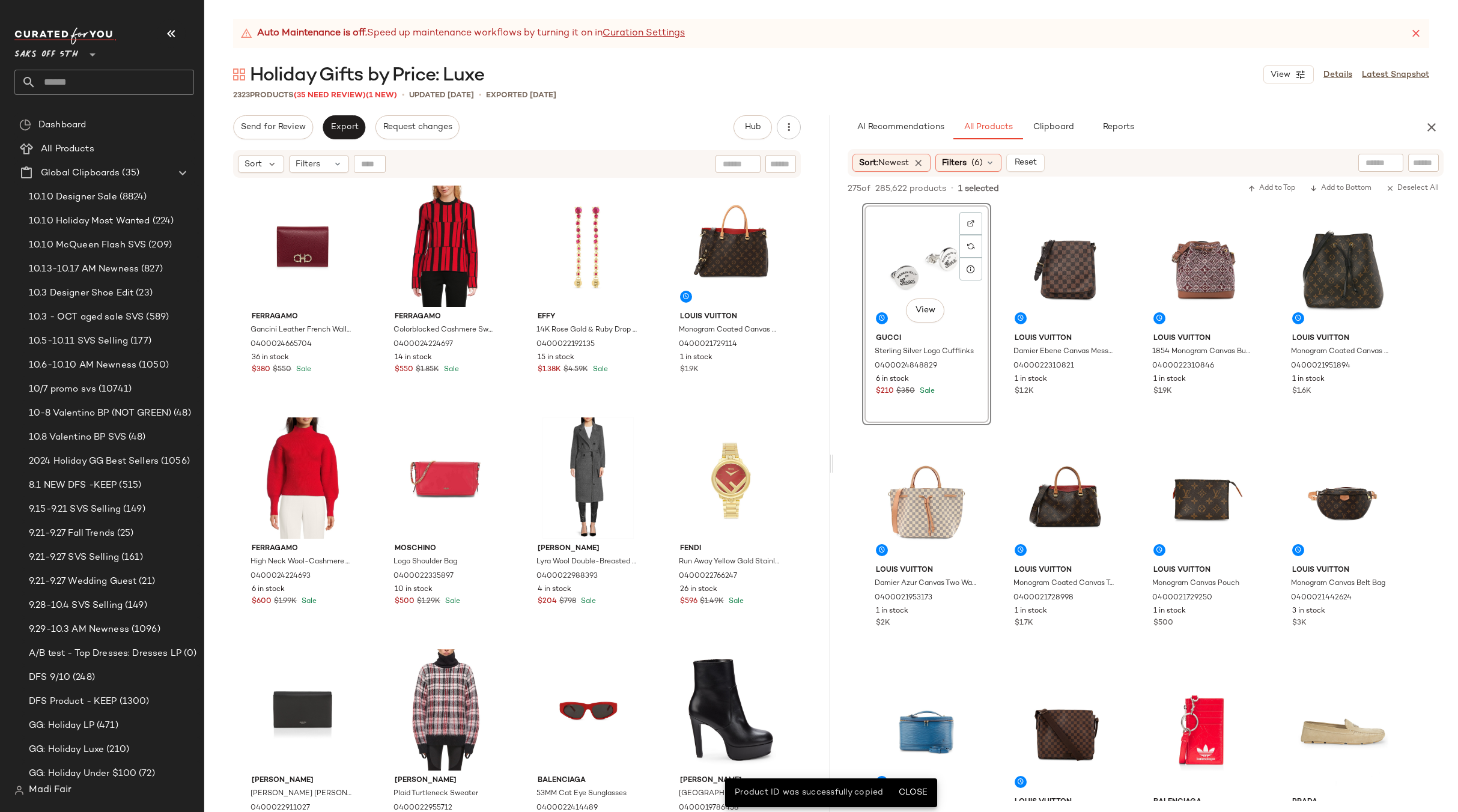
click at [372, 164] on div at bounding box center [369, 164] width 32 height 18
paste input "**********"
type input "**********"
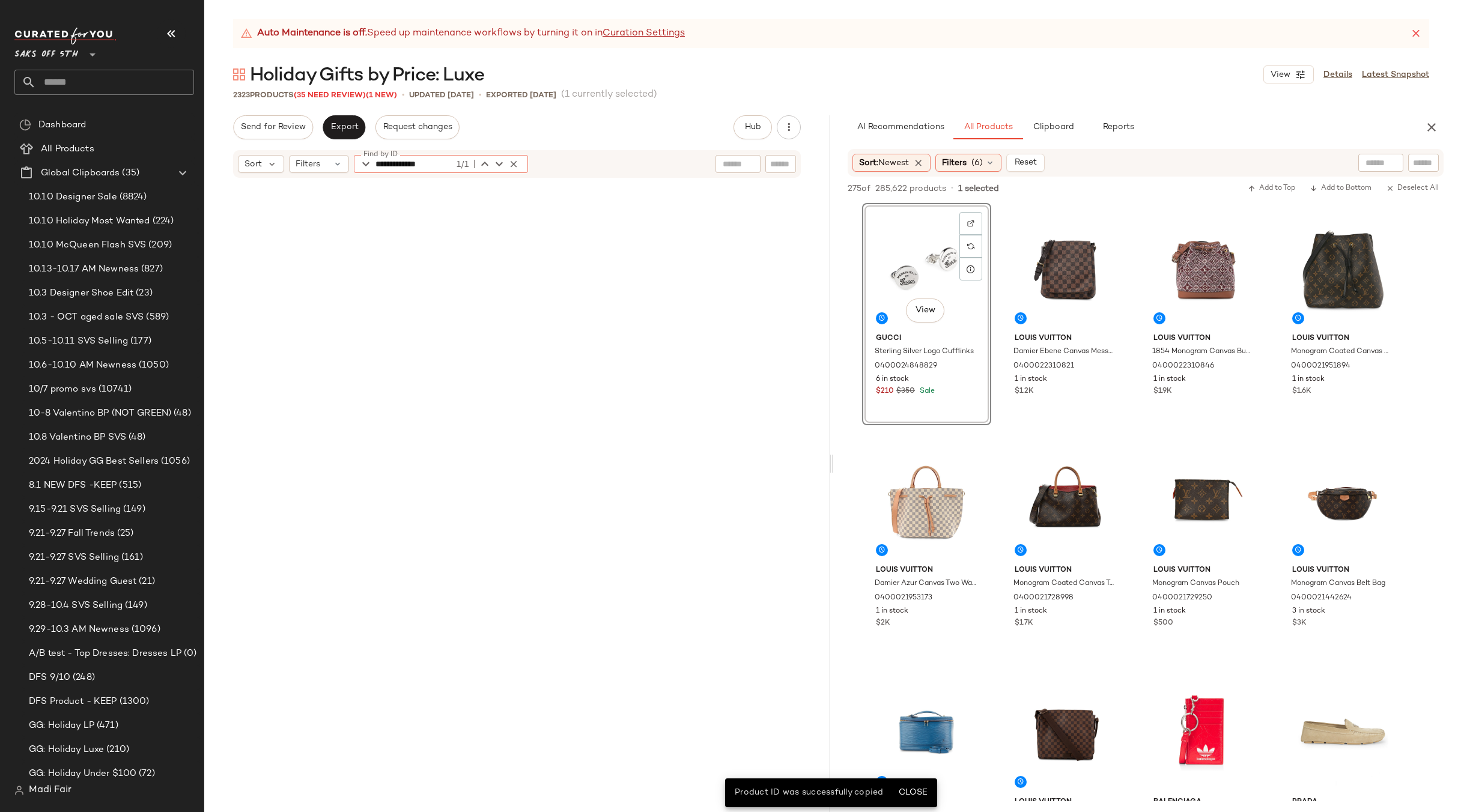
scroll to position [20161, 0]
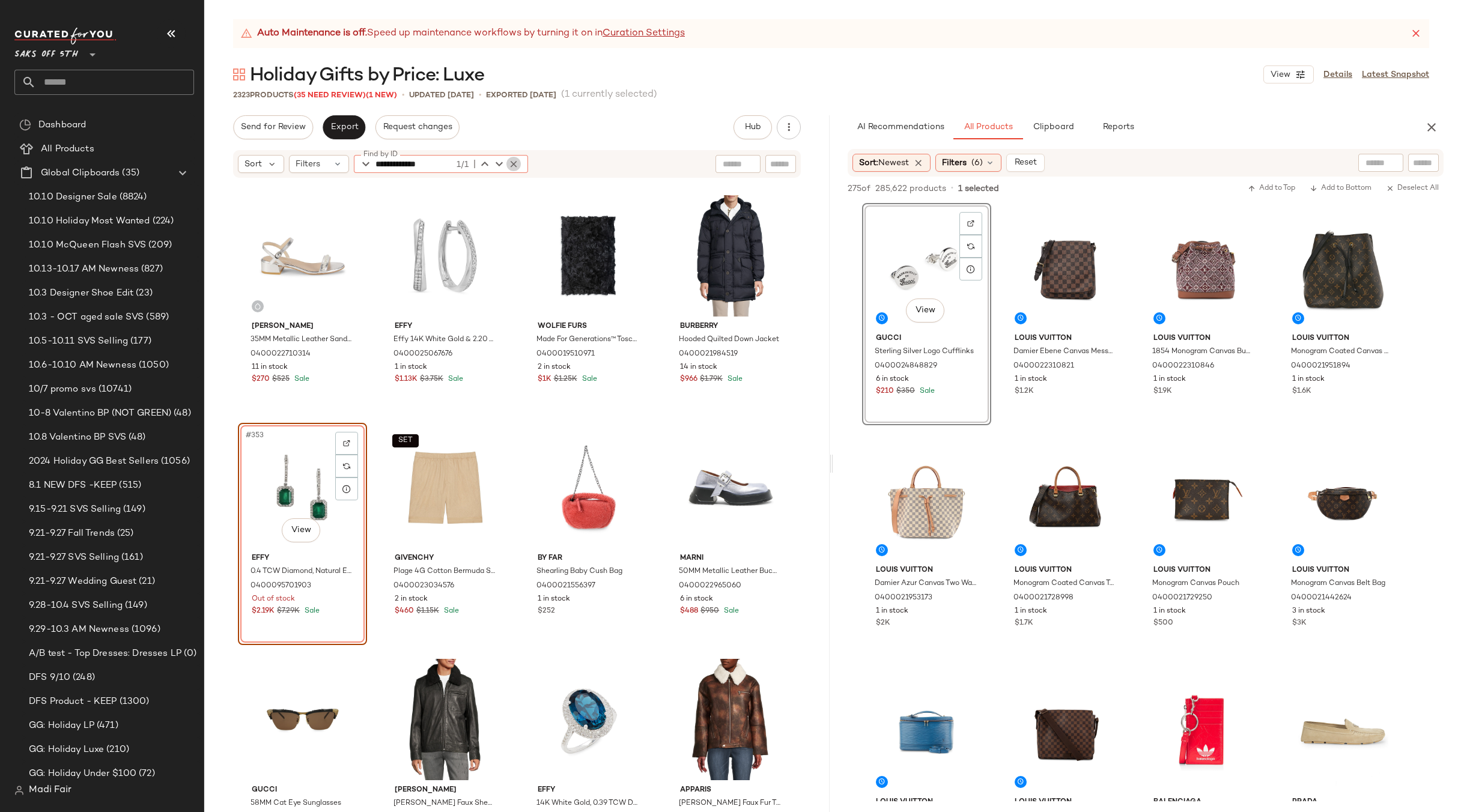
click at [511, 158] on icon "button" at bounding box center [514, 164] width 11 height 11
drag, startPoint x: 1435, startPoint y: 123, endPoint x: 1107, endPoint y: 138, distance: 328.3
click at [1431, 123] on icon "button" at bounding box center [1431, 127] width 14 height 14
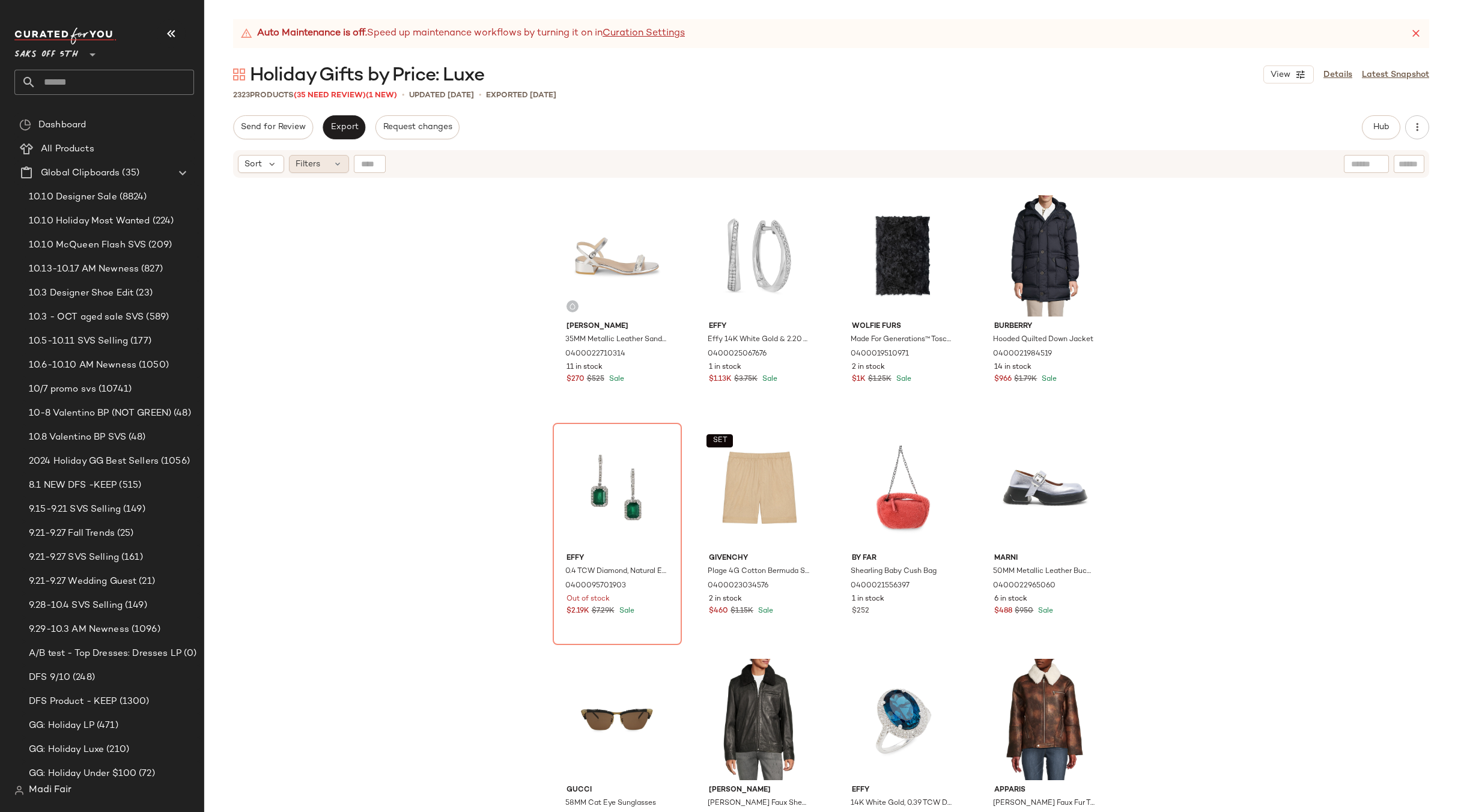
click at [328, 161] on div "Filters" at bounding box center [319, 164] width 60 height 18
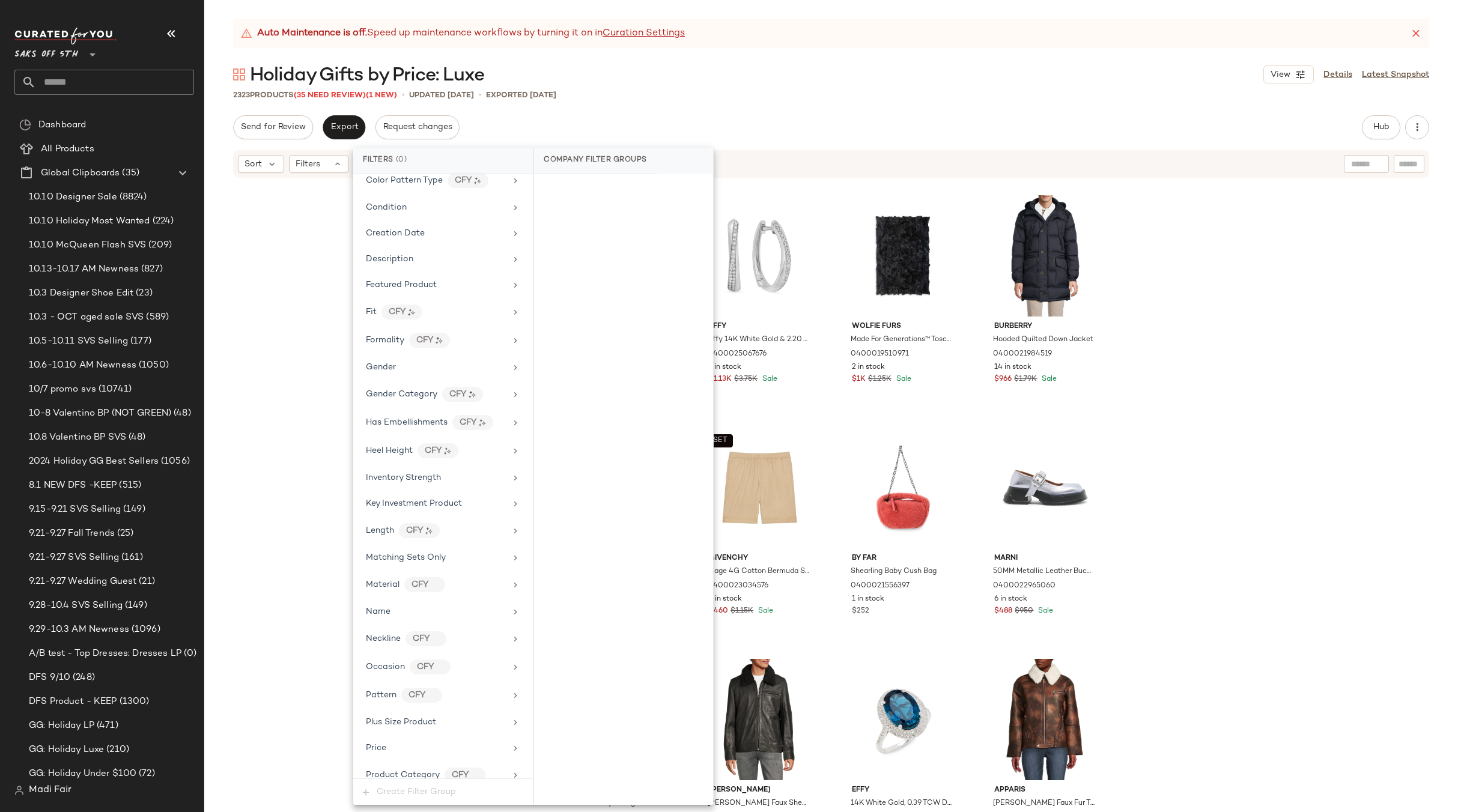
scroll to position [502, 0]
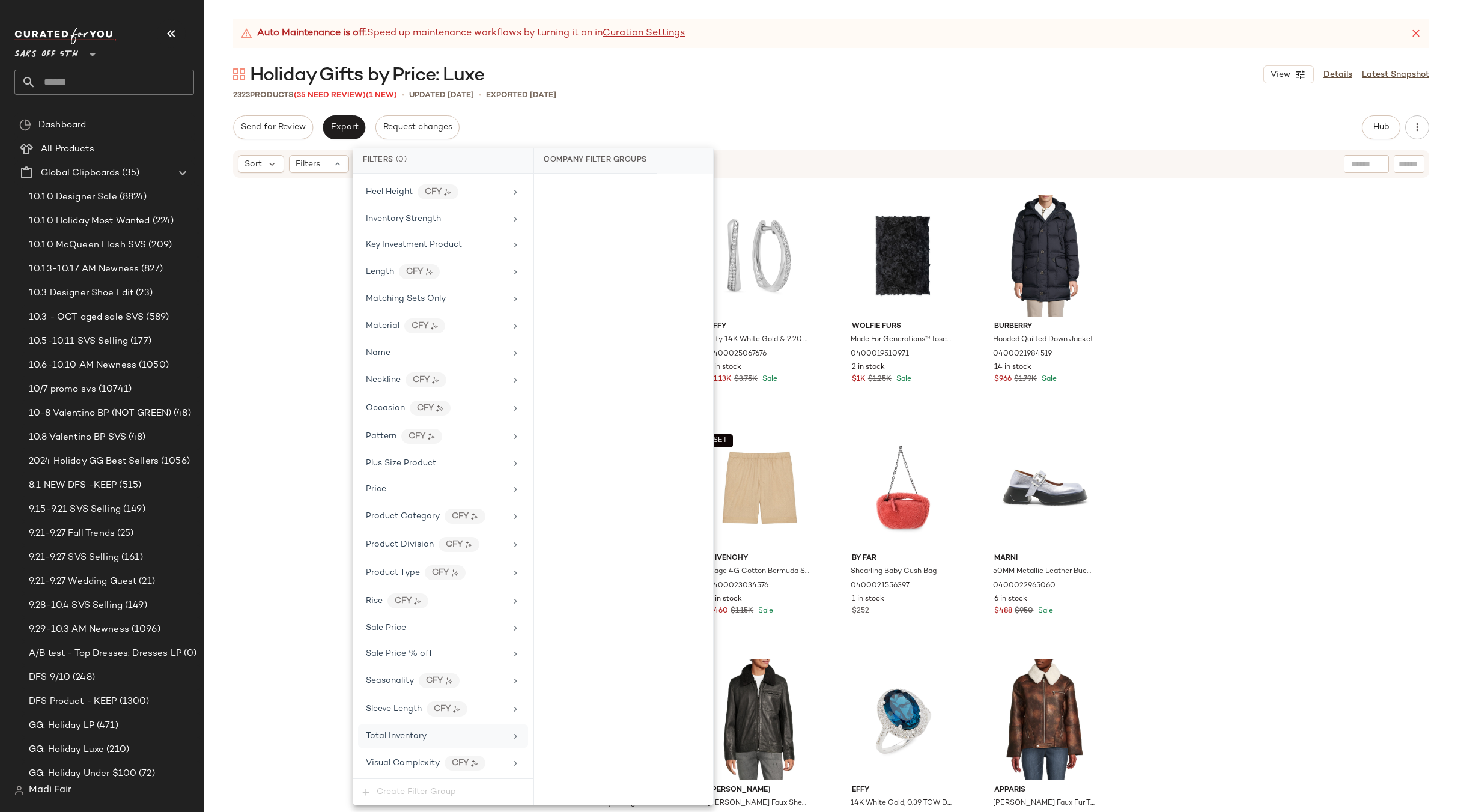
drag, startPoint x: 407, startPoint y: 732, endPoint x: 556, endPoint y: 521, distance: 258.3
click at [407, 732] on span "Total Inventory" at bounding box center [396, 735] width 61 height 9
click at [627, 197] on button "For 0" at bounding box center [623, 191] width 160 height 17
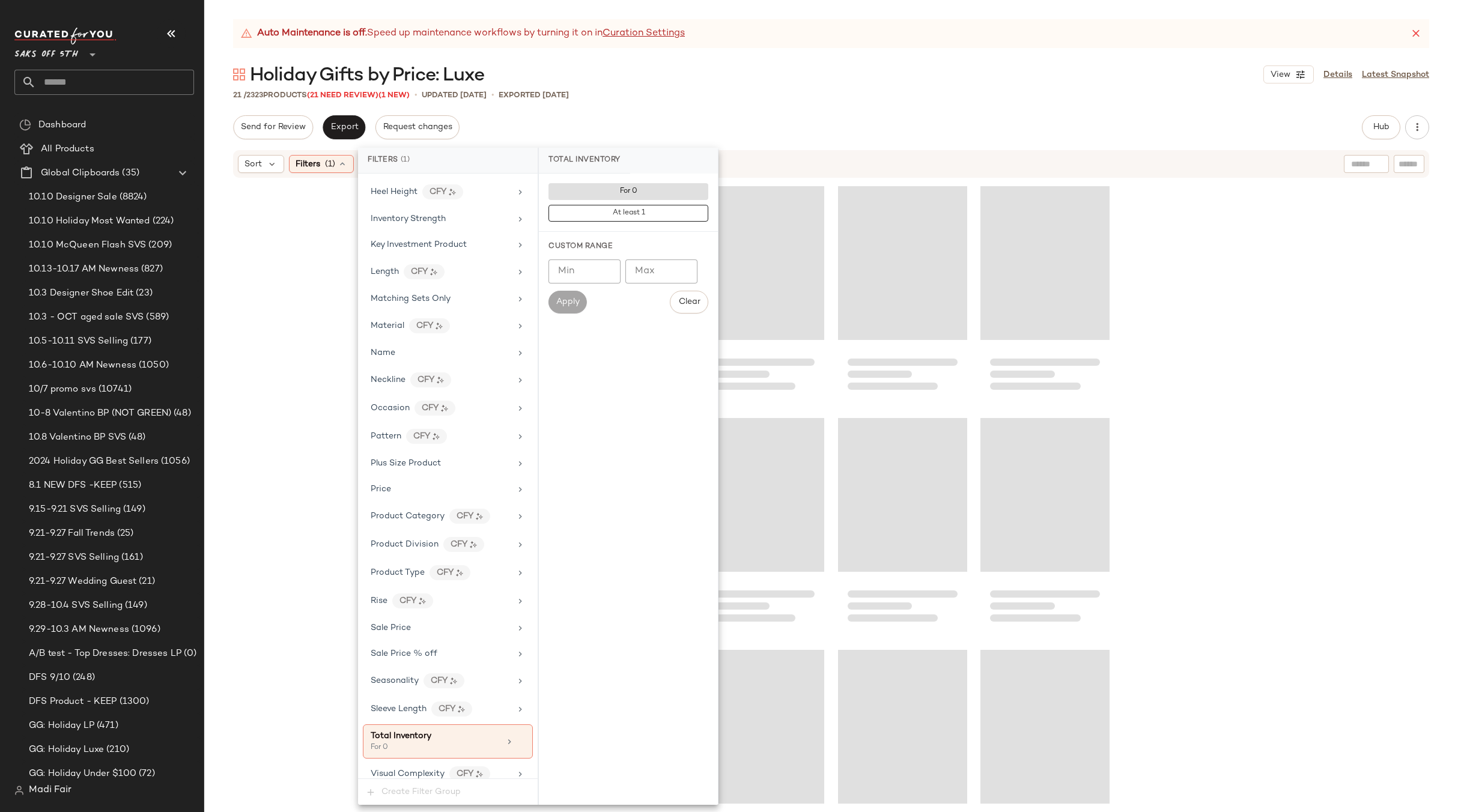
click at [663, 112] on div "Auto Maintenance is off. Speed up maintenance workflows by turning it on in Cur…" at bounding box center [831, 416] width 1254 height 792
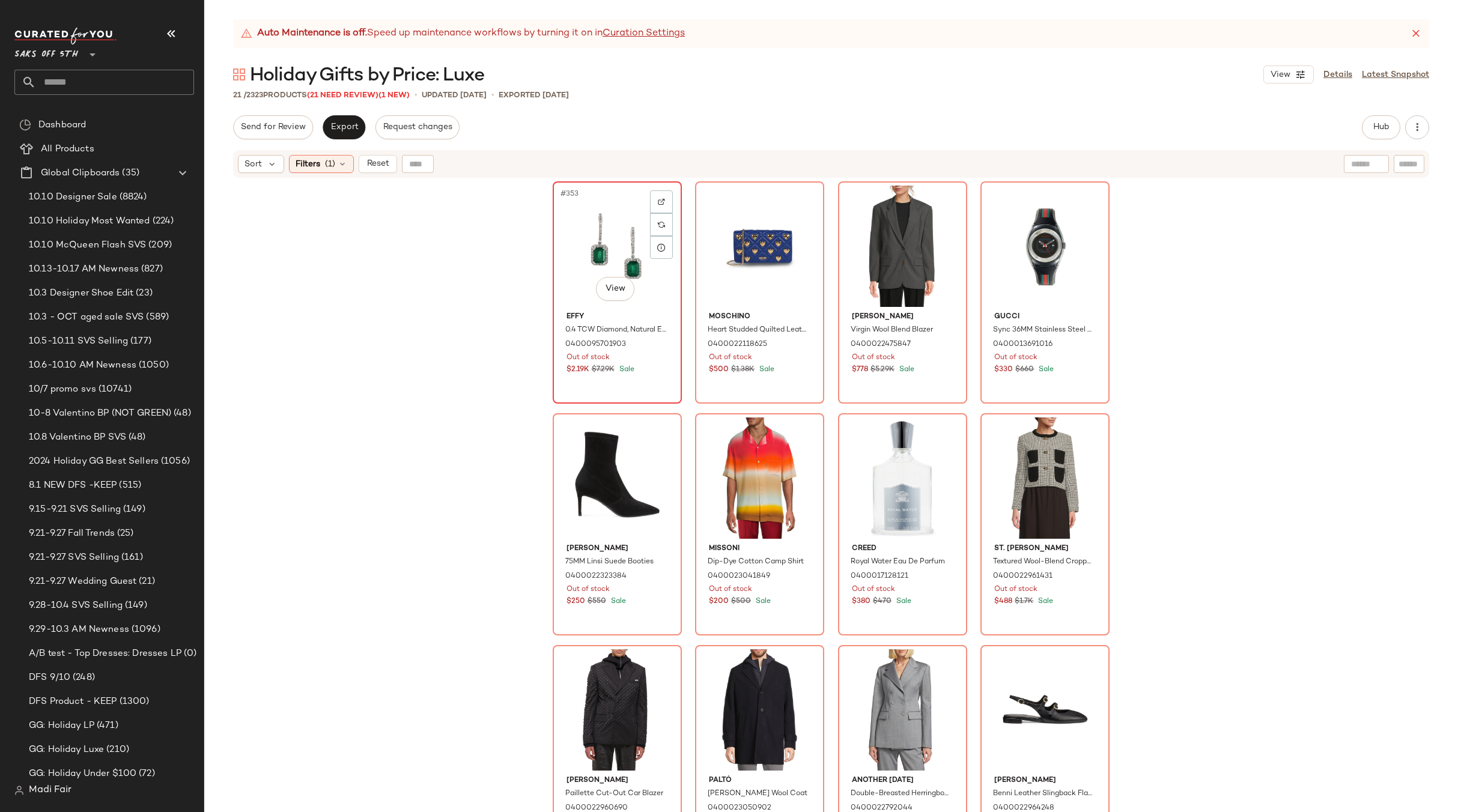
click at [611, 248] on div "#353 View" at bounding box center [617, 246] width 121 height 122
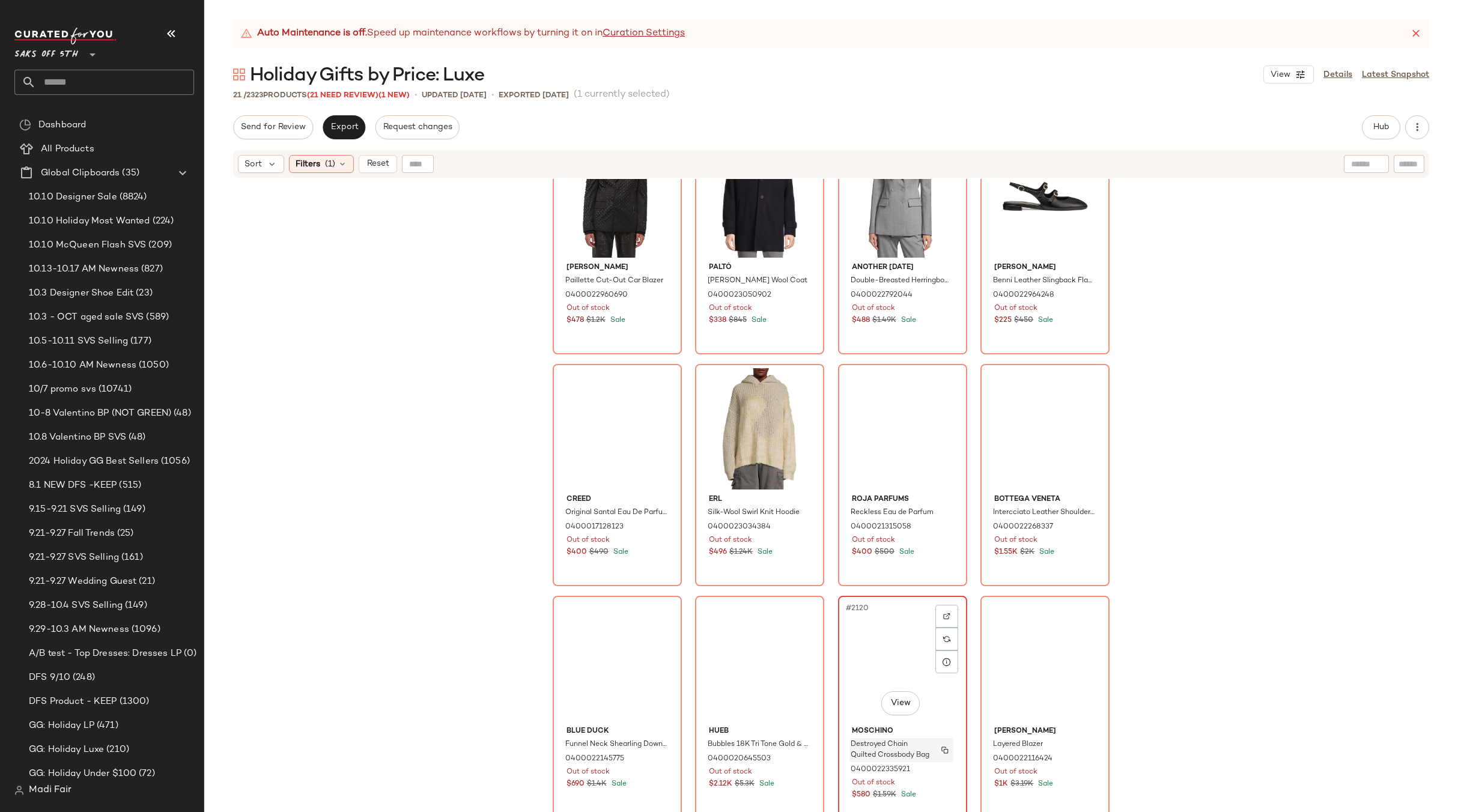
scroll to position [730, 0]
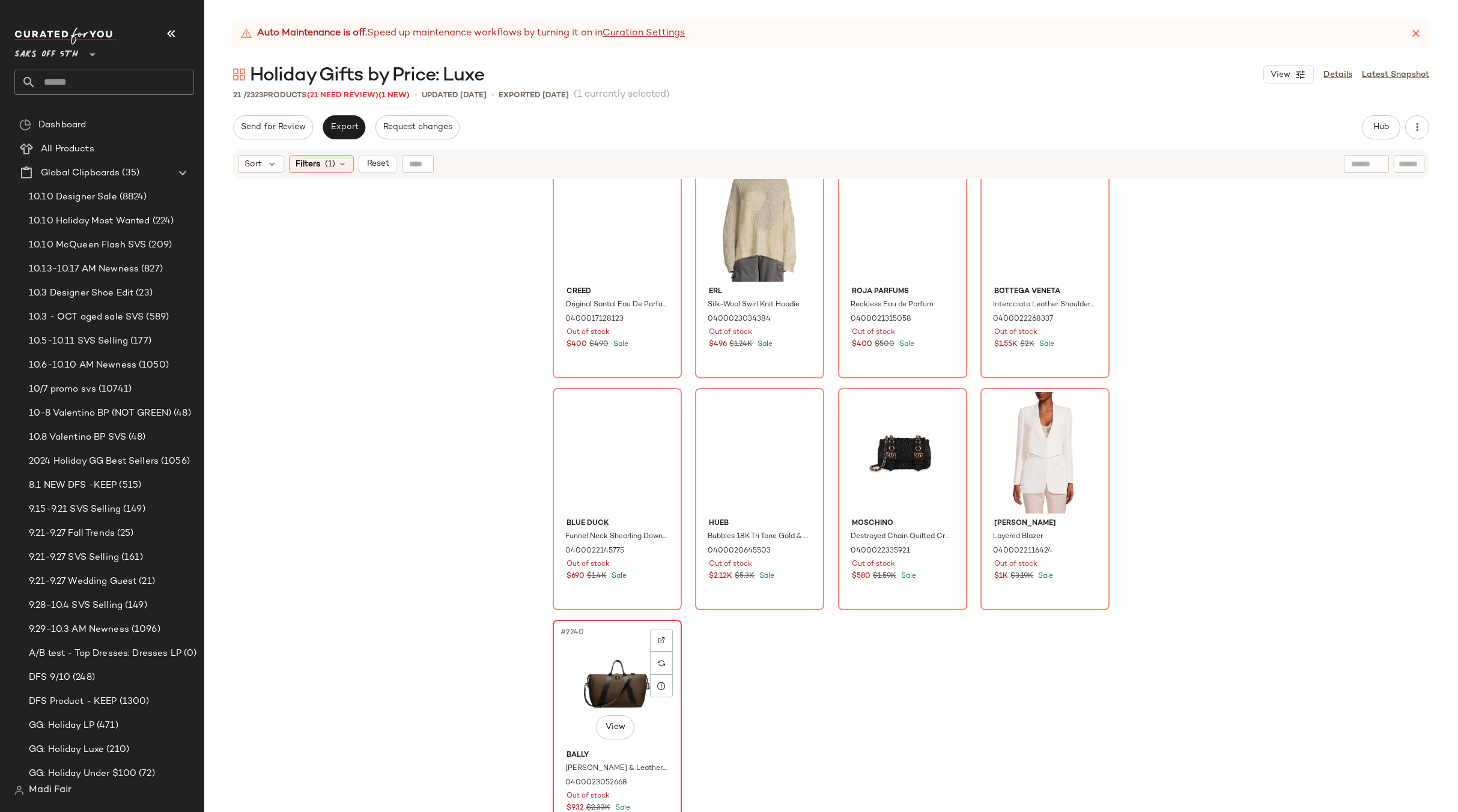
click at [575, 668] on div "#2240 View" at bounding box center [617, 684] width 121 height 122
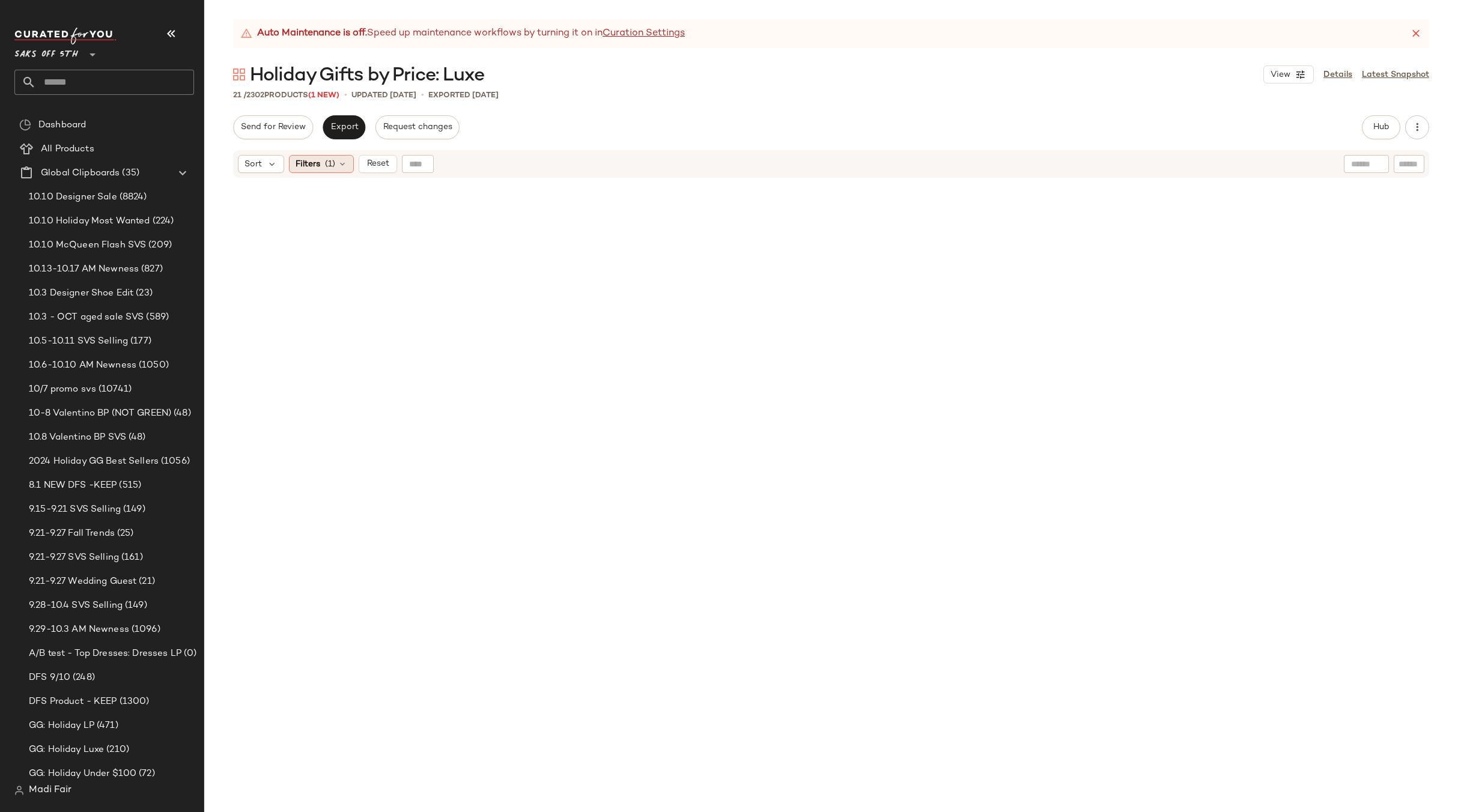
click at [351, 158] on div "Filters (1)" at bounding box center [321, 164] width 65 height 18
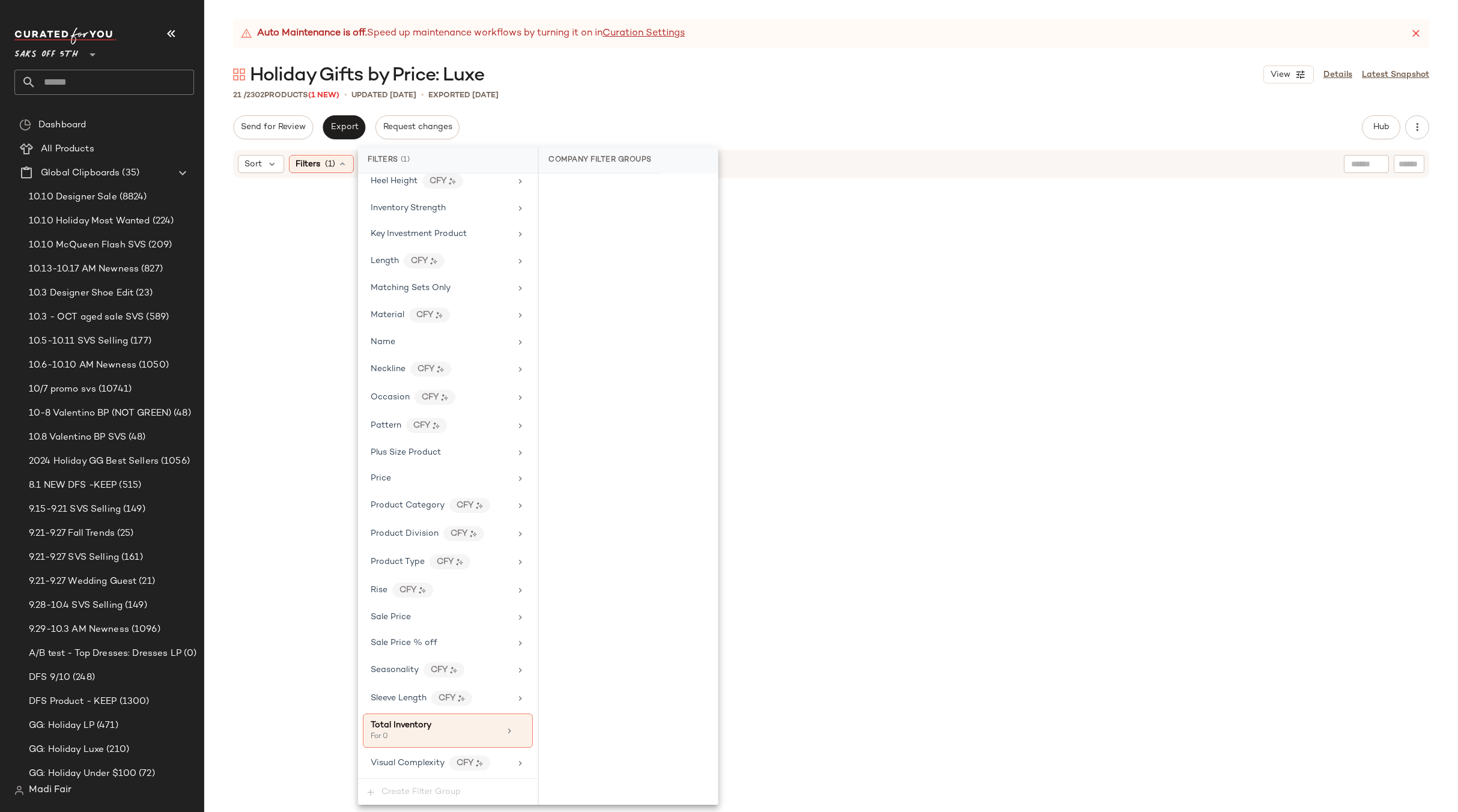
drag, startPoint x: 516, startPoint y: 732, endPoint x: 542, endPoint y: 704, distance: 38.2
click at [517, 733] on icon at bounding box center [520, 730] width 8 height 8
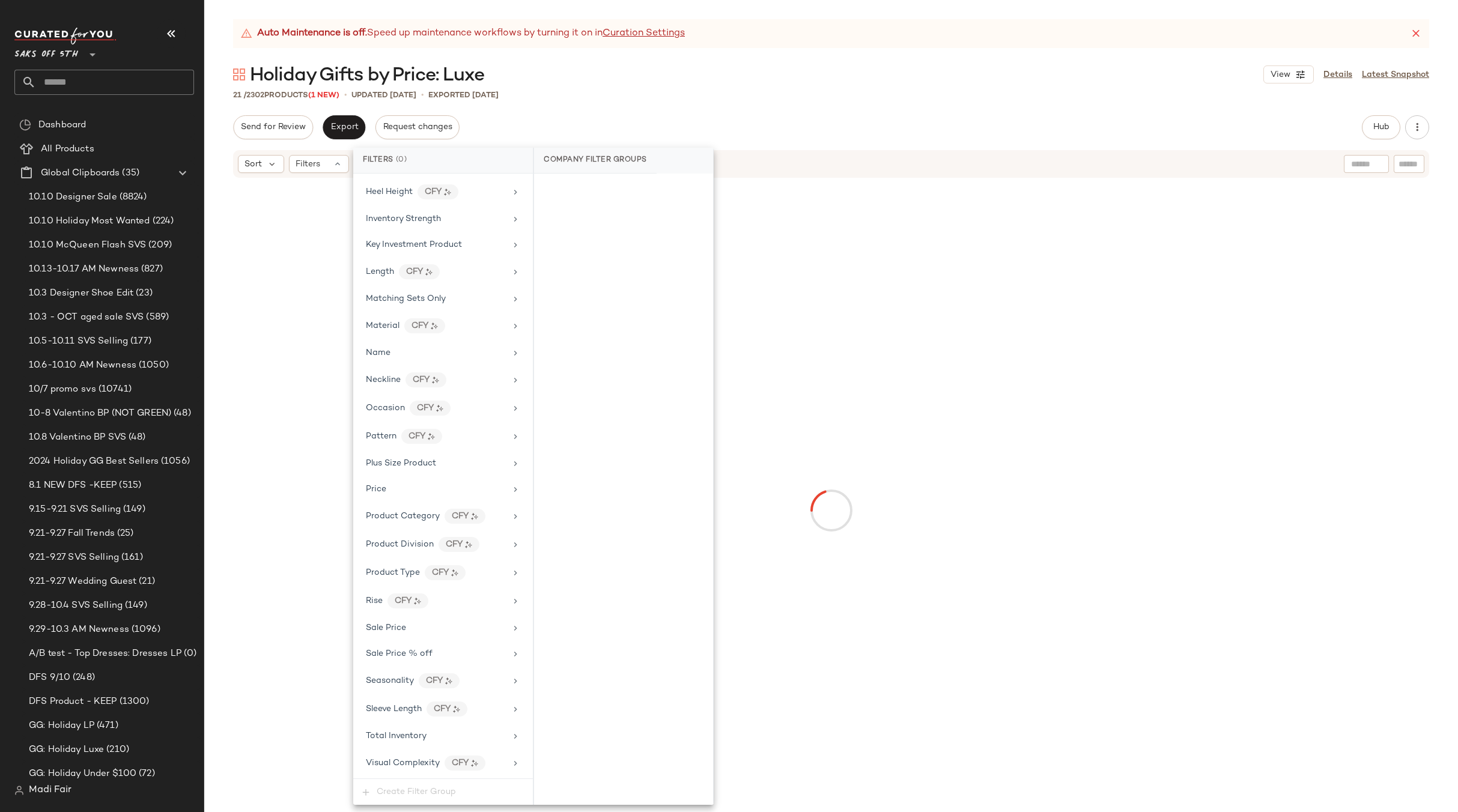
scroll to position [502, 0]
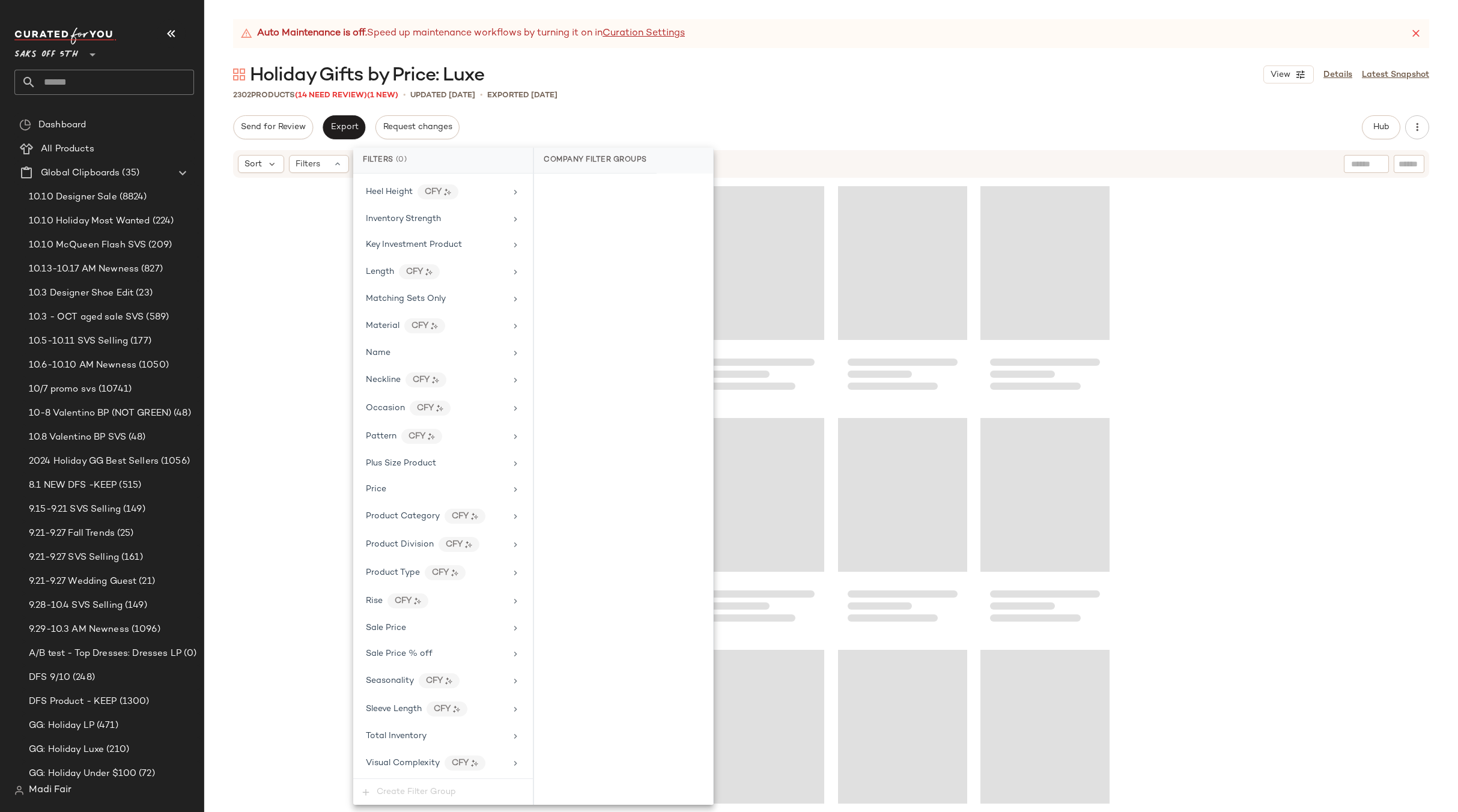
click at [776, 110] on div "Auto Maintenance is off. Speed up maintenance workflows by turning it on in Cur…" at bounding box center [831, 416] width 1254 height 792
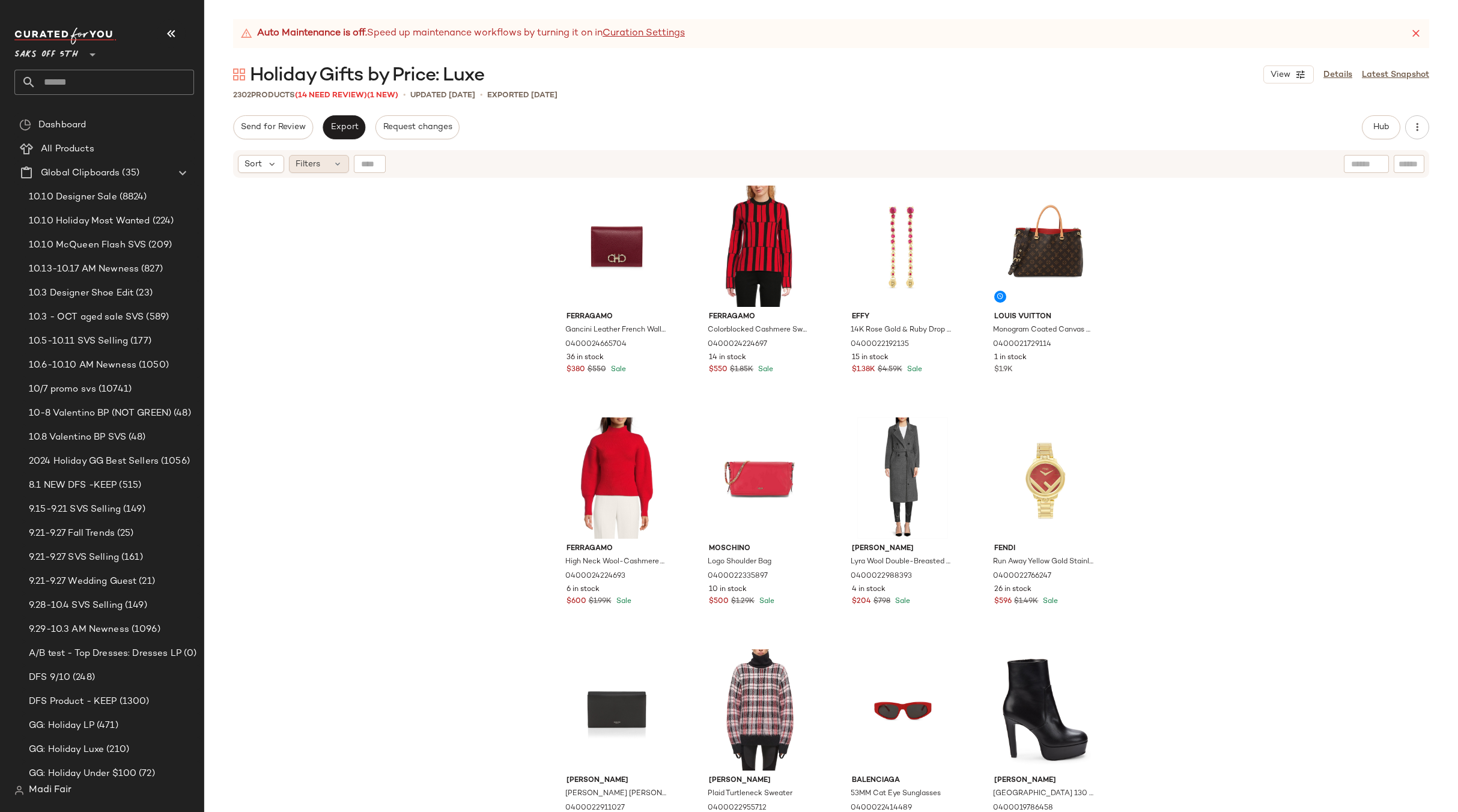
click at [315, 167] on span "Filters" at bounding box center [308, 164] width 25 height 13
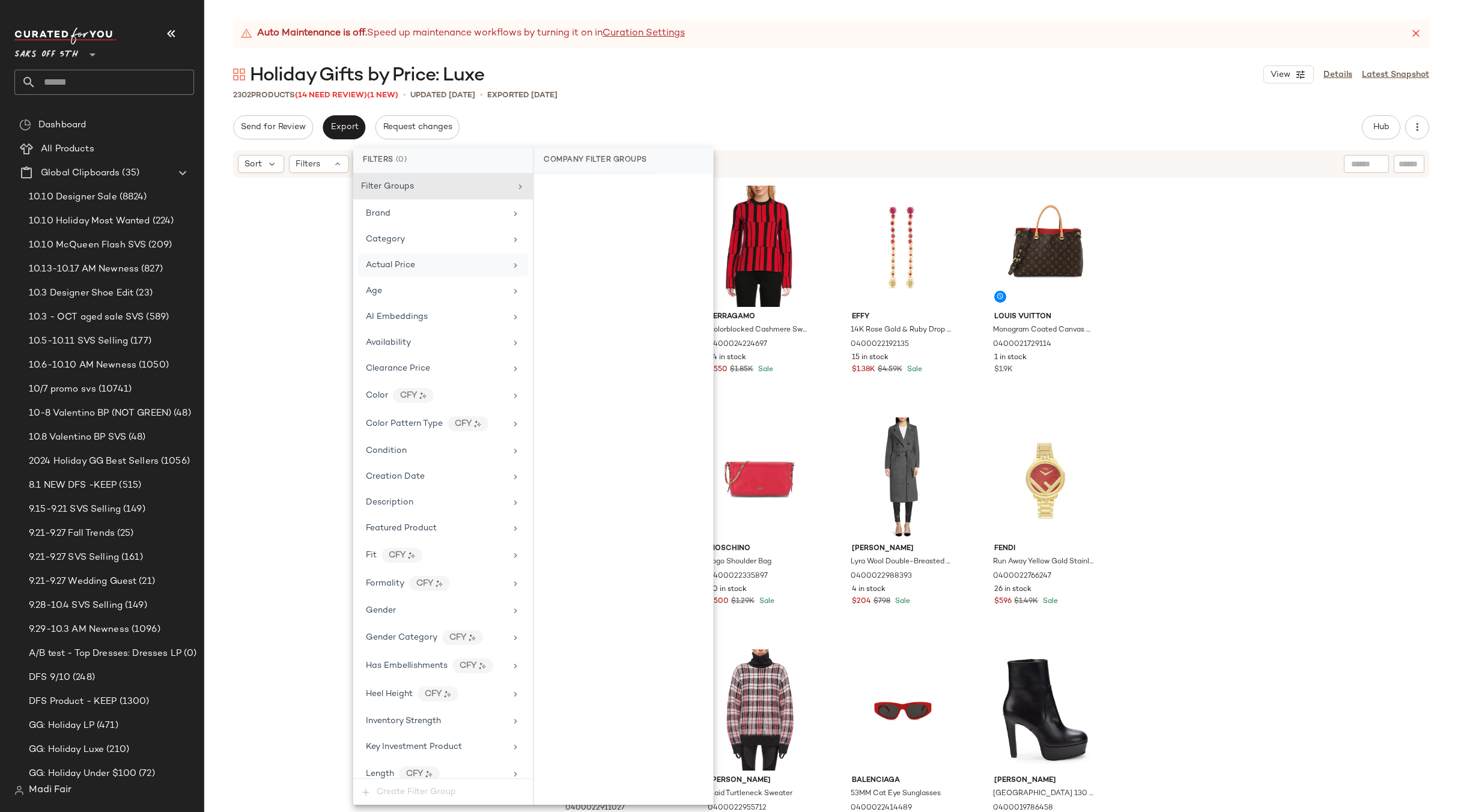
click at [414, 259] on div "Actual Price" at bounding box center [390, 265] width 50 height 13
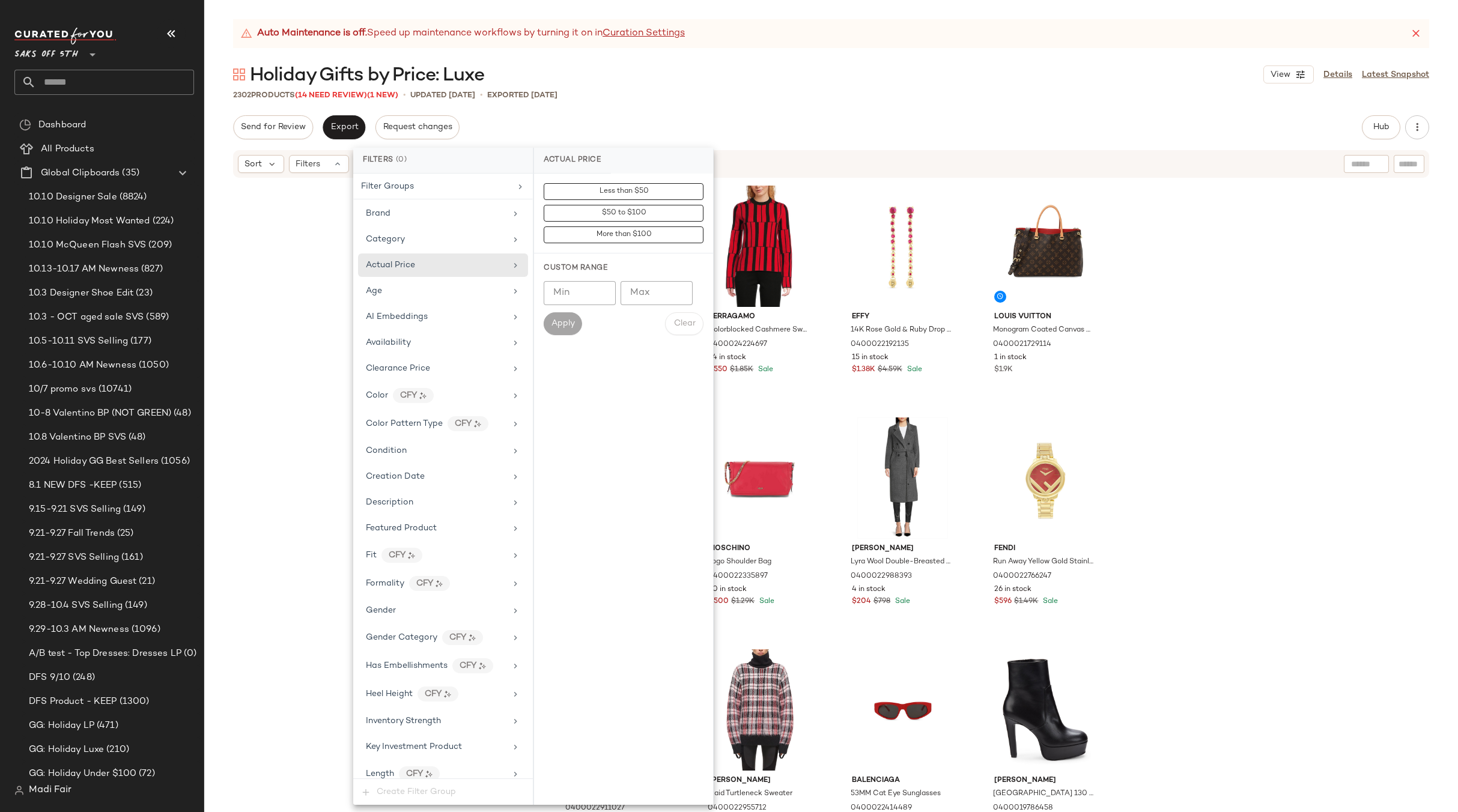
click at [571, 296] on input "Min" at bounding box center [580, 293] width 72 height 24
type input "***"
click at [569, 316] on button "Apply" at bounding box center [562, 323] width 38 height 23
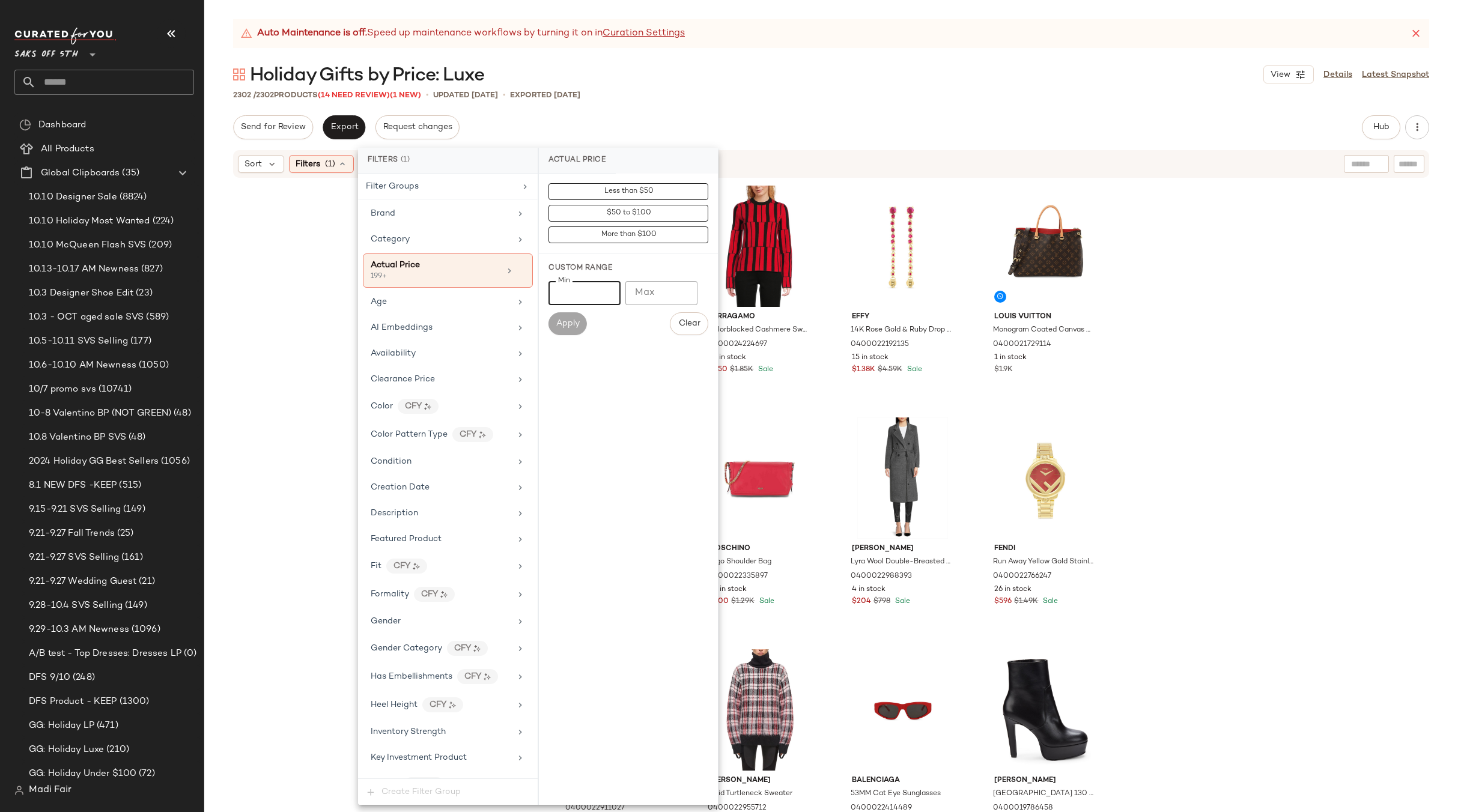
drag, startPoint x: 583, startPoint y: 288, endPoint x: 548, endPoint y: 290, distance: 35.1
click at [548, 293] on input "***" at bounding box center [584, 293] width 72 height 24
click at [646, 290] on input "Max" at bounding box center [661, 293] width 72 height 24
type input "***"
click at [569, 326] on span "Apply" at bounding box center [568, 323] width 24 height 10
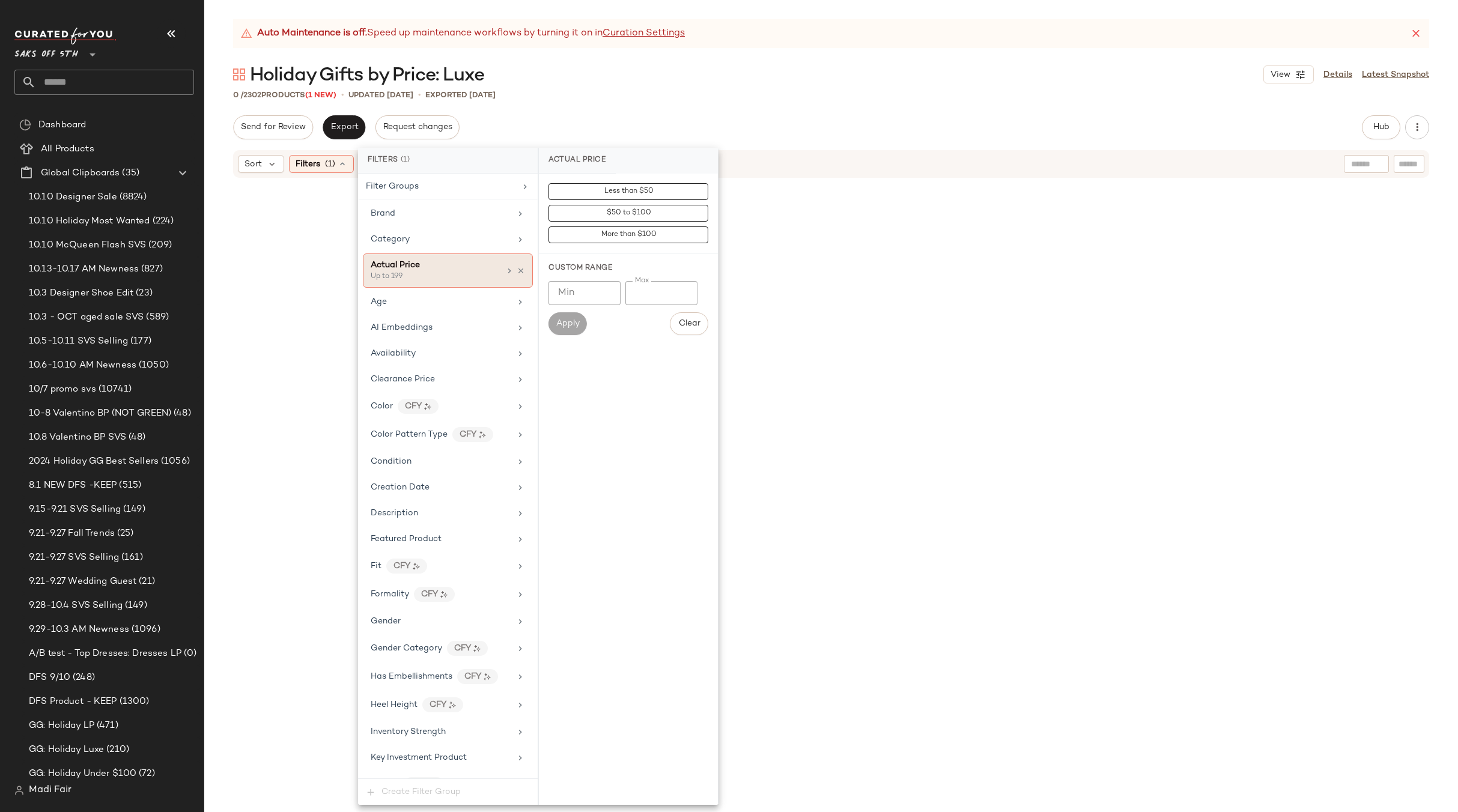
click at [517, 267] on icon at bounding box center [520, 270] width 8 height 8
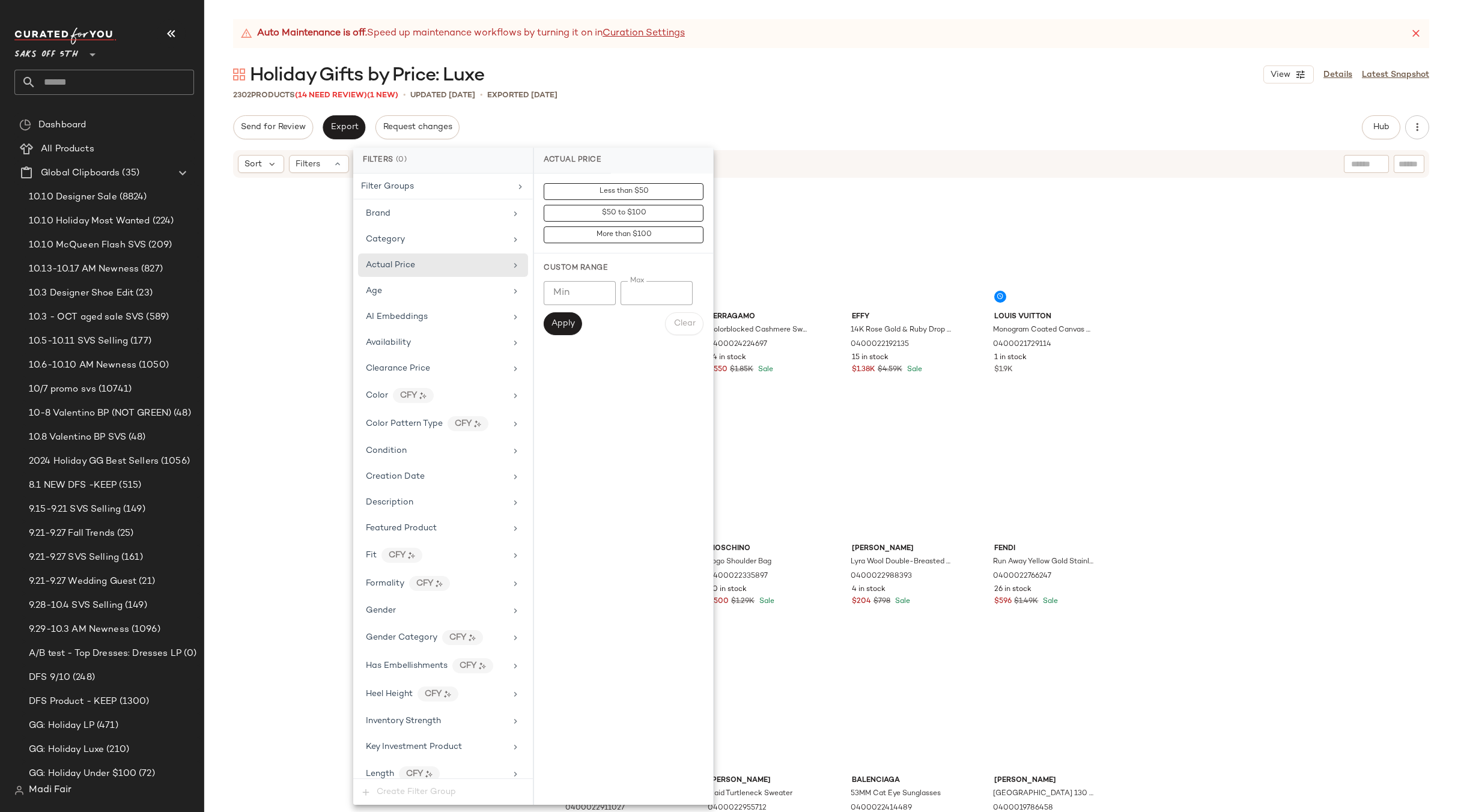
click at [705, 92] on div "2302 Products (14 Need Review) (1 New) • updated [DATE] • Exported [DATE]" at bounding box center [831, 95] width 1254 height 12
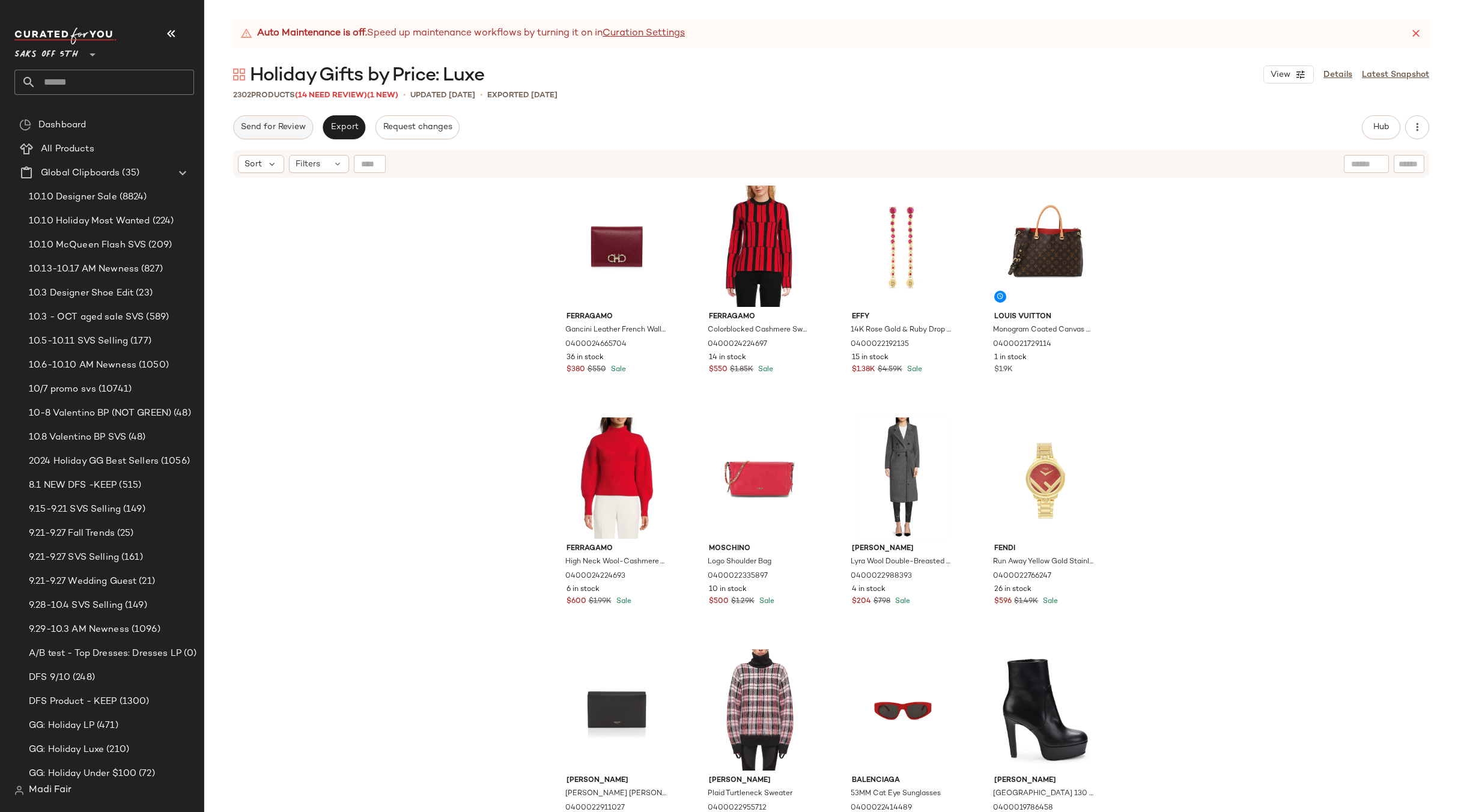
click at [276, 131] on span "Send for Review" at bounding box center [273, 127] width 65 height 10
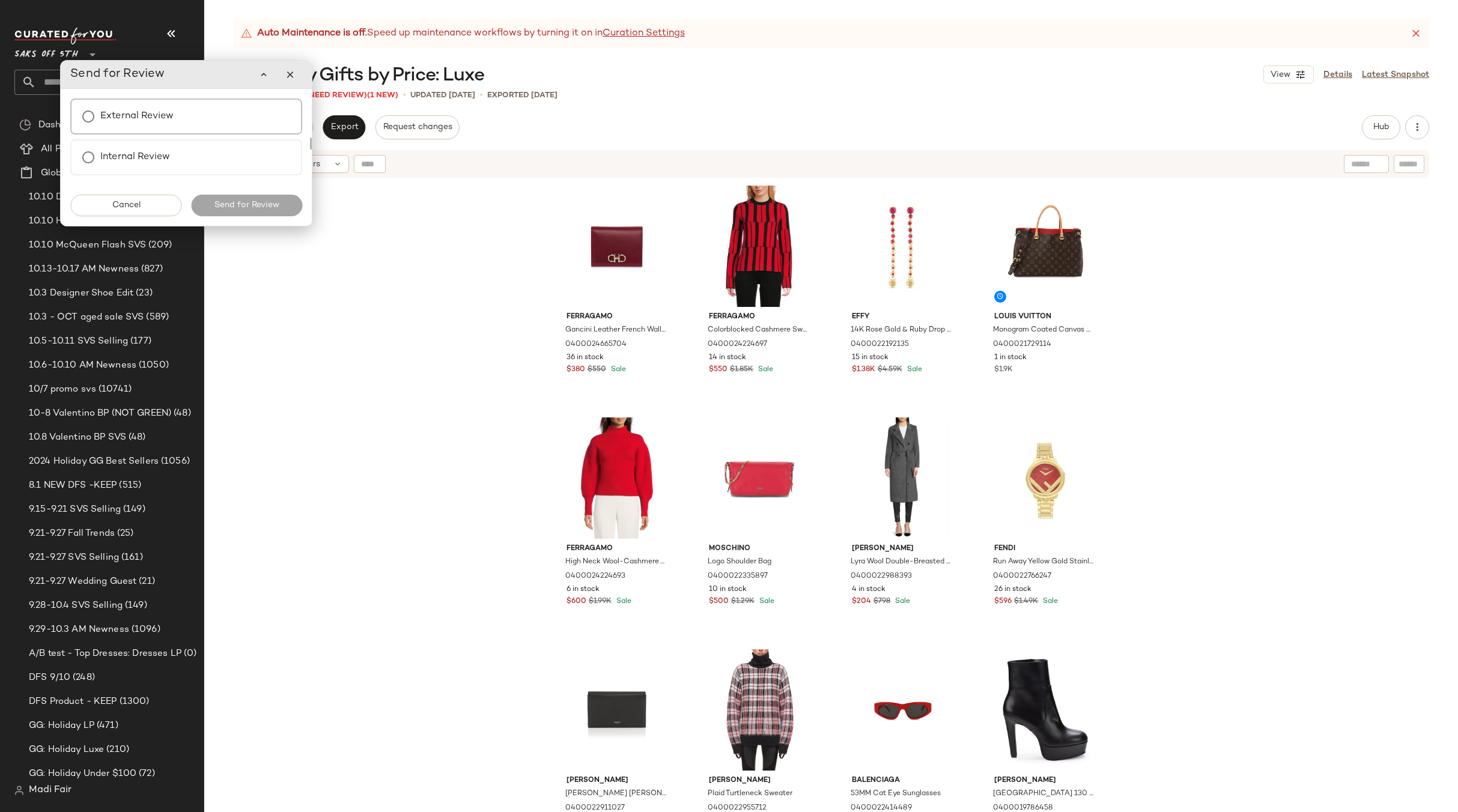
click at [148, 129] on div "External Review" at bounding box center [186, 116] width 232 height 36
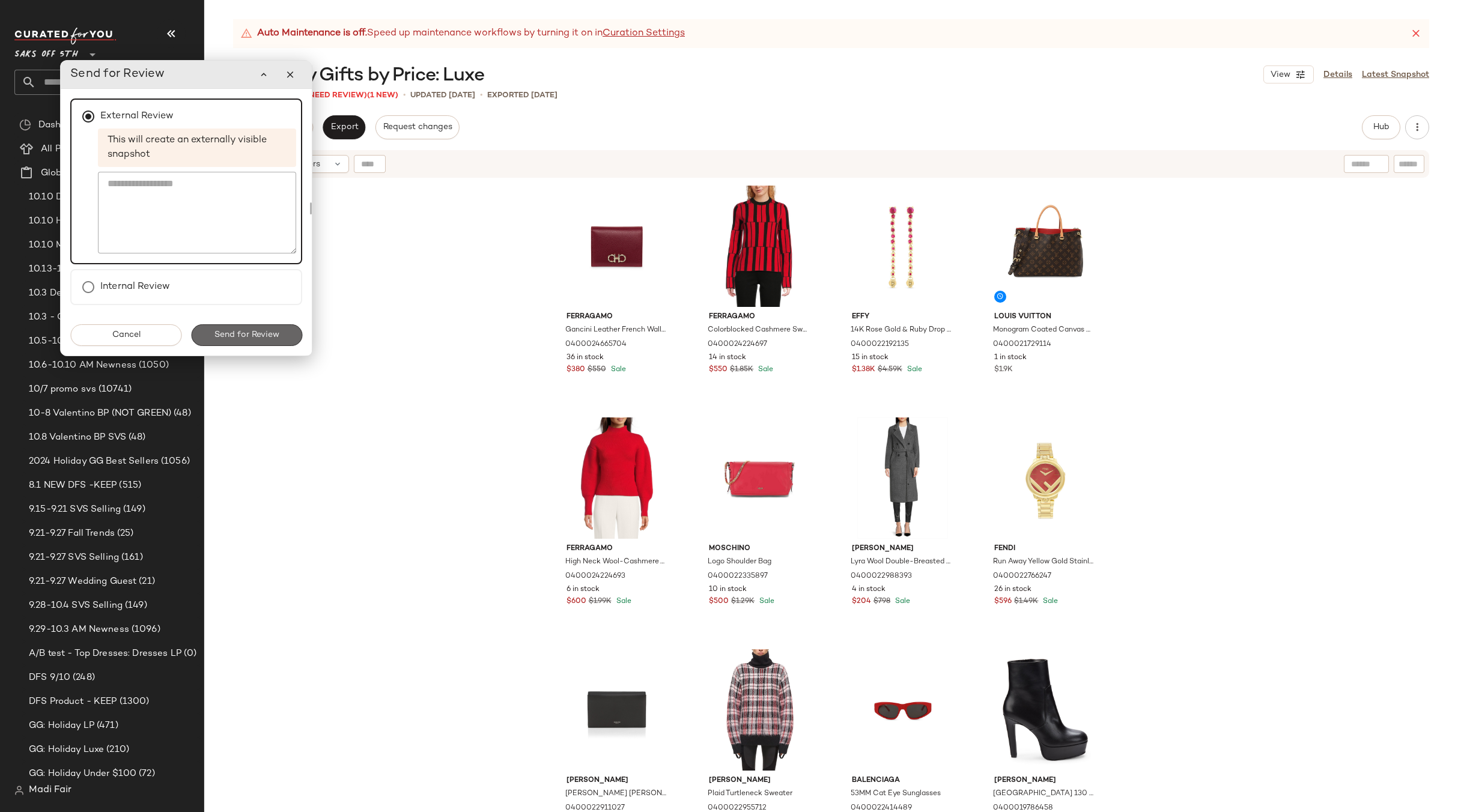
click at [249, 331] on span "Send for Review" at bounding box center [246, 335] width 65 height 10
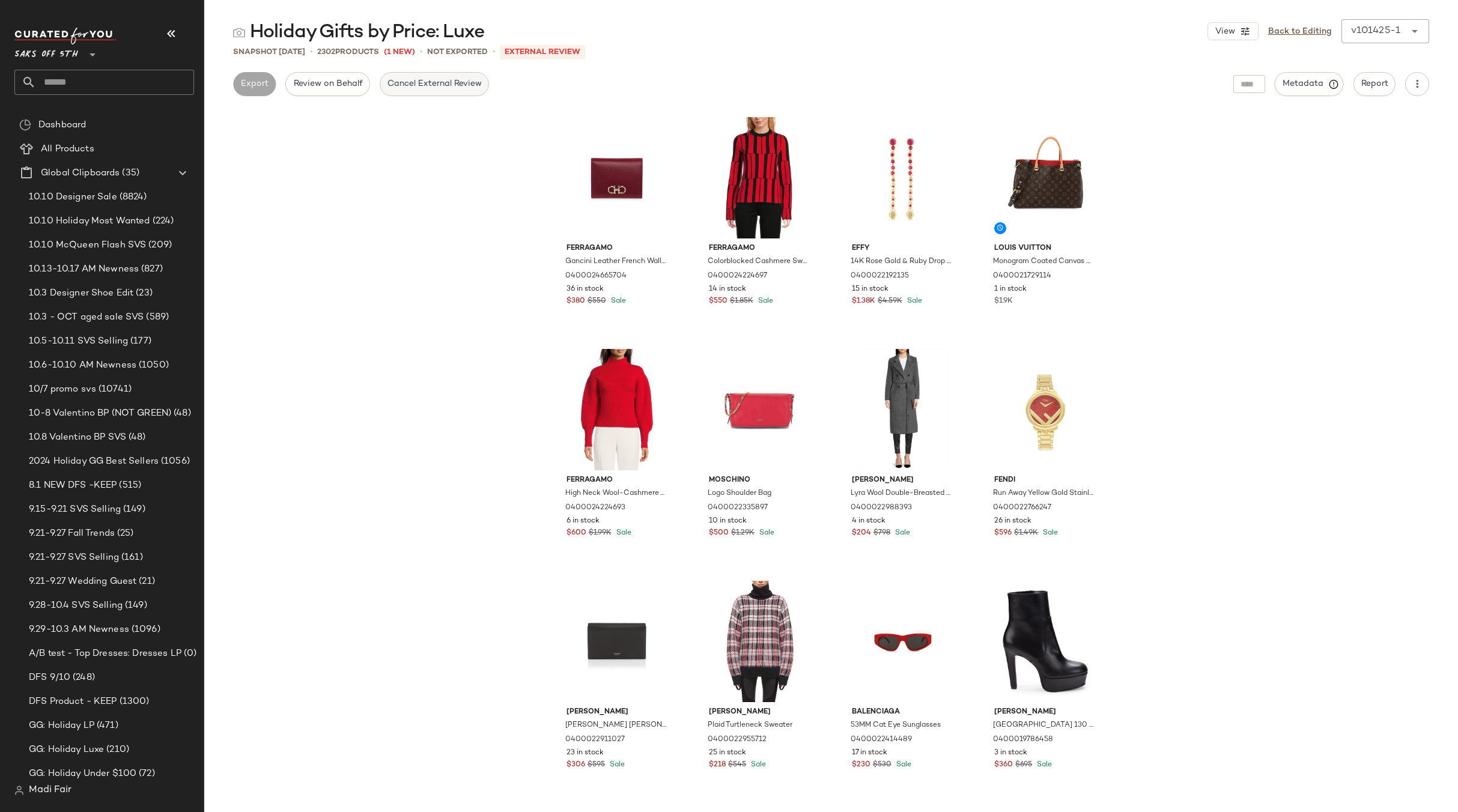
click at [413, 92] on button "Cancel External Review" at bounding box center [435, 84] width 110 height 24
click at [1308, 26] on link "Back to Editing" at bounding box center [1300, 32] width 64 height 13
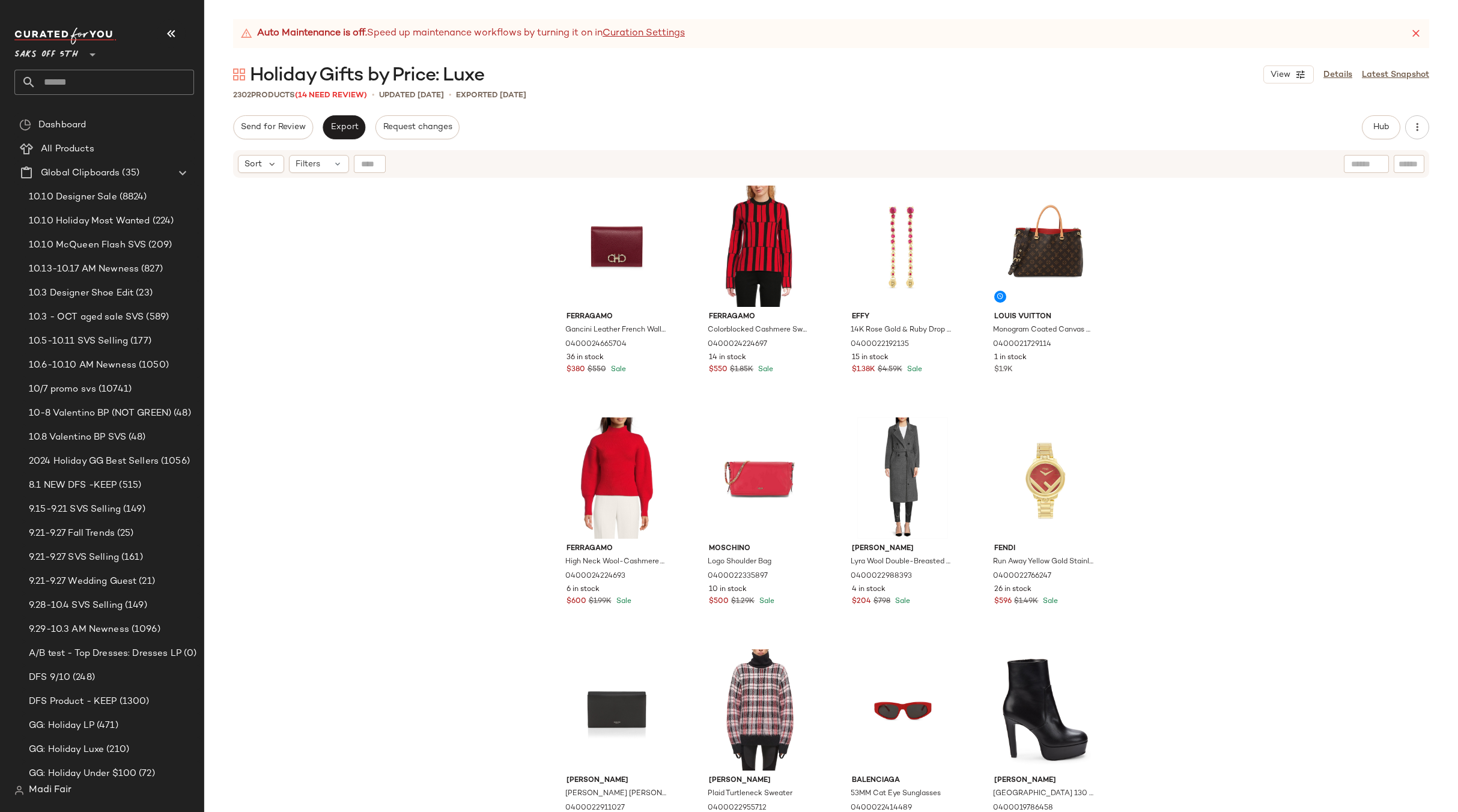
click at [82, 77] on input "text" at bounding box center [115, 83] width 158 height 26
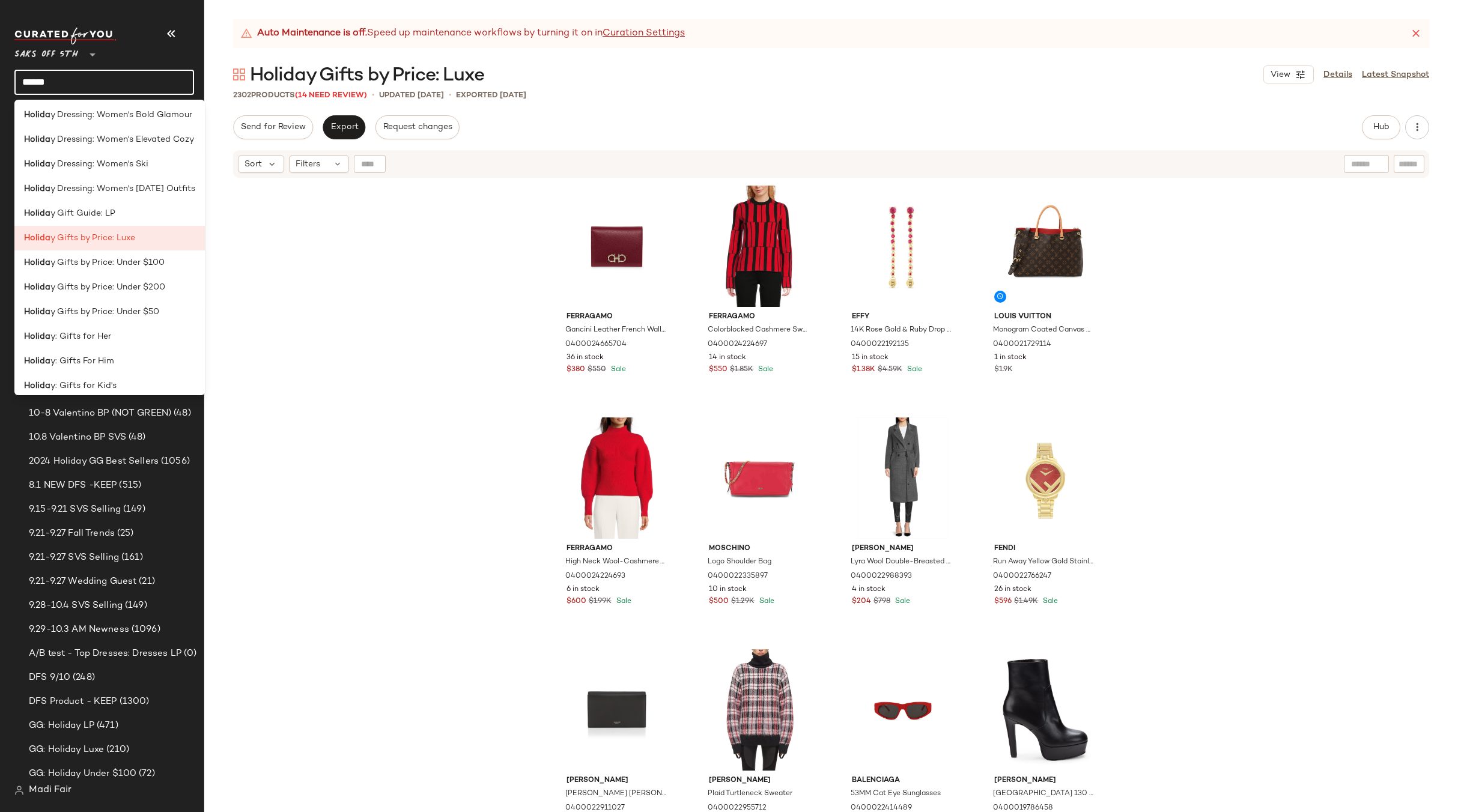
scroll to position [477, 0]
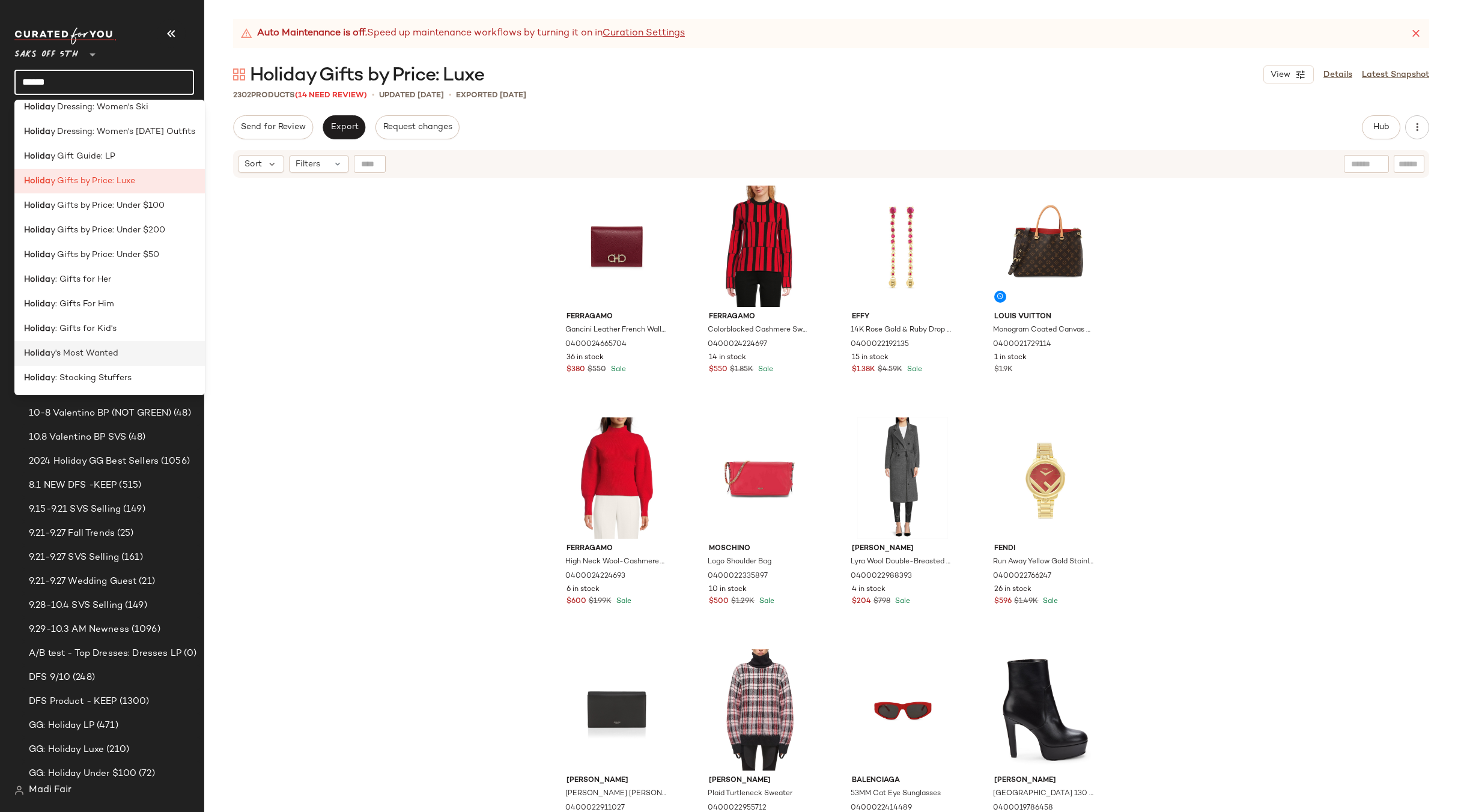
type input "******"
click at [115, 356] on span "y's Most Wanted" at bounding box center [84, 353] width 68 height 13
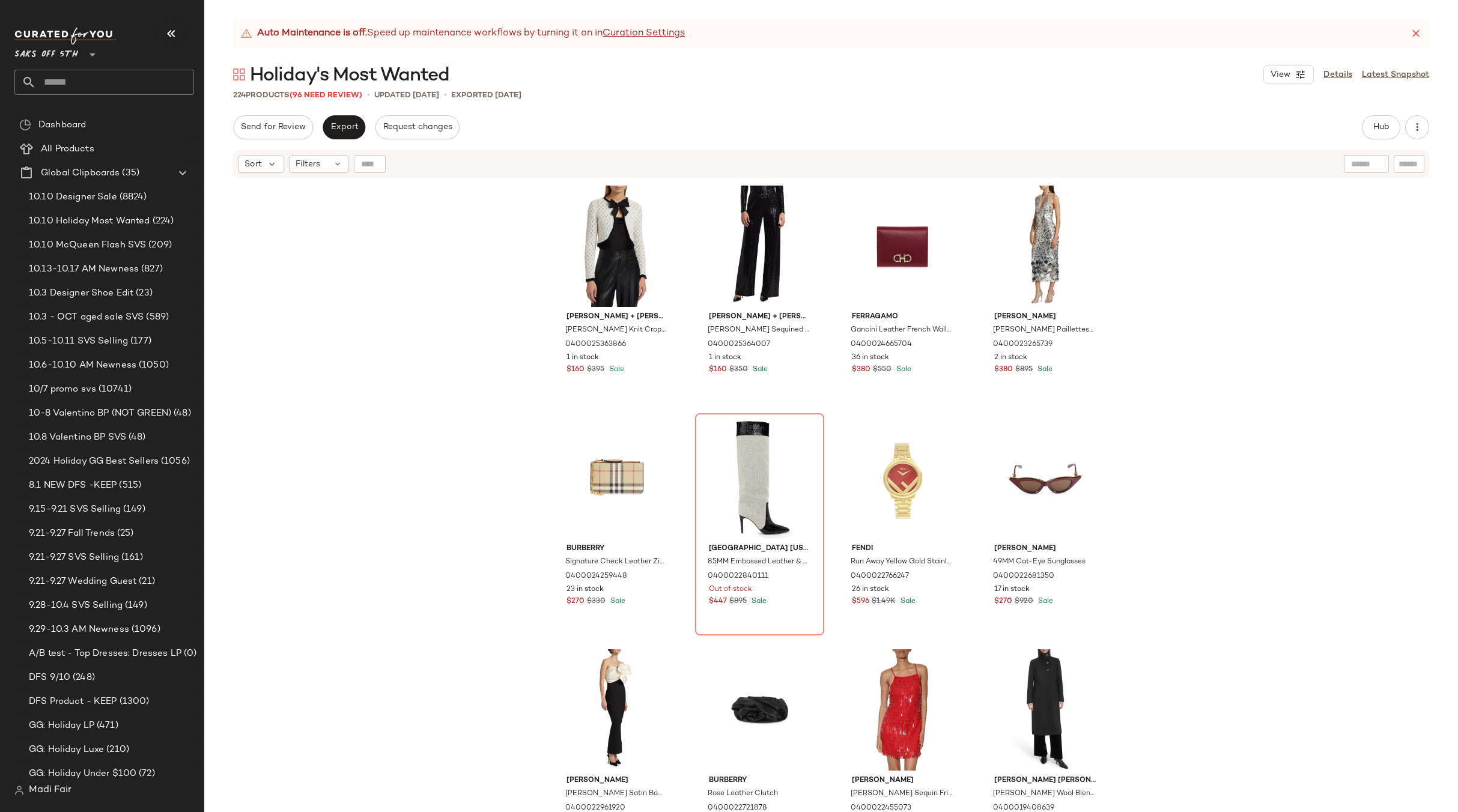
click at [79, 72] on input "text" at bounding box center [115, 83] width 158 height 26
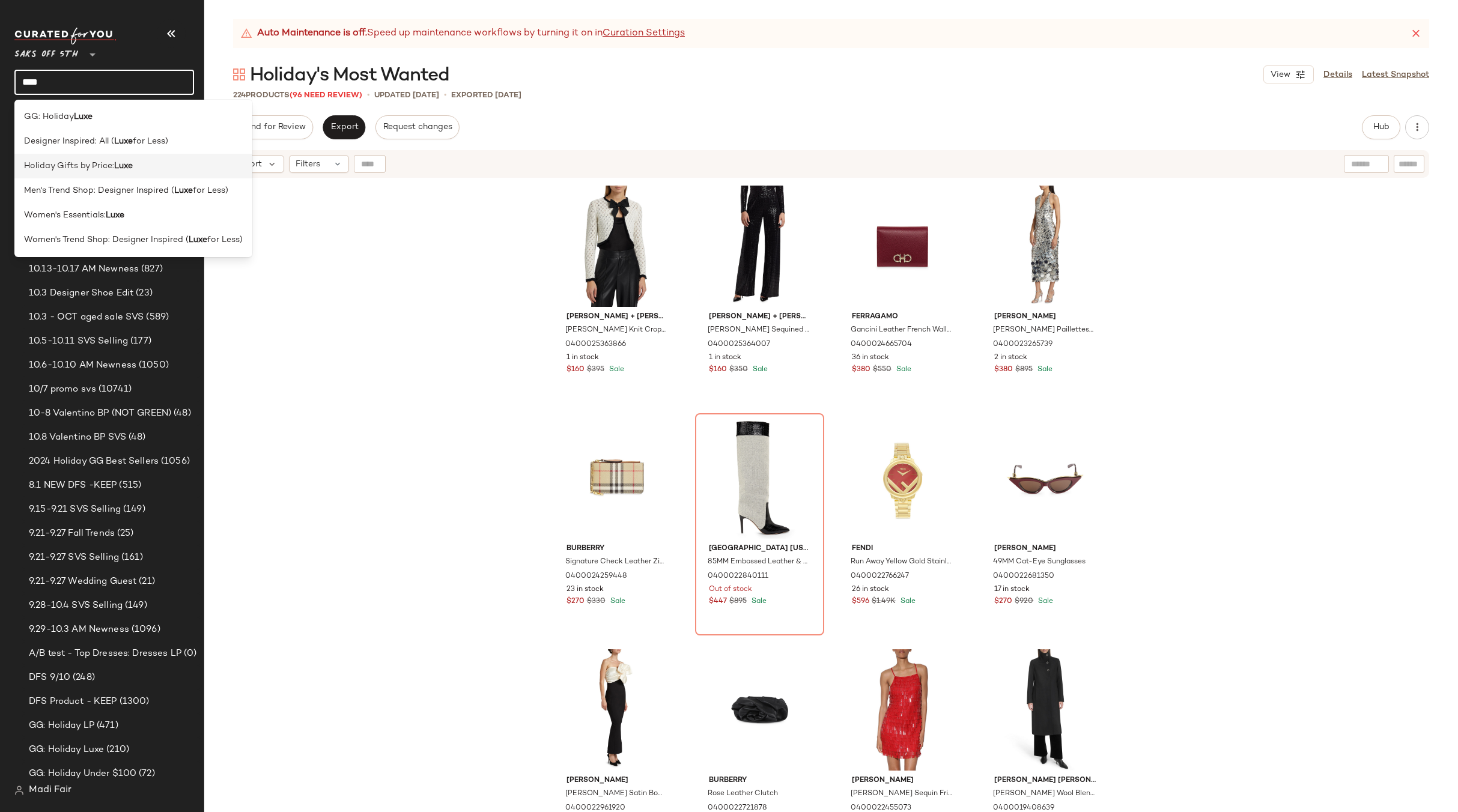
type input "****"
click at [86, 163] on span "Holiday Gifts by Price:" at bounding box center [69, 166] width 90 height 13
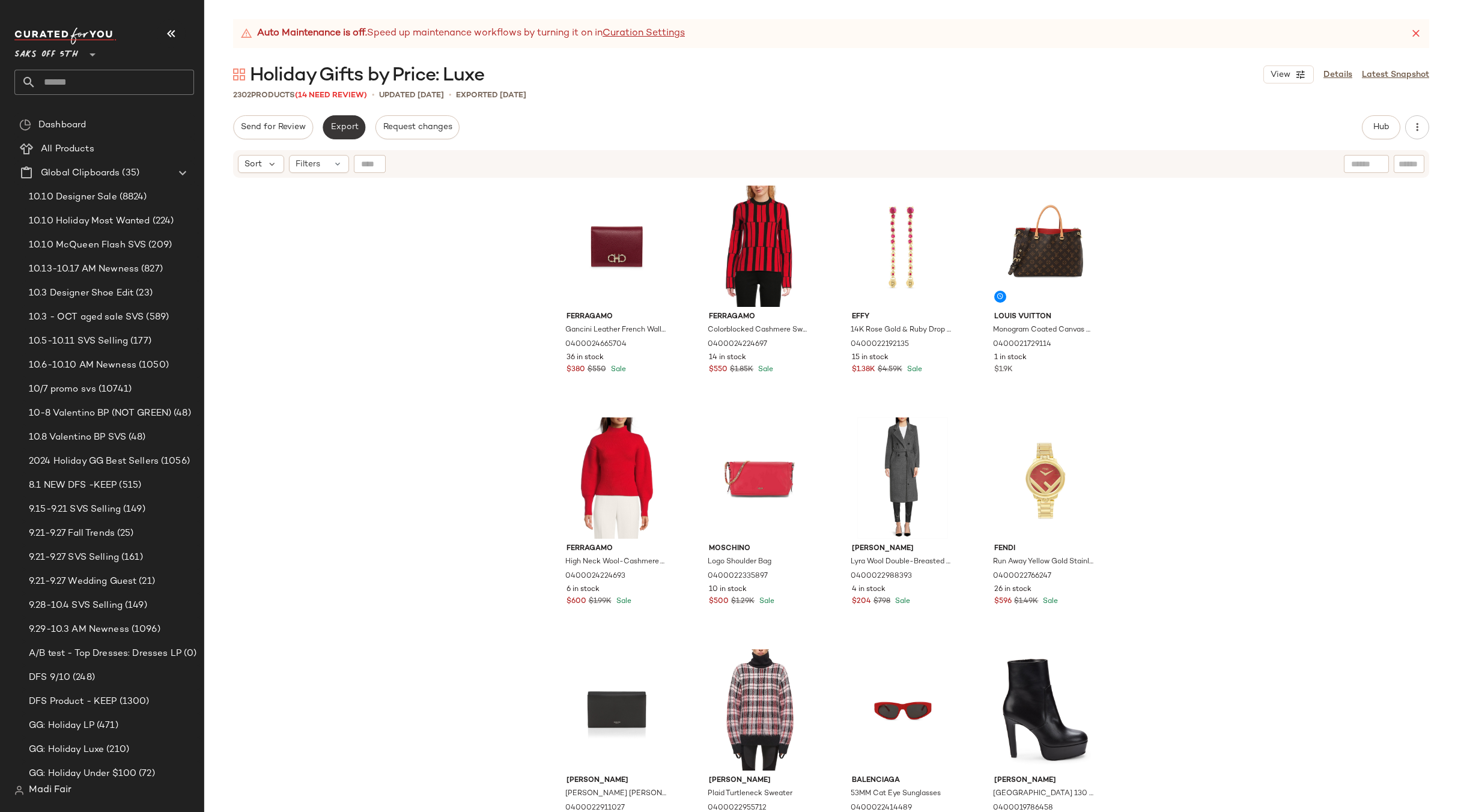
click at [344, 138] on button "Export" at bounding box center [344, 128] width 43 height 24
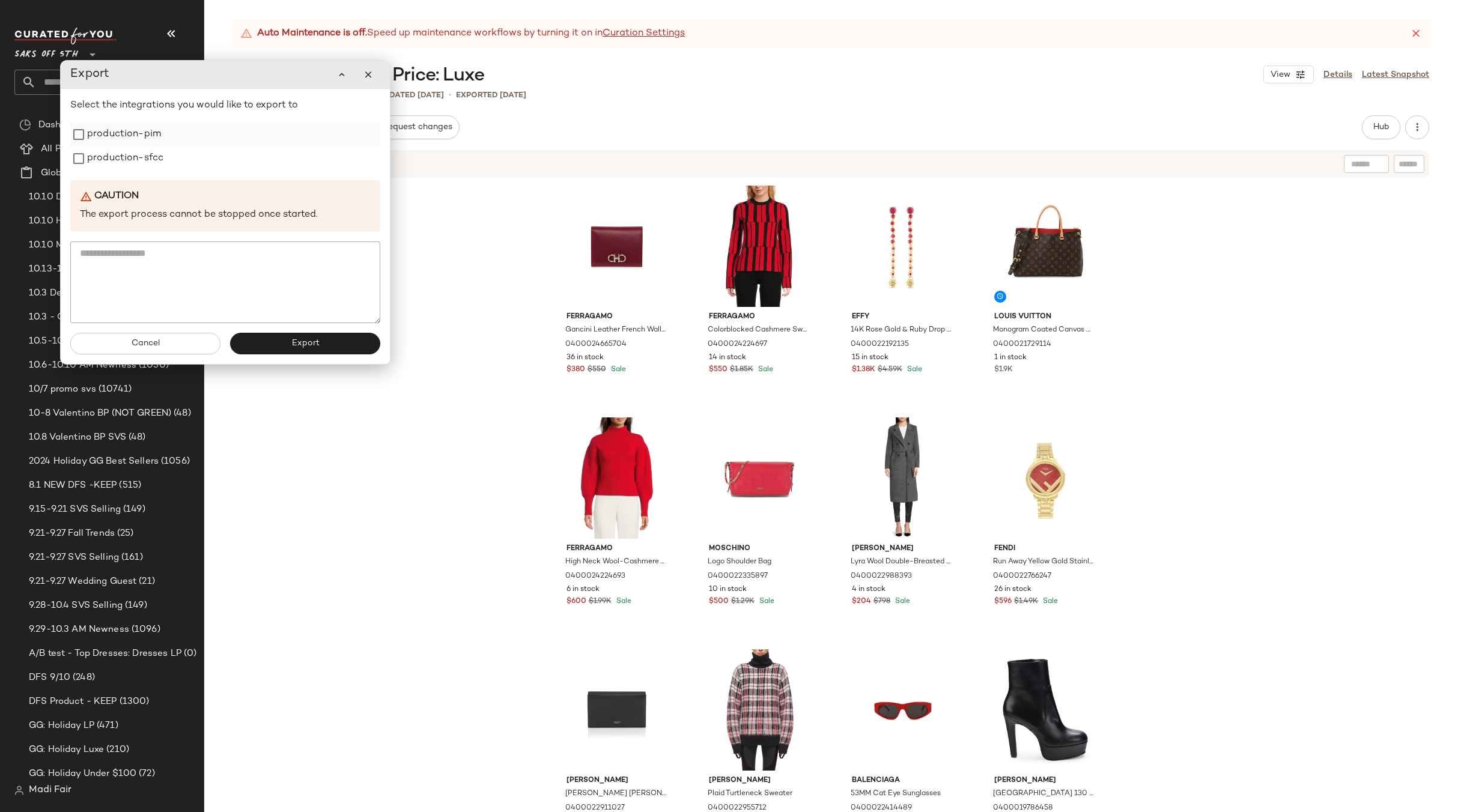
click at [115, 141] on label "production-pim" at bounding box center [124, 134] width 74 height 24
click at [119, 161] on label "production-sfcc" at bounding box center [125, 158] width 77 height 24
click at [305, 342] on span "Export" at bounding box center [305, 343] width 29 height 10
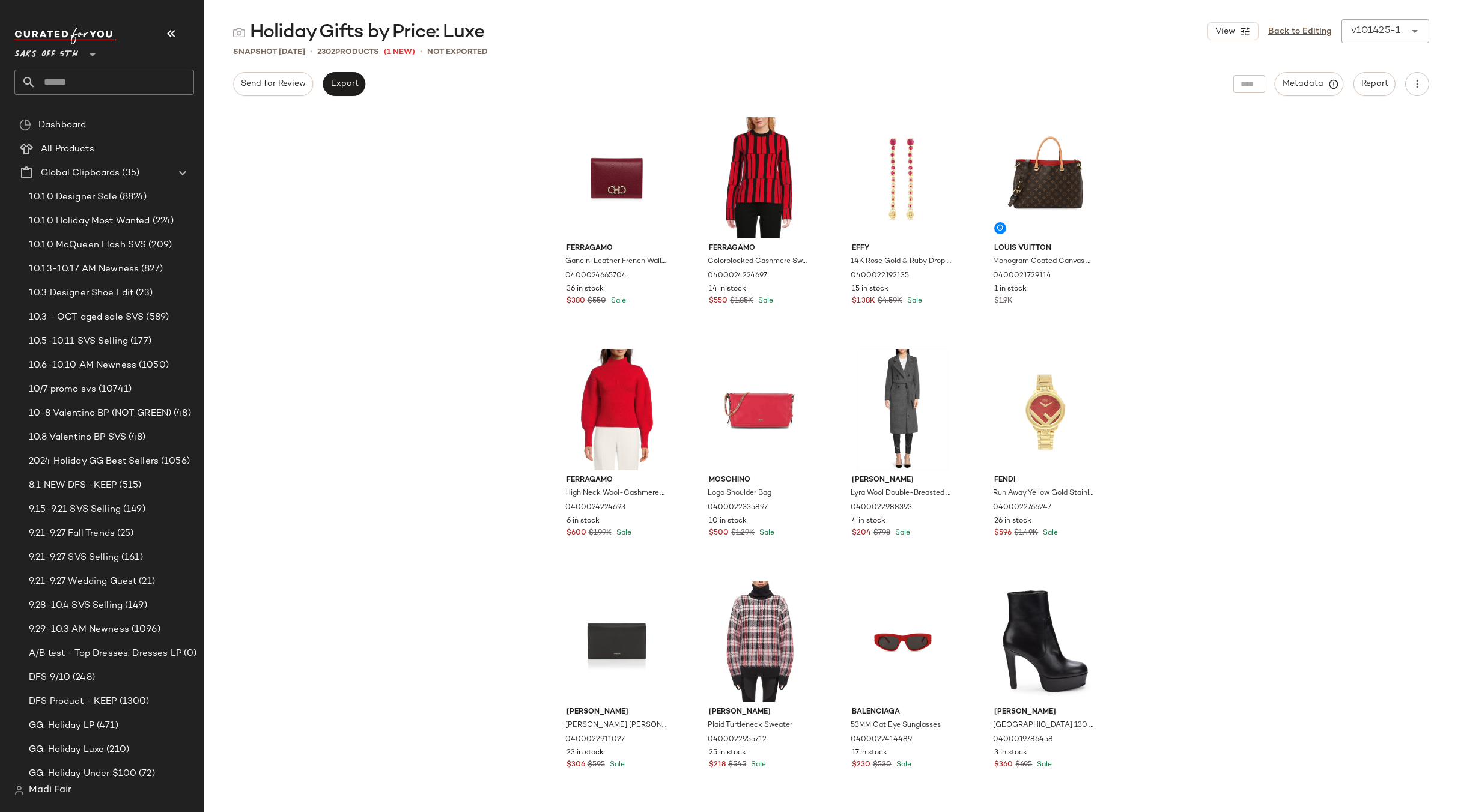
click at [344, 239] on div "Ferragamo Gancini Leather French Wallet 0400024665704 36 in stock $380 $550 Sal…" at bounding box center [831, 461] width 1254 height 701
click at [1214, 389] on div "Ferragamo Gancini Leather French Wallet 0400024665704 36 in stock $380 $550 Sal…" at bounding box center [831, 461] width 1254 height 701
